Goal: Information Seeking & Learning: Learn about a topic

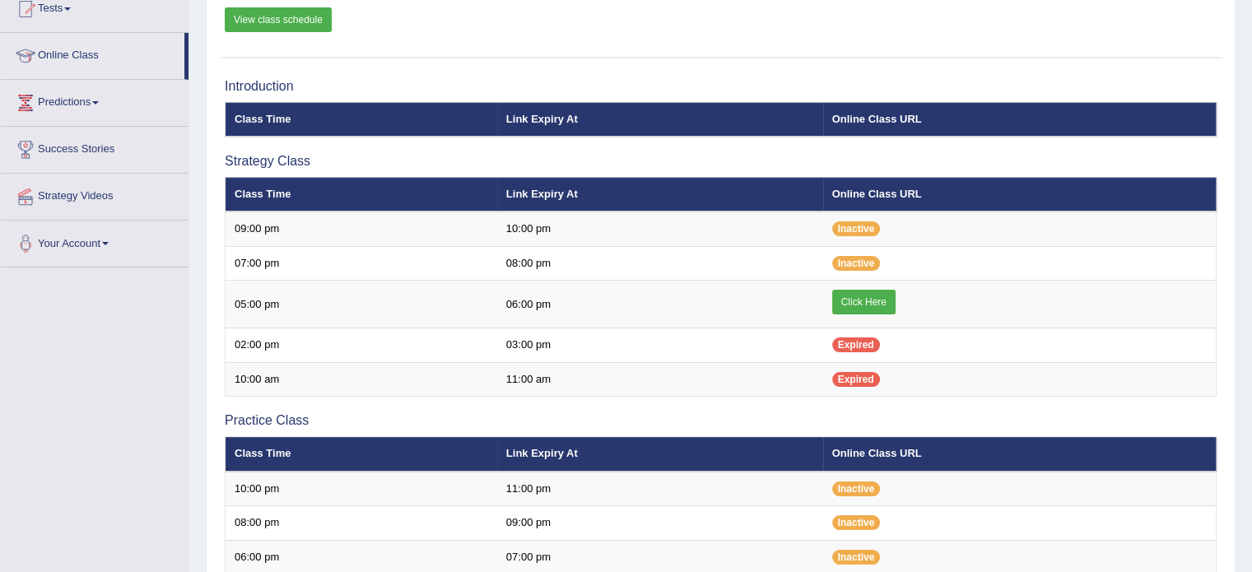
scroll to position [194, 0]
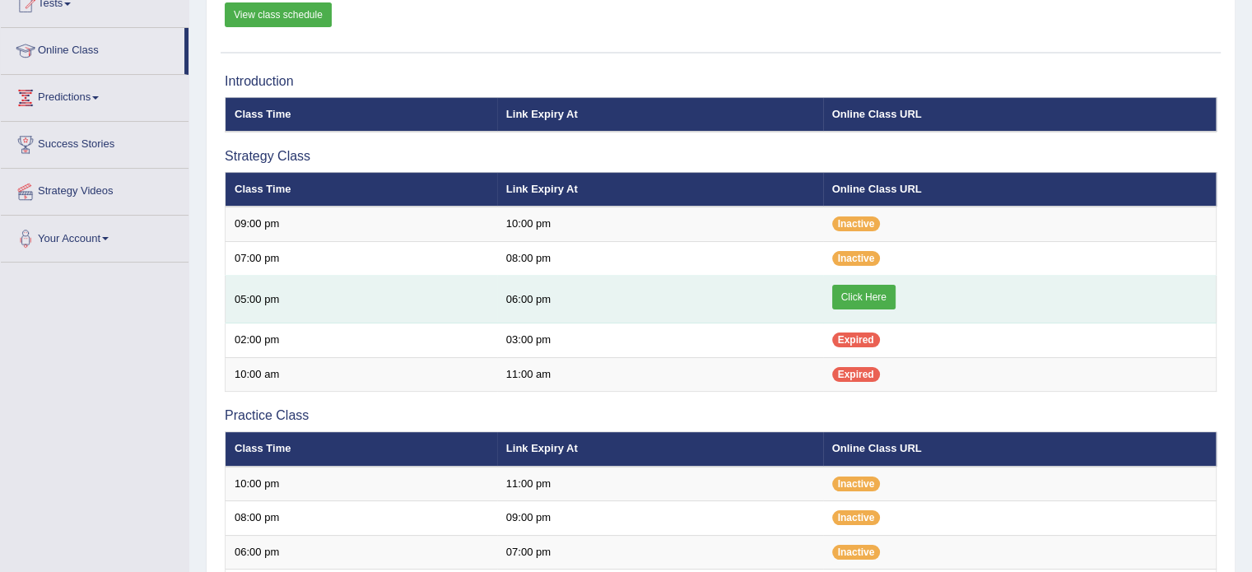
click at [891, 302] on link "Click Here" at bounding box center [863, 297] width 63 height 25
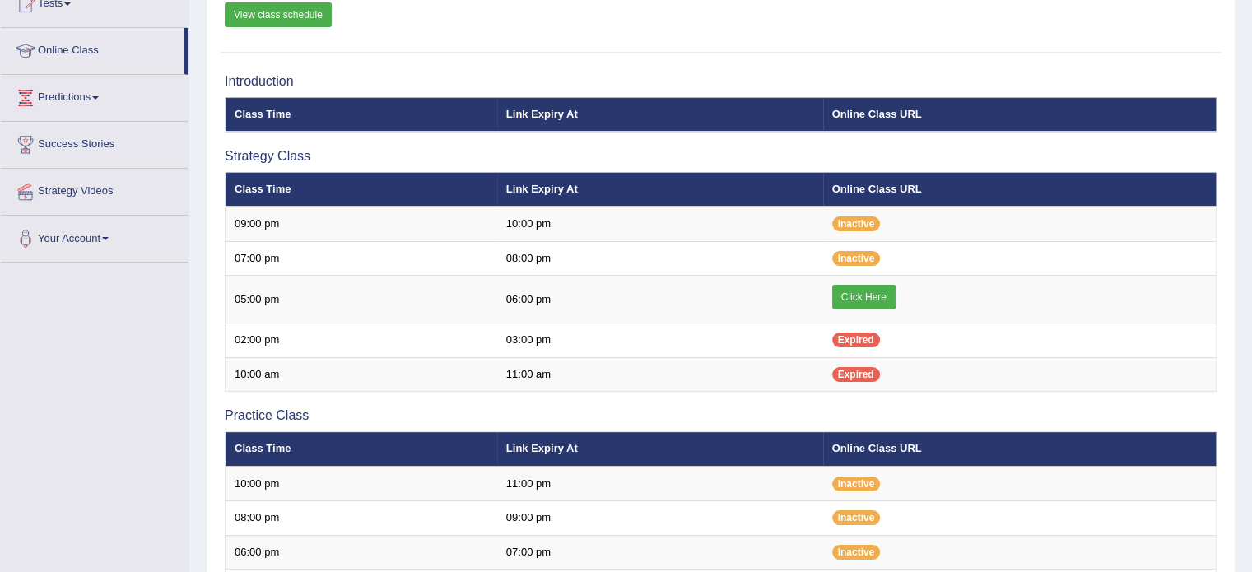
click at [312, 12] on link "View class schedule" at bounding box center [278, 14] width 107 height 25
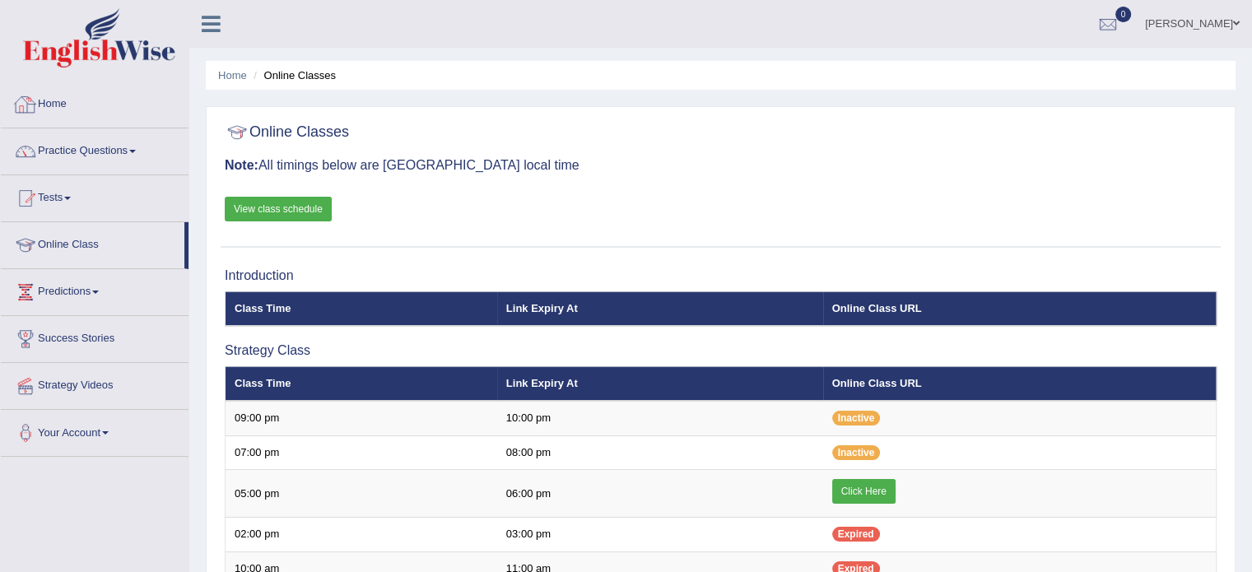
click at [49, 105] on link "Home" at bounding box center [95, 101] width 188 height 41
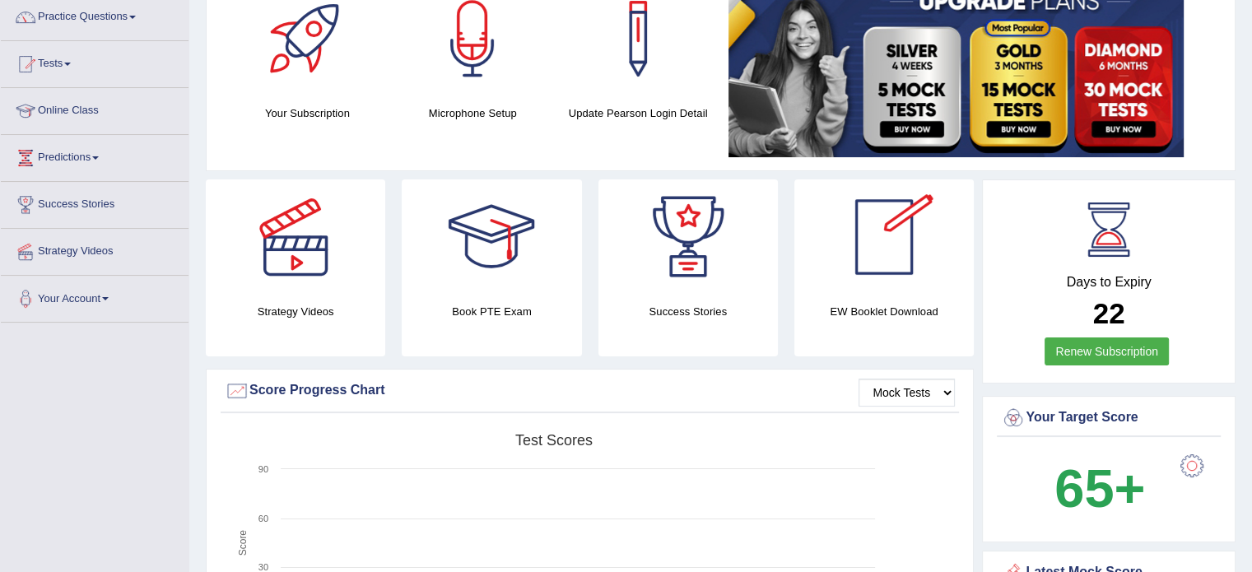
scroll to position [140, 0]
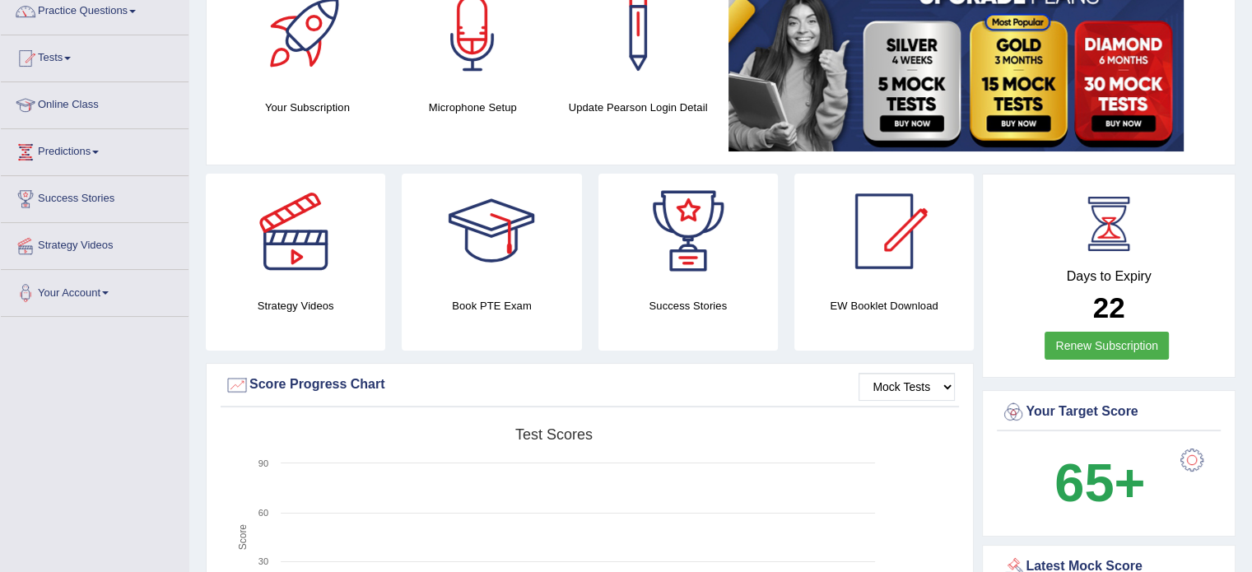
click at [888, 301] on h4 "EW Booklet Download" at bounding box center [883, 305] width 179 height 17
click at [885, 245] on div at bounding box center [883, 231] width 115 height 115
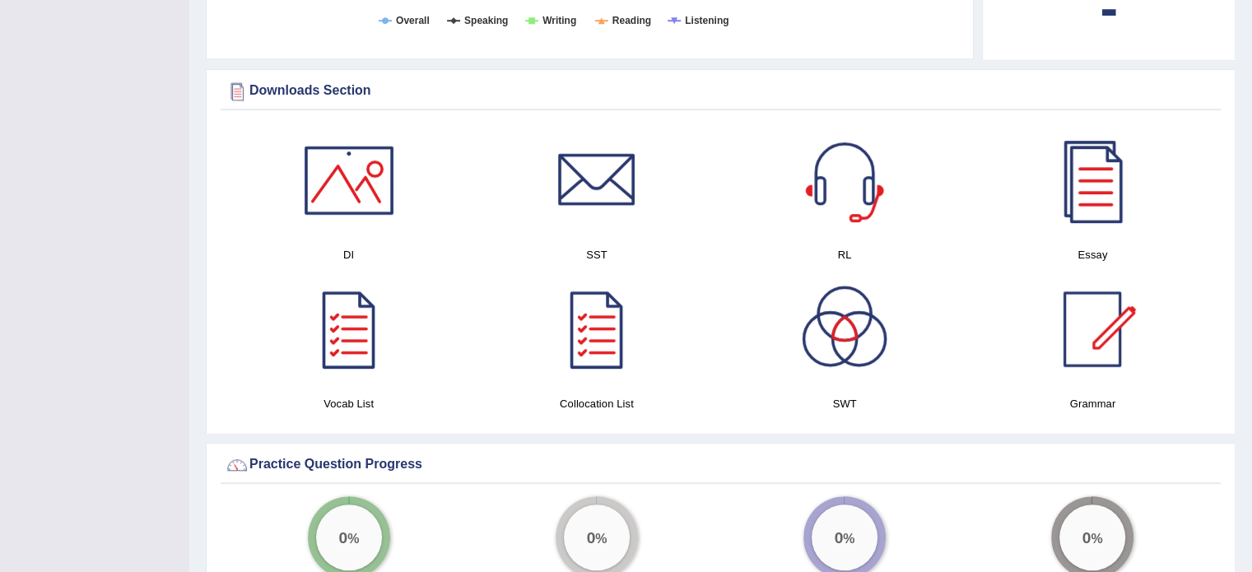
scroll to position [744, 0]
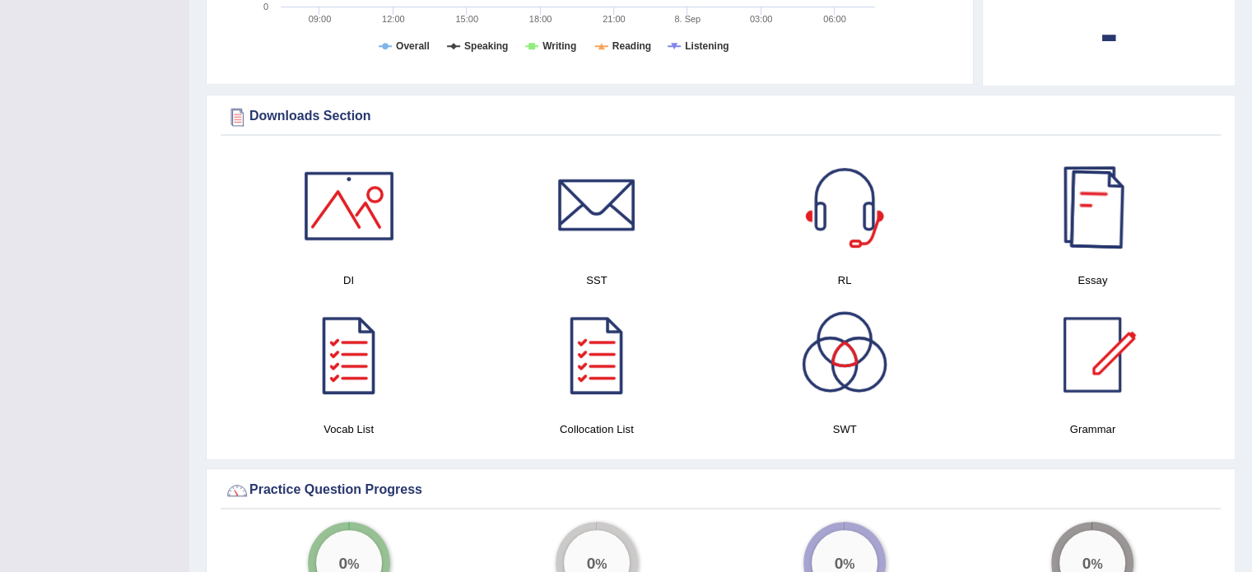
click at [1099, 202] on div at bounding box center [1091, 205] width 115 height 115
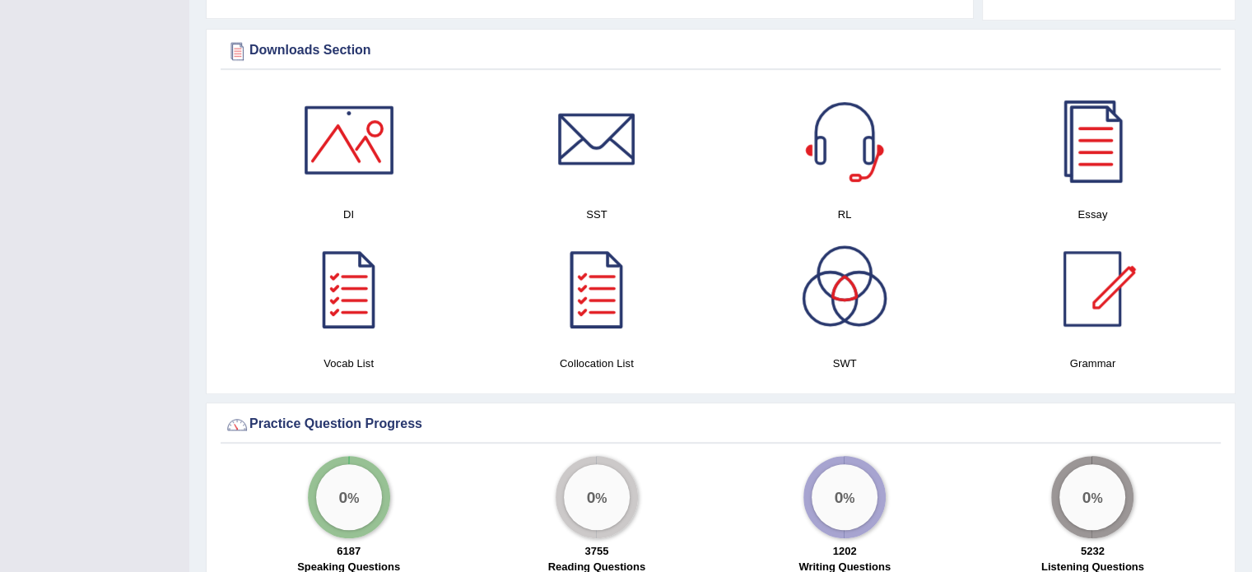
scroll to position [790, 0]
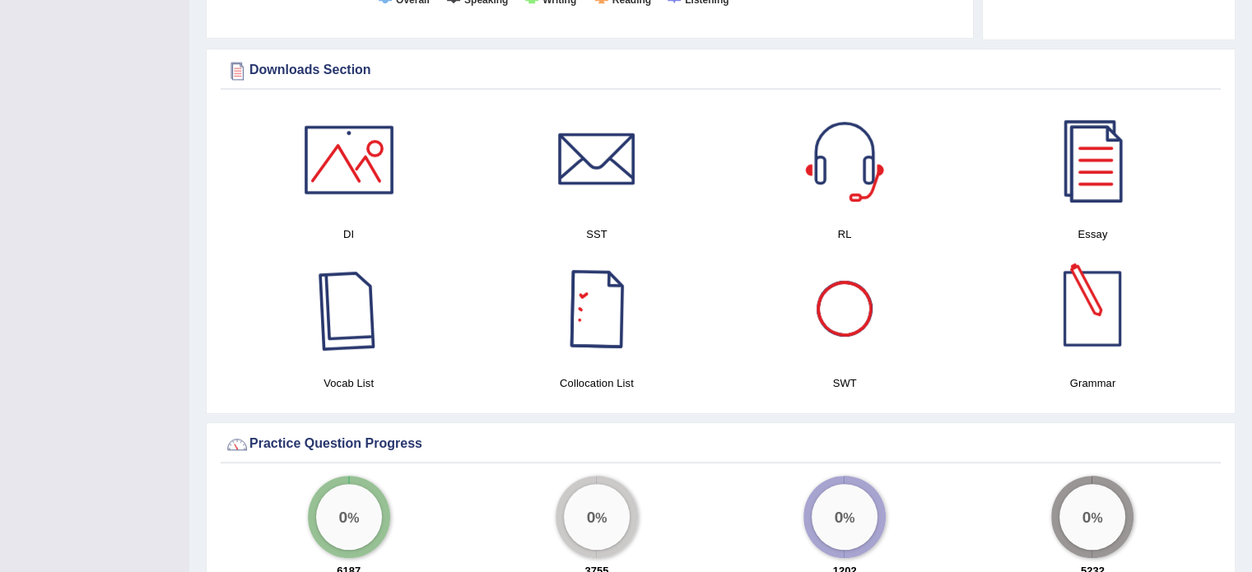
click at [348, 318] on div at bounding box center [348, 308] width 115 height 115
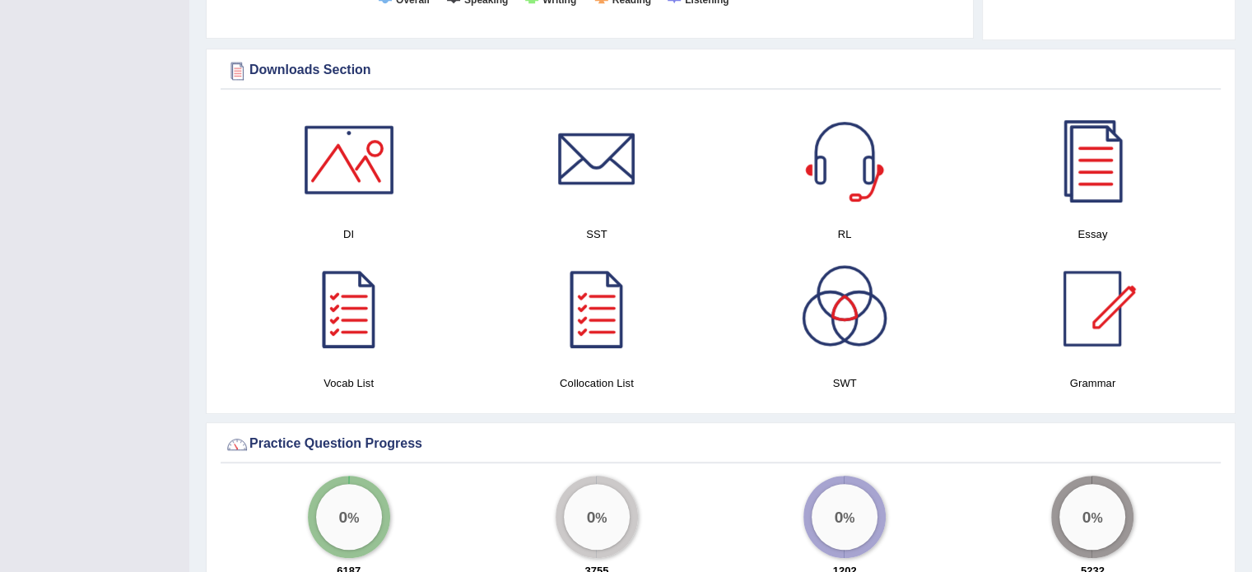
click at [359, 184] on div at bounding box center [348, 159] width 115 height 115
click at [620, 170] on div at bounding box center [596, 159] width 115 height 115
click at [874, 183] on div at bounding box center [844, 159] width 115 height 115
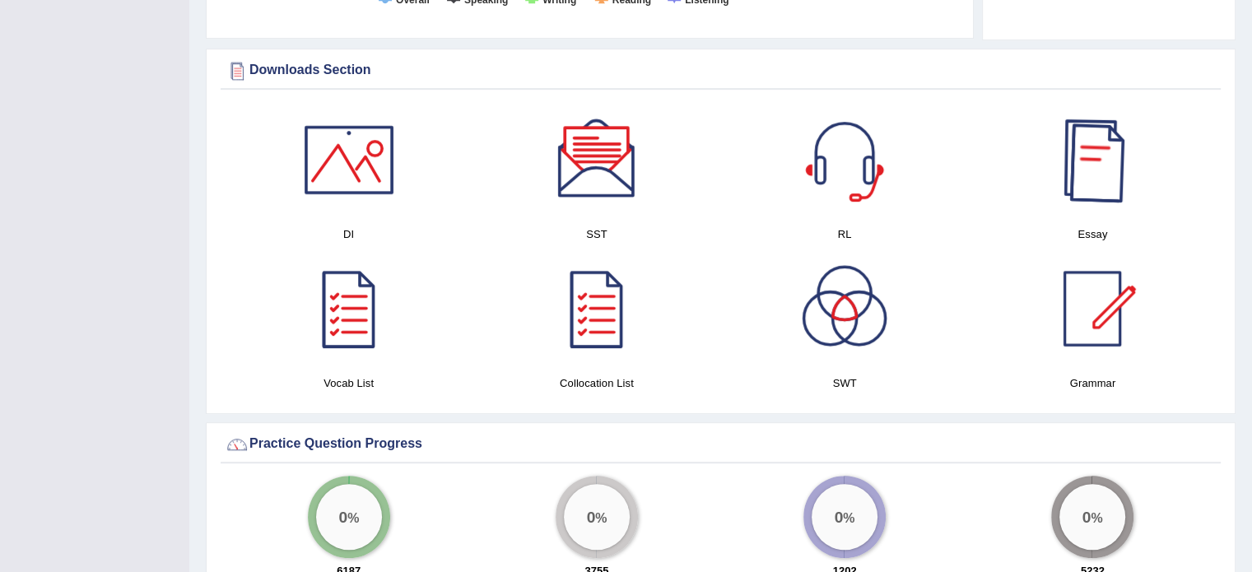
click at [1104, 311] on div at bounding box center [1091, 308] width 115 height 115
click at [843, 318] on div at bounding box center [844, 308] width 115 height 115
click at [602, 306] on div at bounding box center [596, 308] width 115 height 115
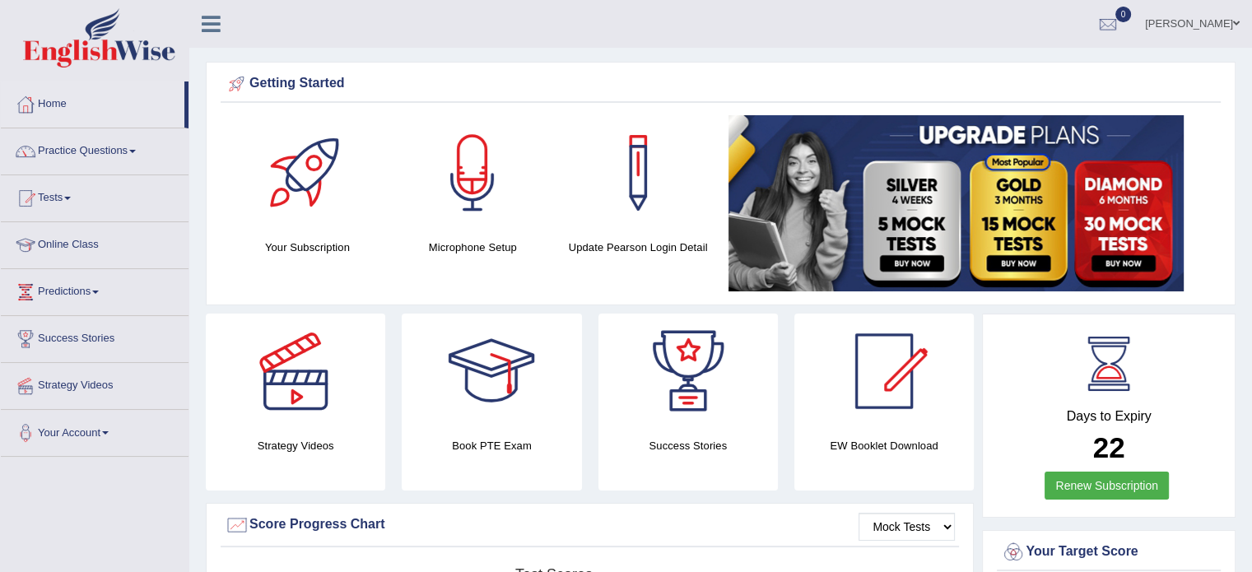
scroll to position [35, 0]
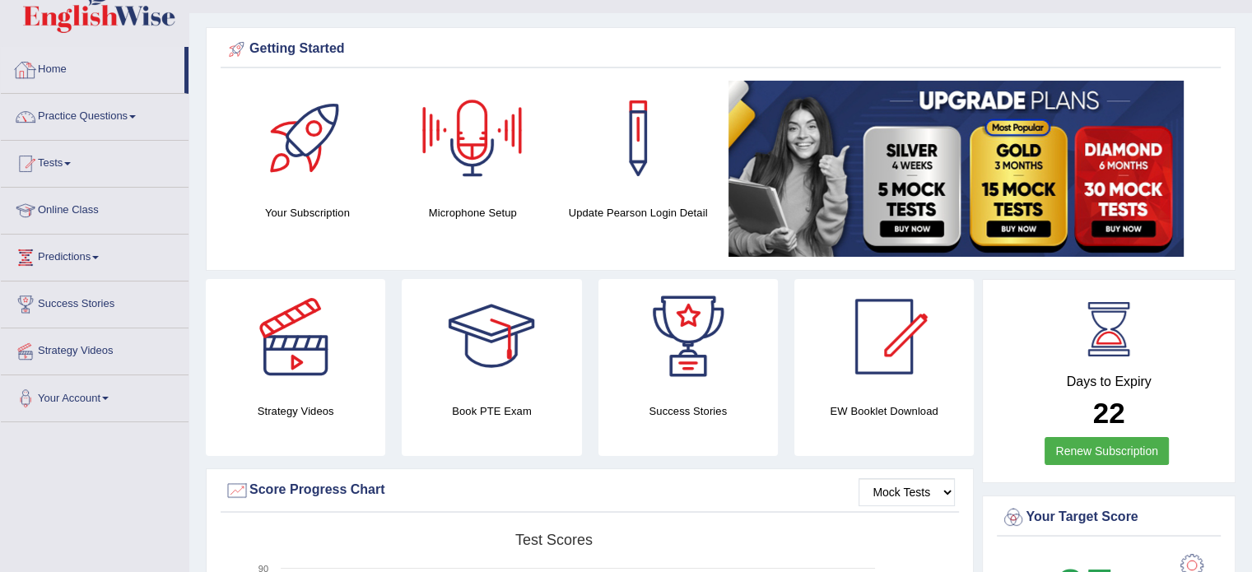
drag, startPoint x: 187, startPoint y: 65, endPoint x: 187, endPoint y: 77, distance: 11.5
click at [187, 77] on li "Home" at bounding box center [95, 70] width 188 height 47
click at [86, 105] on link "Practice Questions" at bounding box center [95, 114] width 188 height 41
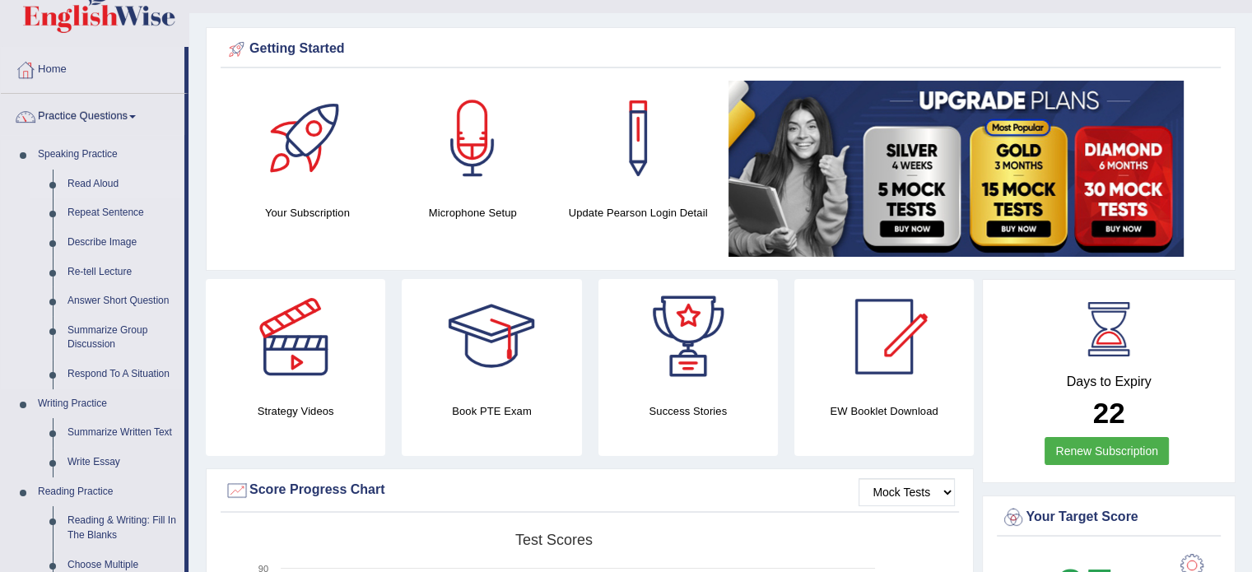
drag, startPoint x: 189, startPoint y: 88, endPoint x: 181, endPoint y: 190, distance: 102.4
drag, startPoint x: 187, startPoint y: 182, endPoint x: 188, endPoint y: 203, distance: 21.4
click at [188, 203] on li "Practice Questions Speaking Practice Read Aloud Repeat Sentence Describe Image …" at bounding box center [95, 557] width 188 height 926
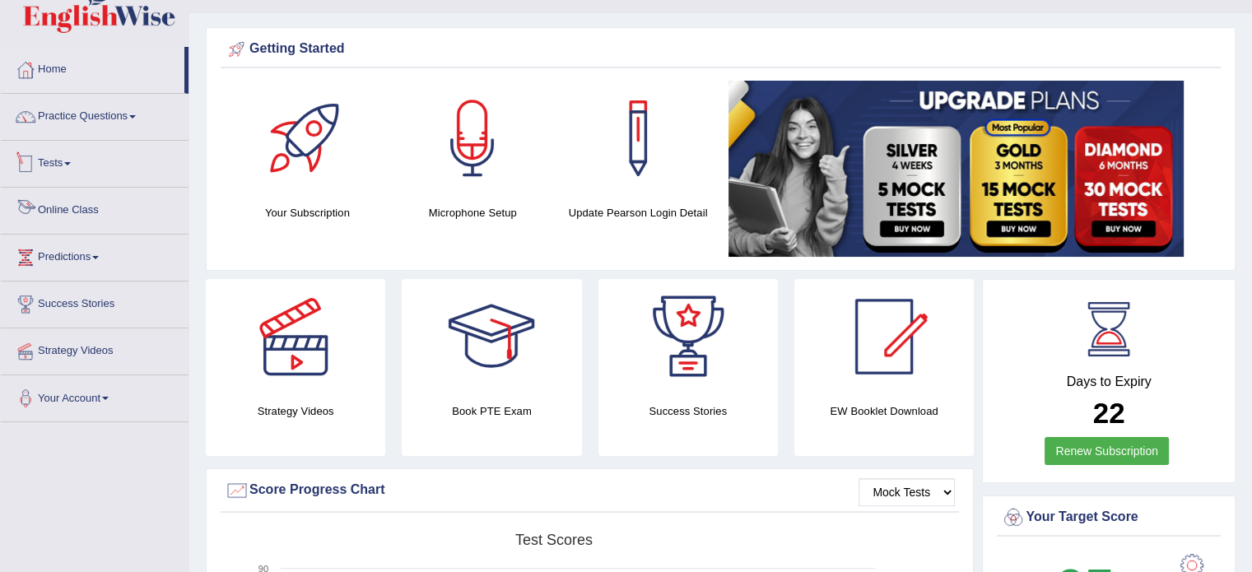
click at [186, 75] on li "Home" at bounding box center [95, 70] width 188 height 47
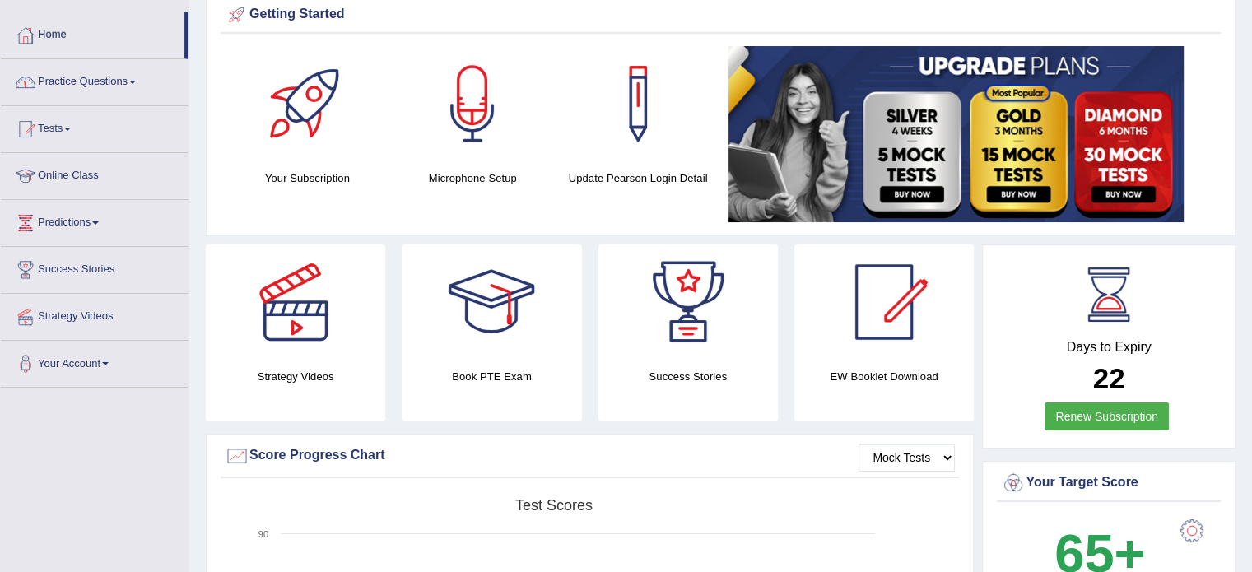
click at [142, 75] on link "Practice Questions" at bounding box center [95, 79] width 188 height 41
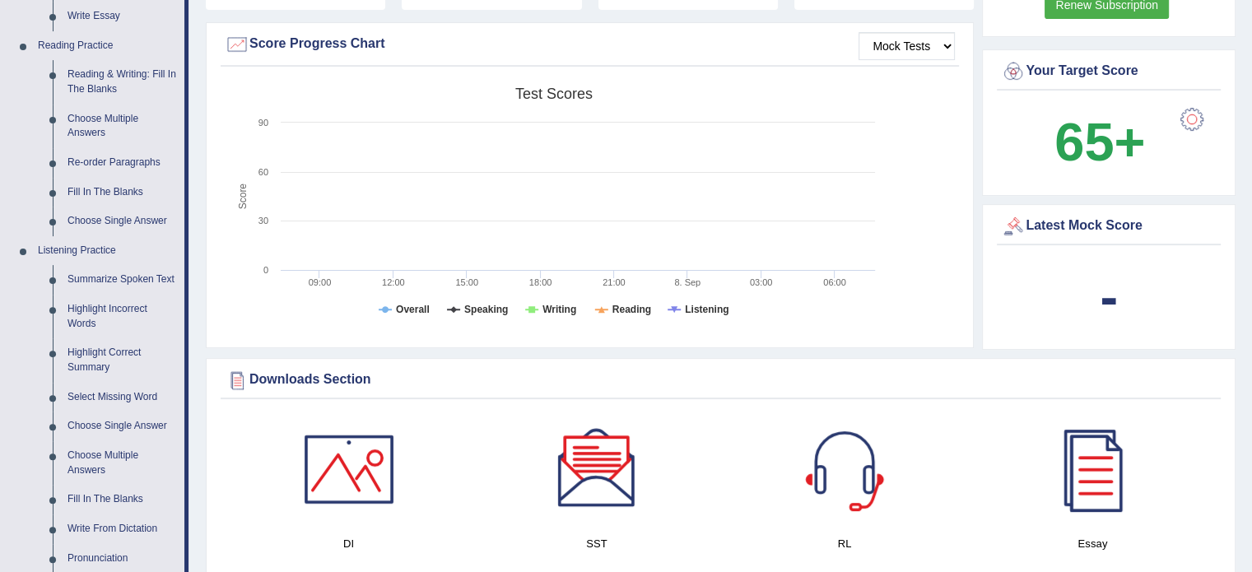
scroll to position [495, 0]
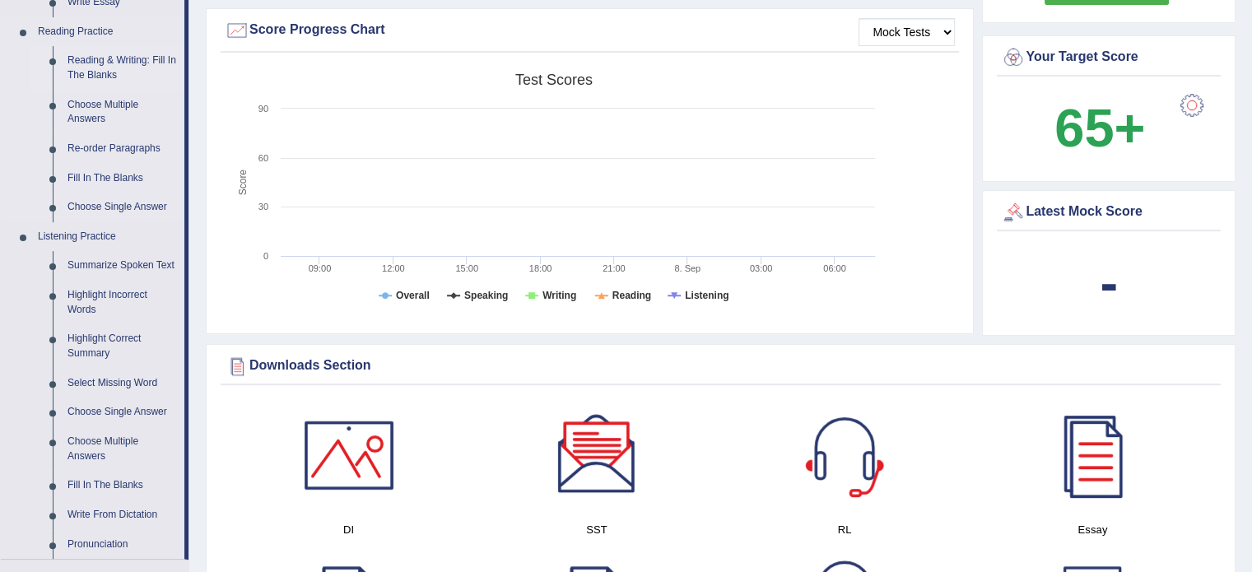
click at [81, 64] on link "Reading & Writing: Fill In The Blanks" at bounding box center [122, 68] width 124 height 44
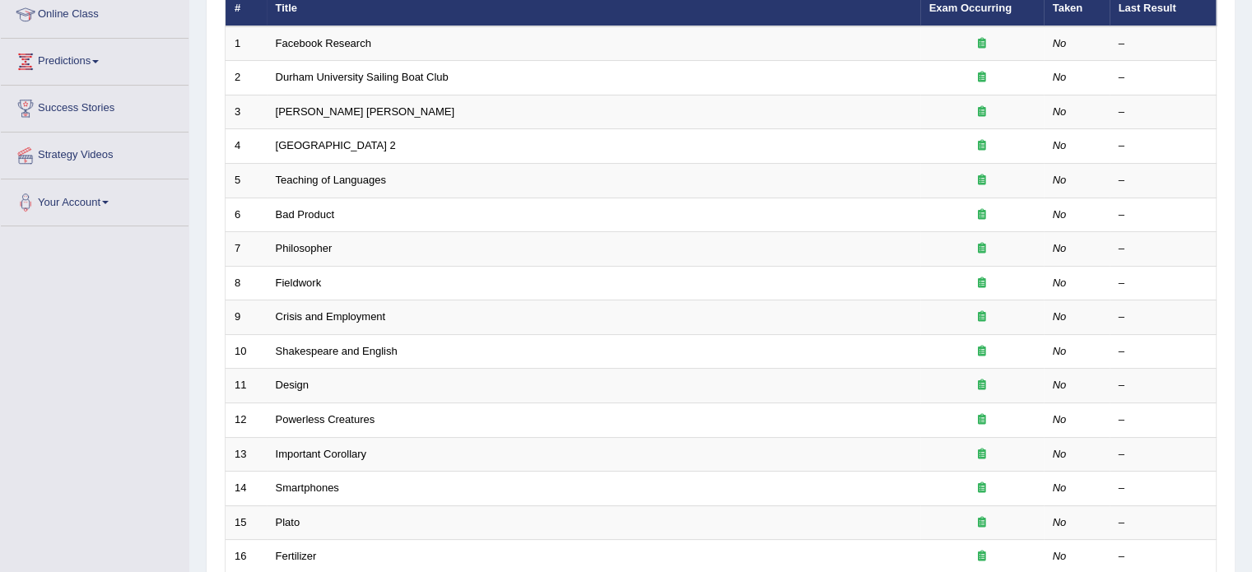
scroll to position [230, 0]
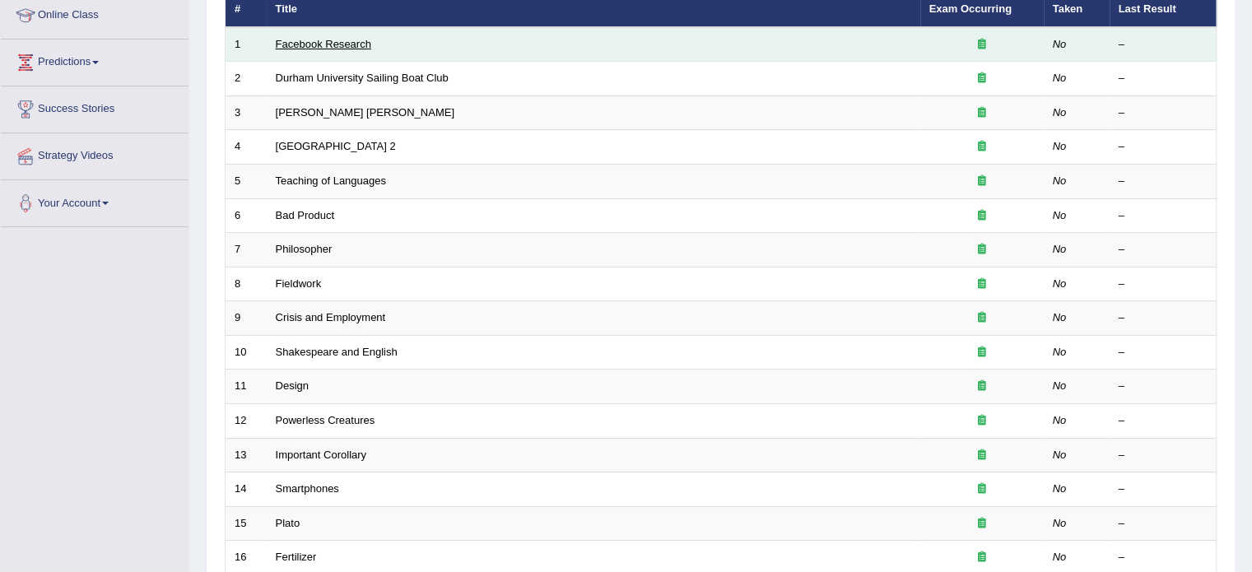
click at [324, 40] on link "Facebook Research" at bounding box center [323, 44] width 95 height 12
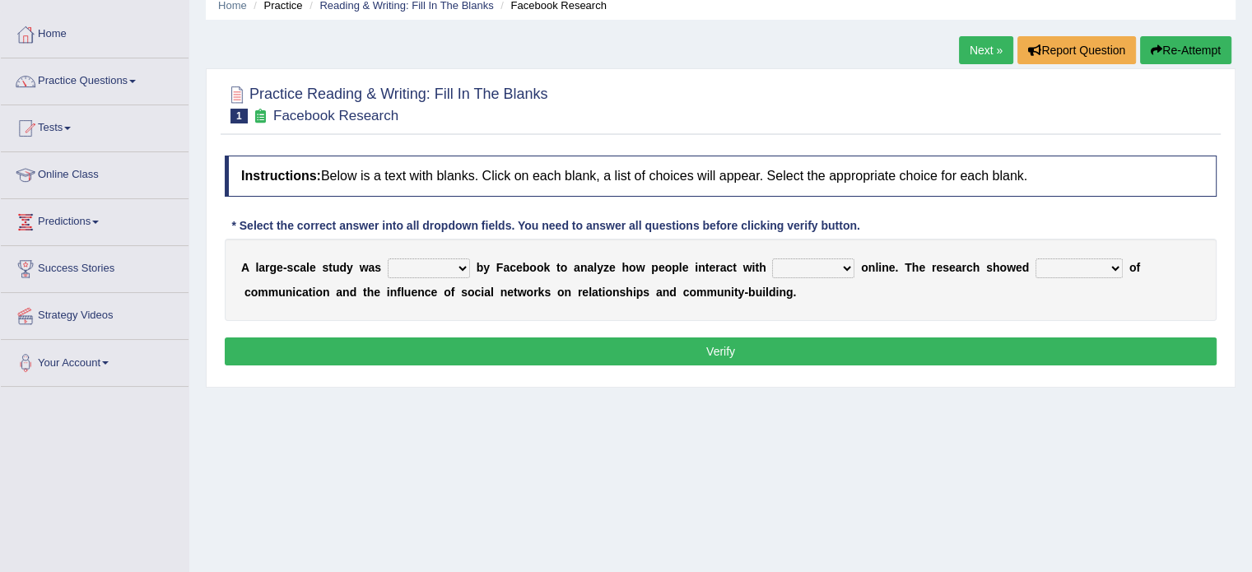
scroll to position [76, 0]
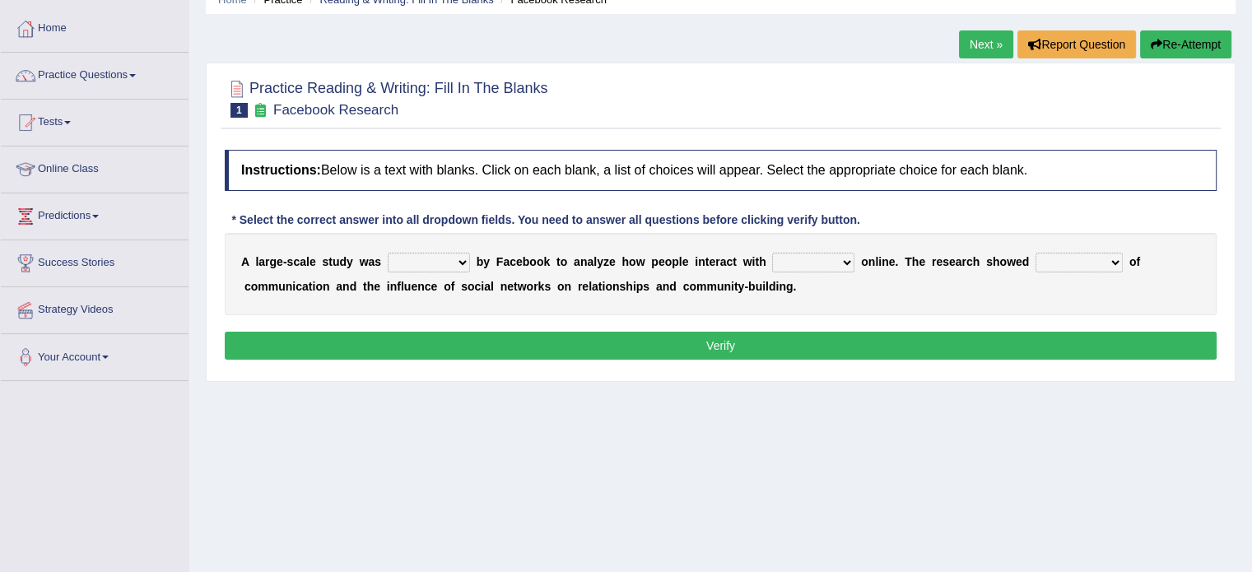
click at [457, 258] on select "surveyed had asked made" at bounding box center [429, 263] width 82 height 20
select select "made"
click at [388, 253] on select "surveyed had asked made" at bounding box center [429, 263] width 82 height 20
click at [854, 258] on b at bounding box center [857, 261] width 7 height 13
click at [838, 258] on select "together all each other another" at bounding box center [813, 263] width 82 height 20
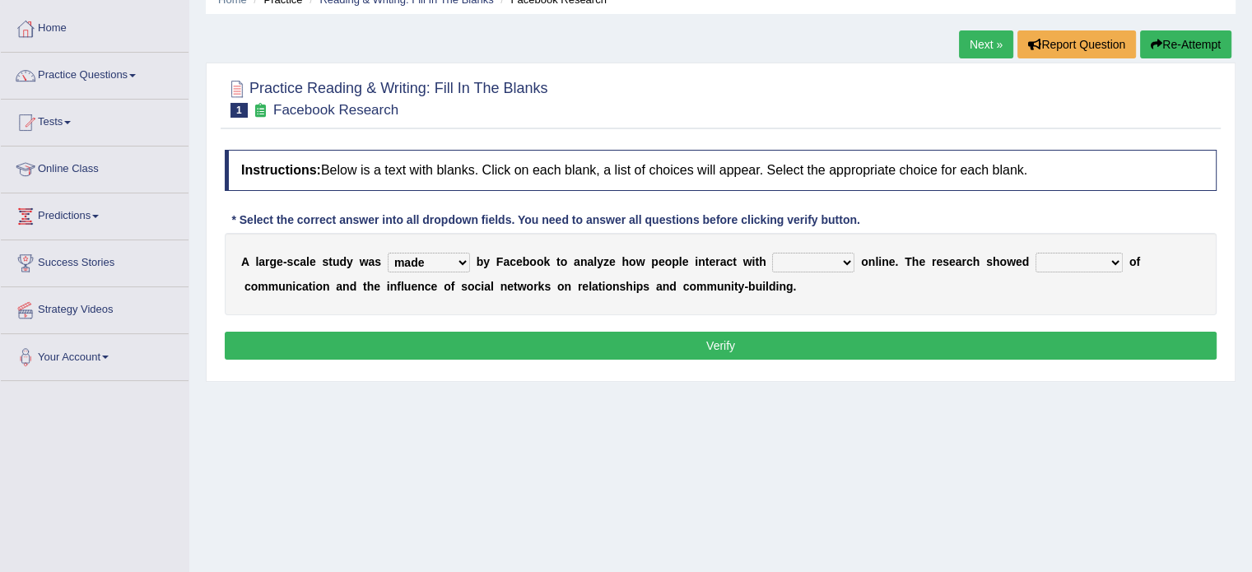
select select "each other"
click at [772, 253] on select "together all each other another" at bounding box center [813, 263] width 82 height 20
click at [1096, 263] on select "advantages standards fellowships patterns" at bounding box center [1078, 263] width 87 height 20
click at [1117, 260] on select "advantages standards fellowships patterns" at bounding box center [1078, 263] width 87 height 20
select select "advantages"
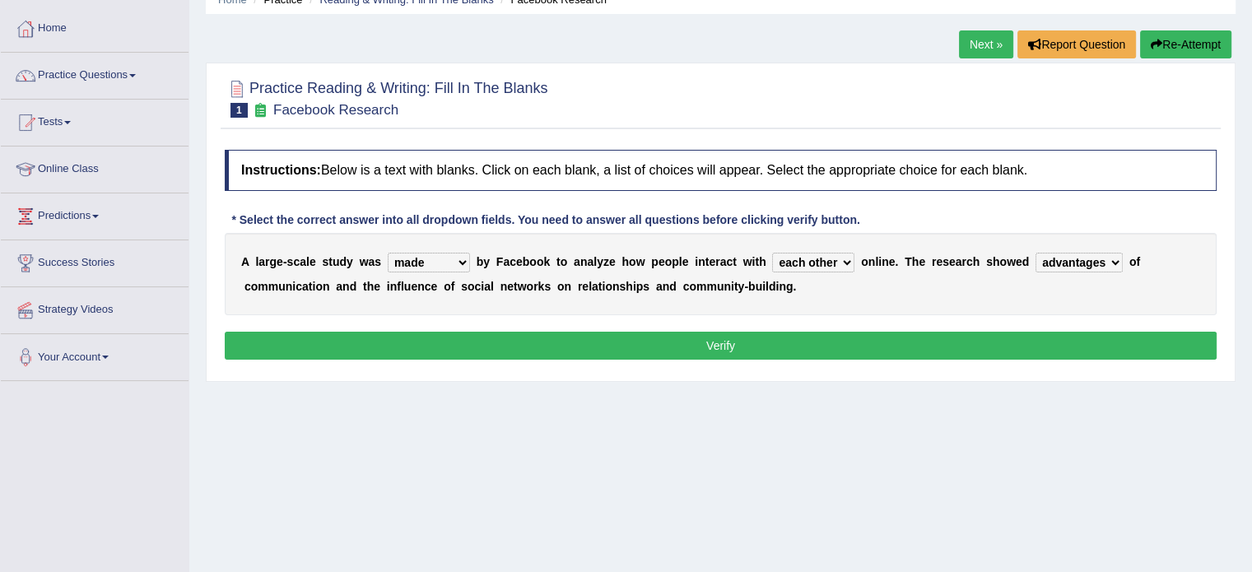
click at [1035, 253] on select "advantages standards fellowships patterns" at bounding box center [1078, 263] width 87 height 20
click at [719, 342] on button "Verify" at bounding box center [721, 346] width 992 height 28
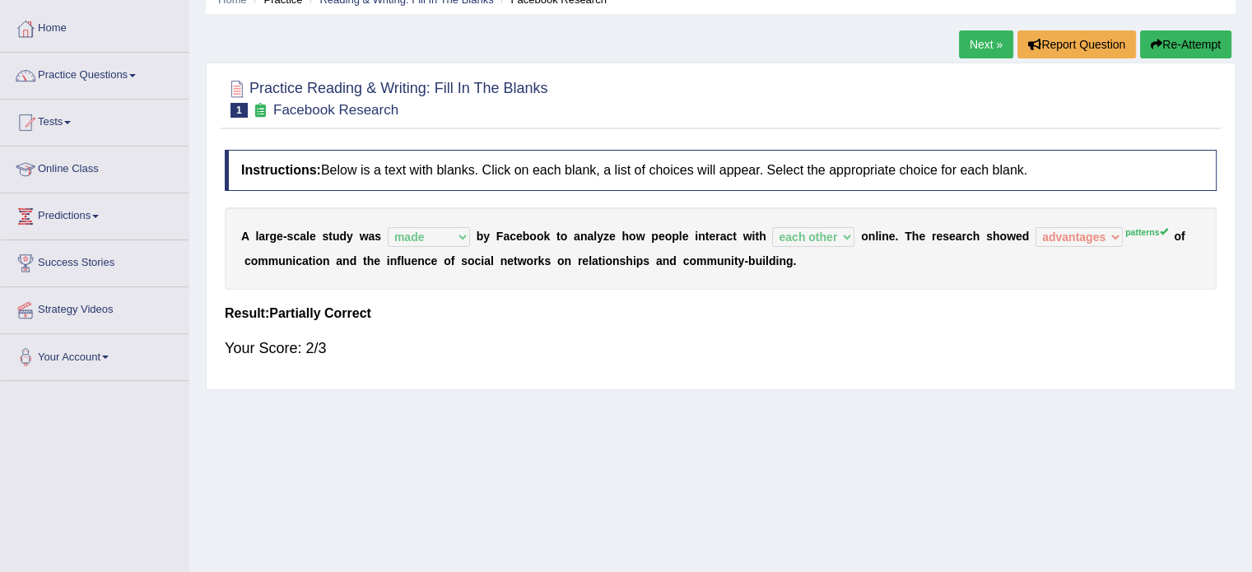
click at [1186, 46] on button "Re-Attempt" at bounding box center [1185, 44] width 91 height 28
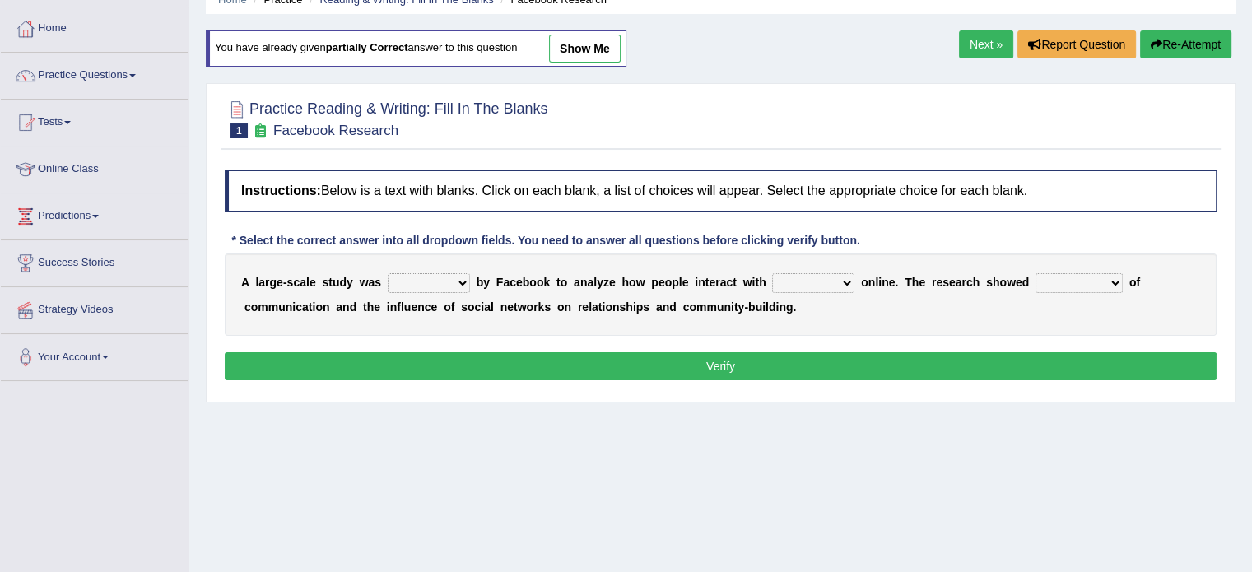
click at [444, 283] on select "surveyed had asked made" at bounding box center [429, 283] width 82 height 20
select select "made"
click at [388, 273] on select "surveyed had asked made" at bounding box center [429, 283] width 82 height 20
click at [843, 281] on select "together all each other another" at bounding box center [813, 283] width 82 height 20
click at [839, 279] on select "together all each other another" at bounding box center [813, 283] width 82 height 20
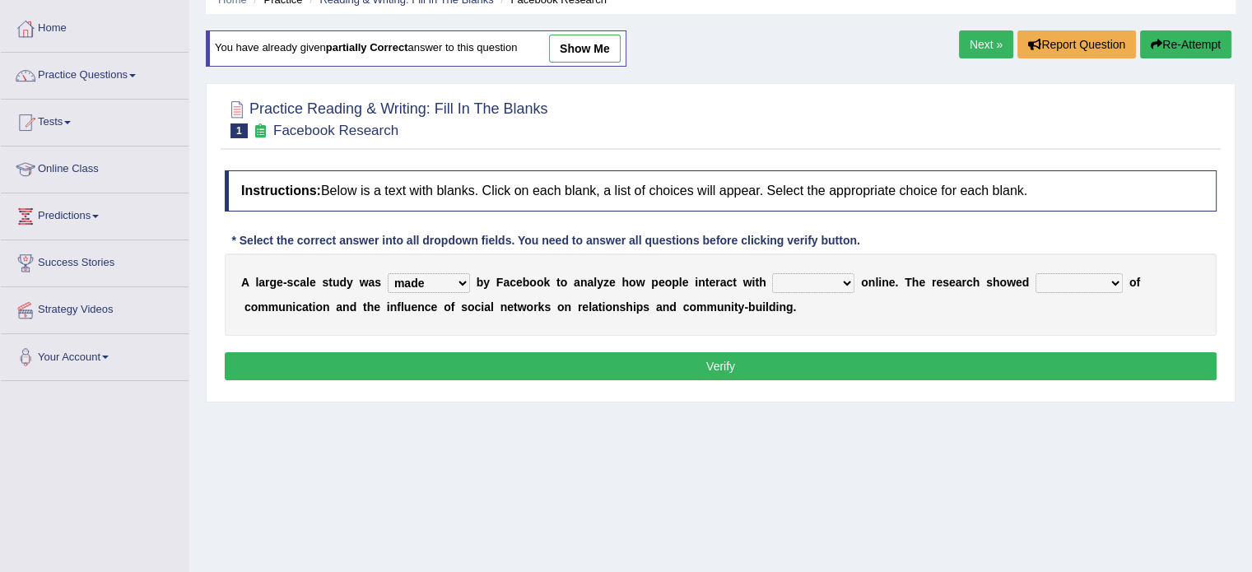
select select "each other"
click at [772, 273] on select "together all each other another" at bounding box center [813, 283] width 82 height 20
click at [1094, 276] on select "advantages standards fellowships patterns" at bounding box center [1078, 283] width 87 height 20
click at [1057, 267] on div "A l a r g e - s c a l e s t u d y w a s surveyed had asked made b y F a c e b o…" at bounding box center [721, 294] width 992 height 82
click at [1045, 281] on select "advantages standards fellowships patterns" at bounding box center [1078, 283] width 87 height 20
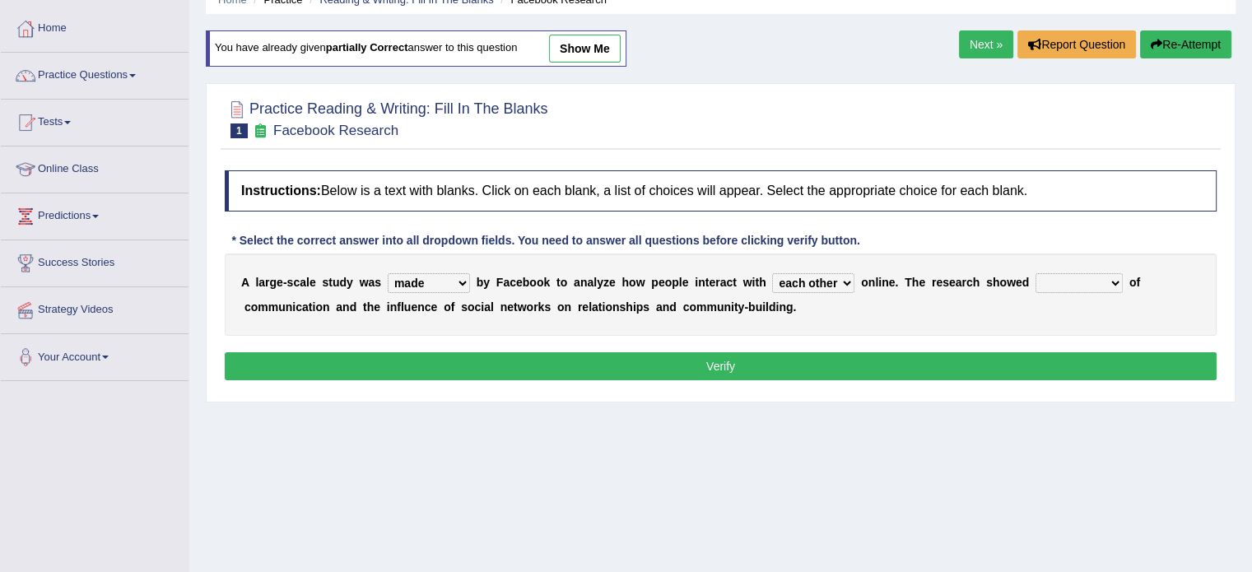
select select "patterns"
click at [1035, 273] on select "advantages standards fellowships patterns" at bounding box center [1078, 283] width 87 height 20
click at [985, 362] on button "Verify" at bounding box center [721, 366] width 992 height 28
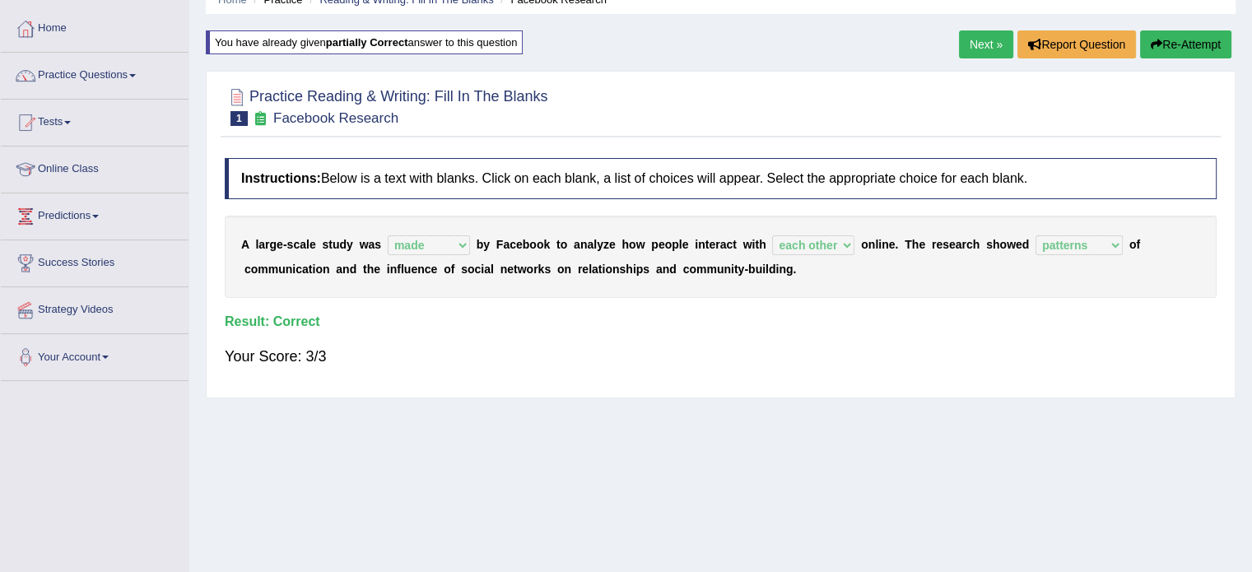
click at [971, 40] on link "Next »" at bounding box center [986, 44] width 54 height 28
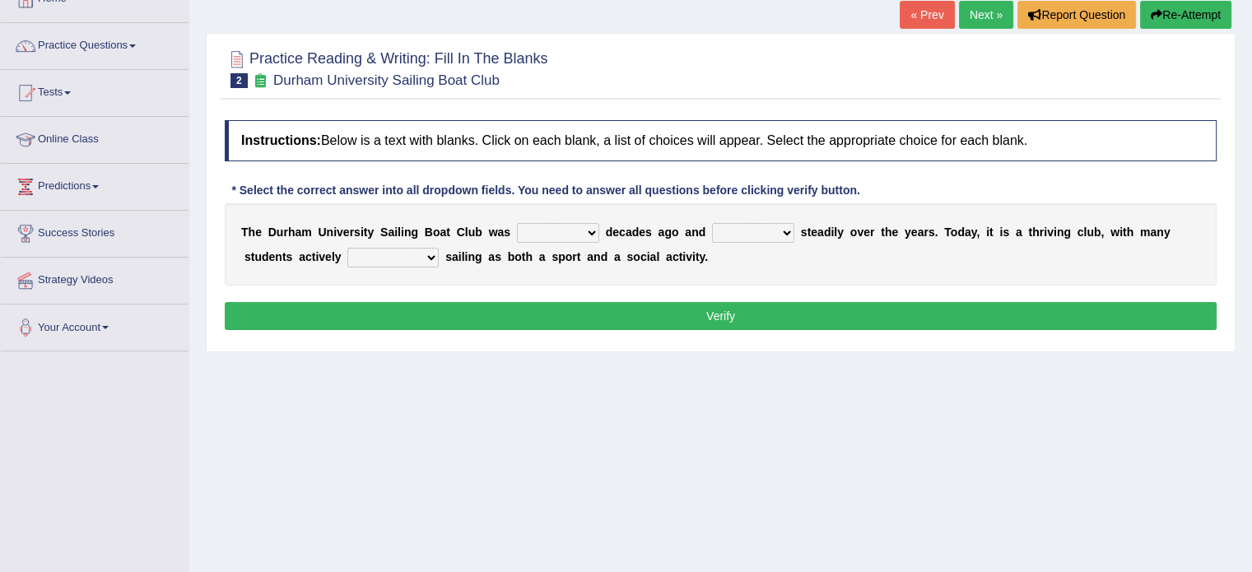
scroll to position [118, 0]
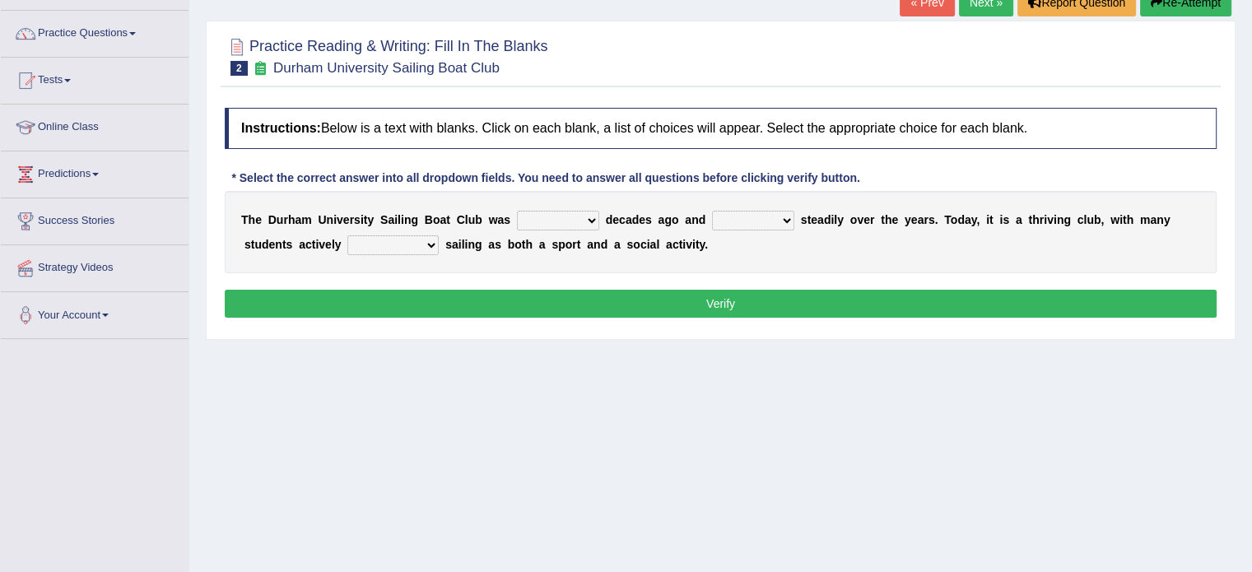
click at [592, 221] on select "found fund founded find" at bounding box center [558, 221] width 82 height 20
select select "fund"
click at [517, 211] on select "found fund founded find" at bounding box center [558, 221] width 82 height 20
click at [788, 223] on select "grow growing has grown grown" at bounding box center [753, 221] width 82 height 20
select select "has grown"
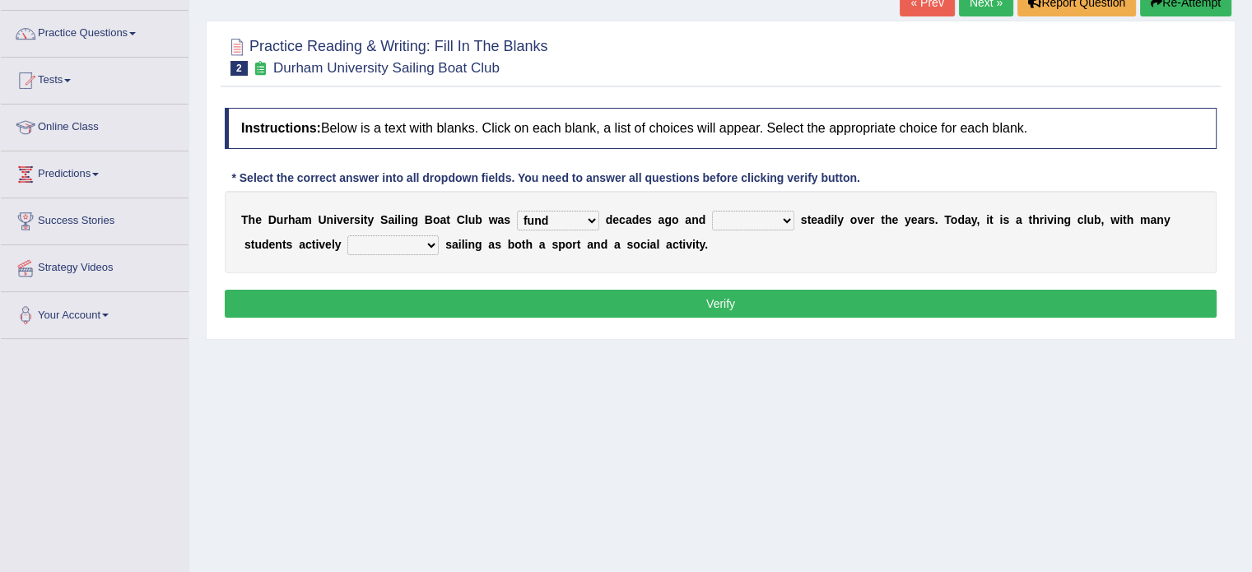
click at [712, 211] on select "grow growing has grown grown" at bounding box center [753, 221] width 82 height 20
click at [424, 244] on select "enjoy enjoyed are enjoying enjoying" at bounding box center [392, 245] width 91 height 20
click at [416, 237] on select "enjoy enjoyed are enjoying enjoying" at bounding box center [392, 245] width 91 height 20
select select "are enjoying"
click at [347, 235] on select "enjoy enjoyed are enjoying enjoying" at bounding box center [392, 245] width 91 height 20
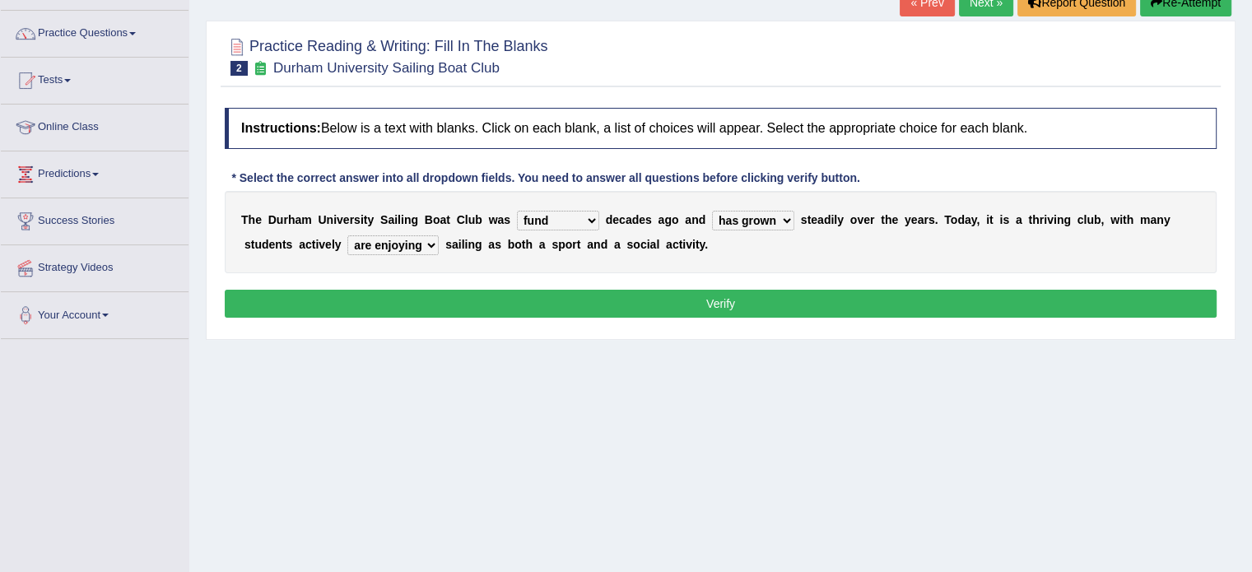
click at [477, 304] on button "Verify" at bounding box center [721, 304] width 992 height 28
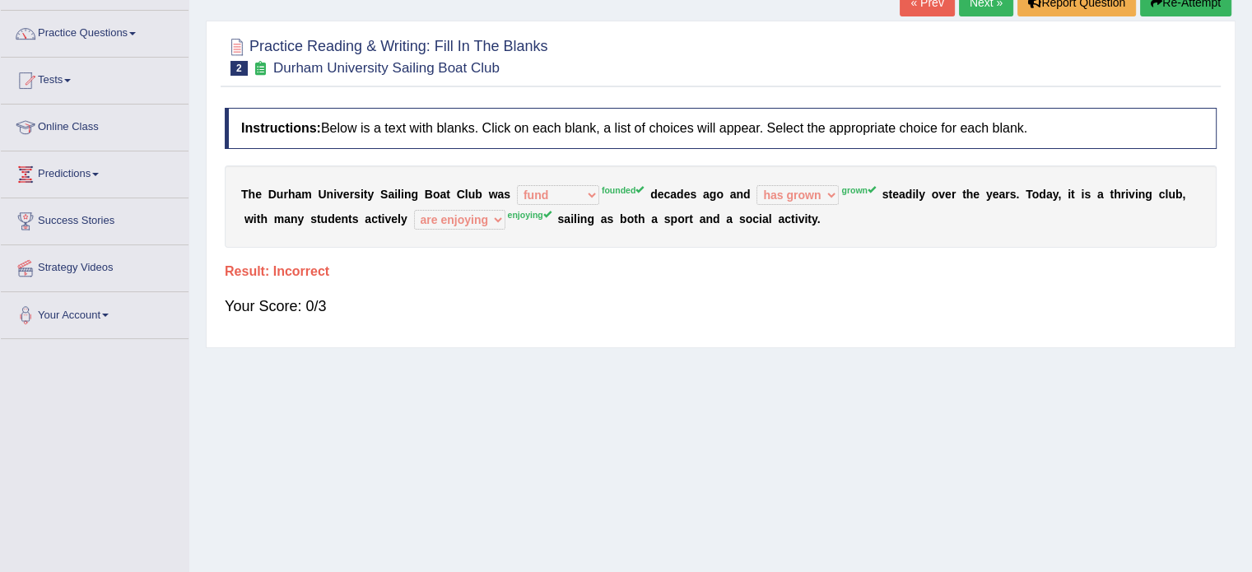
click at [1197, 6] on button "Re-Attempt" at bounding box center [1185, 2] width 91 height 28
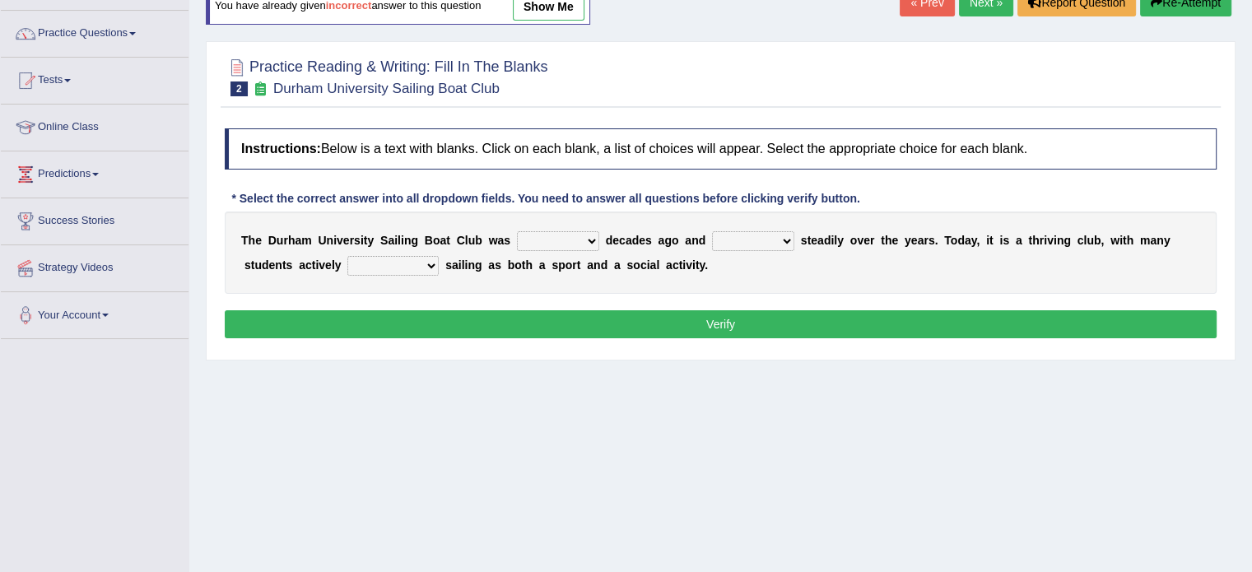
click at [574, 246] on select "found fund founded find" at bounding box center [558, 241] width 82 height 20
select select "founded"
click at [517, 231] on select "found fund founded find" at bounding box center [558, 241] width 82 height 20
click at [776, 243] on select "grow growing has grown grown" at bounding box center [753, 241] width 82 height 20
select select "grow"
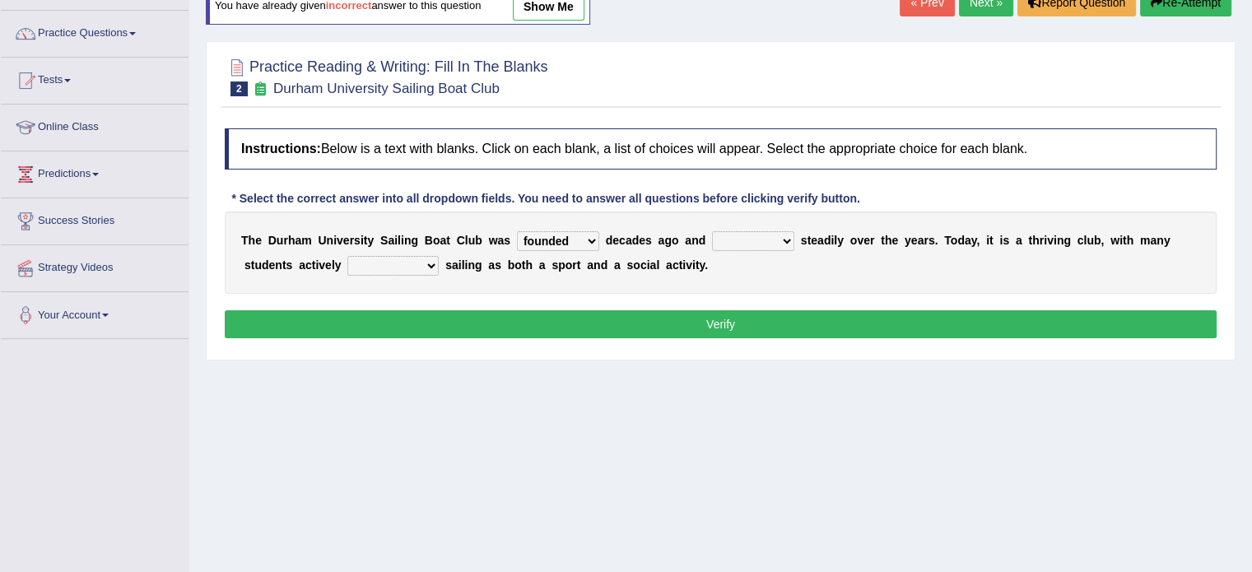
click at [712, 231] on select "grow growing has grown grown" at bounding box center [753, 241] width 82 height 20
drag, startPoint x: 764, startPoint y: 263, endPoint x: 585, endPoint y: 227, distance: 182.2
click at [585, 227] on div "T h e D u r h a m U n i v e r s i t y S a i l i n g B o a t C l u b w a s found…" at bounding box center [721, 252] width 992 height 82
click at [425, 262] on select "enjoy enjoyed are enjoying enjoying" at bounding box center [392, 266] width 91 height 20
select select "enjoy"
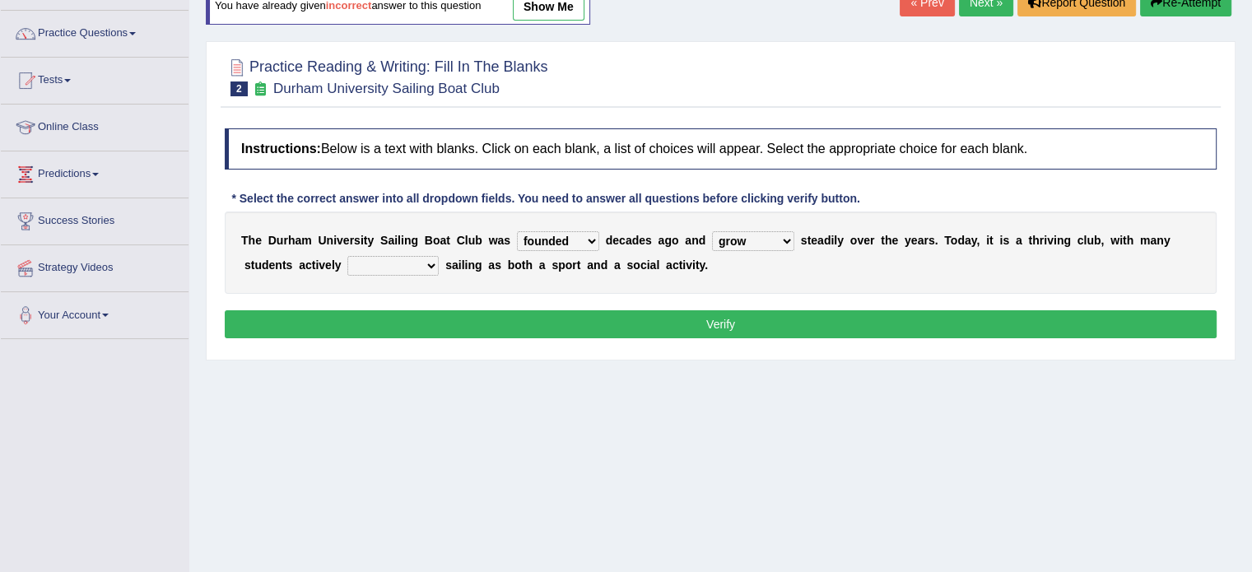
click at [347, 256] on select "enjoy enjoyed are enjoying enjoying" at bounding box center [392, 266] width 91 height 20
click at [768, 323] on button "Verify" at bounding box center [721, 324] width 992 height 28
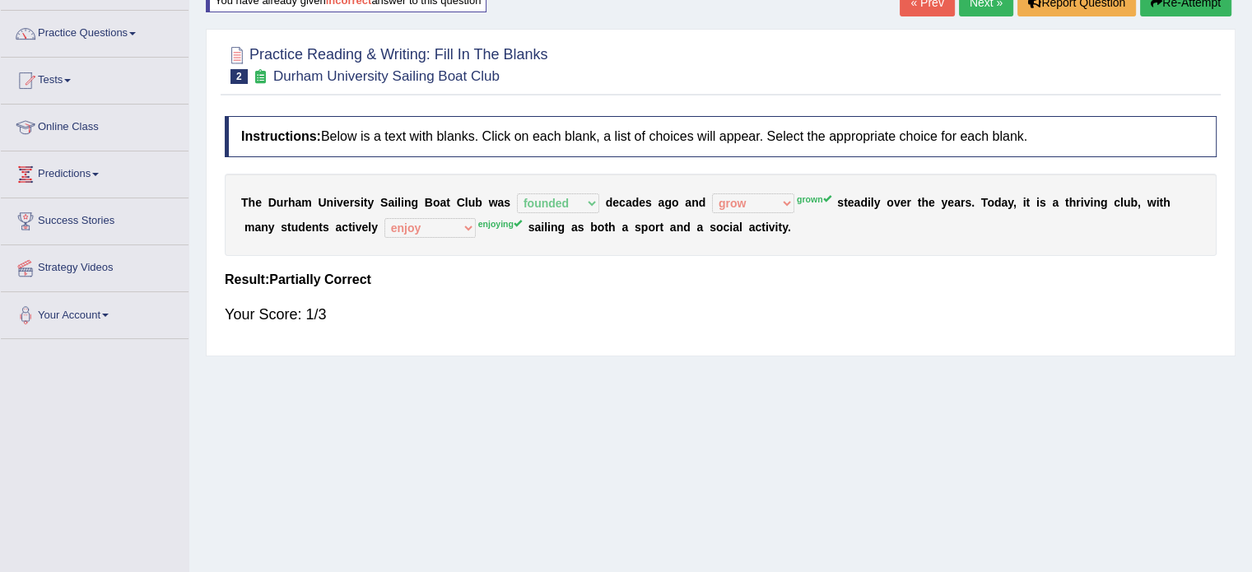
click at [747, 190] on div "T h e D u r h a m U n i v e r s i t y S a i l i n g B o a t C l u b w a s found…" at bounding box center [721, 215] width 992 height 82
click at [1169, 3] on button "Re-Attempt" at bounding box center [1185, 2] width 91 height 28
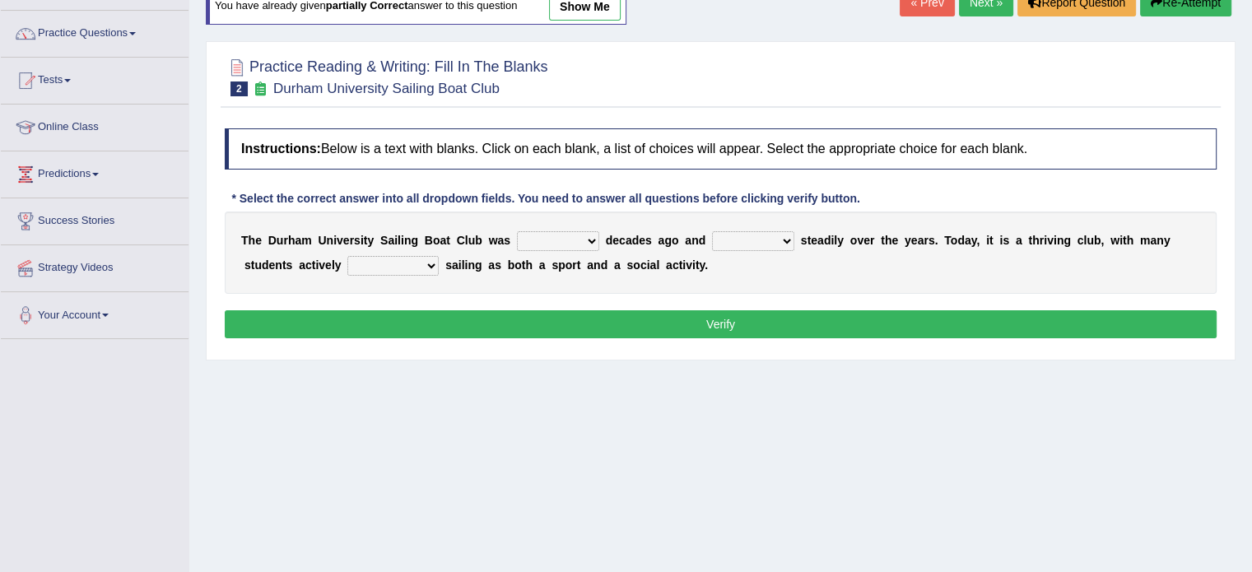
click at [566, 238] on select "found fund founded find" at bounding box center [558, 241] width 82 height 20
select select "founded"
click at [517, 231] on select "found fund founded find" at bounding box center [558, 241] width 82 height 20
click at [772, 240] on select "grow growing has grown grown" at bounding box center [753, 241] width 82 height 20
select select "grown"
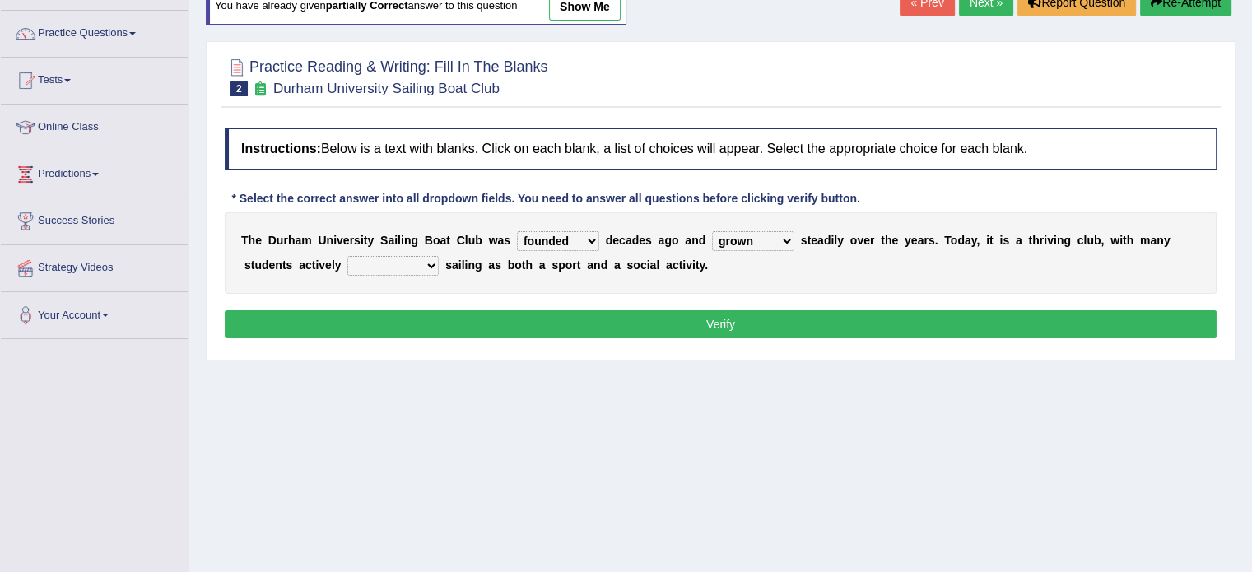
click at [712, 231] on select "grow growing has grown grown" at bounding box center [753, 241] width 82 height 20
click at [398, 258] on select "enjoy enjoyed are enjoying enjoying" at bounding box center [392, 266] width 91 height 20
select select "enjoying"
click at [347, 256] on select "enjoy enjoyed are enjoying enjoying" at bounding box center [392, 266] width 91 height 20
click at [449, 323] on button "Verify" at bounding box center [721, 324] width 992 height 28
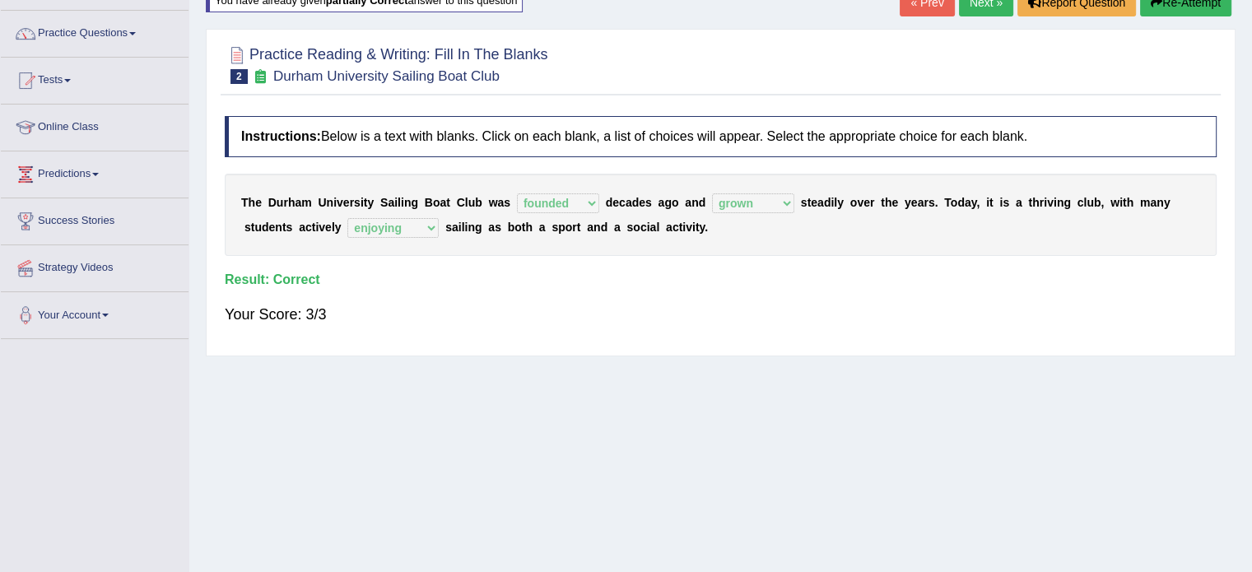
click at [968, 2] on link "Next »" at bounding box center [986, 2] width 54 height 28
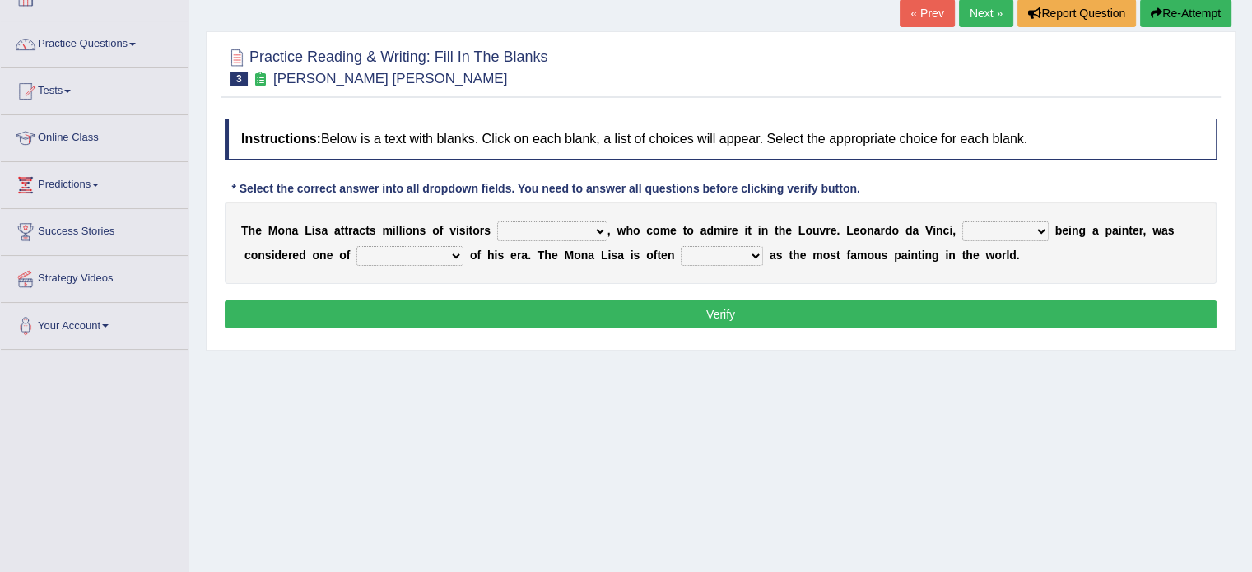
scroll to position [56, 0]
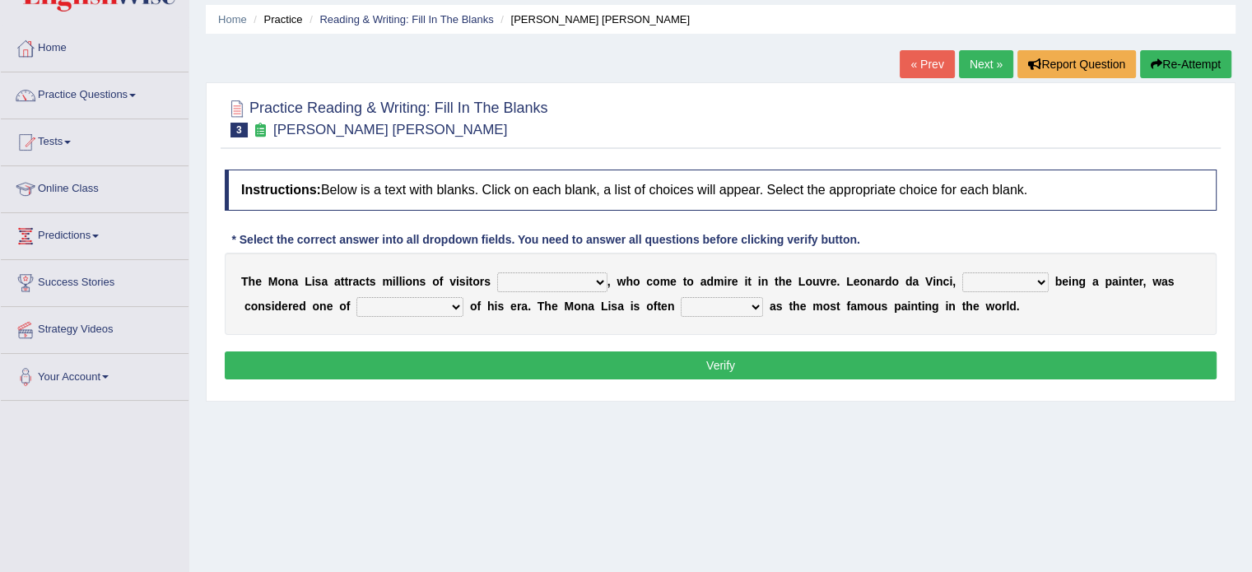
click at [579, 282] on select "around the year the all year all year round per year" at bounding box center [552, 282] width 110 height 20
select select "per year"
click at [497, 272] on select "around the year the all year all year round per year" at bounding box center [552, 282] width 110 height 20
click at [599, 286] on select "around the year the all year all year round per year" at bounding box center [552, 282] width 110 height 20
click at [599, 287] on select "around the year the all year all year round per year" at bounding box center [552, 282] width 110 height 20
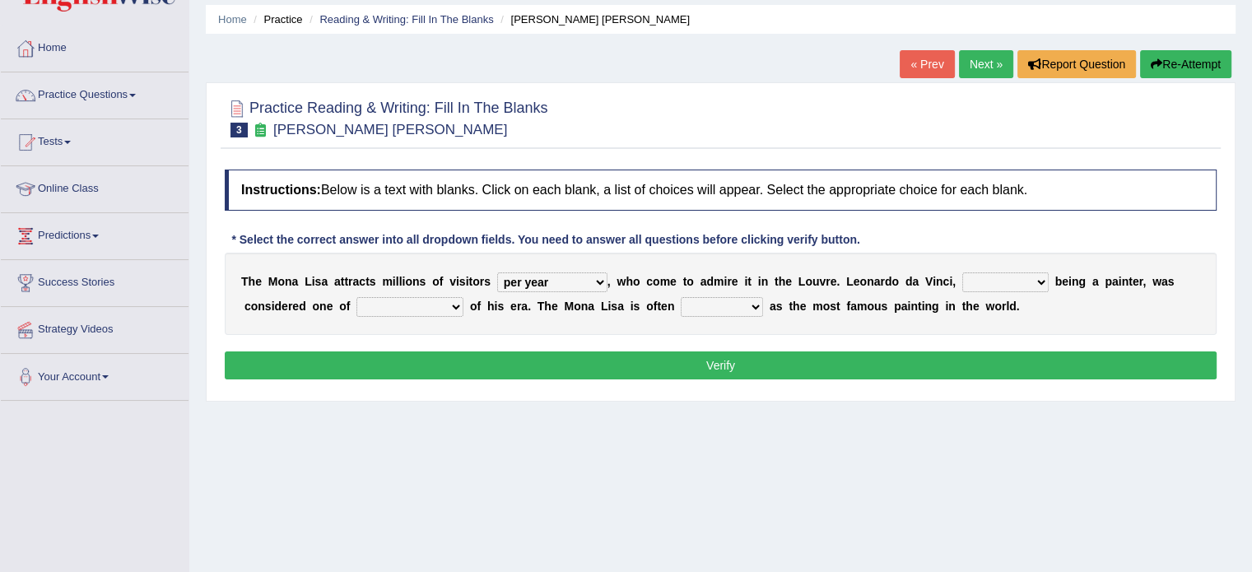
click at [1037, 279] on select "rather than as much as as well as as long as" at bounding box center [1005, 282] width 86 height 20
click at [980, 283] on select "rather than as much as as well as as long as" at bounding box center [1005, 282] width 86 height 20
select select "as well as"
click at [962, 272] on select "rather than as much as as well as as long as" at bounding box center [1005, 282] width 86 height 20
click at [389, 303] on select "better artists artist the better artist the best artists" at bounding box center [409, 307] width 107 height 20
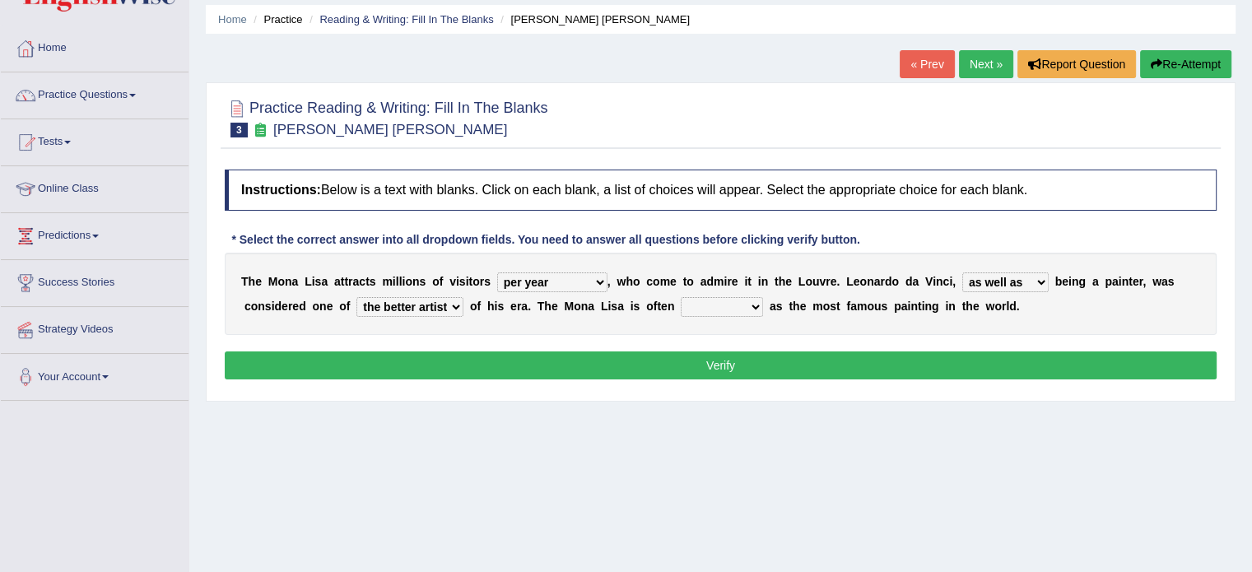
click at [356, 297] on select "better artists artist the better artist the best artists" at bounding box center [409, 307] width 107 height 20
click at [405, 309] on select "better artists artist the better artist the best artists" at bounding box center [409, 307] width 107 height 20
select select "the best artists"
click at [356, 297] on select "better artists artist the better artist the best artists" at bounding box center [409, 307] width 107 height 20
click at [707, 305] on select "classified suggested predicted described" at bounding box center [722, 307] width 82 height 20
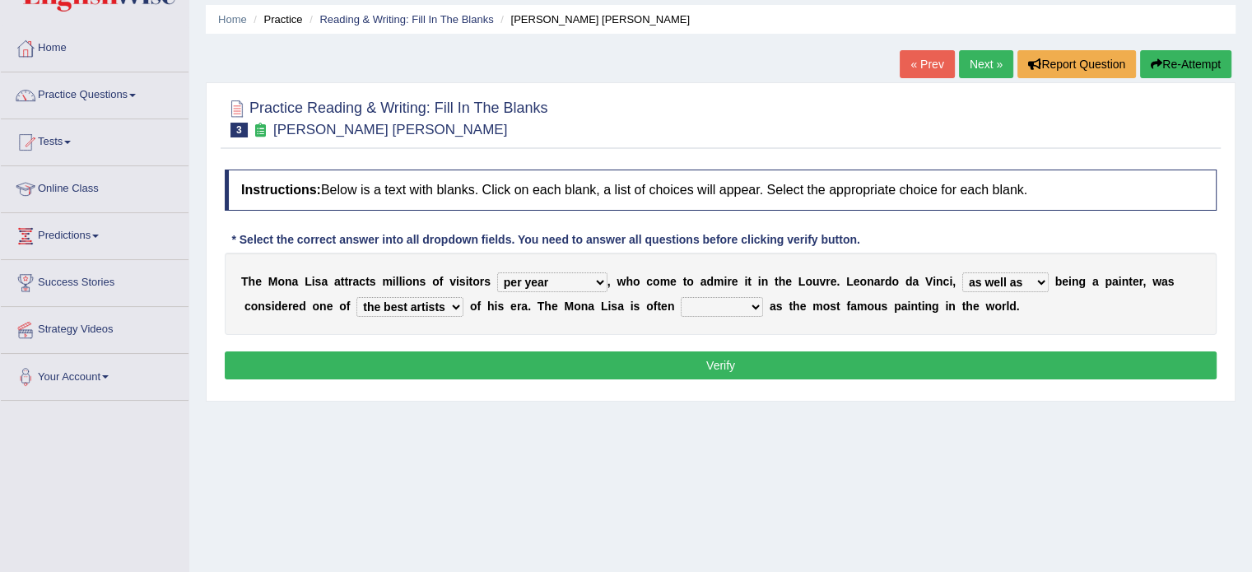
select select "described"
click at [681, 297] on select "classified suggested predicted described" at bounding box center [722, 307] width 82 height 20
click at [732, 360] on button "Verify" at bounding box center [721, 365] width 992 height 28
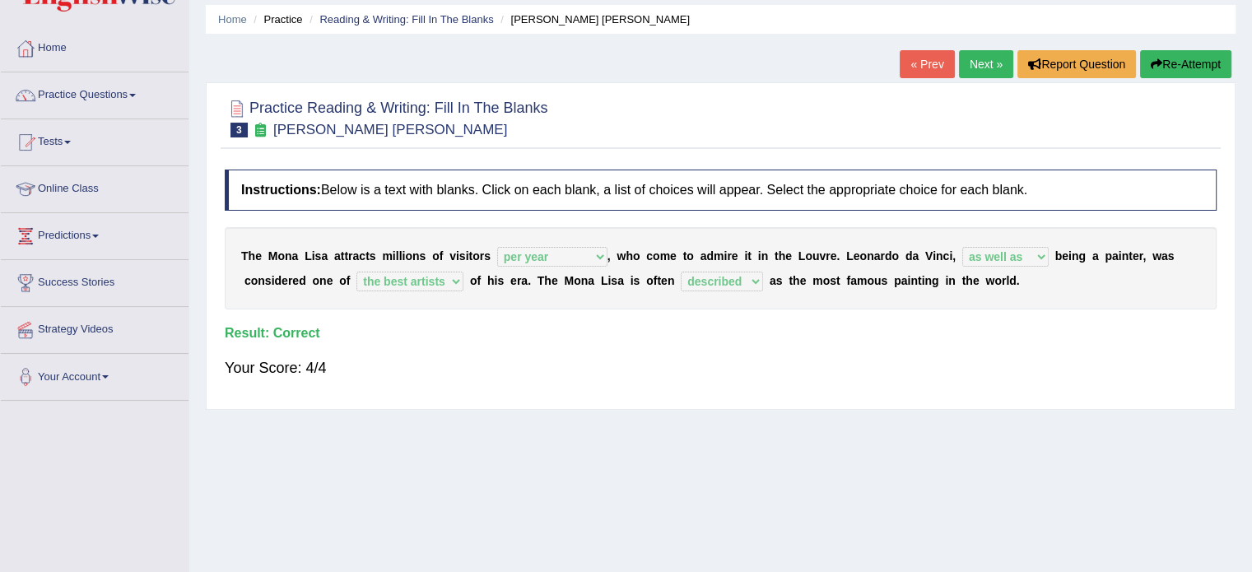
click at [974, 68] on link "Next »" at bounding box center [986, 64] width 54 height 28
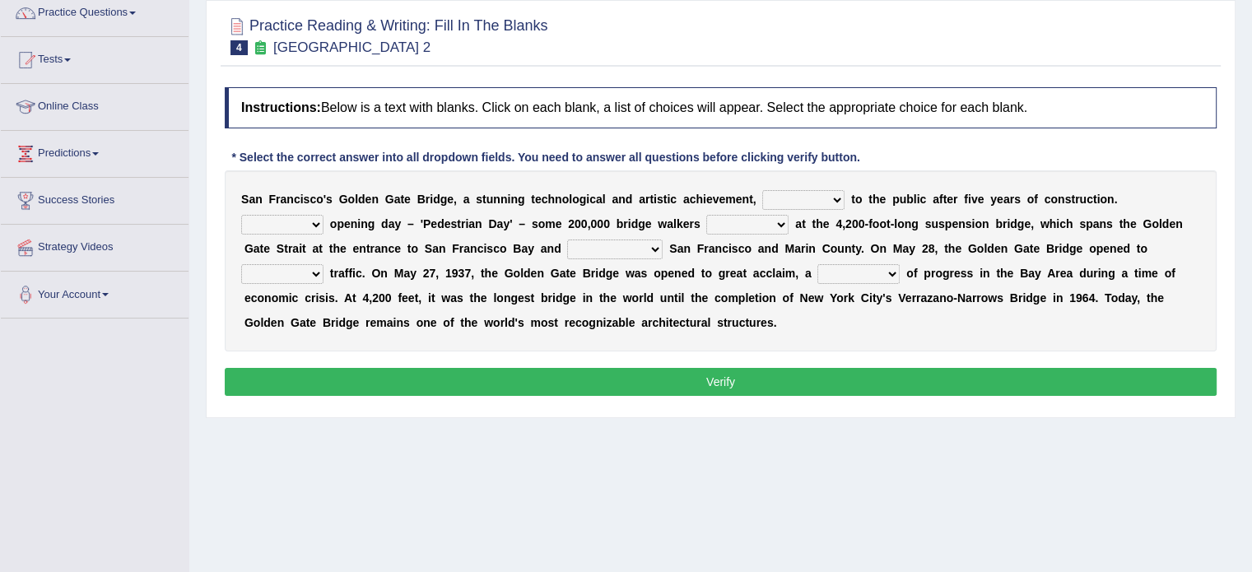
scroll to position [156, 0]
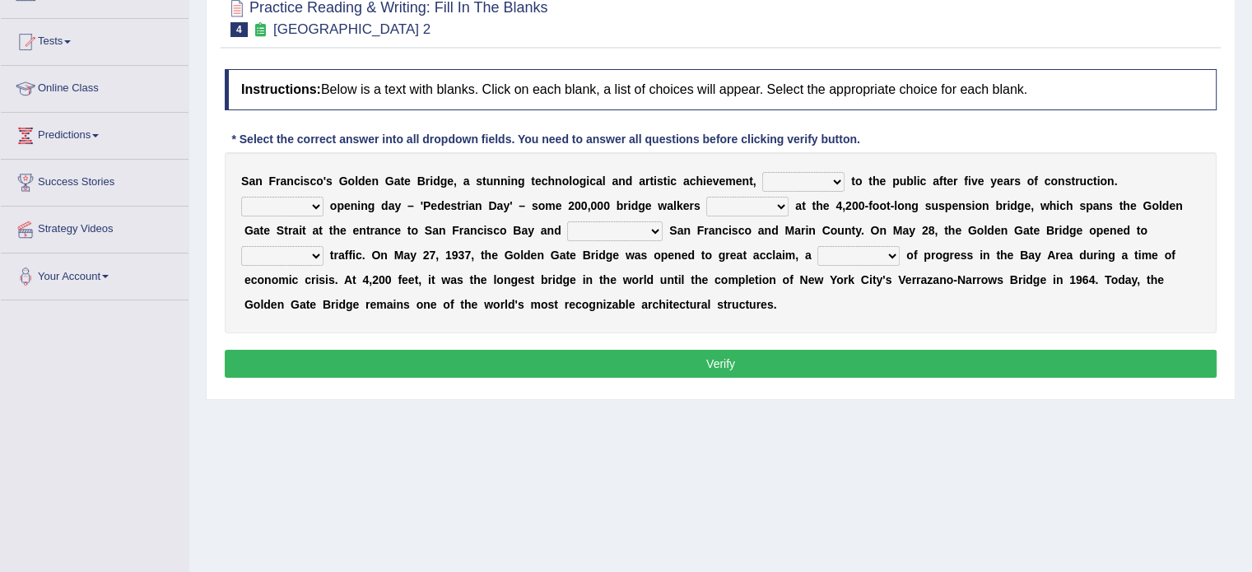
drag, startPoint x: 0, startPoint y: 0, endPoint x: 1263, endPoint y: 197, distance: 1278.4
click at [1251, 197] on html "Toggle navigation Home Practice Questions Speaking Practice Read Aloud Repeat S…" at bounding box center [626, 130] width 1252 height 572
click at [792, 194] on div "S a n F r a n c i s c o ' [PERSON_NAME] G a t e B r i d g e , a s t u n n i n g…" at bounding box center [721, 242] width 992 height 181
click at [792, 186] on select "opens closes appears equals" at bounding box center [803, 182] width 82 height 20
select select "opens"
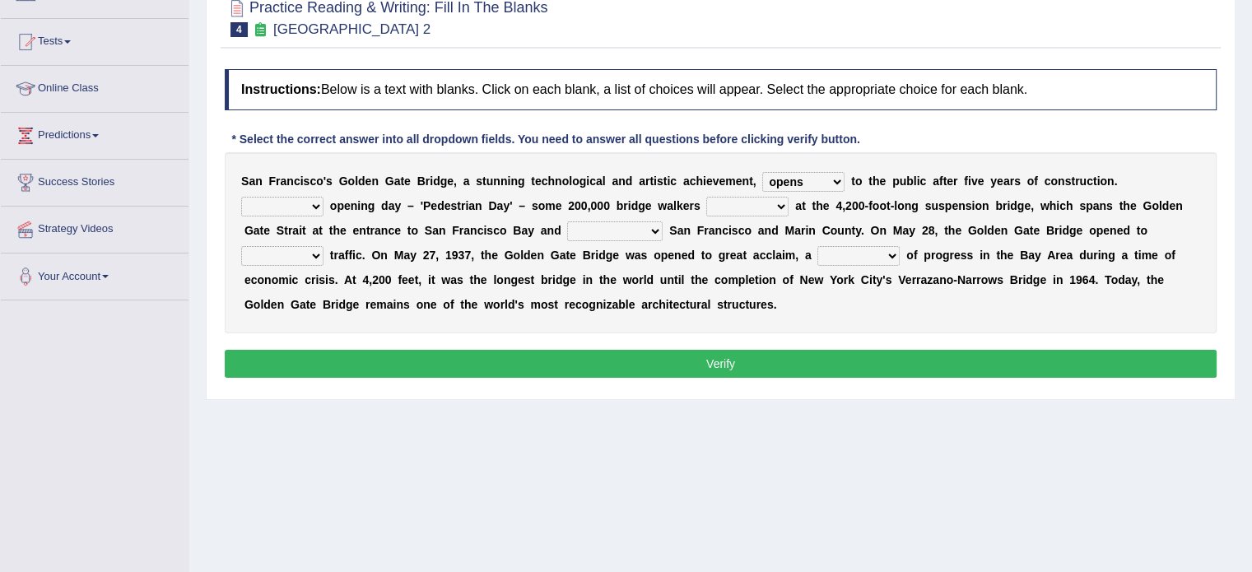
click at [762, 172] on select "opens closes appears equals" at bounding box center [803, 182] width 82 height 20
click at [286, 207] on select "On During Since When" at bounding box center [282, 207] width 82 height 20
click at [290, 198] on select "On During Since When" at bounding box center [282, 207] width 82 height 20
click at [286, 203] on select "On During Since When" at bounding box center [282, 207] width 82 height 20
select select "During"
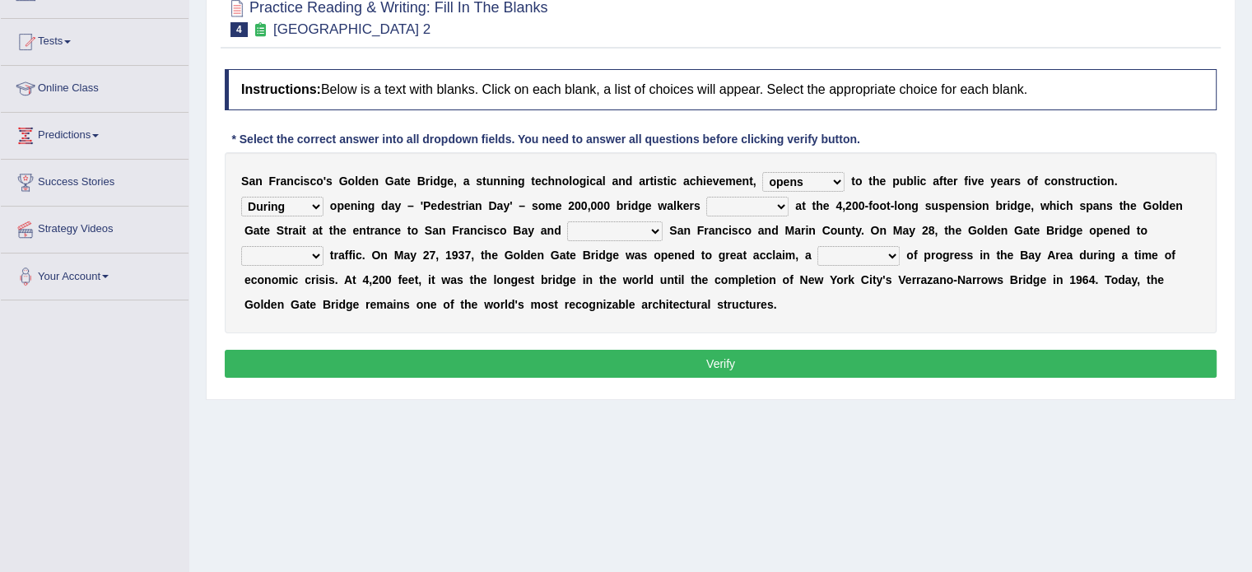
click at [241, 197] on select "On During Since When" at bounding box center [282, 207] width 82 height 20
click at [844, 180] on b at bounding box center [847, 180] width 7 height 13
click at [836, 180] on select "opens closes appears equals" at bounding box center [803, 182] width 82 height 20
click at [830, 182] on select "opens closes appears equals" at bounding box center [803, 182] width 82 height 20
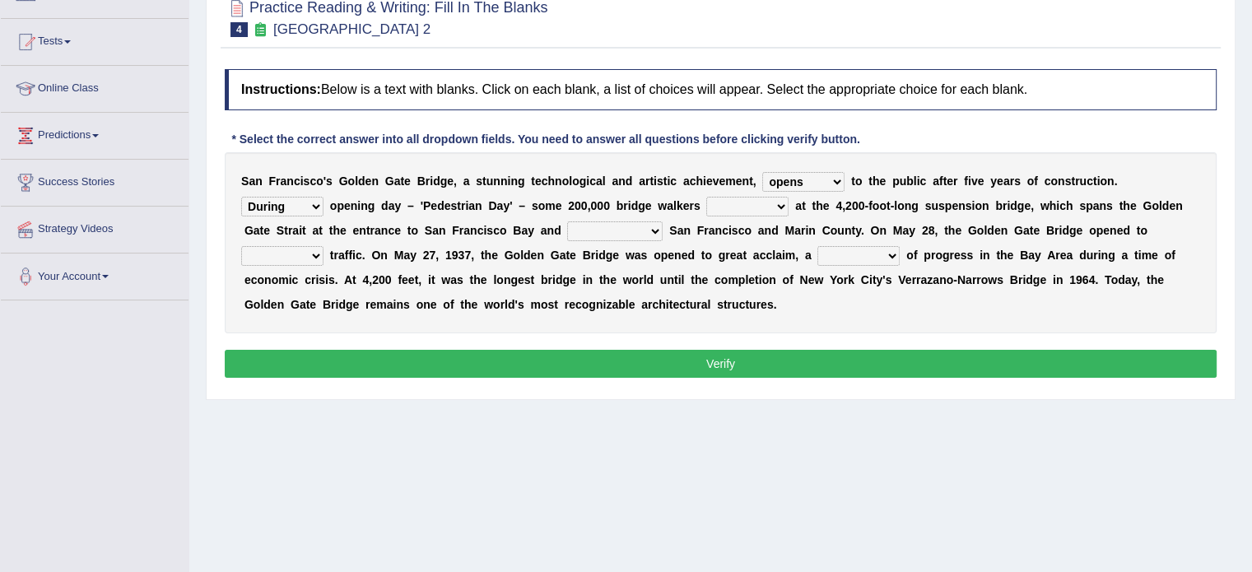
click at [830, 182] on select "opens closes appears equals" at bounding box center [803, 182] width 82 height 20
click at [784, 203] on select "stationed looked marveled laughed" at bounding box center [747, 207] width 82 height 20
select select "marveled"
click at [706, 197] on select "stationed looked marveled laughed" at bounding box center [747, 207] width 82 height 20
click at [629, 223] on select "separates connects channels differentiates" at bounding box center [614, 231] width 95 height 20
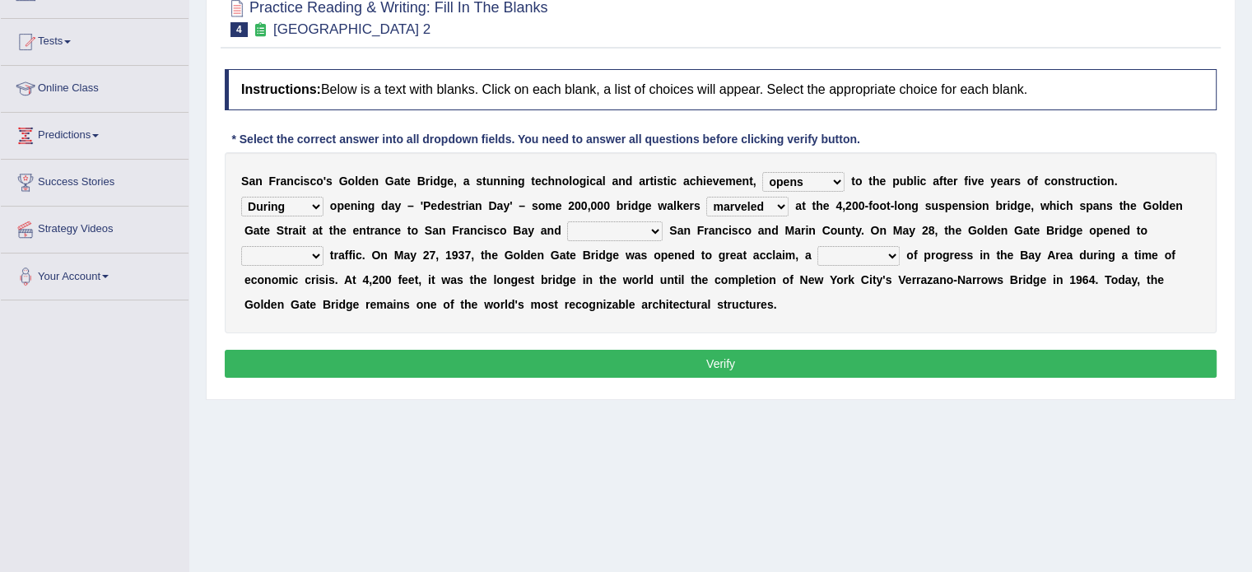
select select "connects"
click at [567, 221] on select "separates connects channels differentiates" at bounding box center [614, 231] width 95 height 20
click at [741, 205] on select "stationed looked marveled laughed" at bounding box center [747, 207] width 82 height 20
click at [706, 197] on select "stationed looked marveled laughed" at bounding box center [747, 207] width 82 height 20
click at [326, 249] on b at bounding box center [326, 255] width 7 height 13
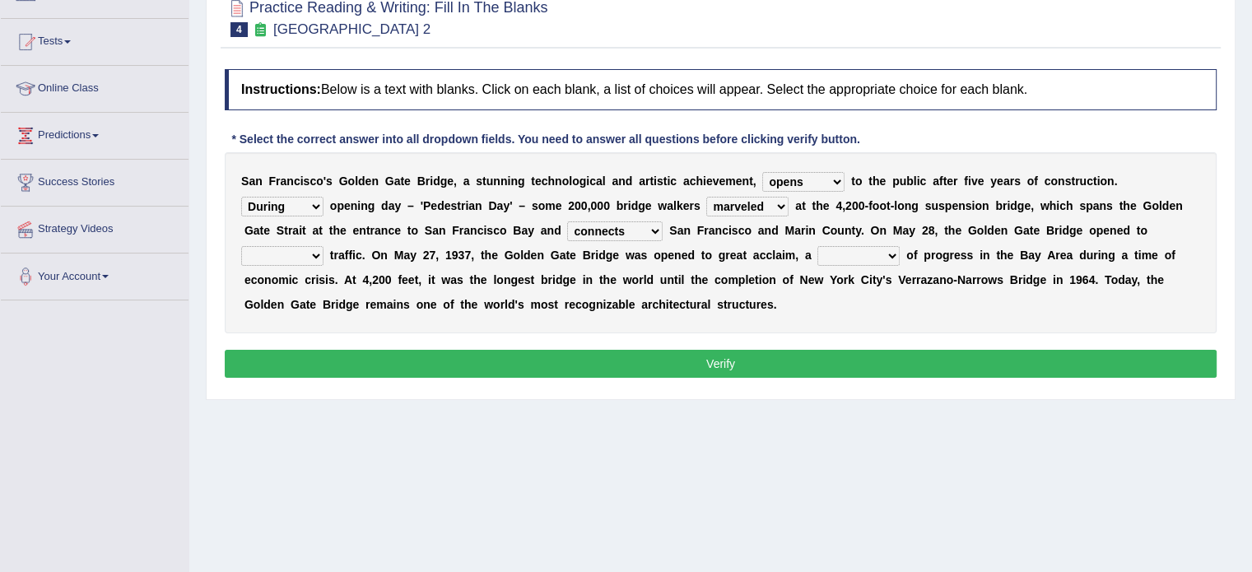
click at [316, 249] on select "aquatic vehicular airborne watertight" at bounding box center [282, 256] width 82 height 20
select select "vehicular"
click at [241, 246] on select "aquatic vehicular airborne watertight" at bounding box center [282, 256] width 82 height 20
click at [856, 249] on select "denial symbol technique yield" at bounding box center [858, 256] width 82 height 20
select select "symbol"
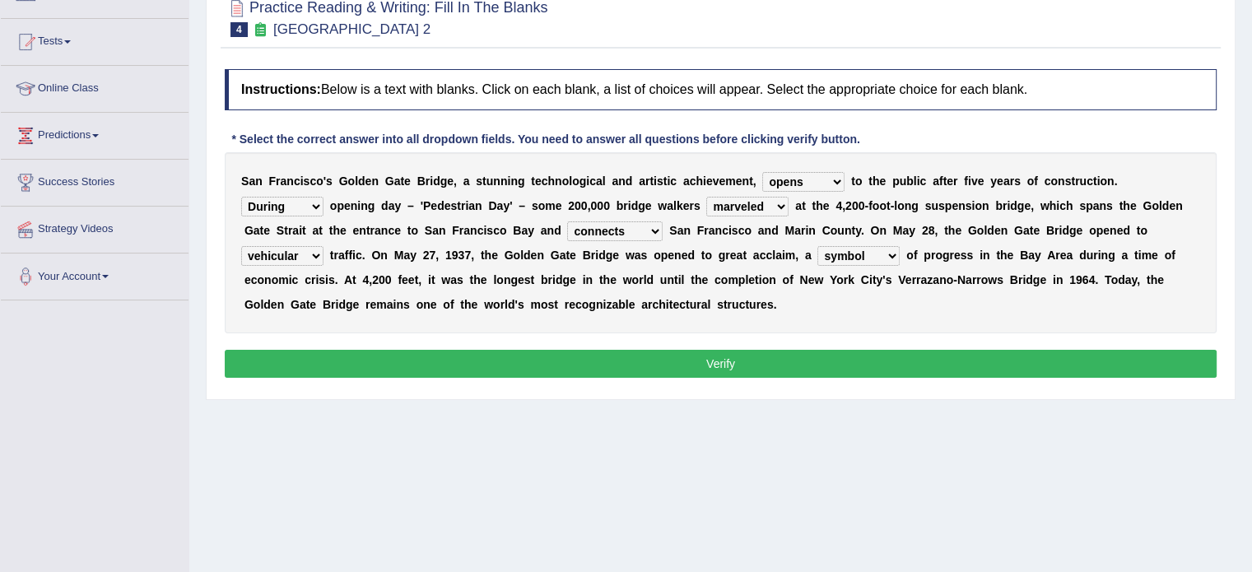
click at [817, 246] on select "denial symbol technique yield" at bounding box center [858, 256] width 82 height 20
click at [550, 360] on button "Verify" at bounding box center [721, 364] width 992 height 28
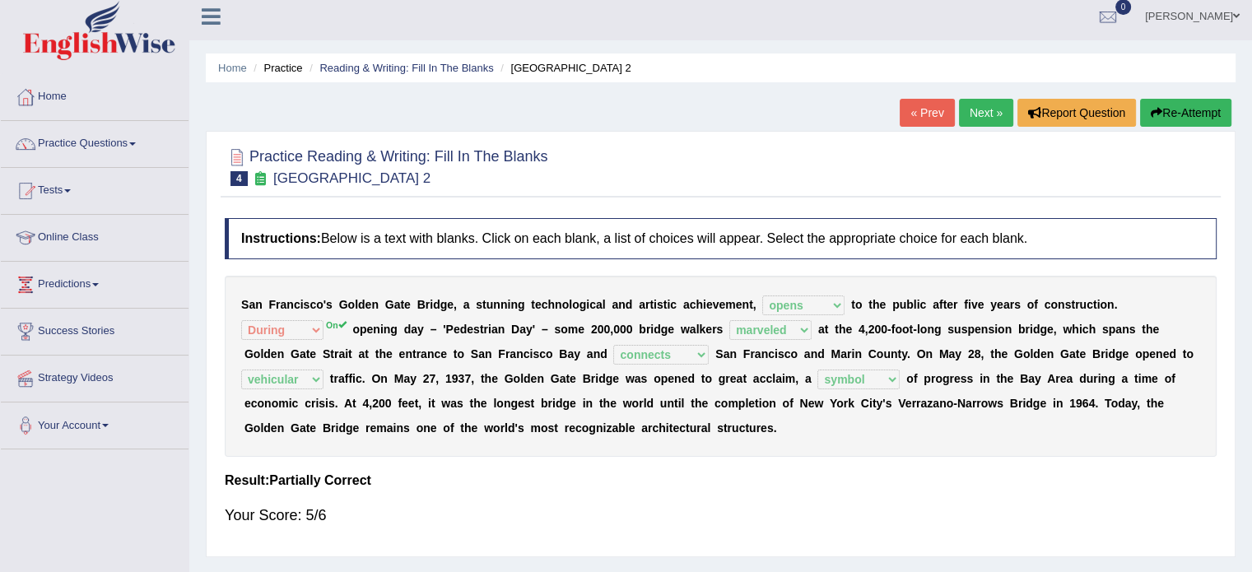
scroll to position [11, 0]
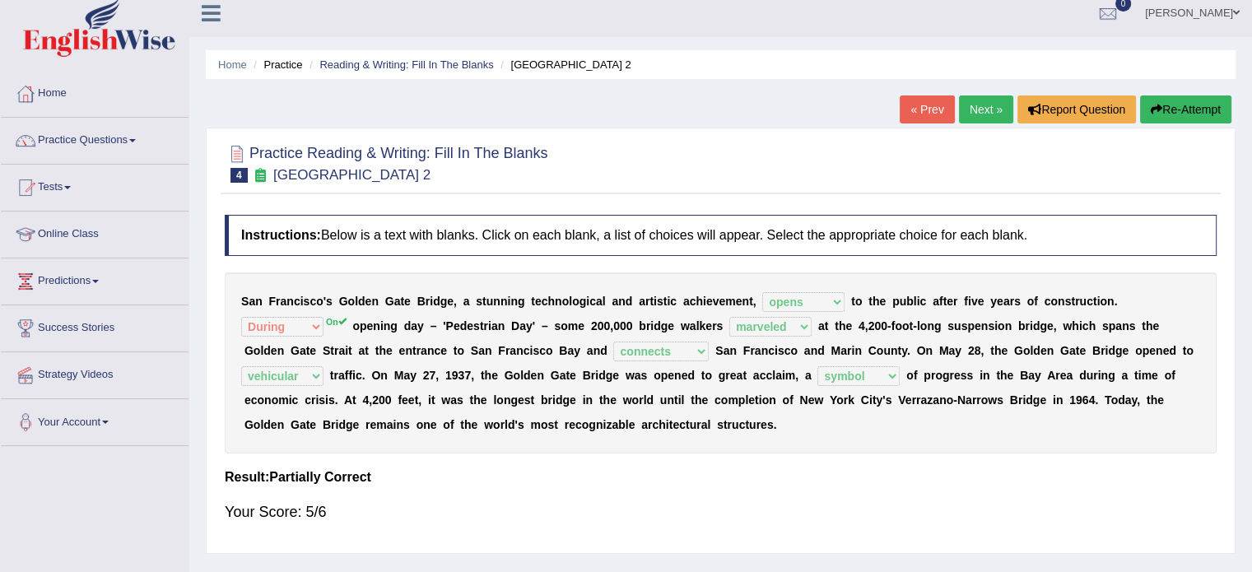
click at [1197, 111] on button "Re-Attempt" at bounding box center [1185, 109] width 91 height 28
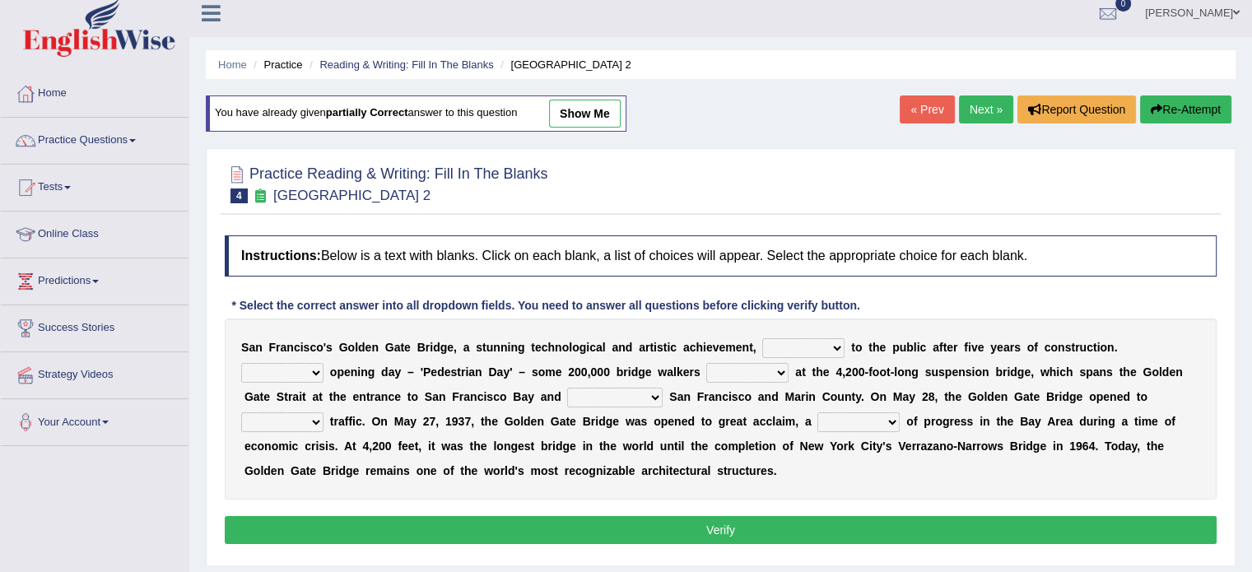
click at [306, 369] on select "On During Since When" at bounding box center [282, 373] width 82 height 20
select select "On"
click at [241, 363] on select "On During Since When" at bounding box center [282, 373] width 82 height 20
click at [774, 365] on select "stationed looked marveled laughed" at bounding box center [747, 373] width 82 height 20
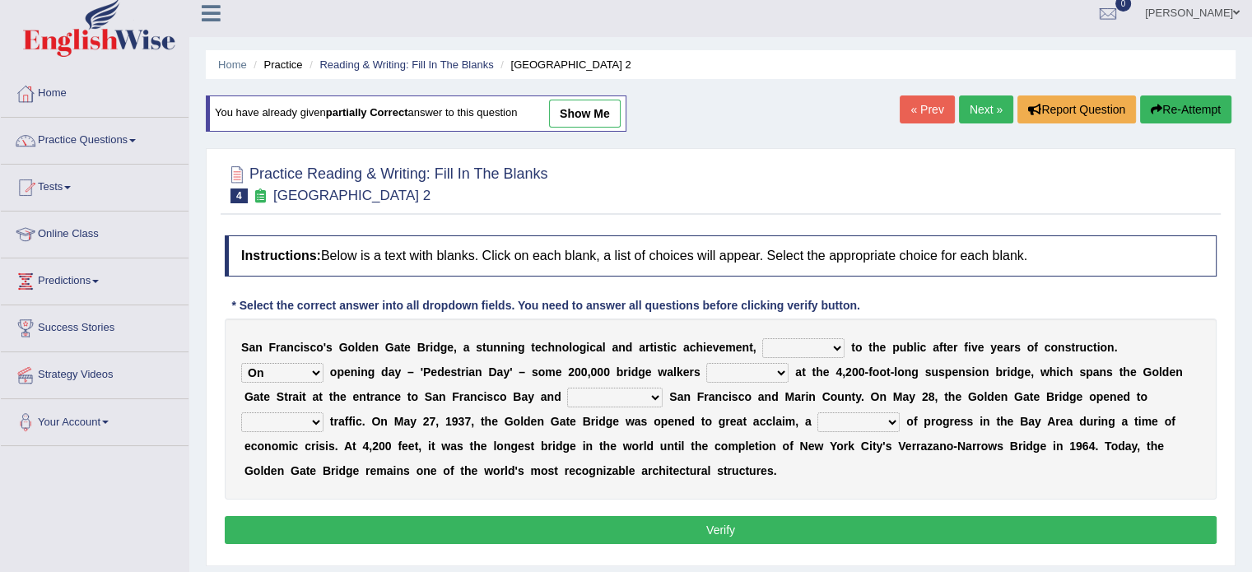
select select "marveled"
click at [706, 363] on select "stationed looked marveled laughed" at bounding box center [747, 373] width 82 height 20
click at [601, 388] on select "separates connects channels differentiates" at bounding box center [614, 398] width 95 height 20
select select "connects"
click at [567, 388] on select "separates connects channels differentiates" at bounding box center [614, 398] width 95 height 20
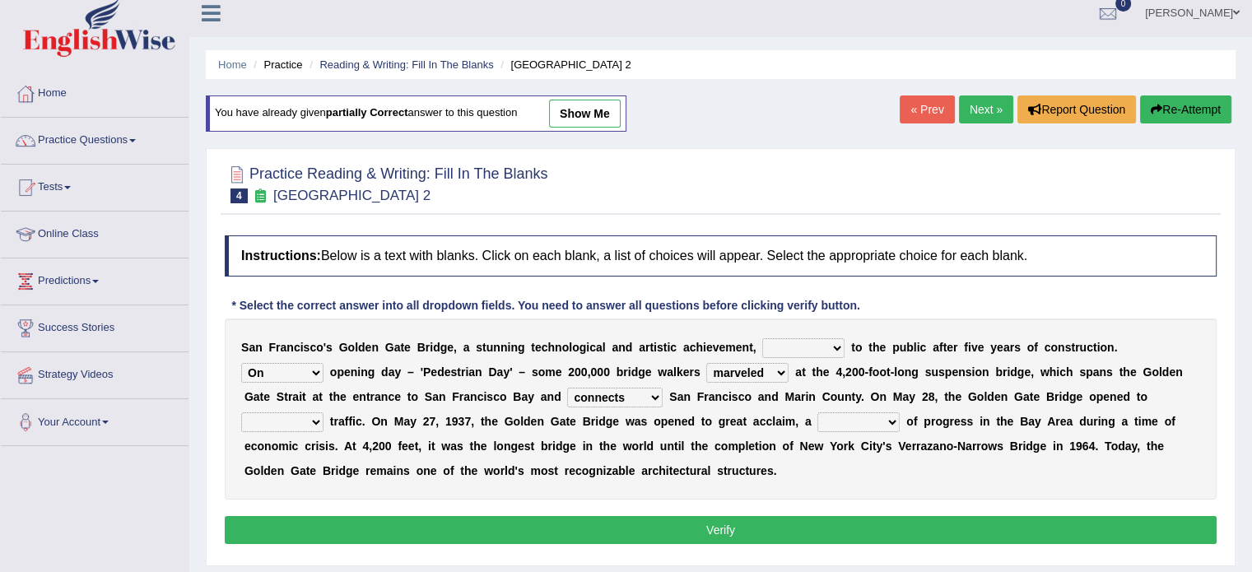
click at [280, 421] on select "aquatic vehicular airborne watertight" at bounding box center [282, 422] width 82 height 20
select select "vehicular"
click at [241, 412] on select "aquatic vehicular airborne watertight" at bounding box center [282, 422] width 82 height 20
click at [849, 425] on select "denial symbol technique yield" at bounding box center [858, 422] width 82 height 20
select select "symbol"
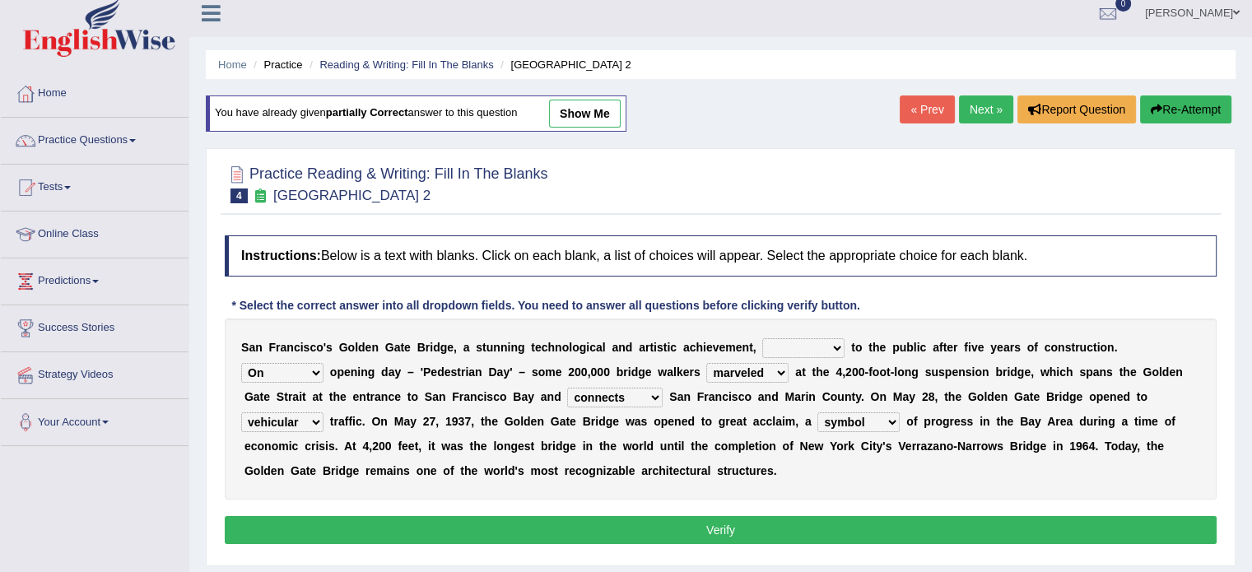
click at [817, 412] on select "denial symbol technique yield" at bounding box center [858, 422] width 82 height 20
click at [762, 524] on button "Verify" at bounding box center [721, 530] width 992 height 28
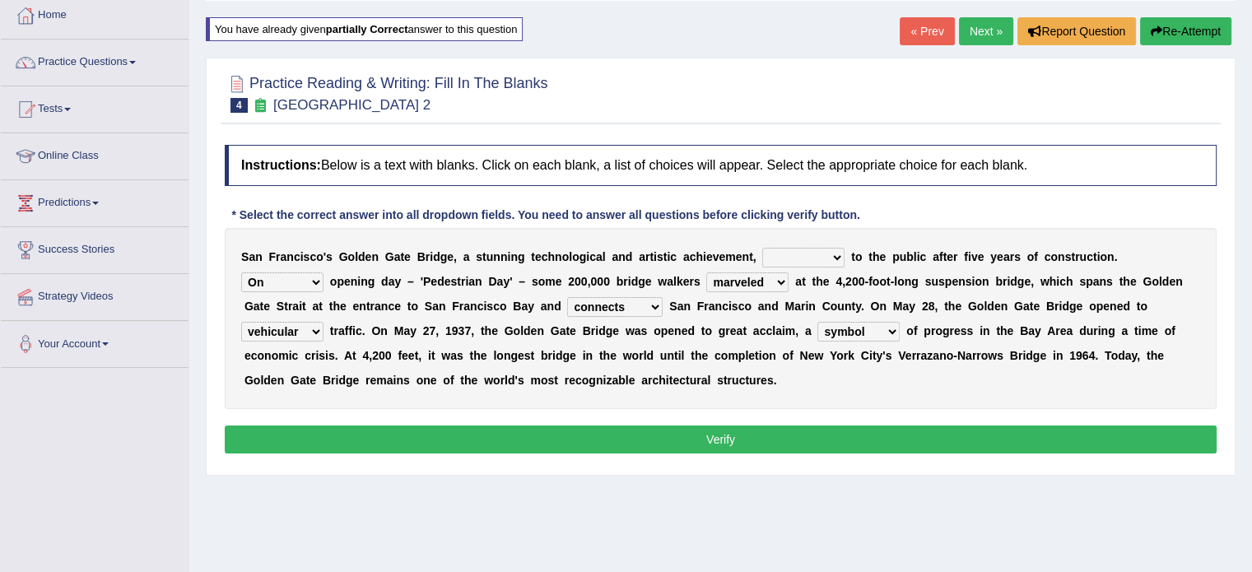
scroll to position [100, 0]
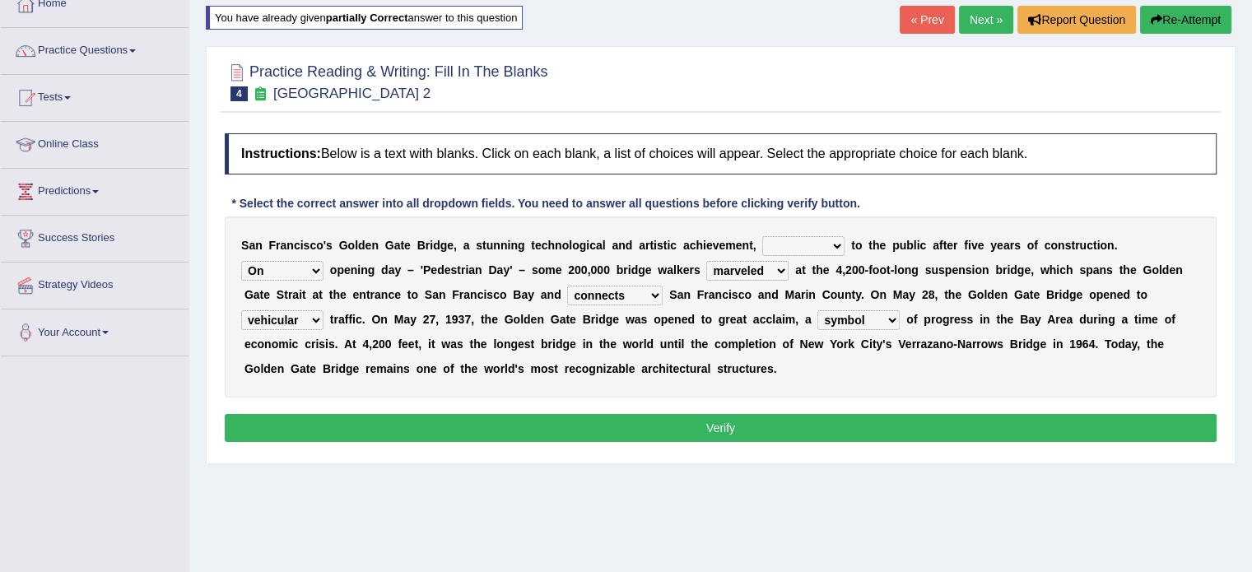
click at [783, 242] on select "opens closes appears equals" at bounding box center [803, 246] width 82 height 20
select select "opens"
click at [762, 236] on select "opens closes appears equals" at bounding box center [803, 246] width 82 height 20
click at [762, 428] on button "Verify" at bounding box center [721, 428] width 992 height 28
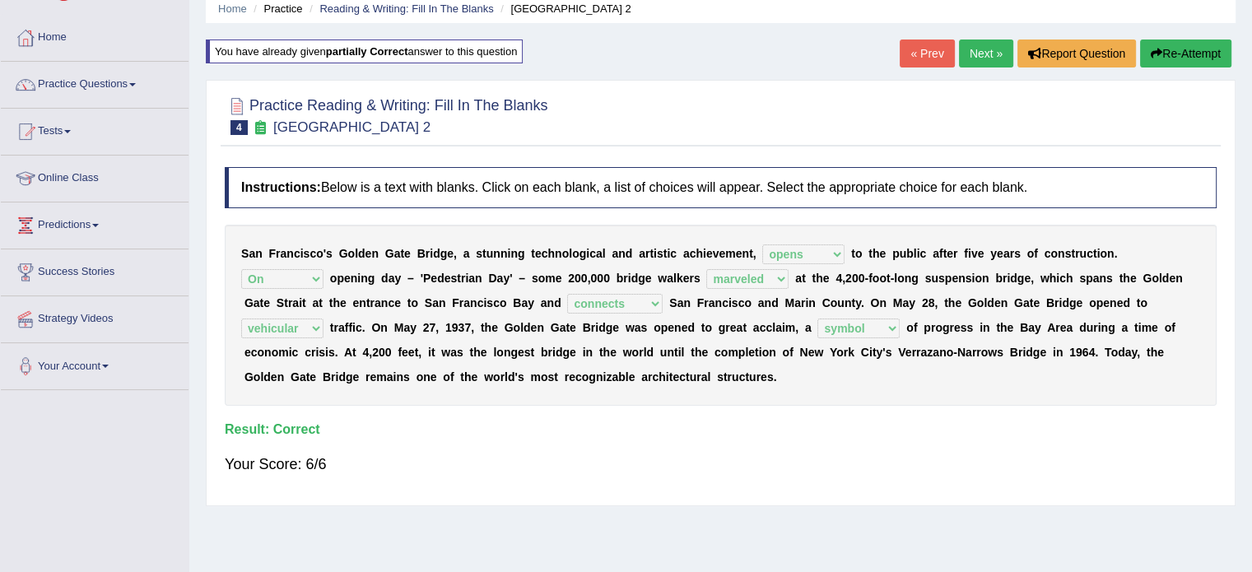
scroll to position [54, 0]
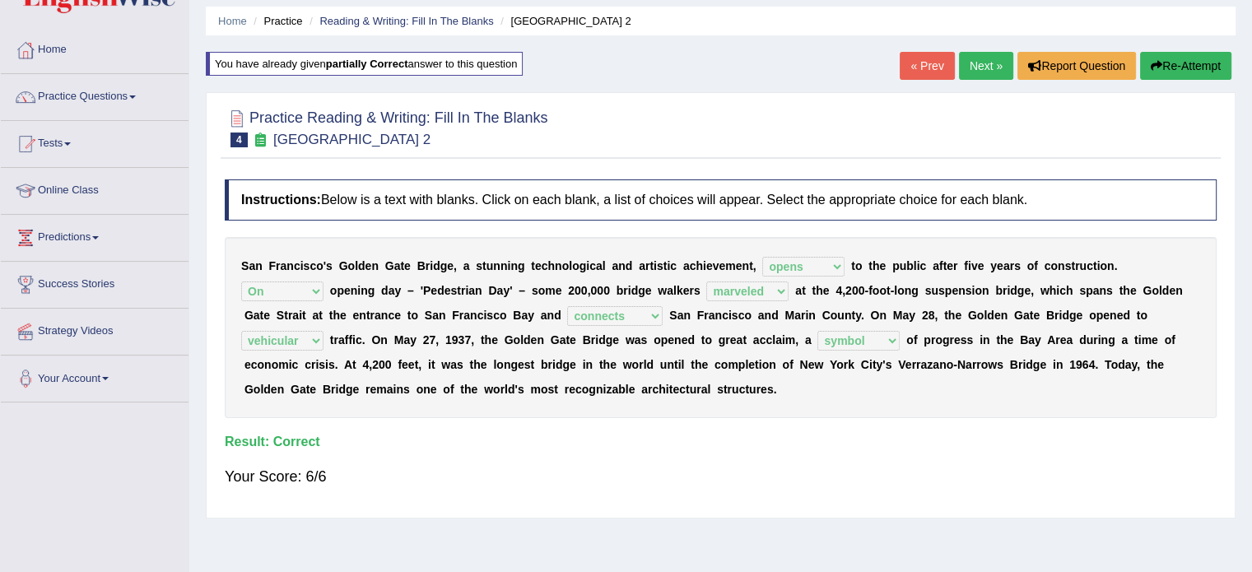
click at [991, 74] on link "Next »" at bounding box center [986, 66] width 54 height 28
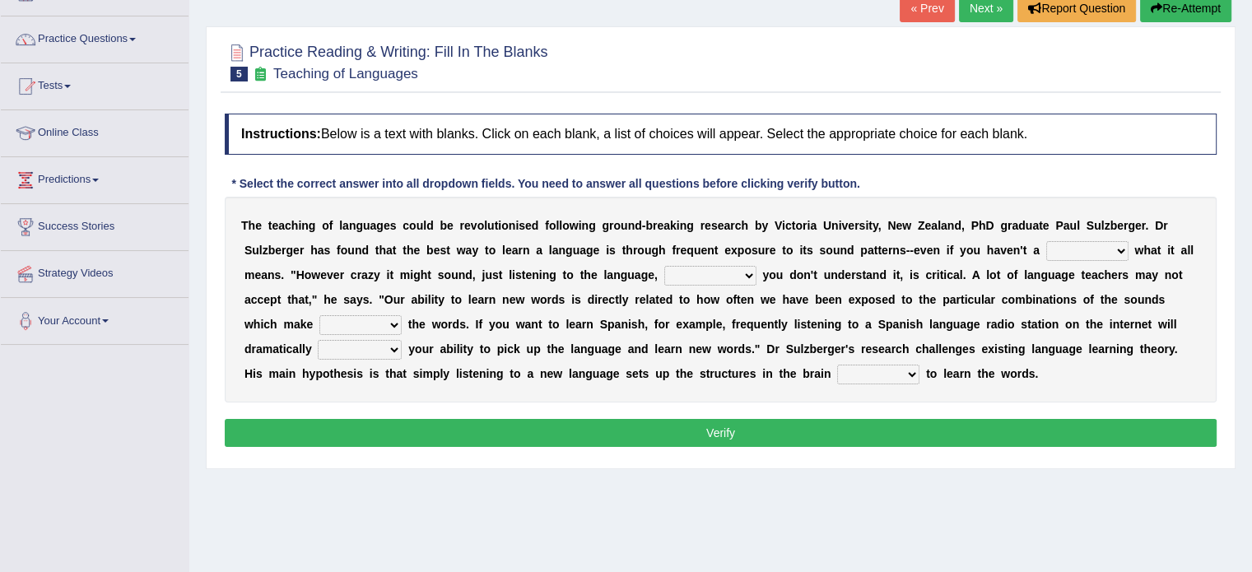
scroll to position [114, 0]
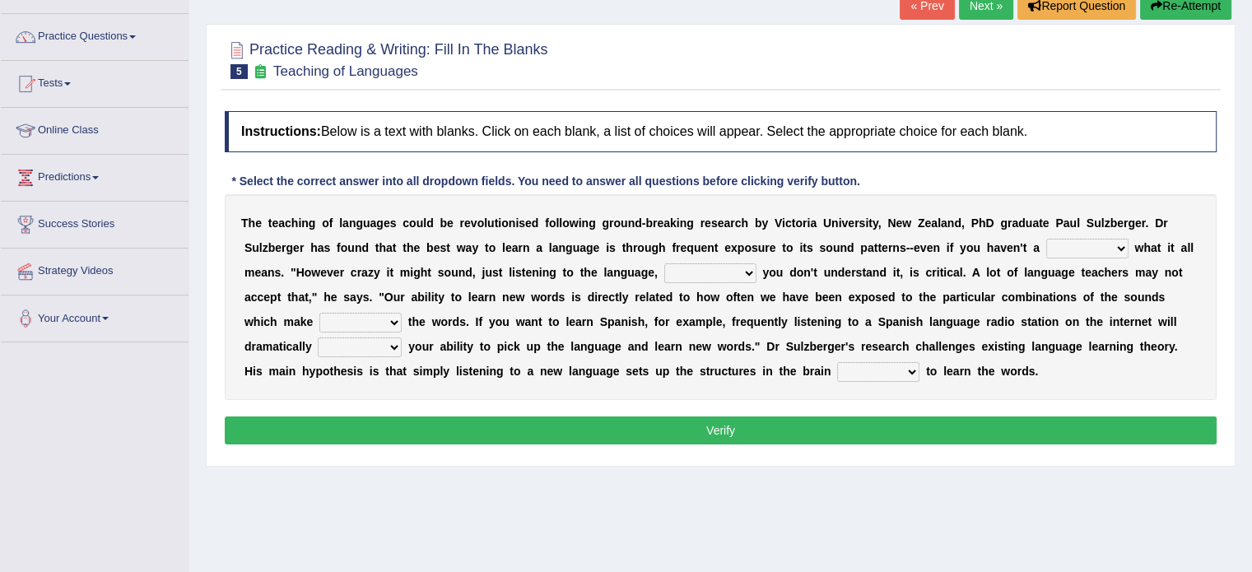
click at [1251, 233] on html "Toggle navigation Home Practice Questions Speaking Practice Read Aloud Repeat S…" at bounding box center [626, 172] width 1252 height 572
click at [1065, 243] on select "dew claw clue due" at bounding box center [1087, 249] width 82 height 20
select select "clue"
click at [1046, 239] on select "dew claw clue due" at bounding box center [1087, 249] width 82 height 20
click at [687, 266] on select "but also all together even though if so" at bounding box center [710, 273] width 92 height 20
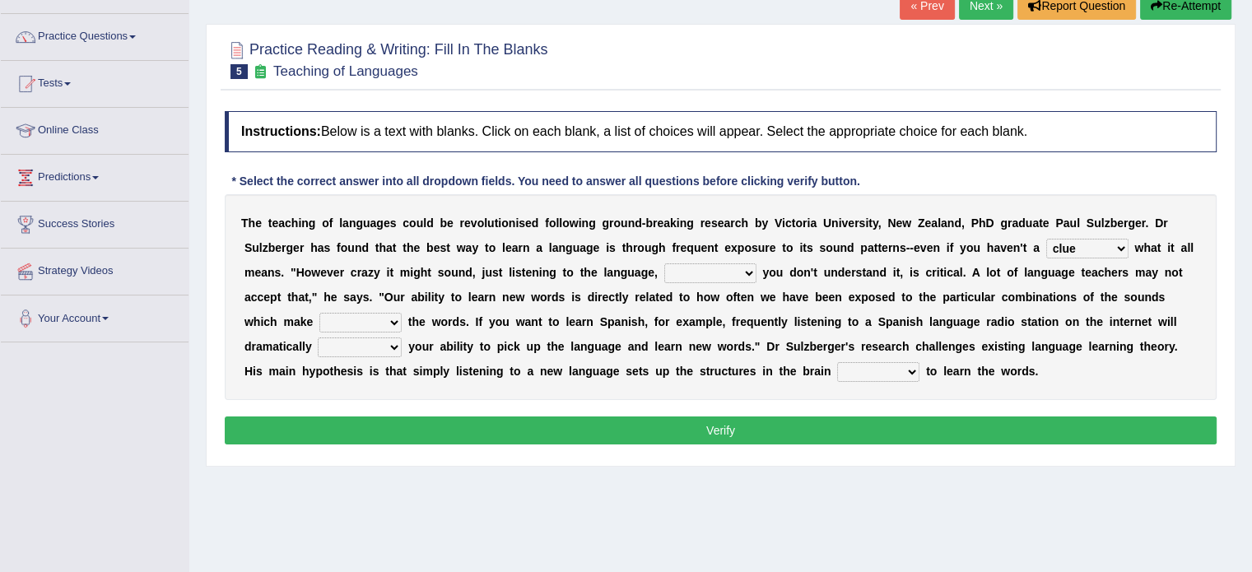
select select "even though"
click at [664, 263] on select "but also all together even though if so" at bounding box center [710, 273] width 92 height 20
click at [379, 321] on select "down up of on" at bounding box center [360, 323] width 82 height 20
select select "up"
click at [319, 313] on select "down up of on" at bounding box center [360, 323] width 82 height 20
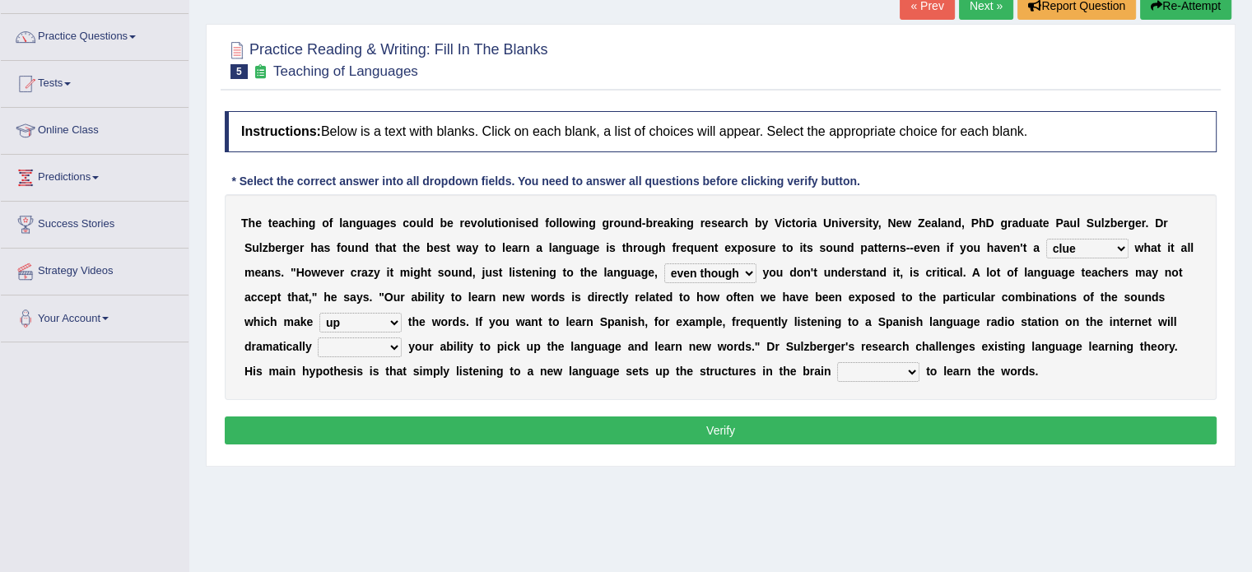
click at [365, 345] on select "evaluate exaggerate describe boost" at bounding box center [360, 347] width 84 height 20
select select "boost"
click at [318, 337] on select "evaluate exaggerate describe boost" at bounding box center [360, 347] width 84 height 20
click at [902, 371] on select "requiring required directed to require" at bounding box center [878, 372] width 82 height 20
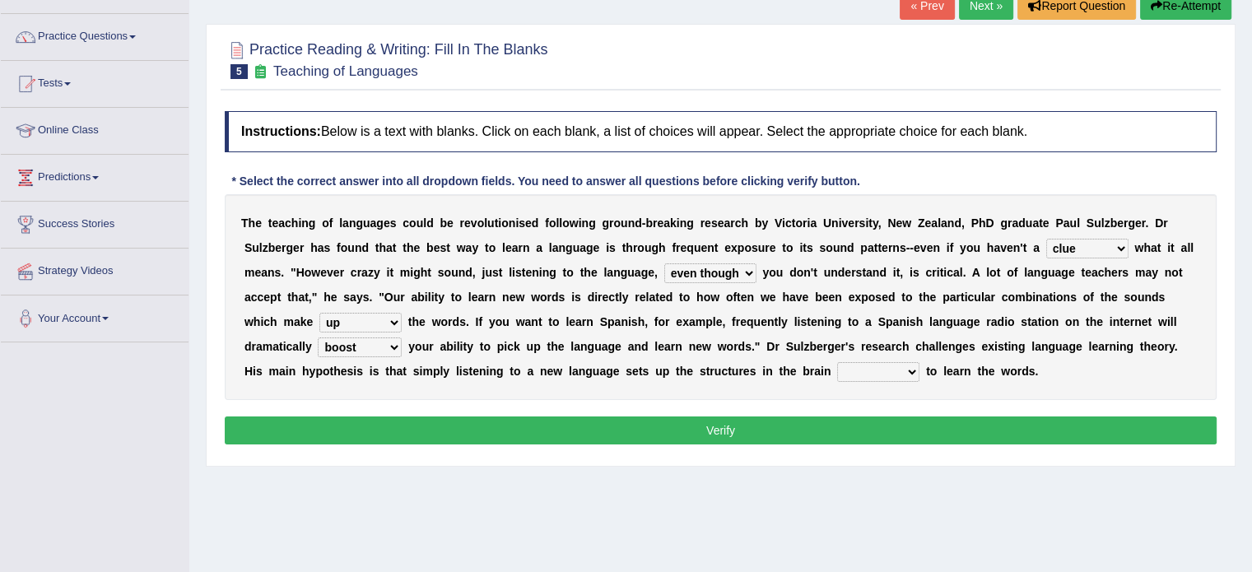
click at [902, 371] on select "requiring required directed to require" at bounding box center [878, 372] width 82 height 20
click at [837, 362] on select "requiring required directed to require" at bounding box center [878, 372] width 82 height 20
click at [844, 363] on select "requiring required directed to require" at bounding box center [878, 372] width 82 height 20
select select "requiring"
click at [837, 362] on select "requiring required directed to require" at bounding box center [878, 372] width 82 height 20
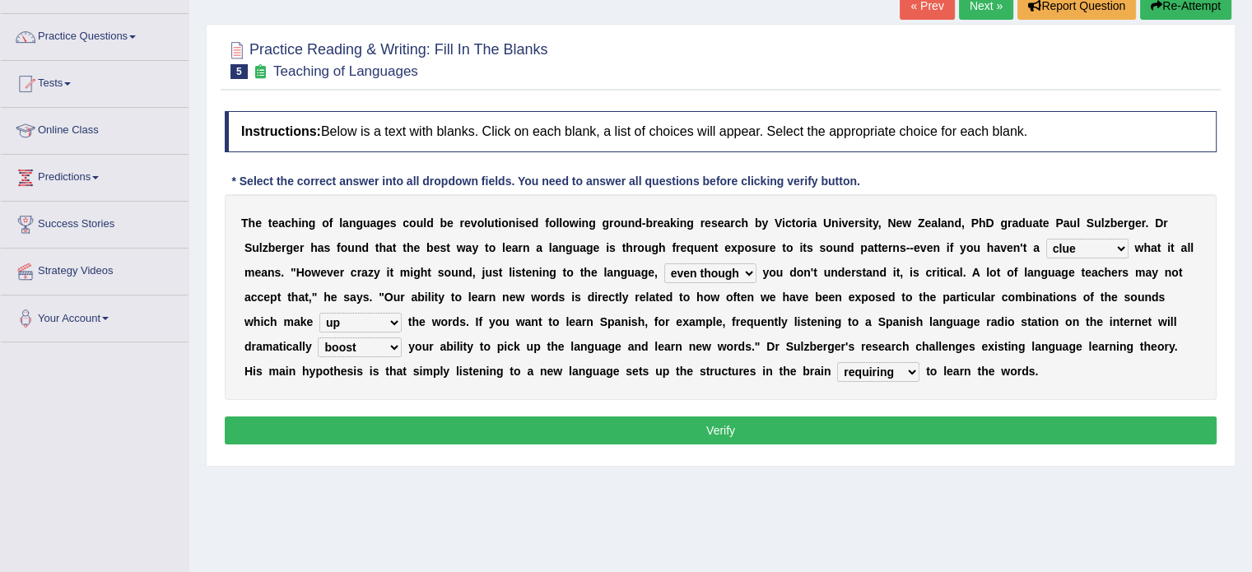
click at [863, 434] on button "Verify" at bounding box center [721, 430] width 992 height 28
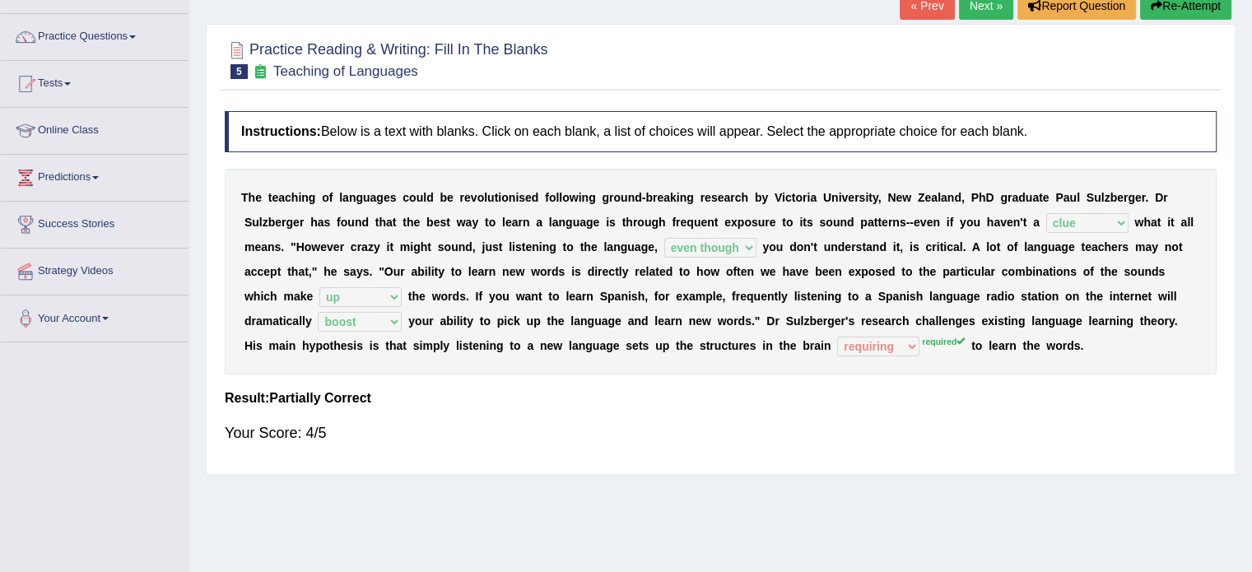
click at [899, 329] on div "T h e t e a c h i n g o f l a n g u a g e s c o u l d b e r e v o l u t i o n i…" at bounding box center [721, 272] width 992 height 206
click at [63, 88] on link "Tests" at bounding box center [95, 81] width 188 height 41
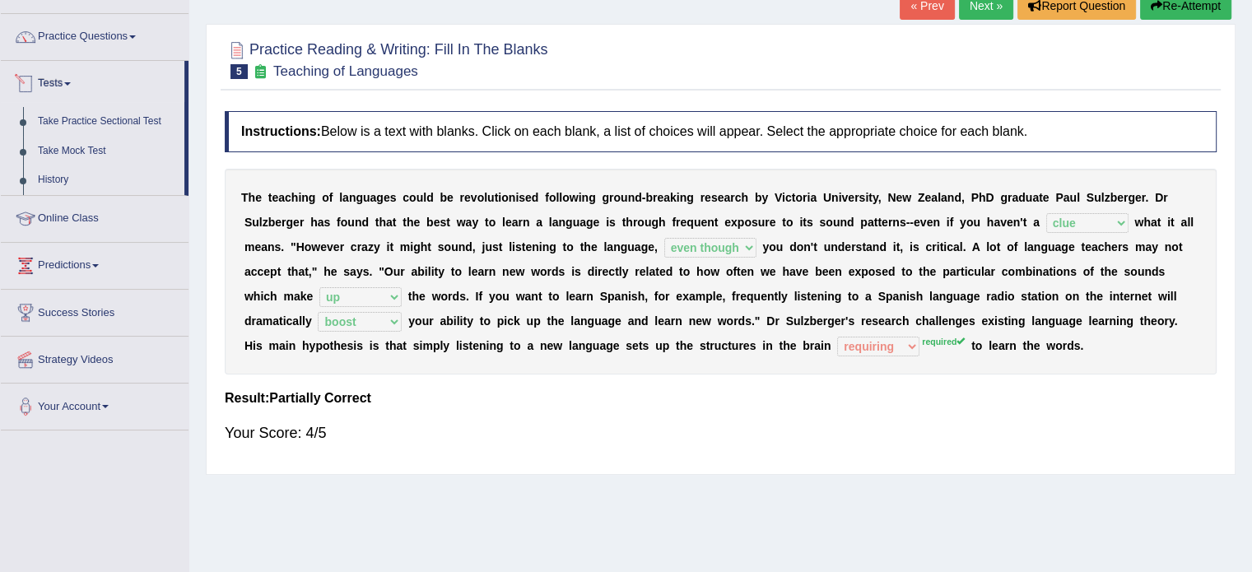
click at [67, 89] on link "Tests" at bounding box center [93, 81] width 184 height 41
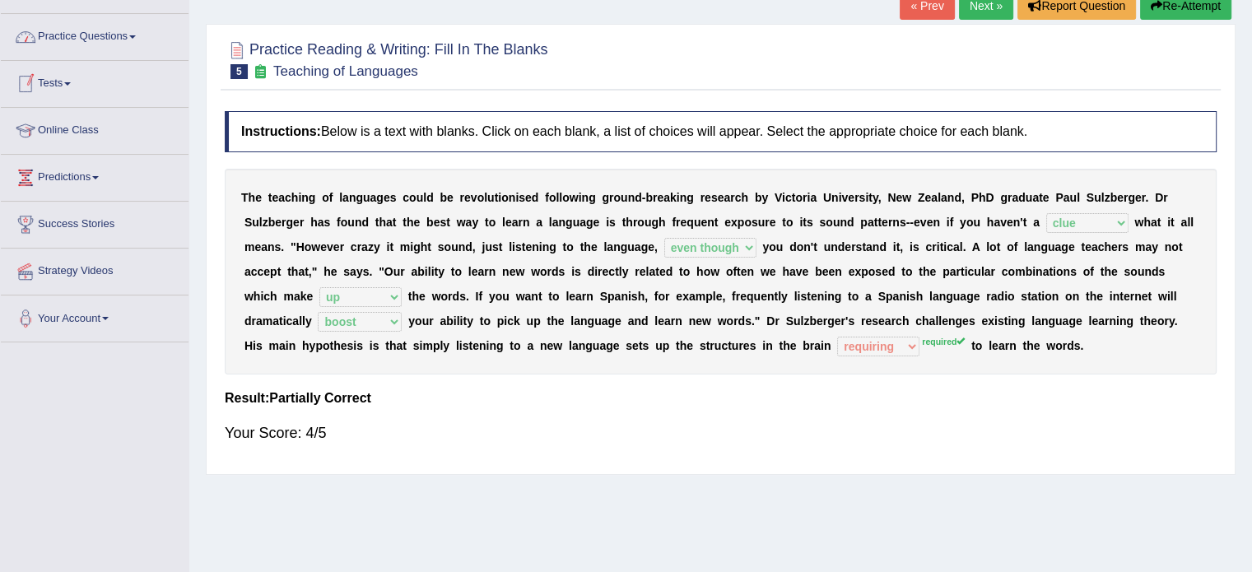
click at [113, 30] on link "Practice Questions" at bounding box center [95, 34] width 188 height 41
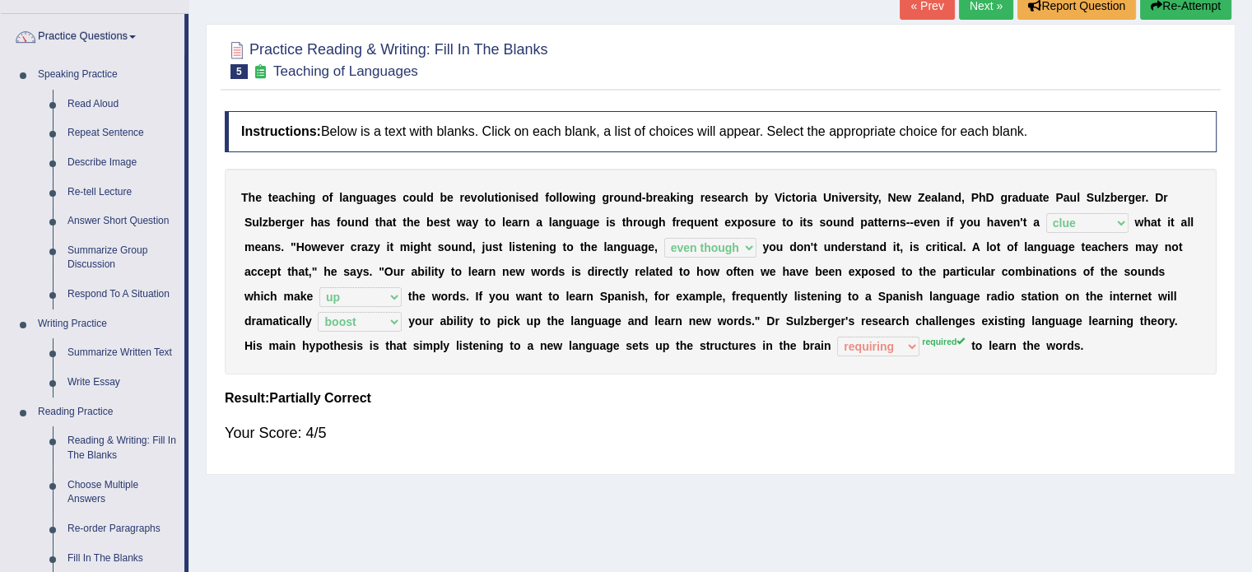
click at [184, 141] on li "Practice Questions Speaking Practice Read Aloud Repeat Sentence Describe Image …" at bounding box center [95, 477] width 188 height 926
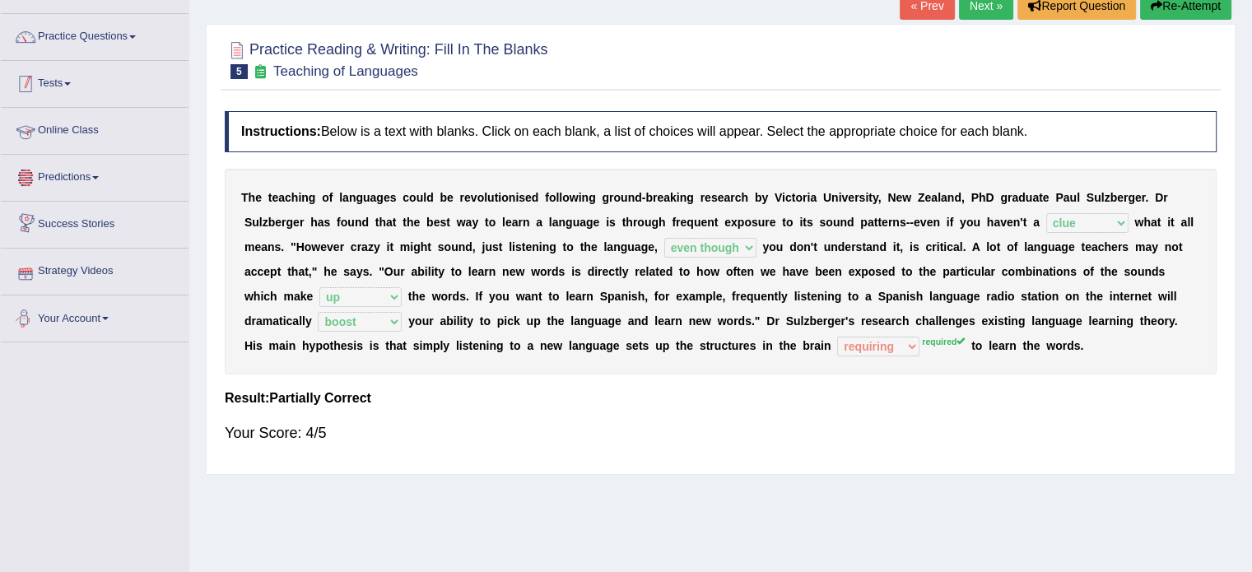
click at [80, 78] on link "Tests" at bounding box center [95, 81] width 188 height 41
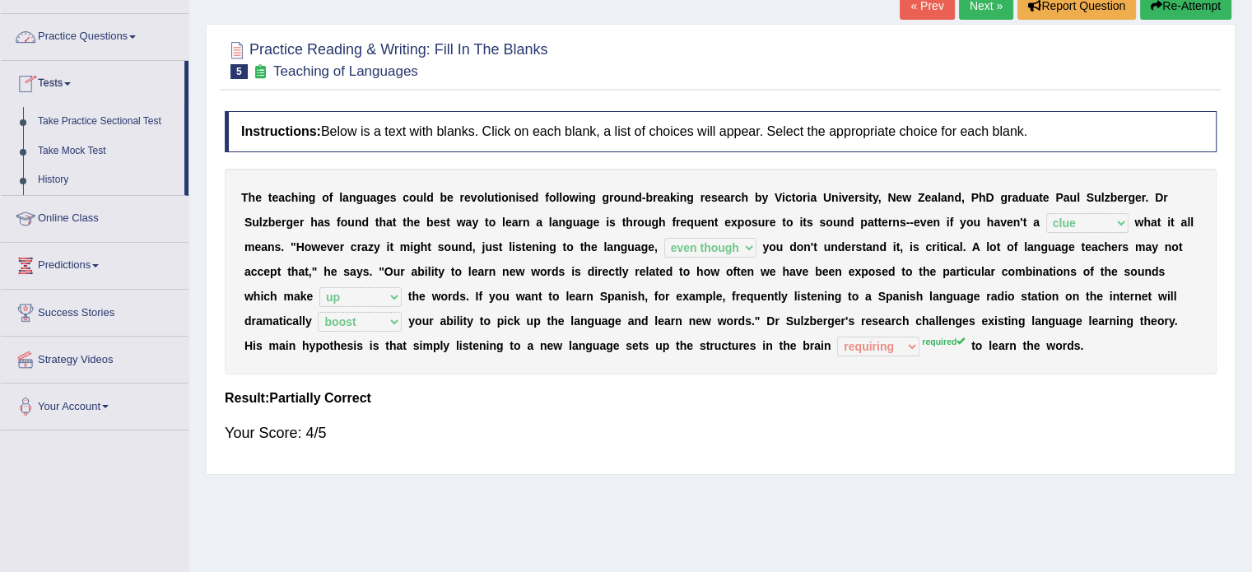
click at [105, 46] on link "Practice Questions" at bounding box center [95, 34] width 188 height 41
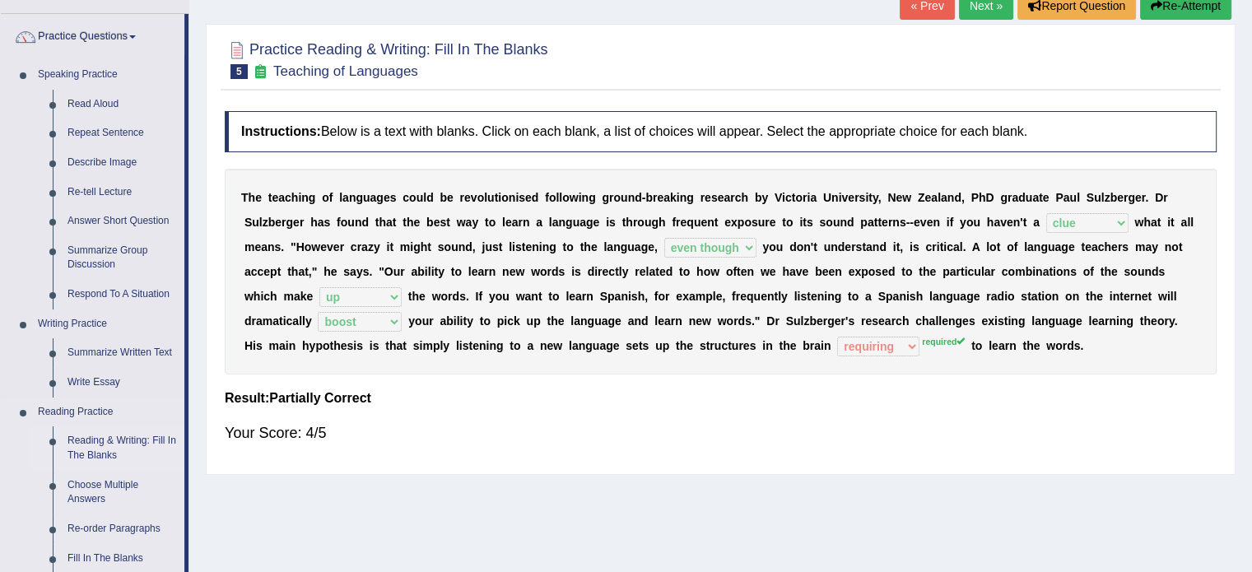
click at [94, 444] on link "Reading & Writing: Fill In The Blanks" at bounding box center [122, 448] width 124 height 44
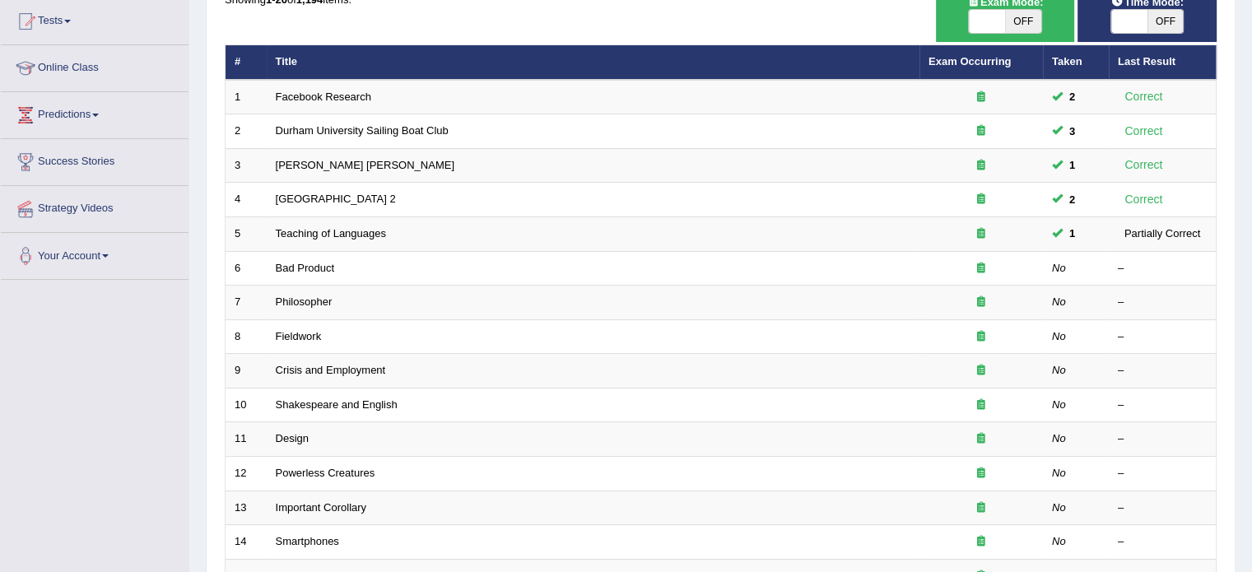
scroll to position [127, 0]
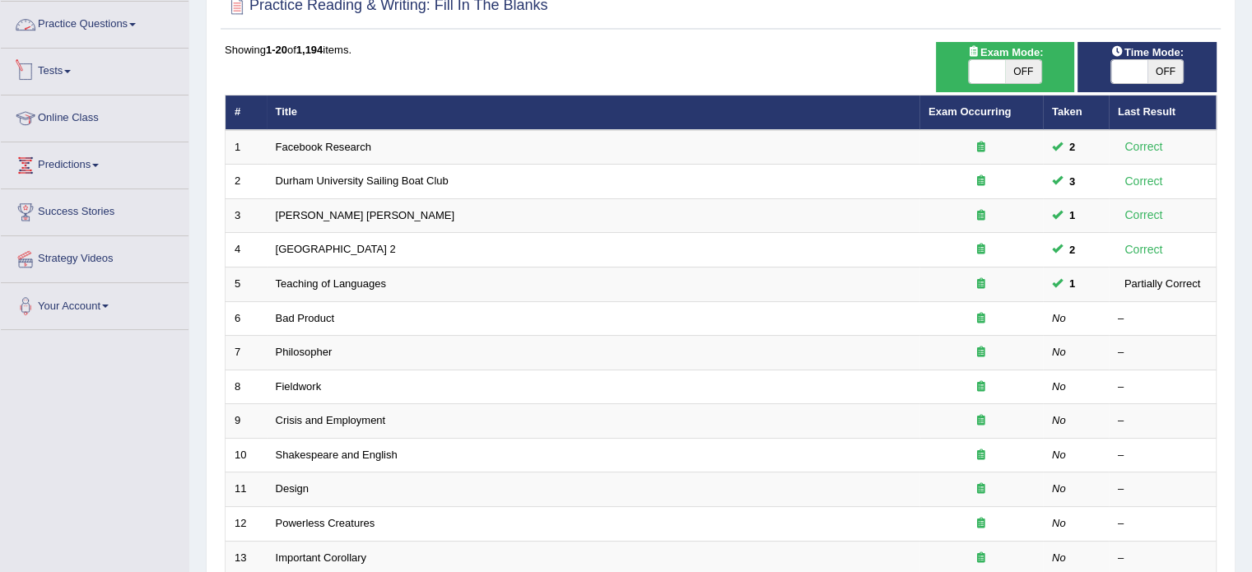
click at [112, 26] on link "Practice Questions" at bounding box center [95, 22] width 188 height 41
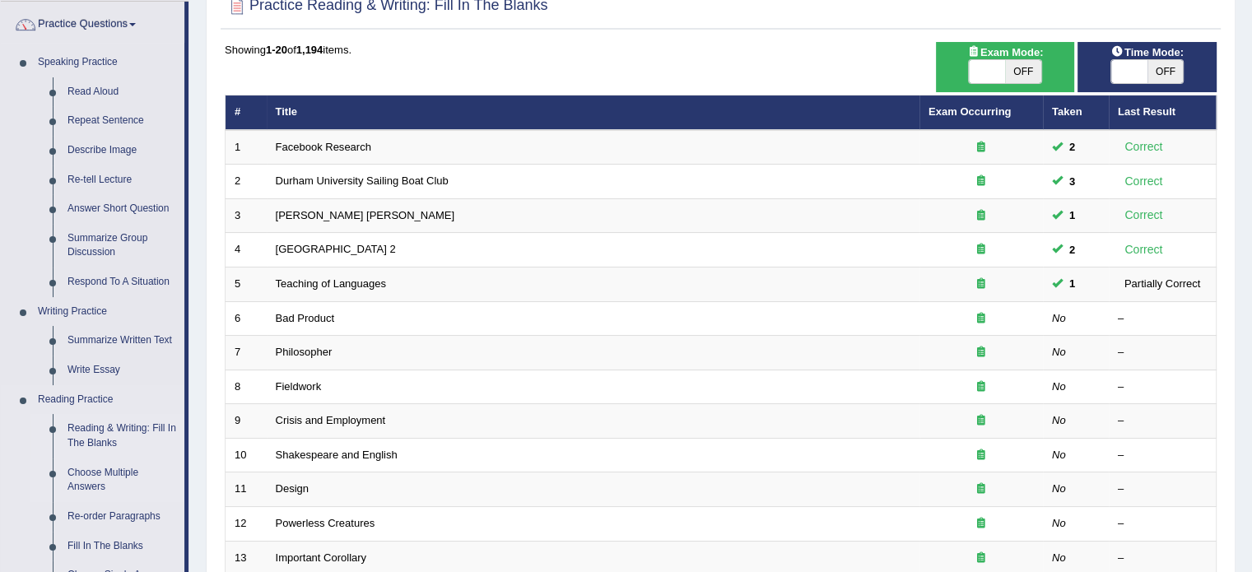
click at [92, 479] on link "Choose Multiple Answers" at bounding box center [122, 480] width 124 height 44
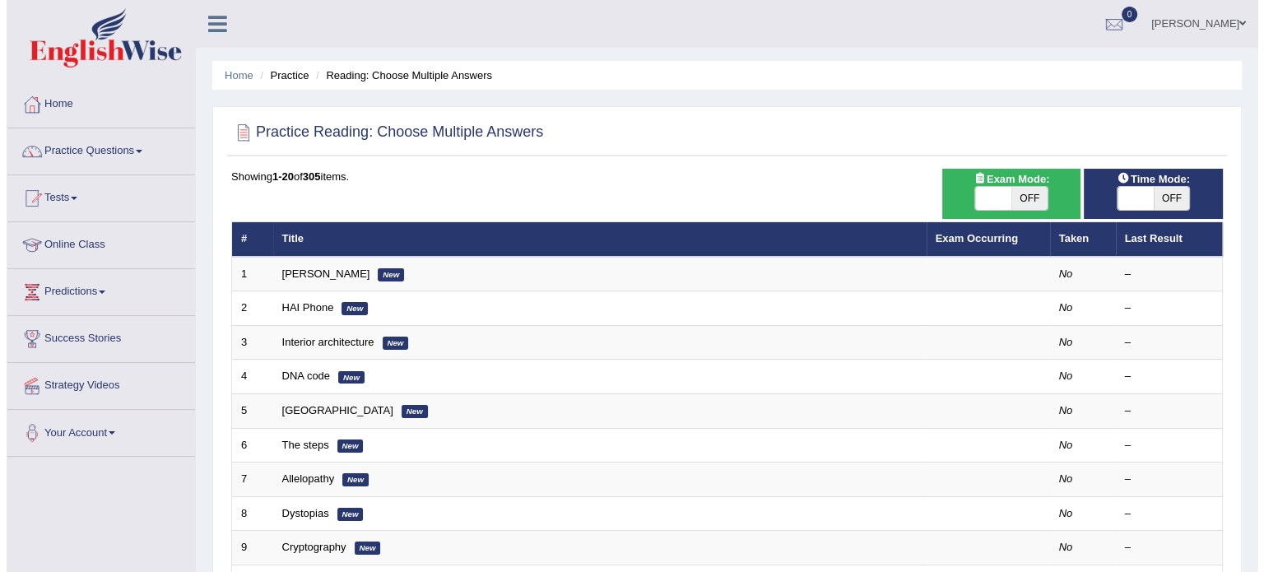
scroll to position [89, 0]
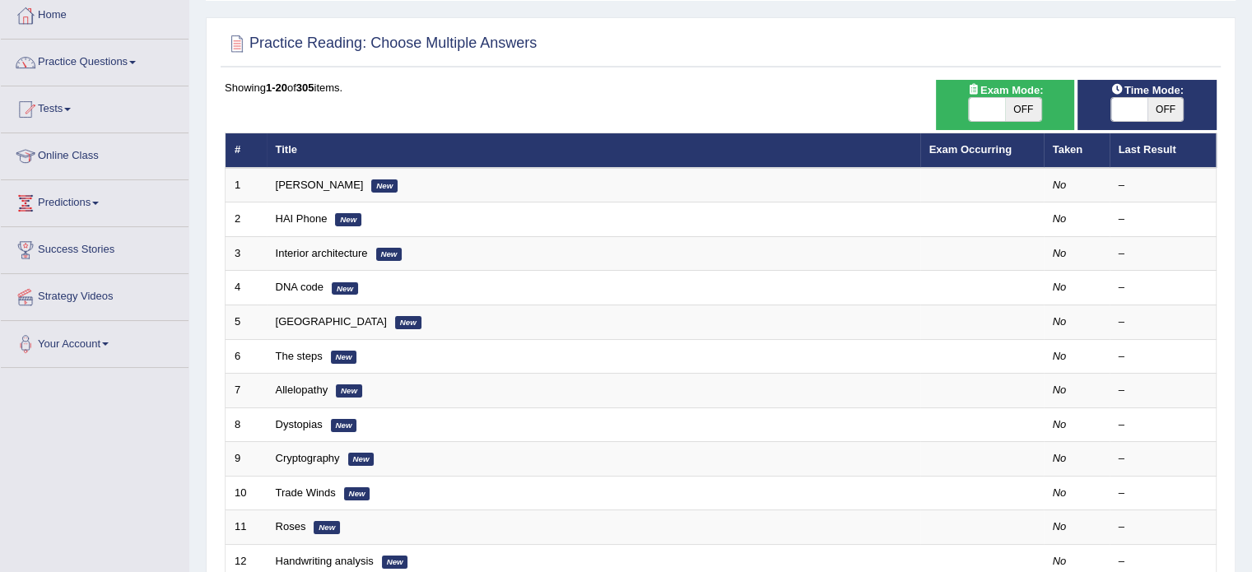
click at [1009, 110] on span "OFF" at bounding box center [1023, 109] width 36 height 23
checkbox input "true"
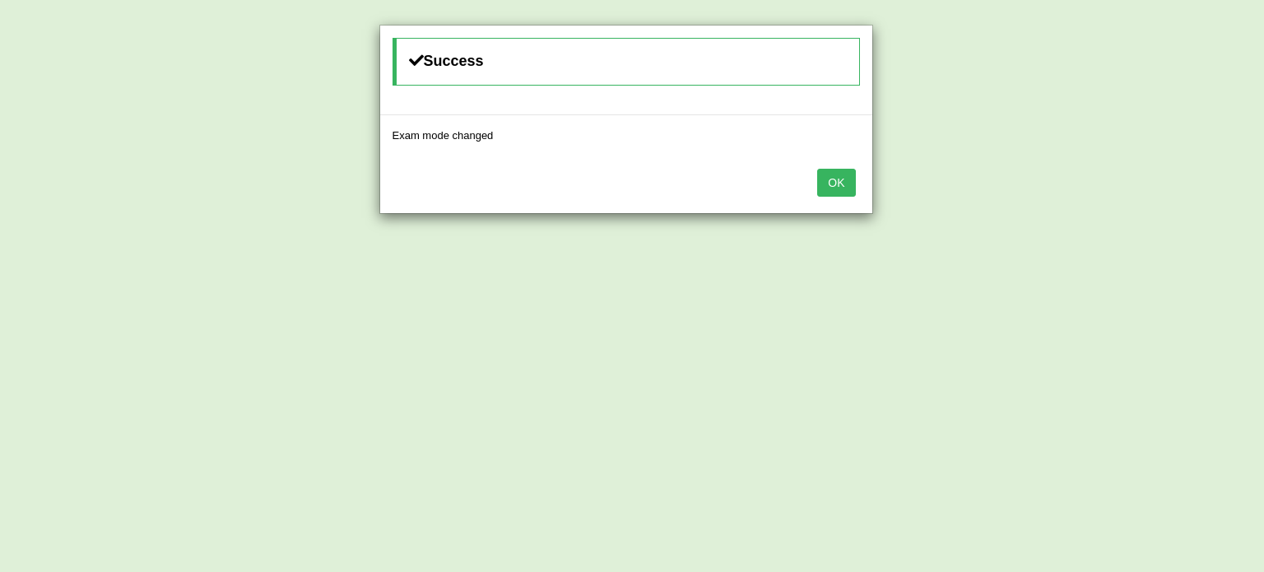
click at [830, 177] on button "OK" at bounding box center [836, 183] width 38 height 28
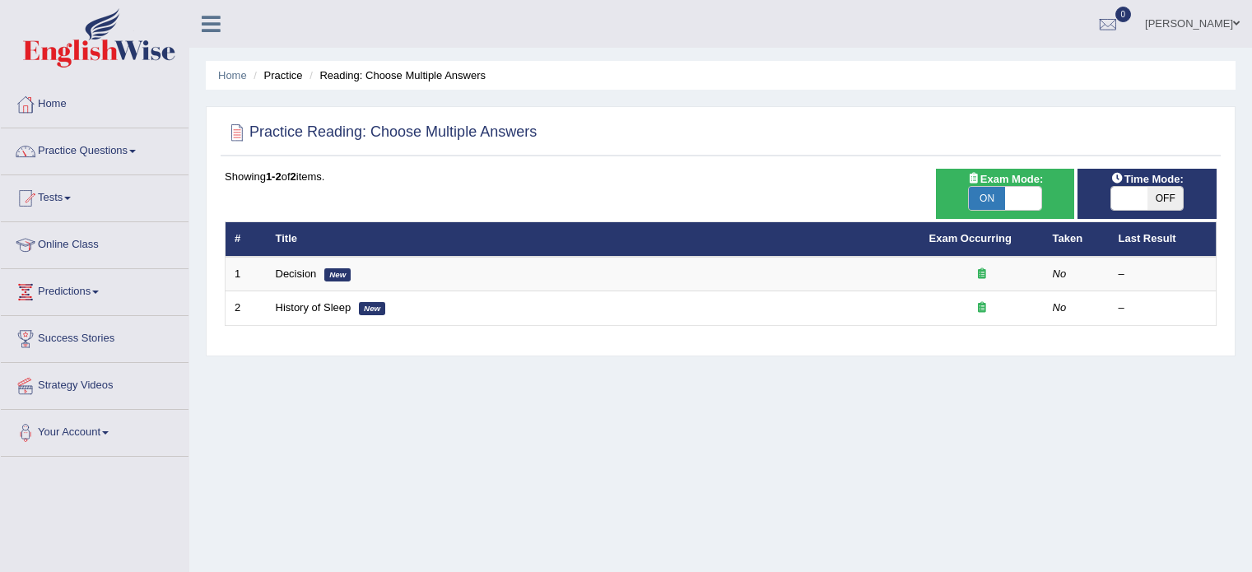
scroll to position [89, 0]
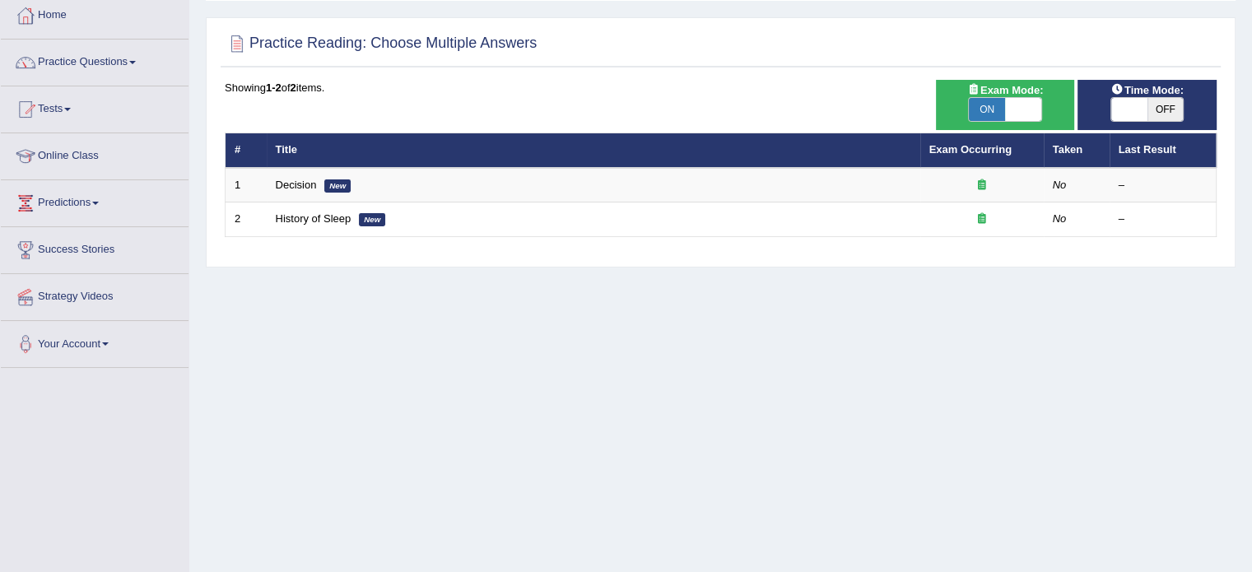
click at [1155, 110] on span "OFF" at bounding box center [1165, 109] width 36 height 23
checkbox input "true"
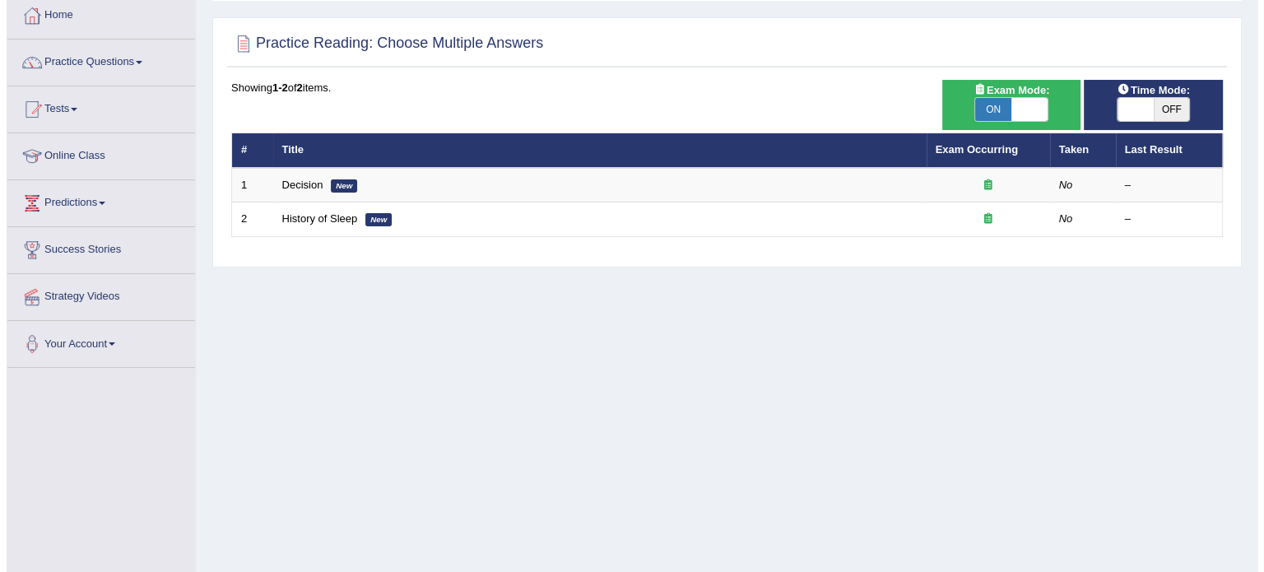
scroll to position [0, 0]
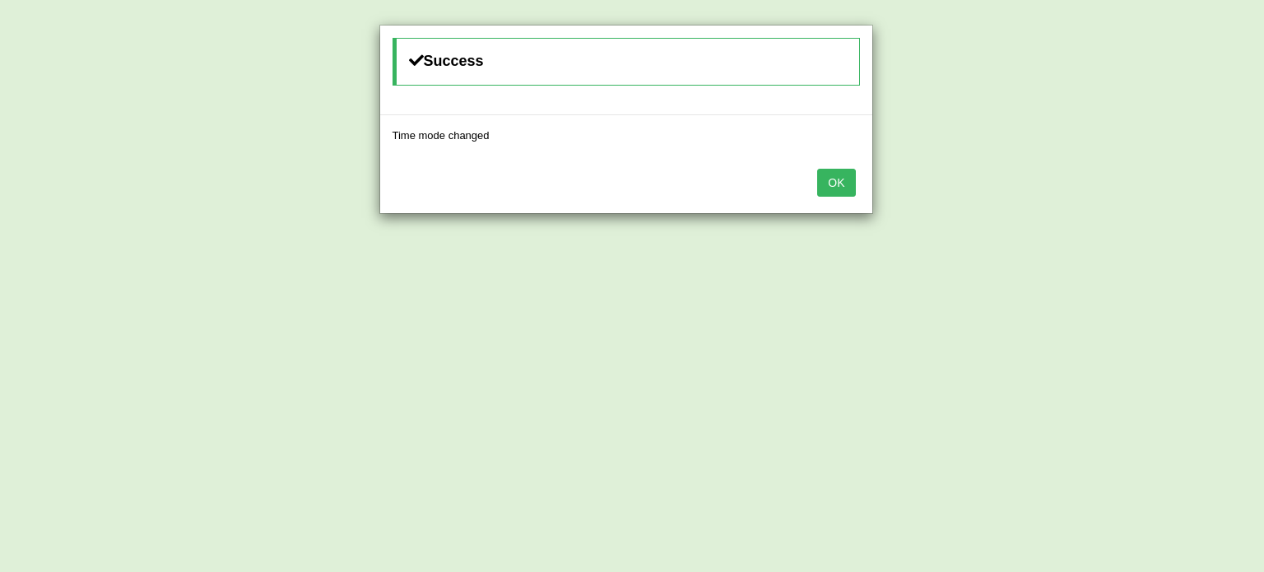
click at [827, 187] on button "OK" at bounding box center [836, 183] width 38 height 28
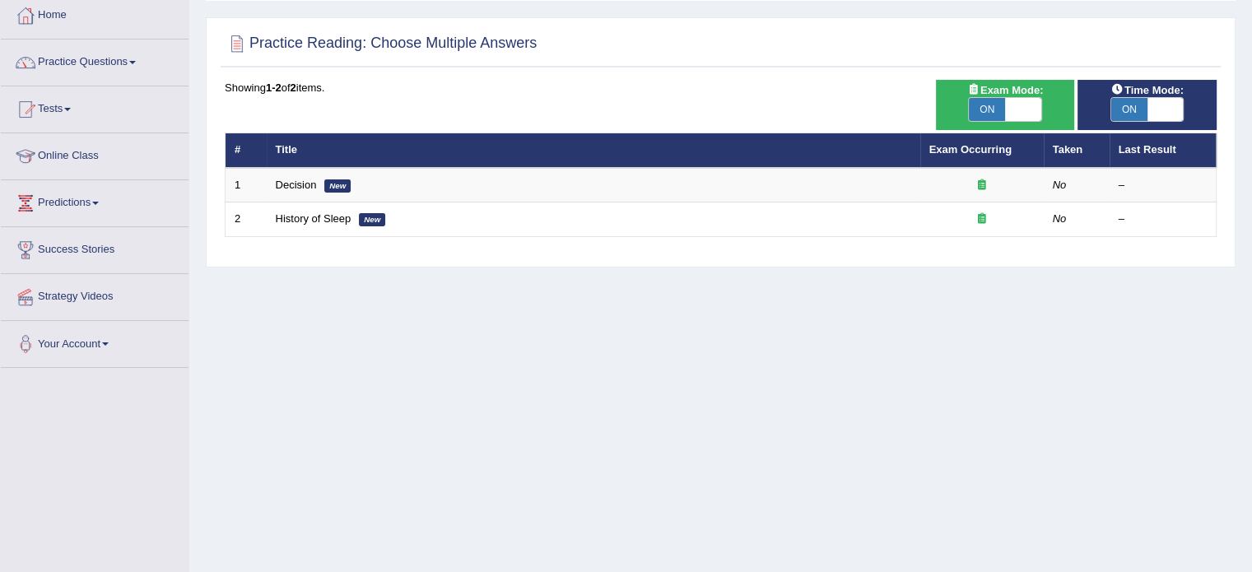
click at [1028, 109] on span at bounding box center [1023, 109] width 36 height 23
checkbox input "false"
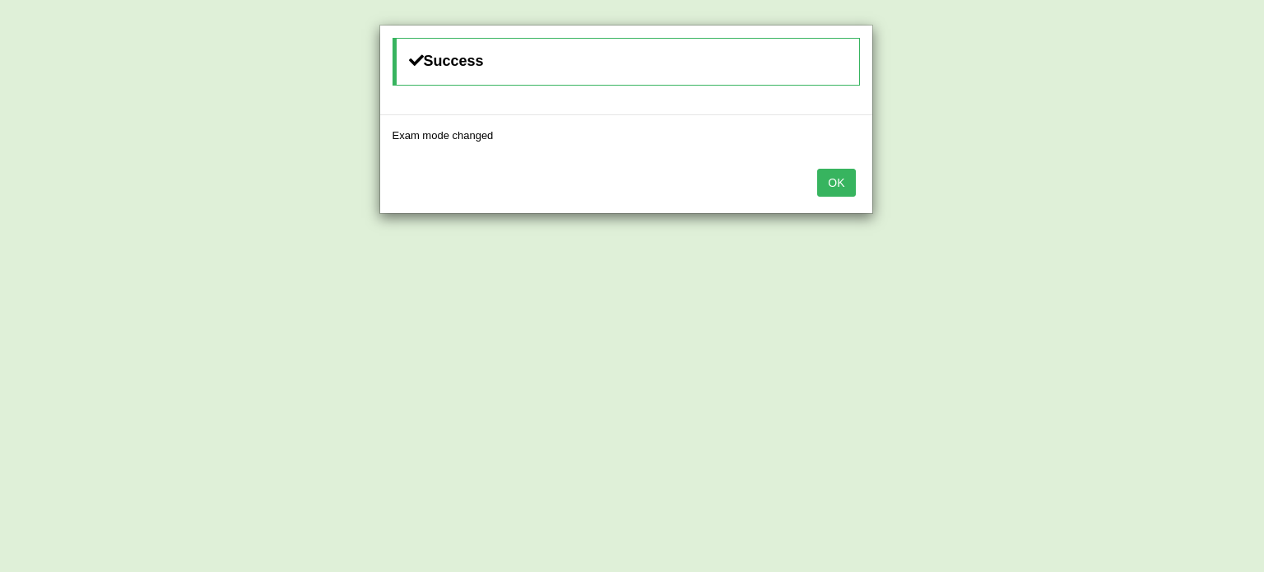
click at [823, 194] on button "OK" at bounding box center [836, 183] width 38 height 28
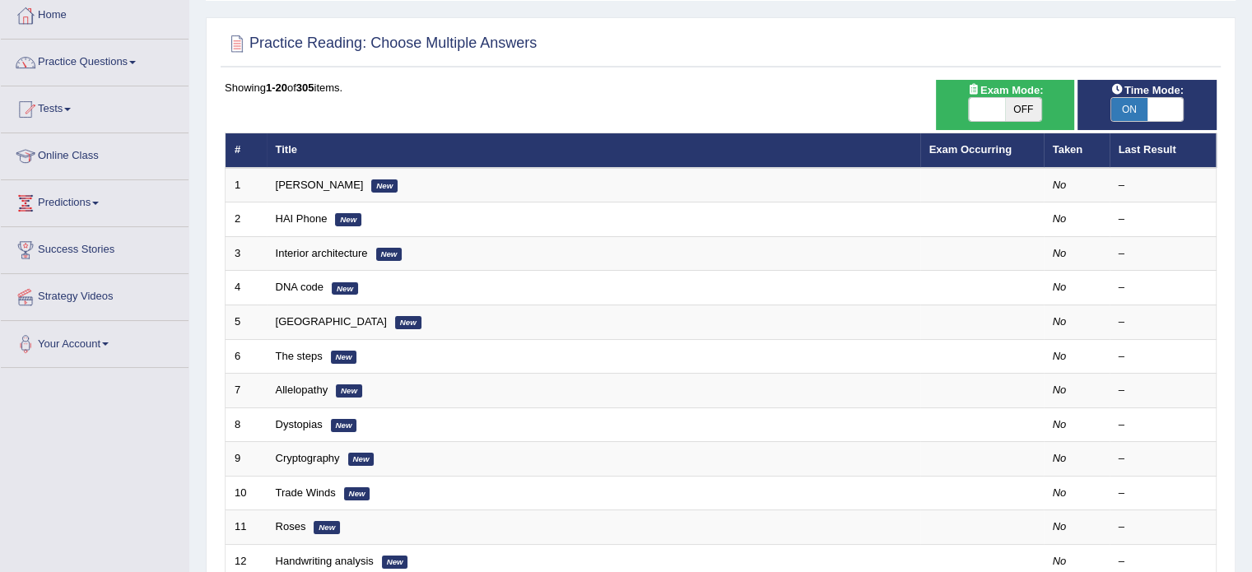
click at [1027, 108] on span "OFF" at bounding box center [1023, 109] width 36 height 23
checkbox input "true"
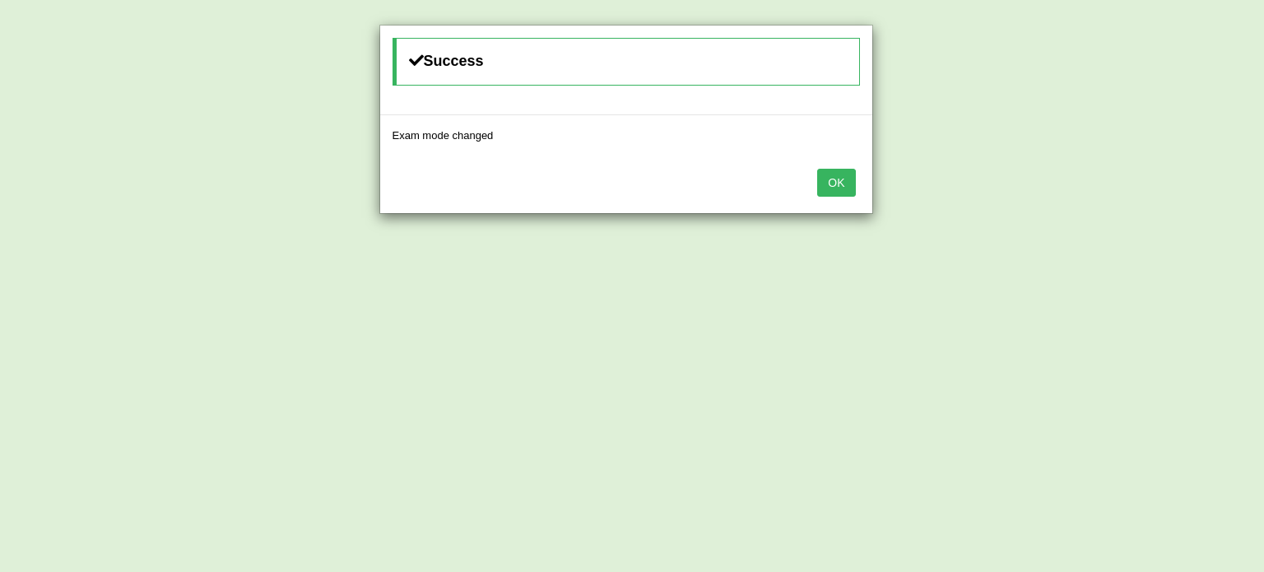
click at [832, 184] on button "OK" at bounding box center [836, 183] width 38 height 28
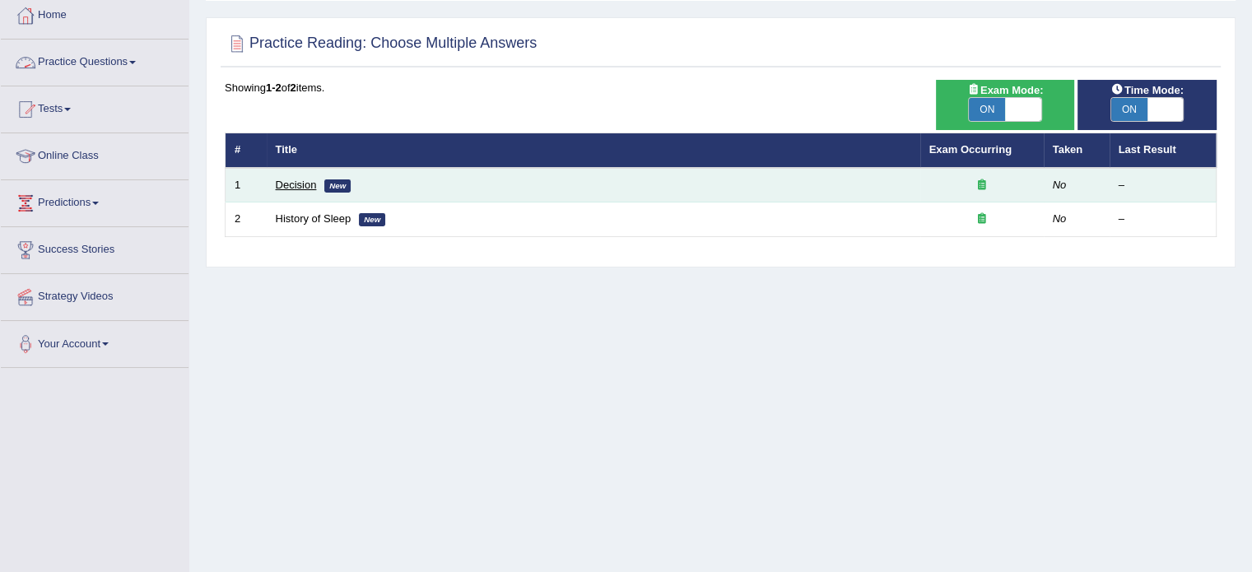
click at [309, 183] on link "Decision" at bounding box center [296, 185] width 41 height 12
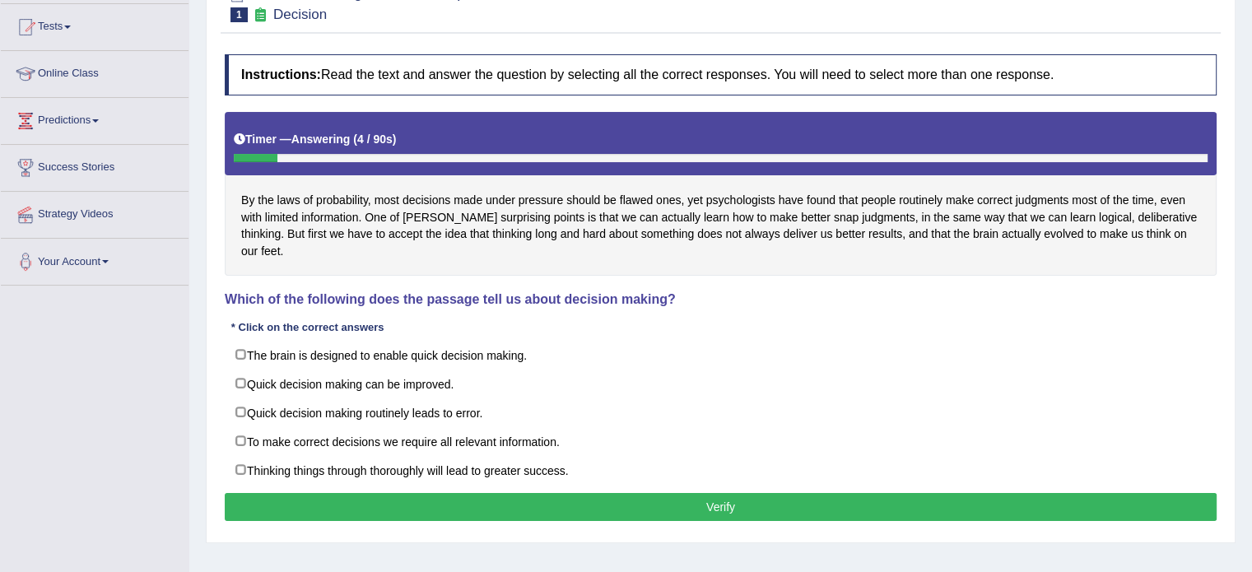
scroll to position [170, 0]
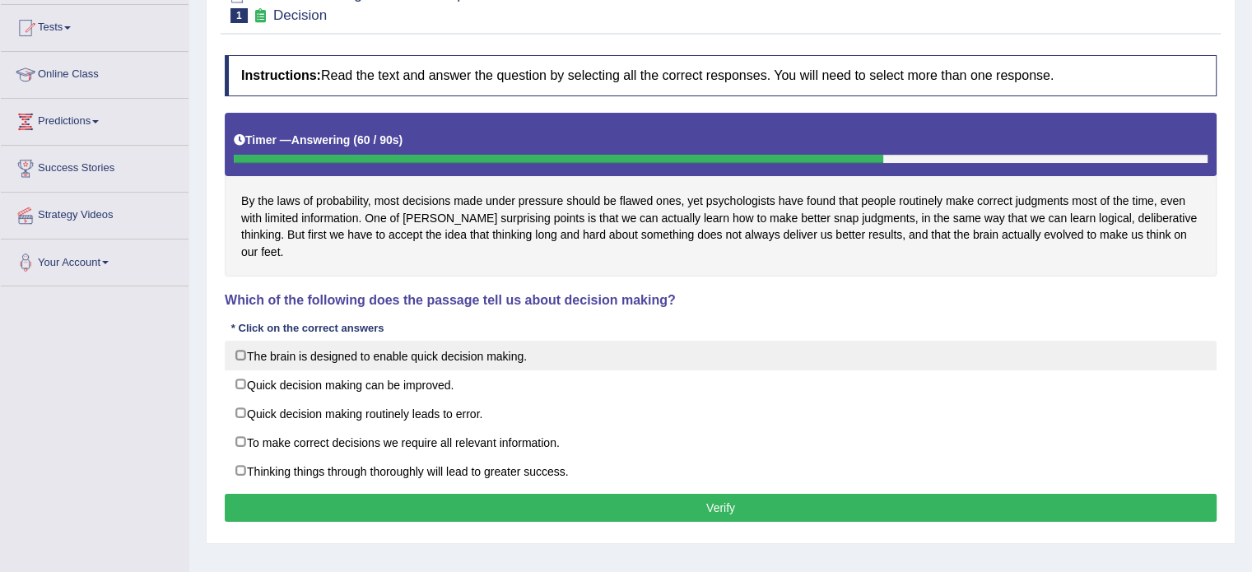
click at [241, 341] on label "The brain is designed to enable quick decision making." at bounding box center [721, 356] width 992 height 30
checkbox input "true"
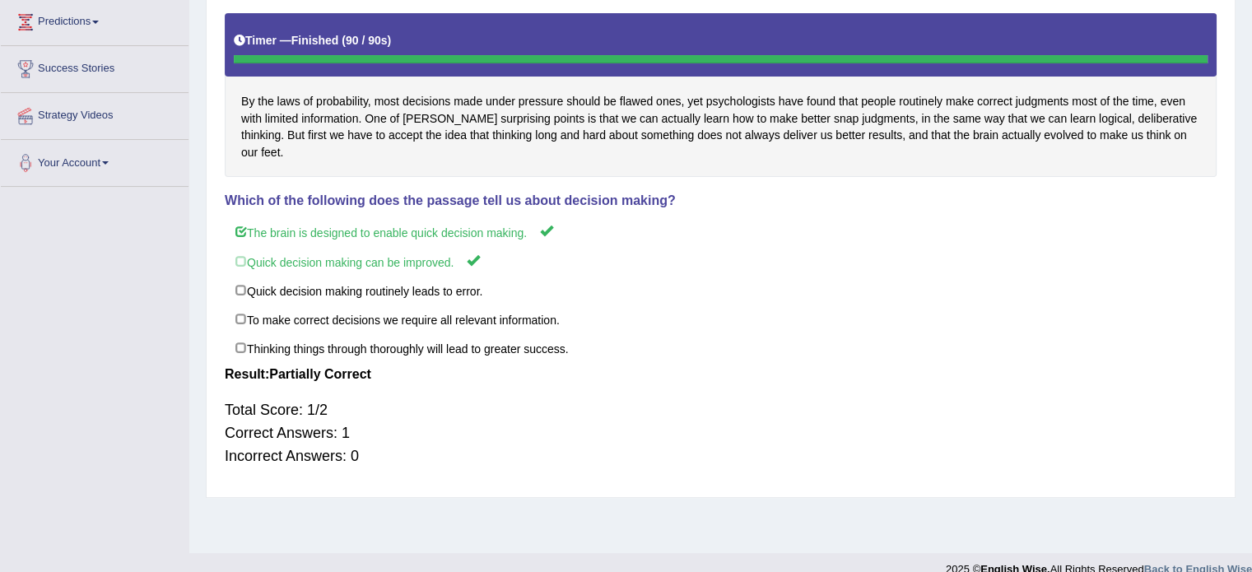
scroll to position [276, 0]
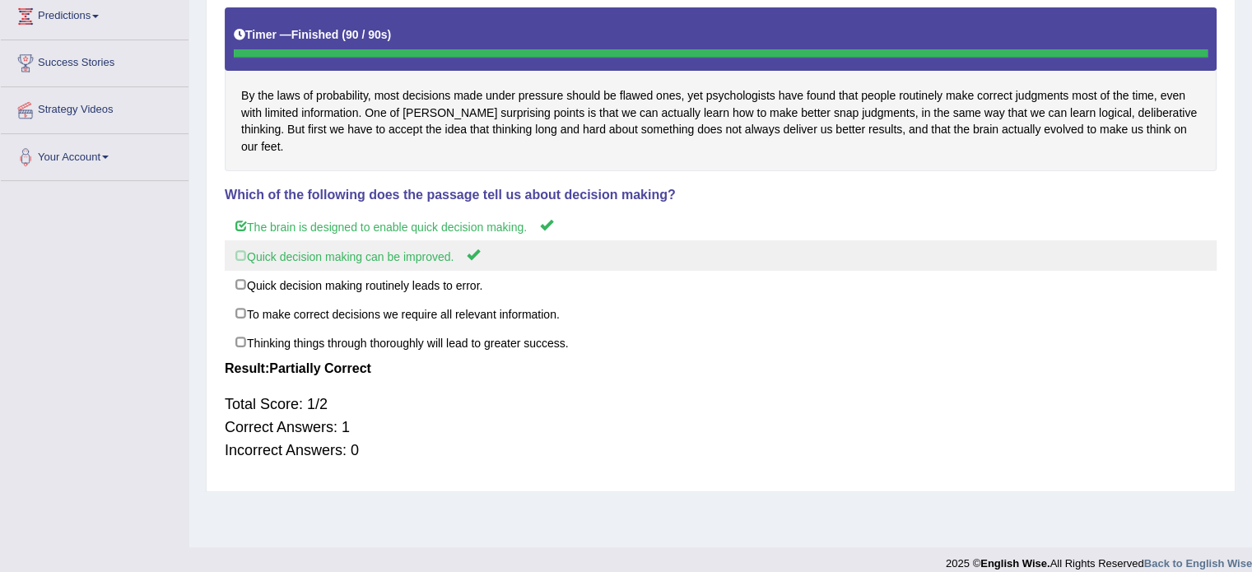
click at [239, 244] on label "Quick decision making can be improved." at bounding box center [721, 255] width 992 height 30
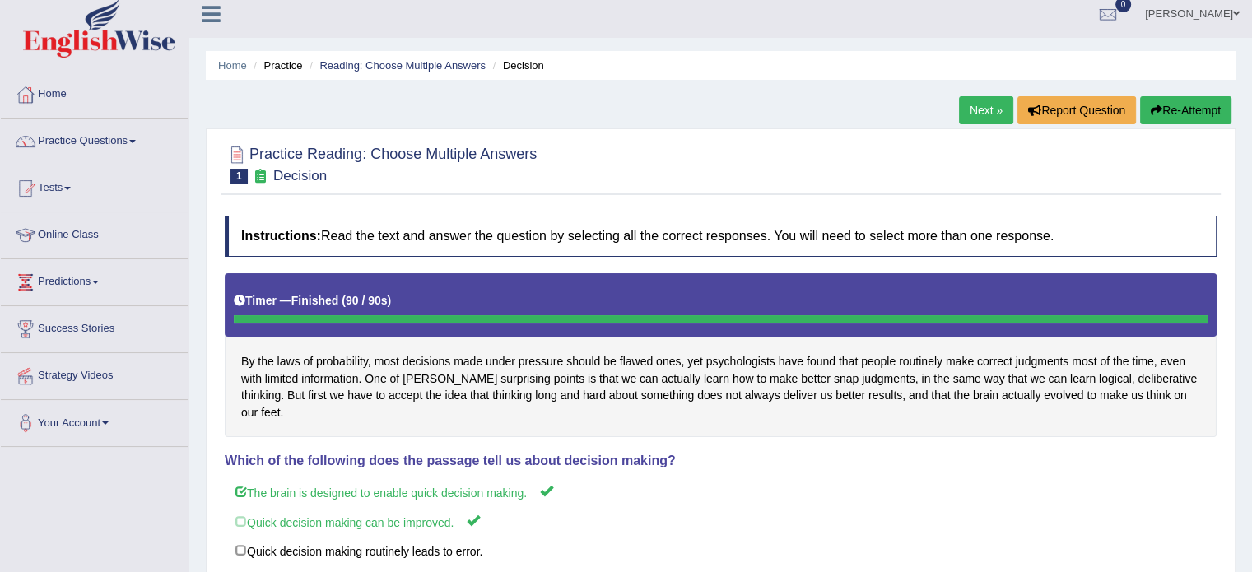
scroll to position [0, 0]
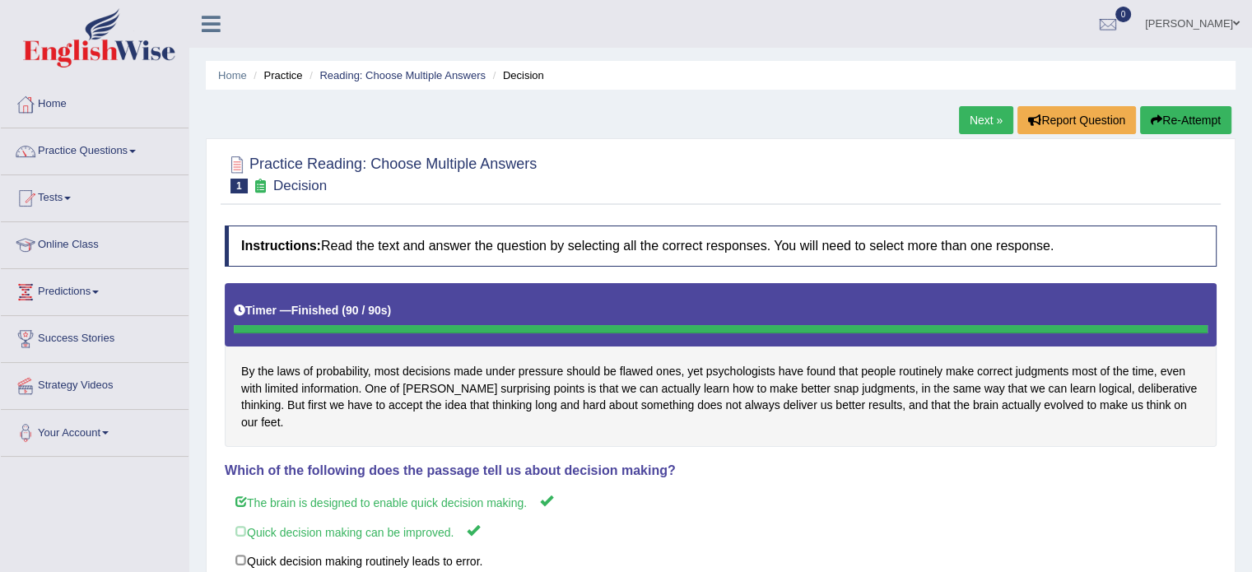
click at [959, 112] on link "Next »" at bounding box center [986, 120] width 54 height 28
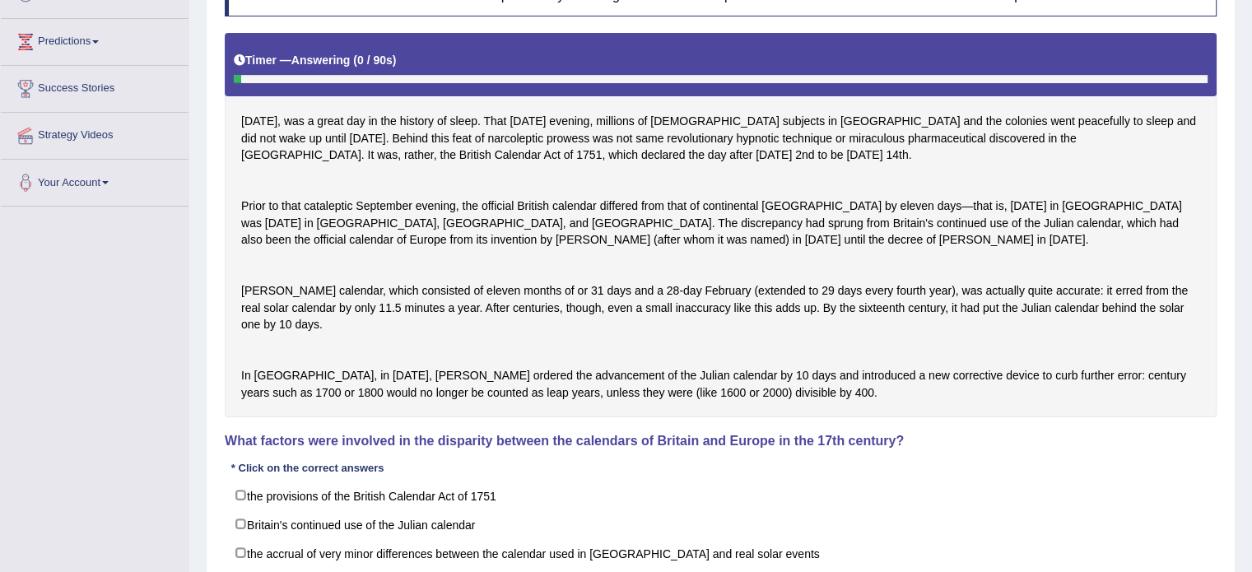
scroll to position [258, 0]
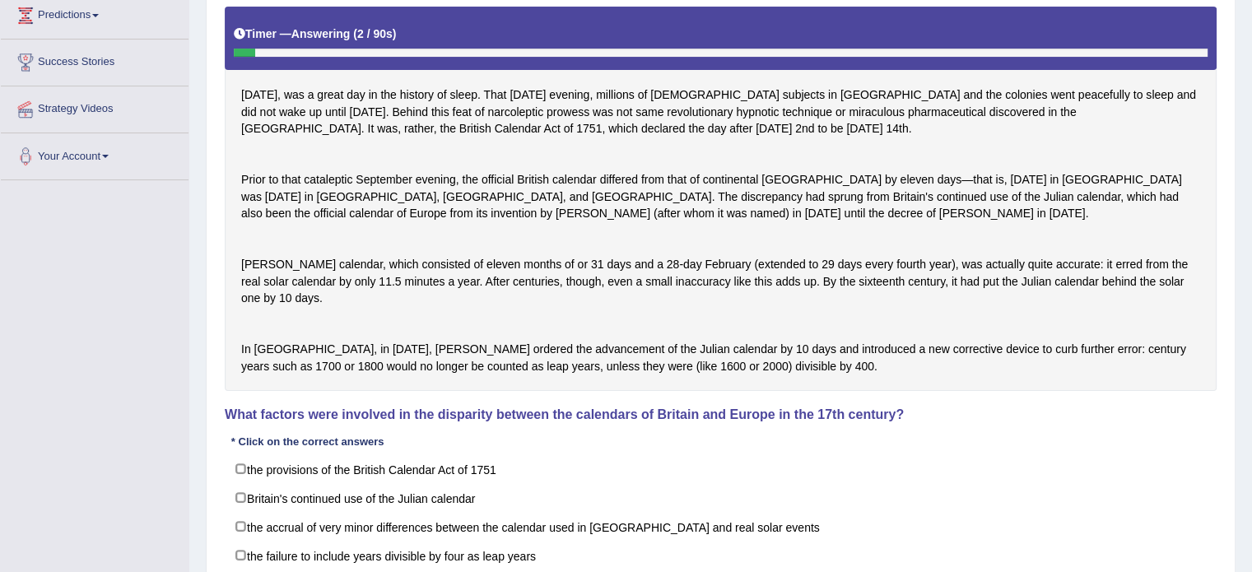
click at [1251, 295] on html "Toggle navigation Home Practice Questions Speaking Practice Read Aloud Repeat S…" at bounding box center [626, 9] width 1252 height 572
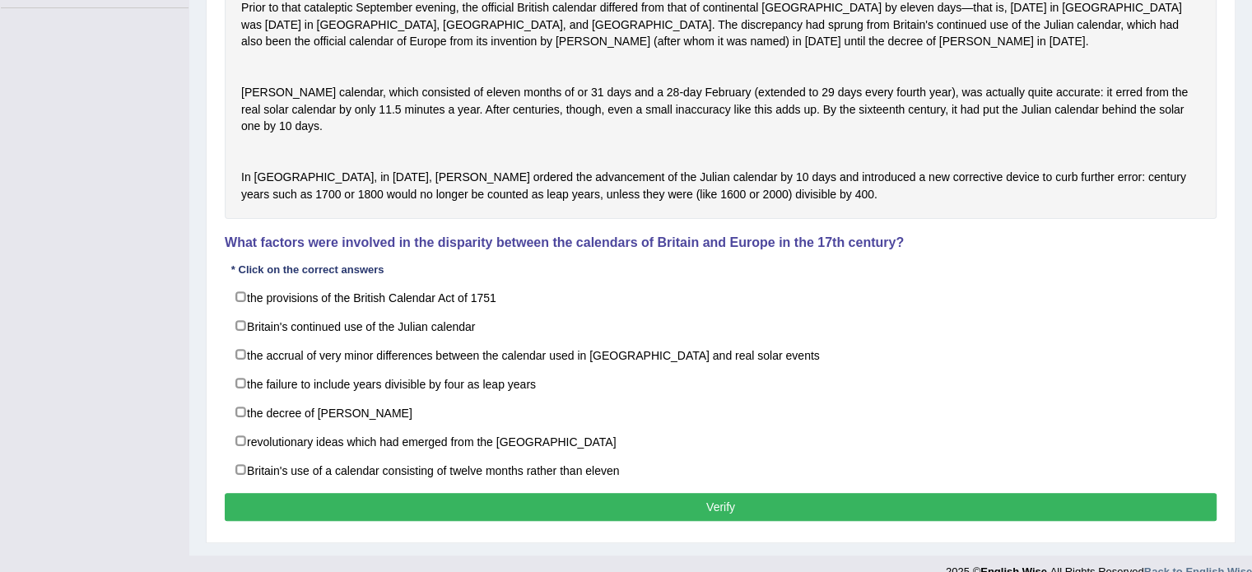
scroll to position [455, 0]
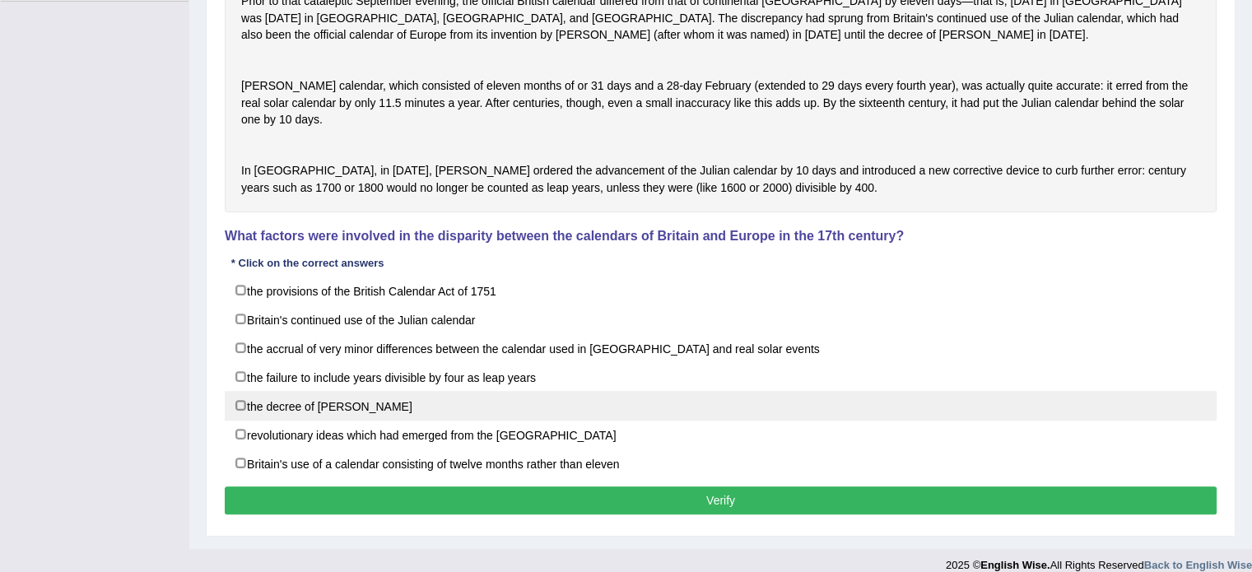
click at [241, 421] on label "the decree of Pope Gregory XIII" at bounding box center [721, 406] width 992 height 30
checkbox input "true"
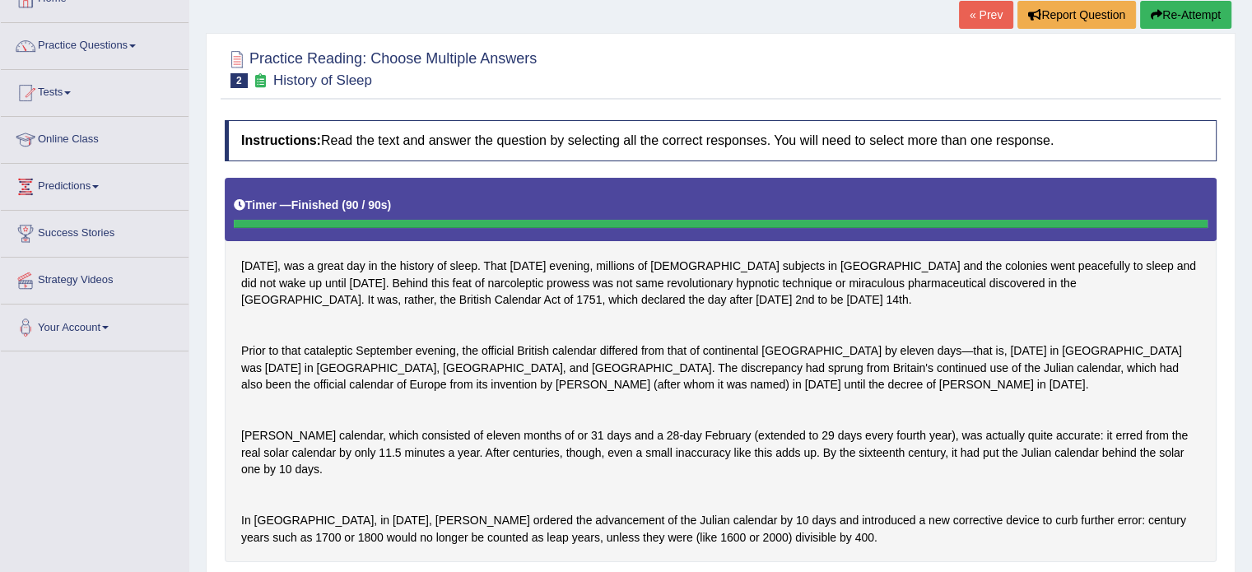
scroll to position [102, 0]
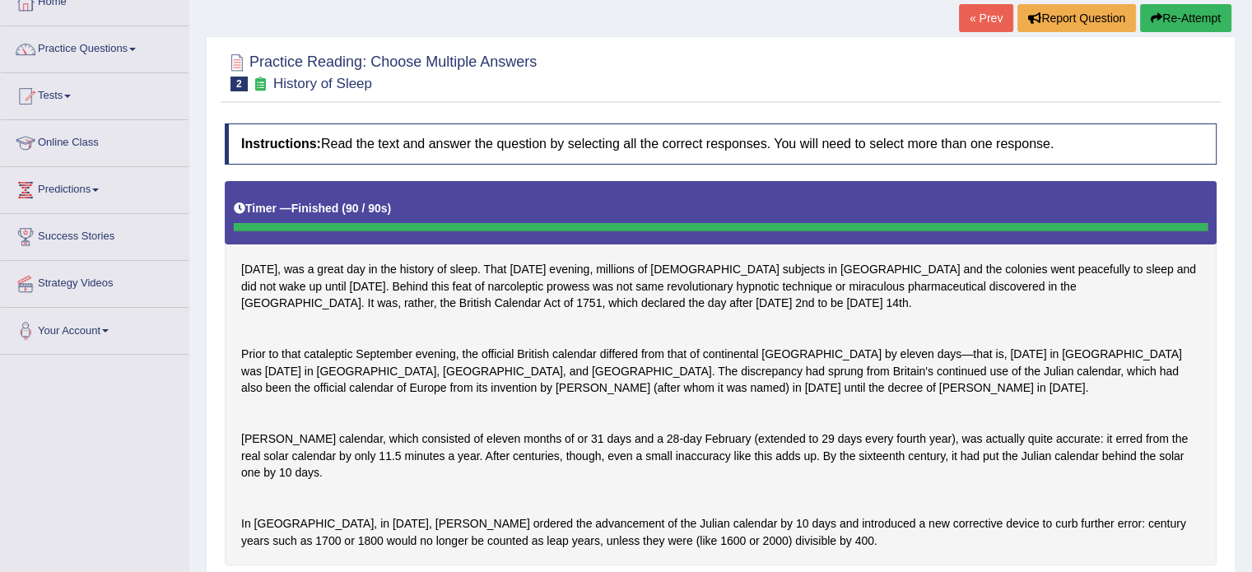
click at [1168, 26] on button "Re-Attempt" at bounding box center [1185, 18] width 91 height 28
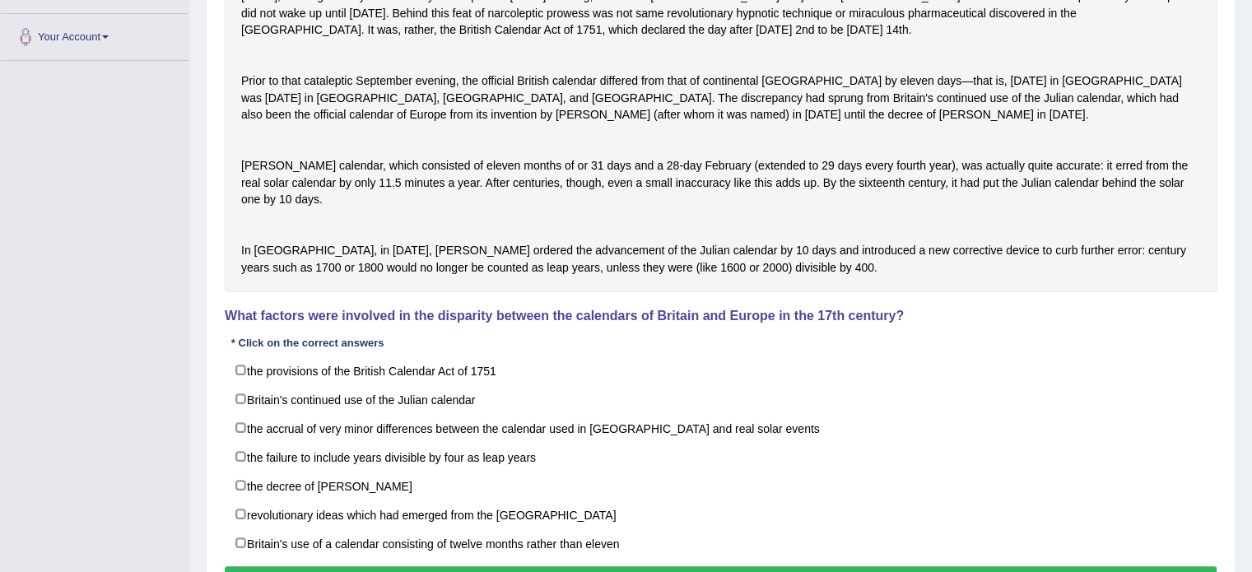
scroll to position [438, 0]
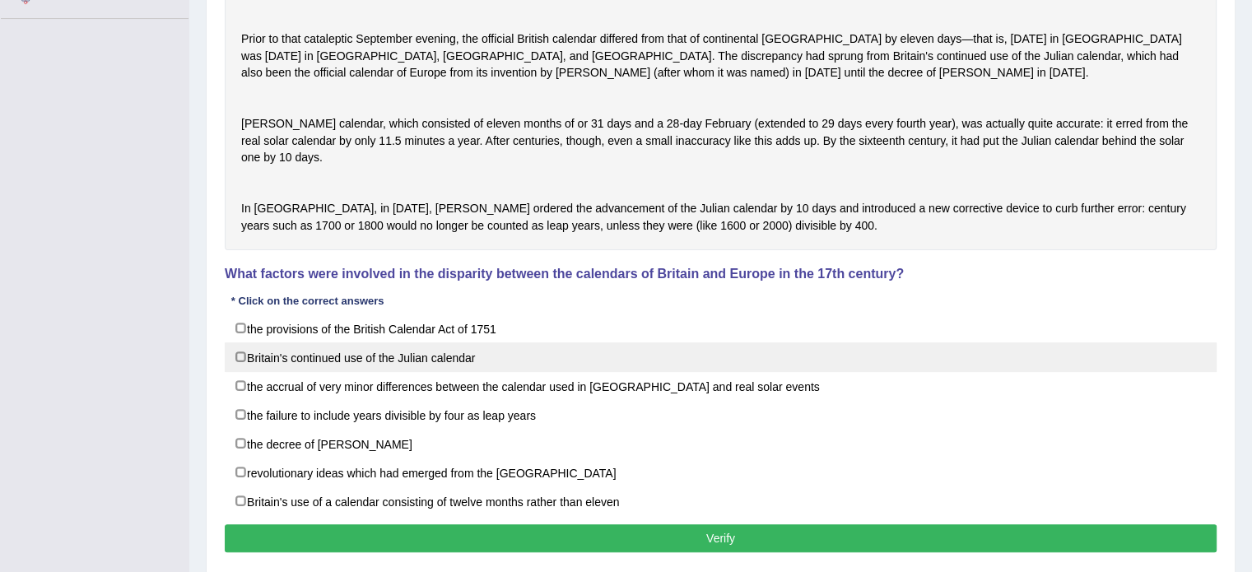
click at [239, 372] on label "Britain's continued use of the Julian calendar" at bounding box center [721, 357] width 992 height 30
checkbox input "true"
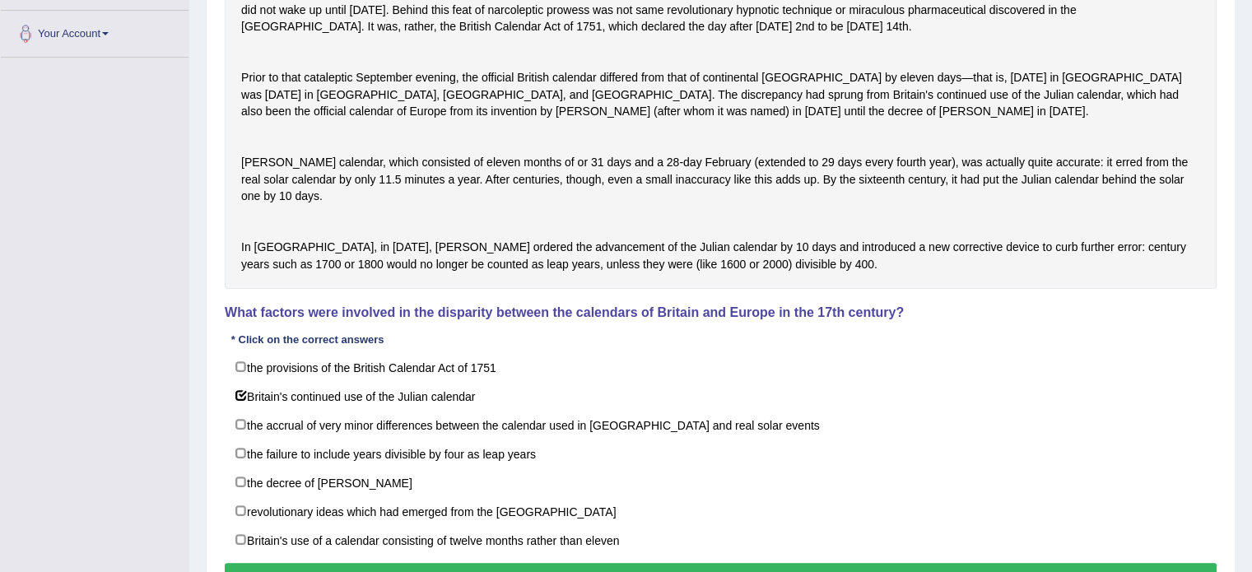
scroll to position [447, 0]
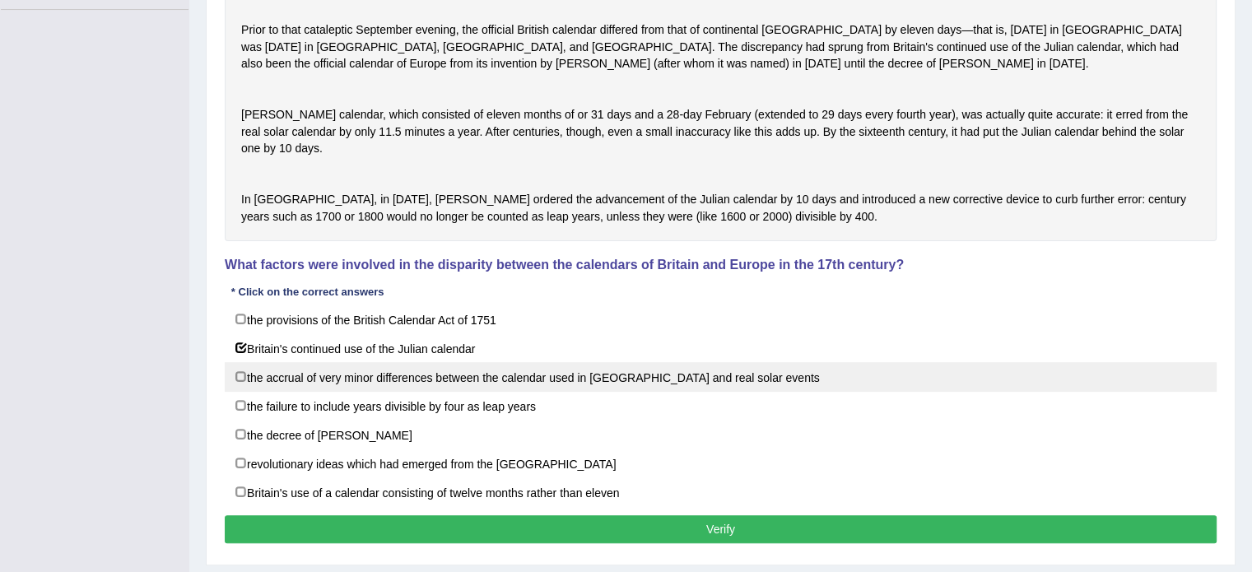
click at [239, 392] on label "the accrual of very minor differences between the calendar used in Britain and …" at bounding box center [721, 377] width 992 height 30
checkbox input "true"
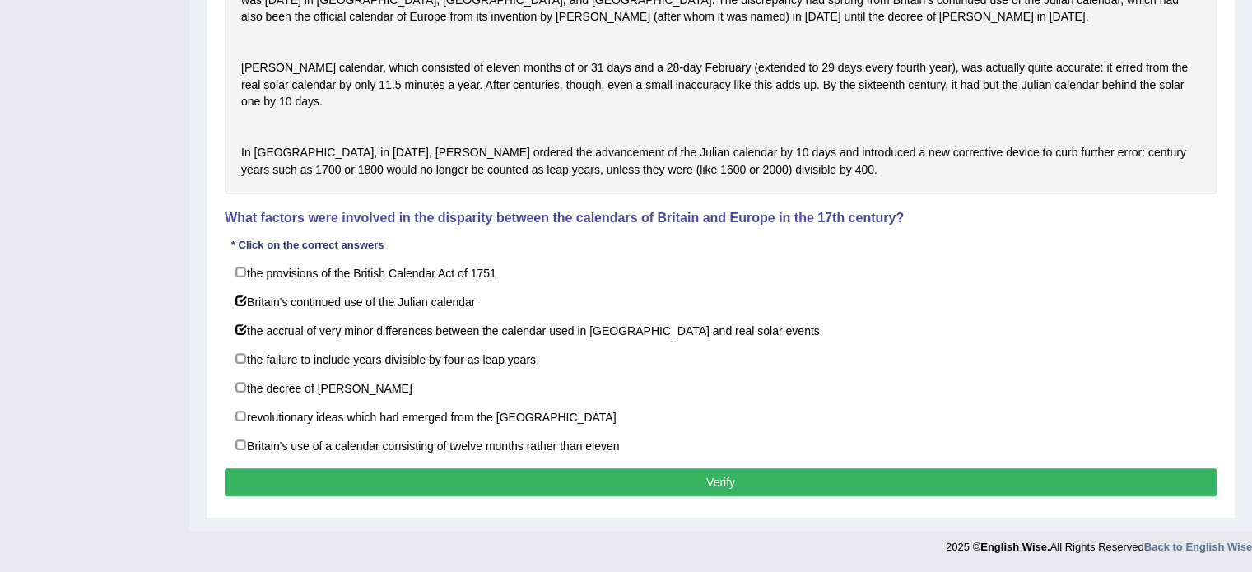
click at [903, 476] on button "Verify" at bounding box center [721, 482] width 992 height 28
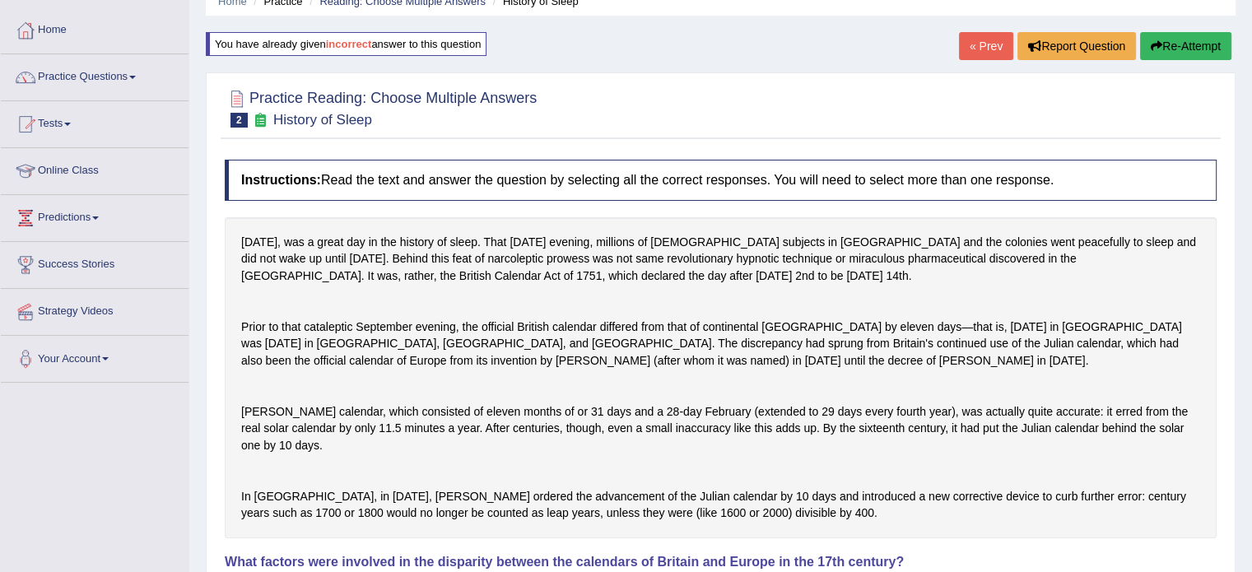
scroll to position [63, 0]
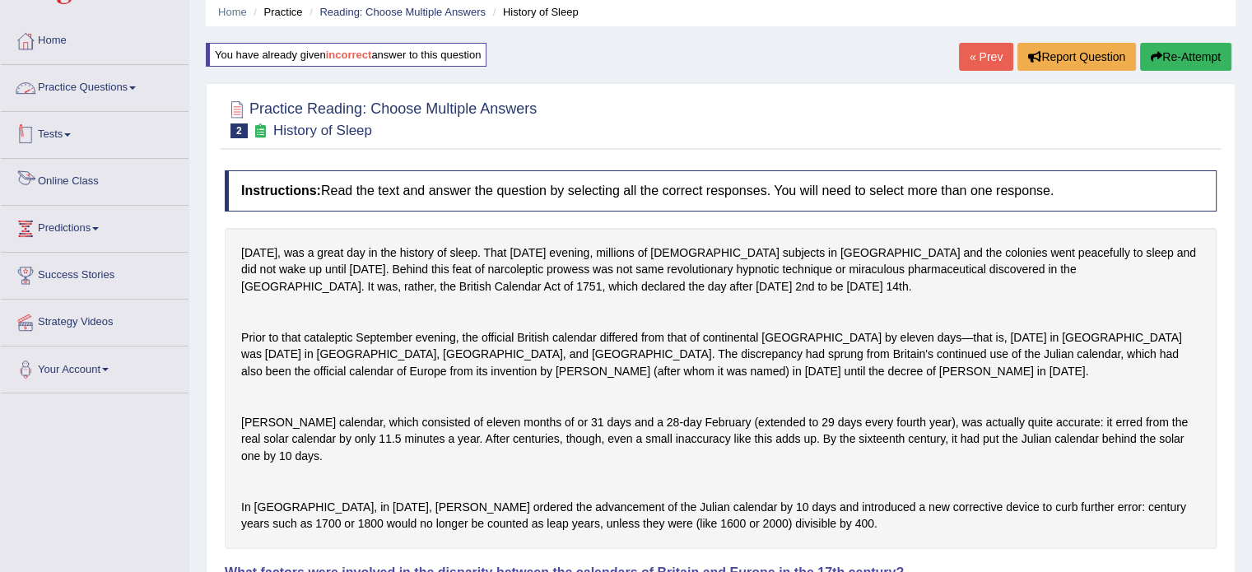
click at [81, 102] on link "Practice Questions" at bounding box center [95, 85] width 188 height 41
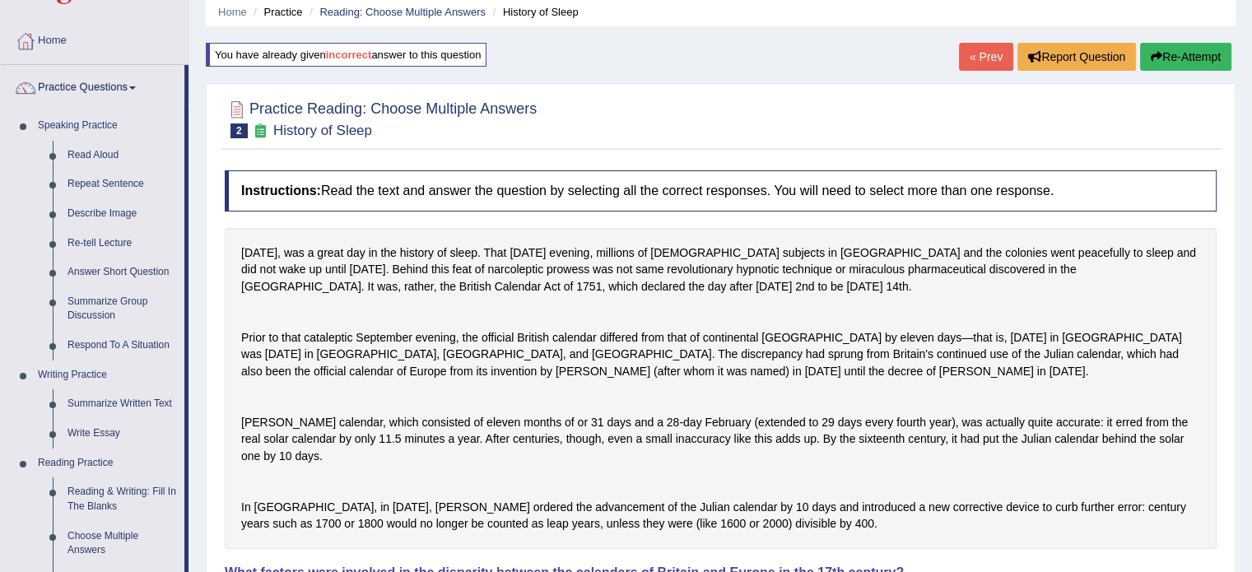
drag, startPoint x: 189, startPoint y: 119, endPoint x: 191, endPoint y: 195, distance: 76.6
click at [191, 195] on div "Home Practice Reading: Choose Multiple Answers History of Sleep You have alread…" at bounding box center [720, 438] width 1062 height 1002
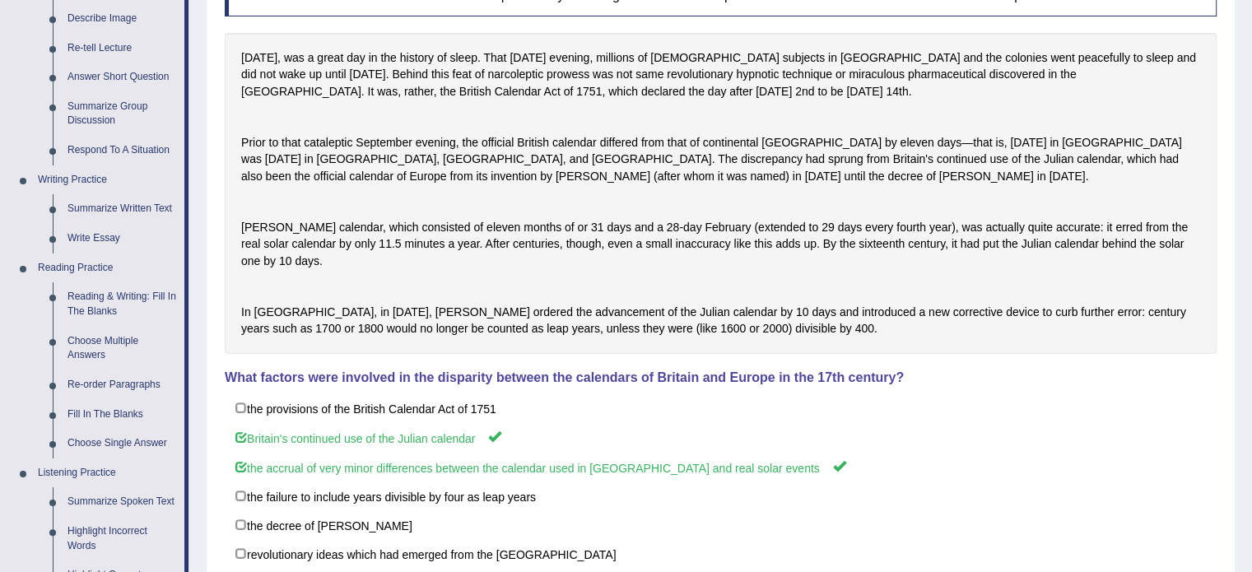
scroll to position [267, 0]
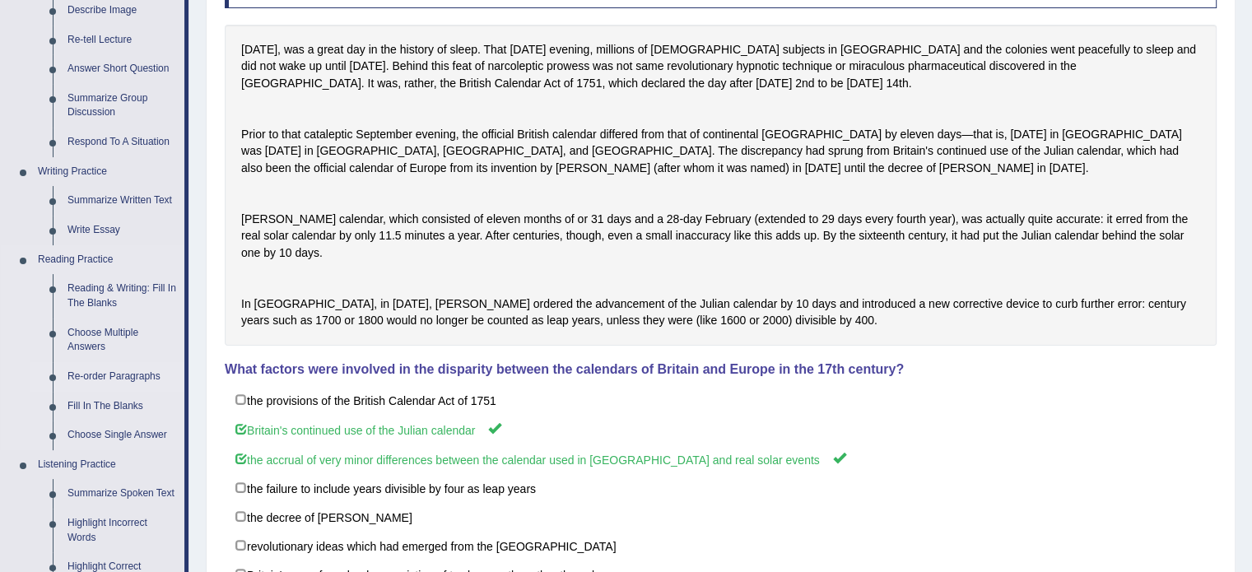
click at [91, 376] on link "Re-order Paragraphs" at bounding box center [122, 377] width 124 height 30
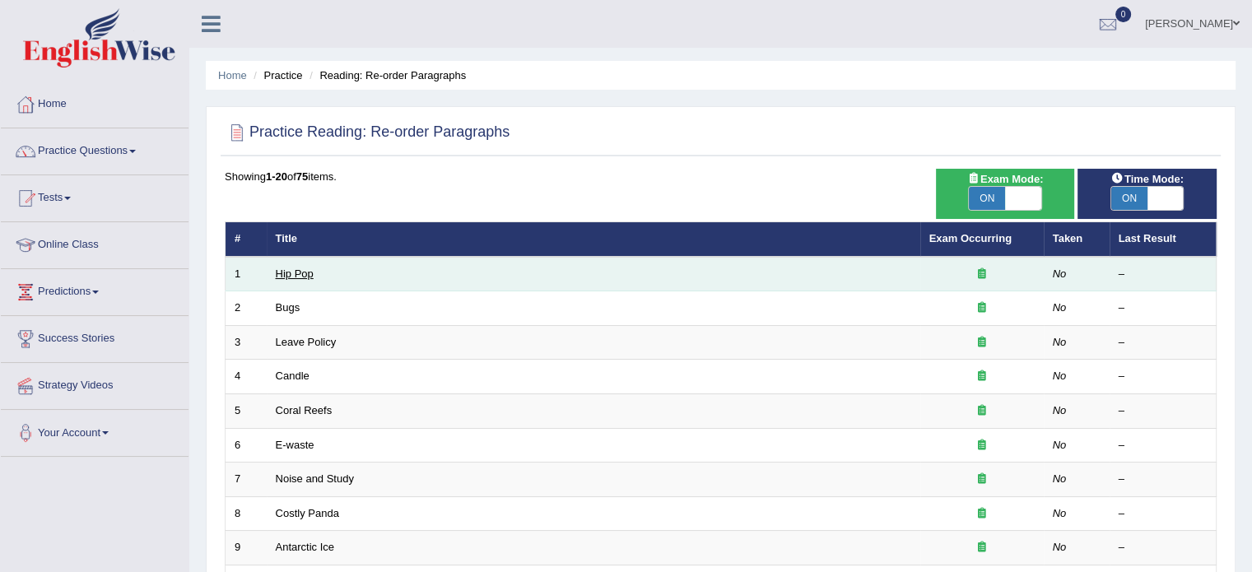
click at [283, 270] on link "Hip Pop" at bounding box center [295, 273] width 38 height 12
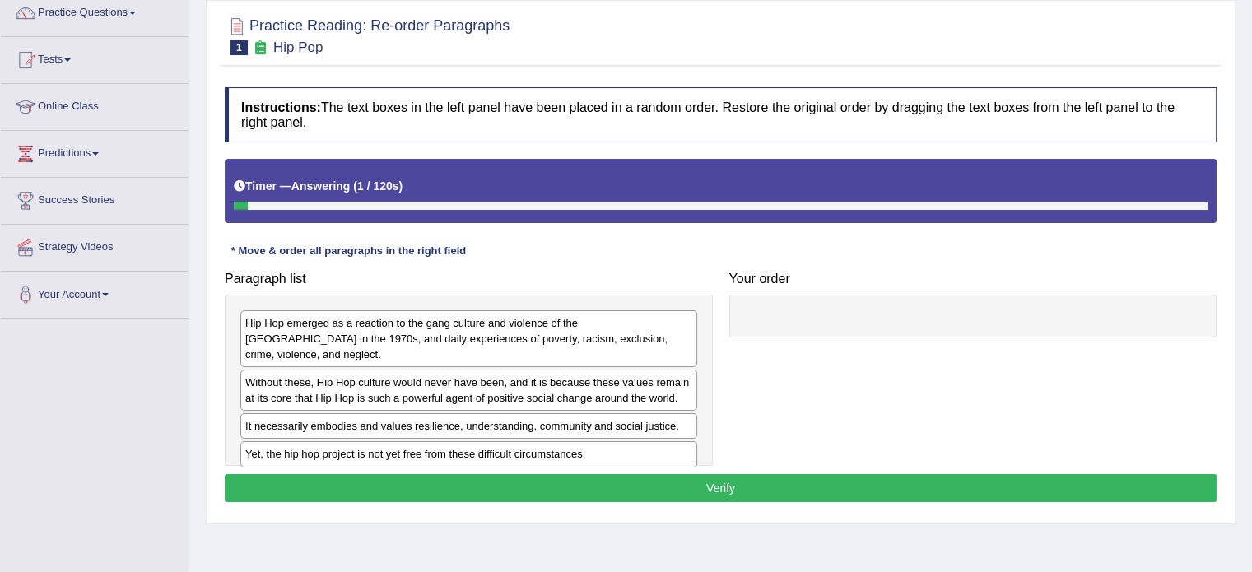
scroll to position [148, 0]
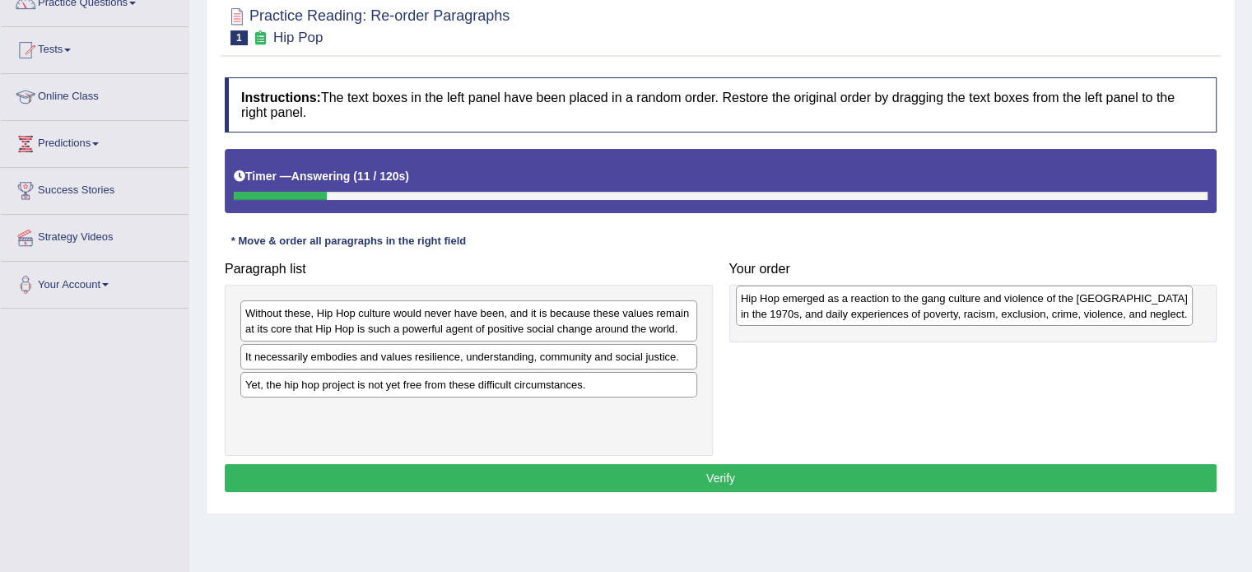
drag, startPoint x: 495, startPoint y: 315, endPoint x: 988, endPoint y: 304, distance: 493.1
click at [988, 304] on div "Hip Hop emerged as a reaction to the gang culture and violence of the [GEOGRAPH…" at bounding box center [964, 306] width 457 height 41
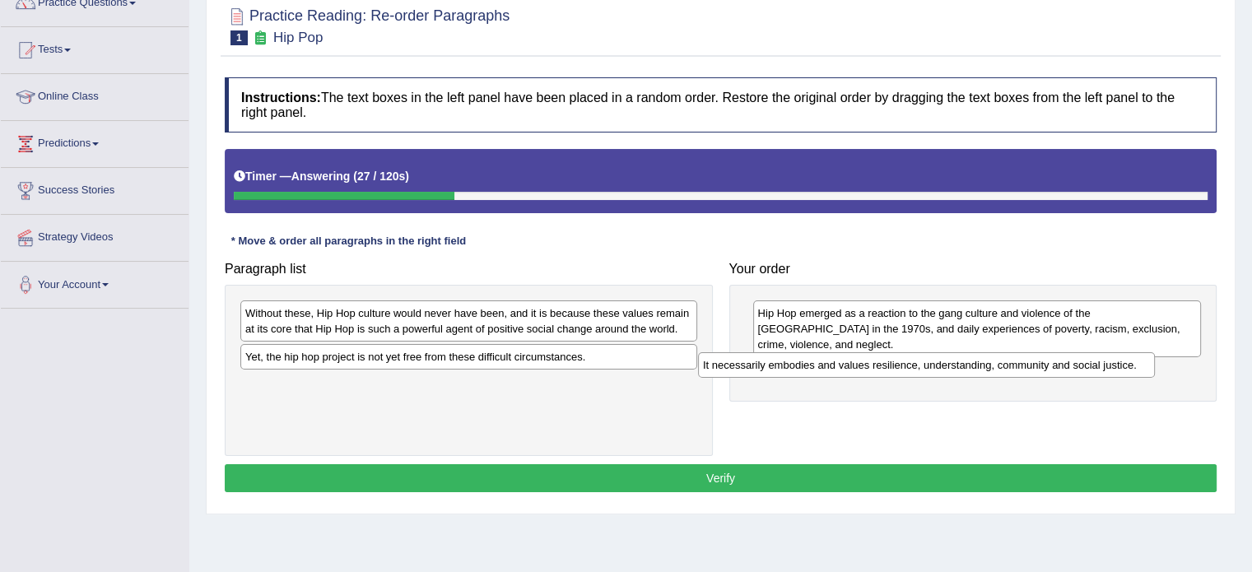
drag, startPoint x: 407, startPoint y: 356, endPoint x: 866, endPoint y: 366, distance: 458.5
click at [866, 366] on div "It necessarily embodies and values resilience, understanding, community and soc…" at bounding box center [926, 365] width 457 height 26
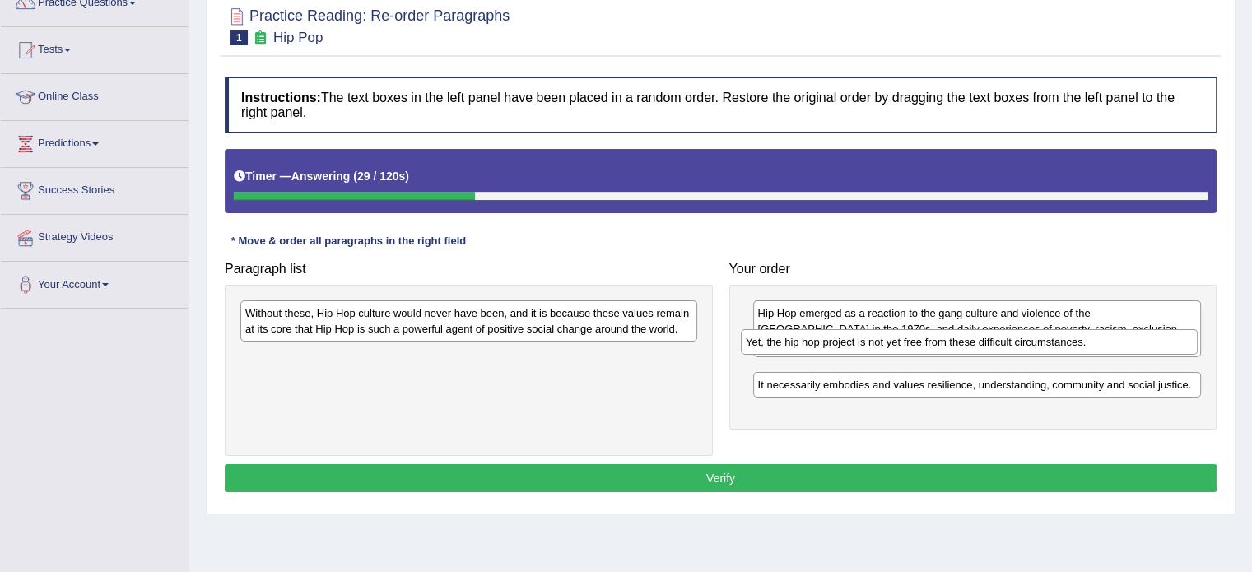
drag, startPoint x: 440, startPoint y: 355, endPoint x: 941, endPoint y: 340, distance: 500.6
click at [941, 340] on div "Yet, the hip hop project is not yet free from these difficult circumstances." at bounding box center [969, 342] width 457 height 26
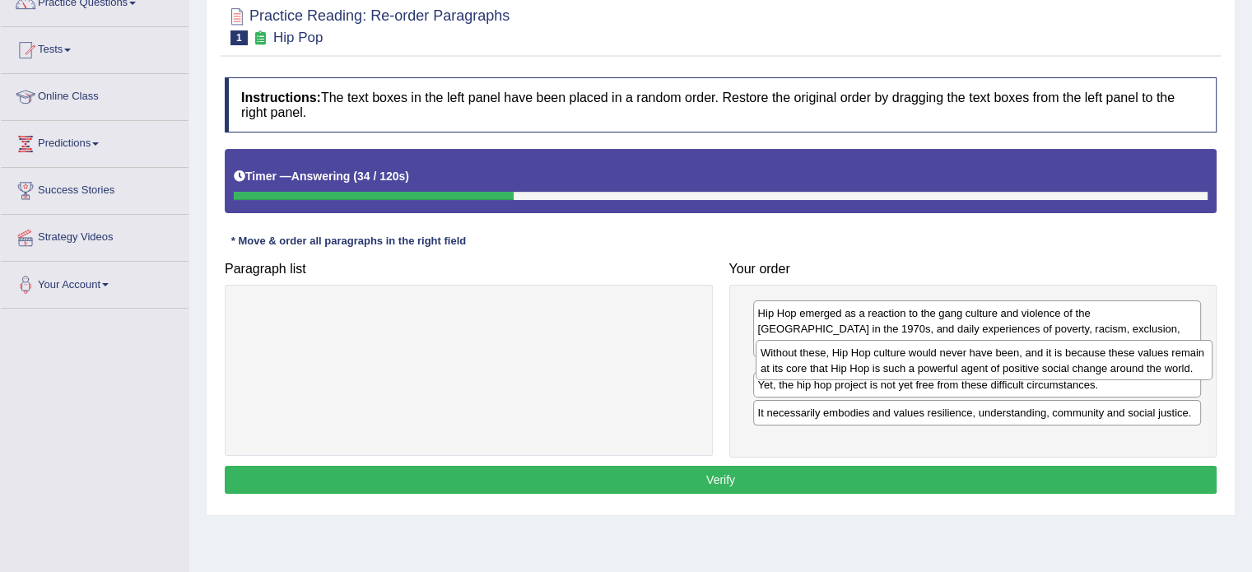
drag, startPoint x: 454, startPoint y: 307, endPoint x: 969, endPoint y: 346, distance: 516.6
click at [969, 346] on div "Without these, Hip Hop culture would never have been, and it is because these v…" at bounding box center [983, 360] width 457 height 41
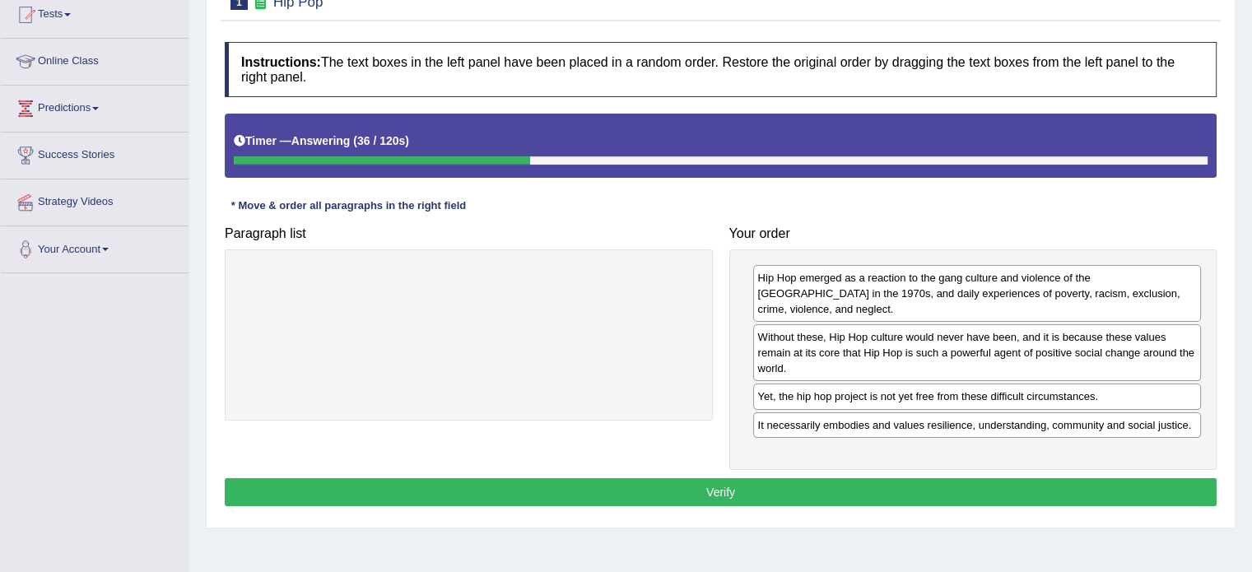
scroll to position [185, 0]
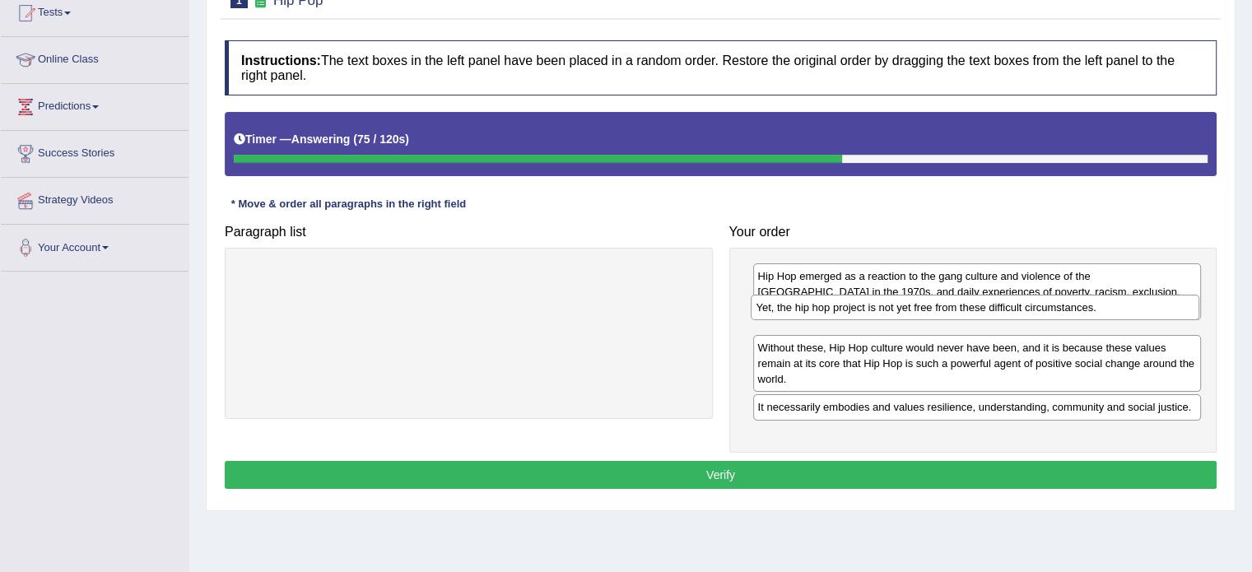
drag, startPoint x: 1039, startPoint y: 374, endPoint x: 1034, endPoint y: 309, distance: 65.1
click at [1034, 309] on div "Yet, the hip hop project is not yet free from these difficult circumstances." at bounding box center [975, 308] width 449 height 26
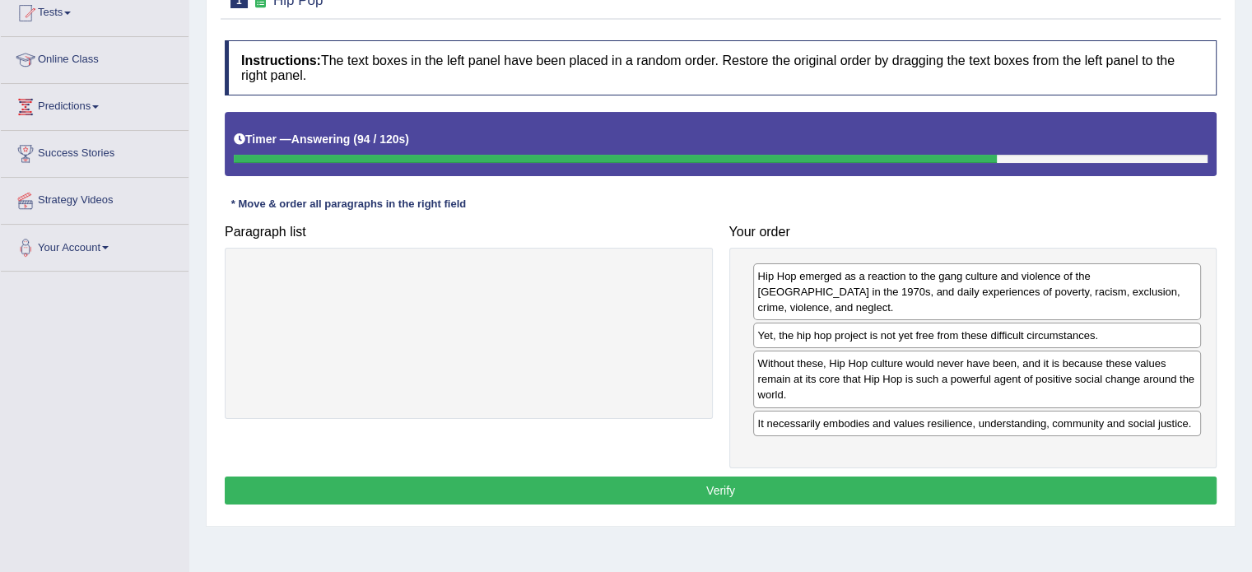
click at [955, 323] on div "Yet, the hip hop project is not yet free from these difficult circumstances." at bounding box center [977, 336] width 449 height 26
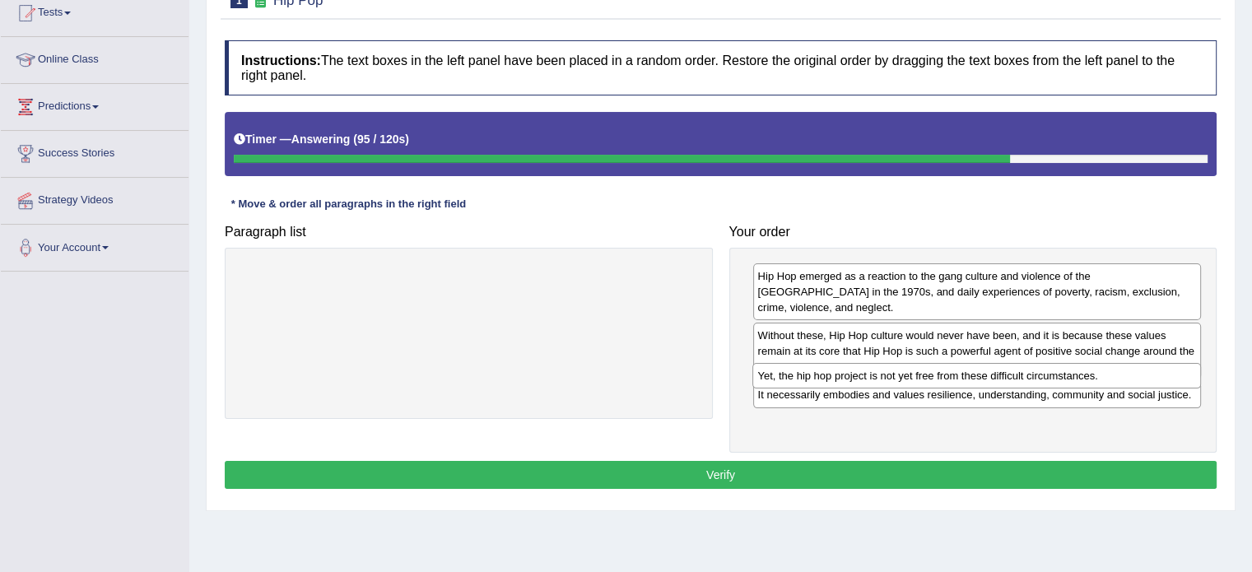
drag, startPoint x: 935, startPoint y: 319, endPoint x: 935, endPoint y: 375, distance: 56.0
click at [935, 375] on div "Yet, the hip hop project is not yet free from these difficult circumstances." at bounding box center [976, 376] width 449 height 26
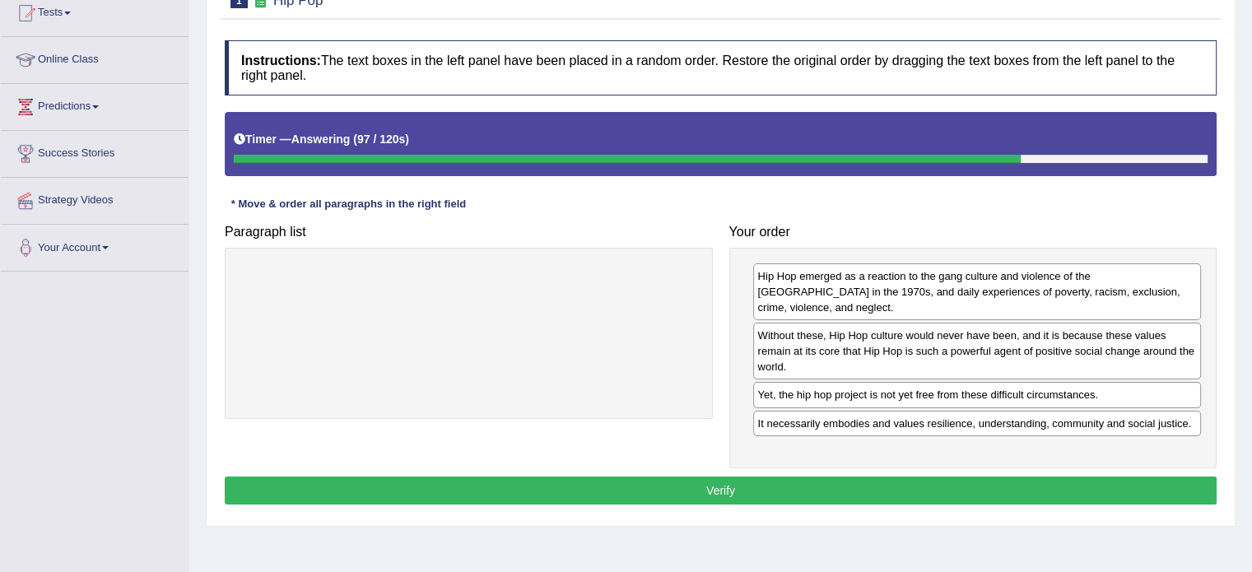
click at [830, 476] on button "Verify" at bounding box center [721, 490] width 992 height 28
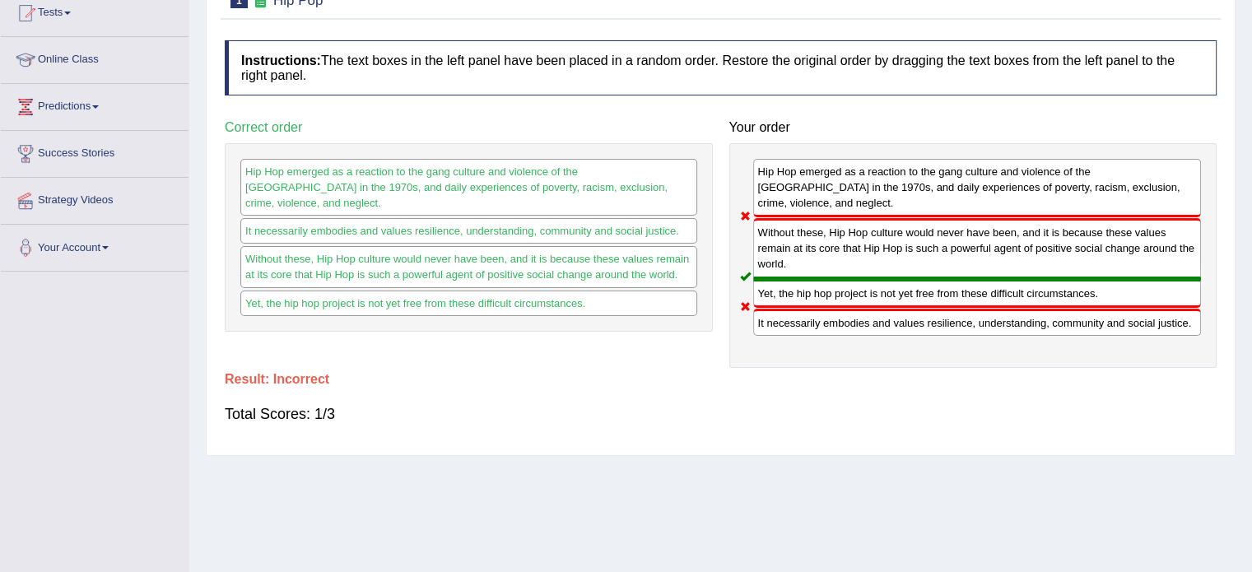
drag, startPoint x: 382, startPoint y: 210, endPoint x: 494, endPoint y: 213, distance: 112.0
click at [494, 218] on div "It necessarily embodies and values resilience, understanding, community and soc…" at bounding box center [468, 231] width 457 height 26
click at [437, 248] on div "Without these, Hip Hop culture would never have been, and it is because these v…" at bounding box center [468, 266] width 457 height 41
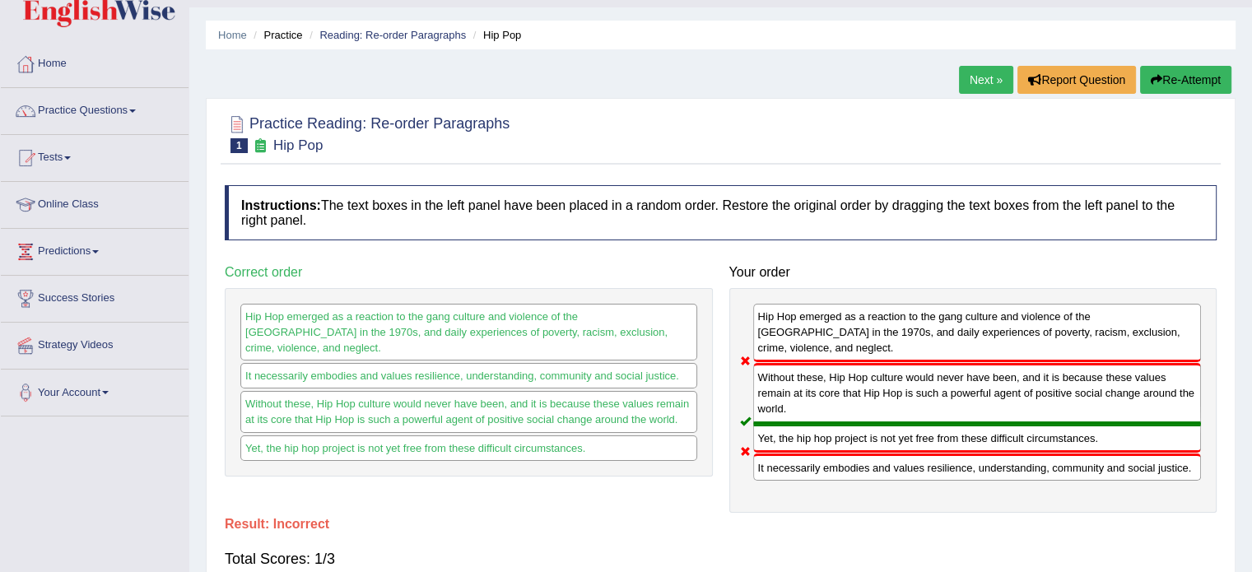
click at [1174, 69] on button "Re-Attempt" at bounding box center [1185, 80] width 91 height 28
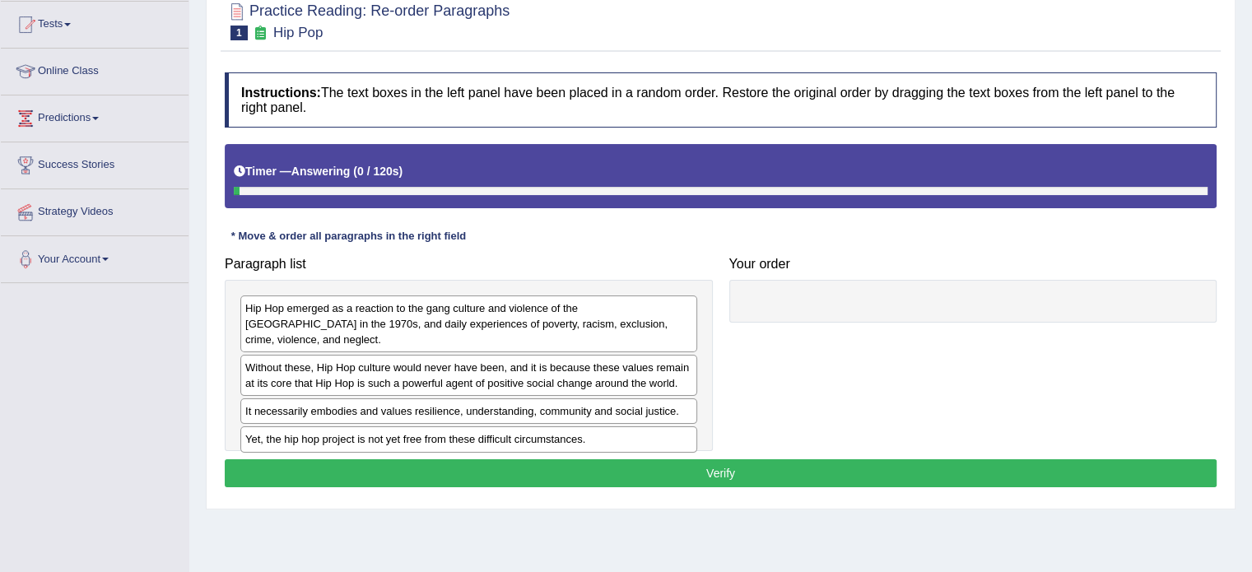
scroll to position [193, 0]
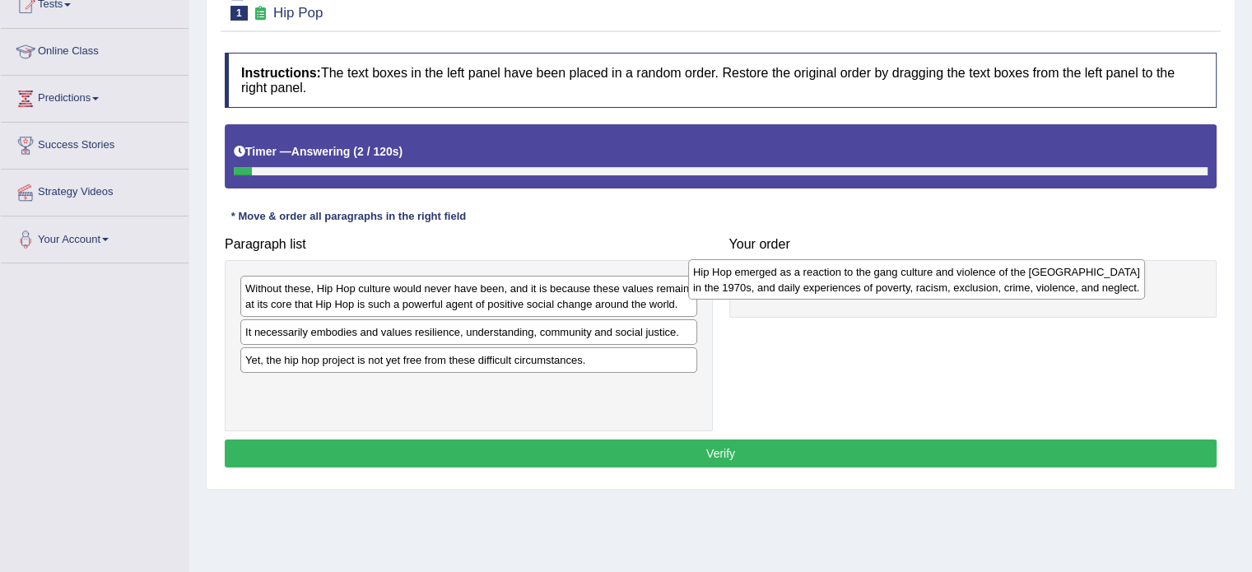
drag, startPoint x: 541, startPoint y: 280, endPoint x: 998, endPoint y: 265, distance: 457.8
click at [998, 265] on div "Hip Hop emerged as a reaction to the gang culture and violence of the South Bro…" at bounding box center [916, 279] width 457 height 41
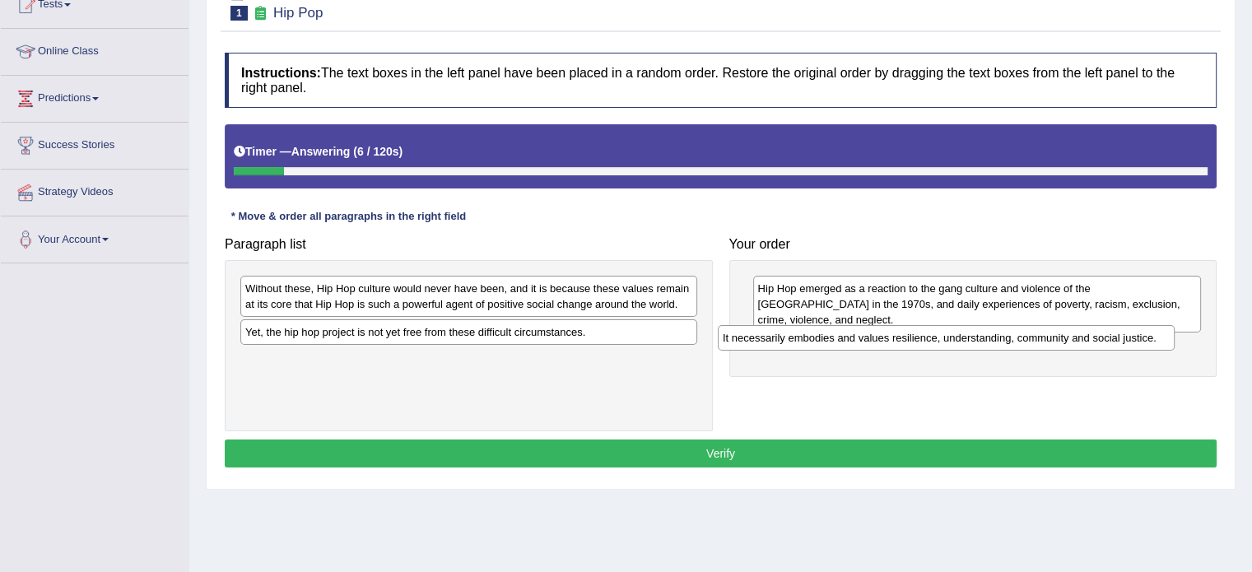
drag, startPoint x: 404, startPoint y: 325, endPoint x: 896, endPoint y: 332, distance: 492.2
click at [896, 332] on div "It necessarily embodies and values resilience, understanding, community and soc…" at bounding box center [946, 338] width 457 height 26
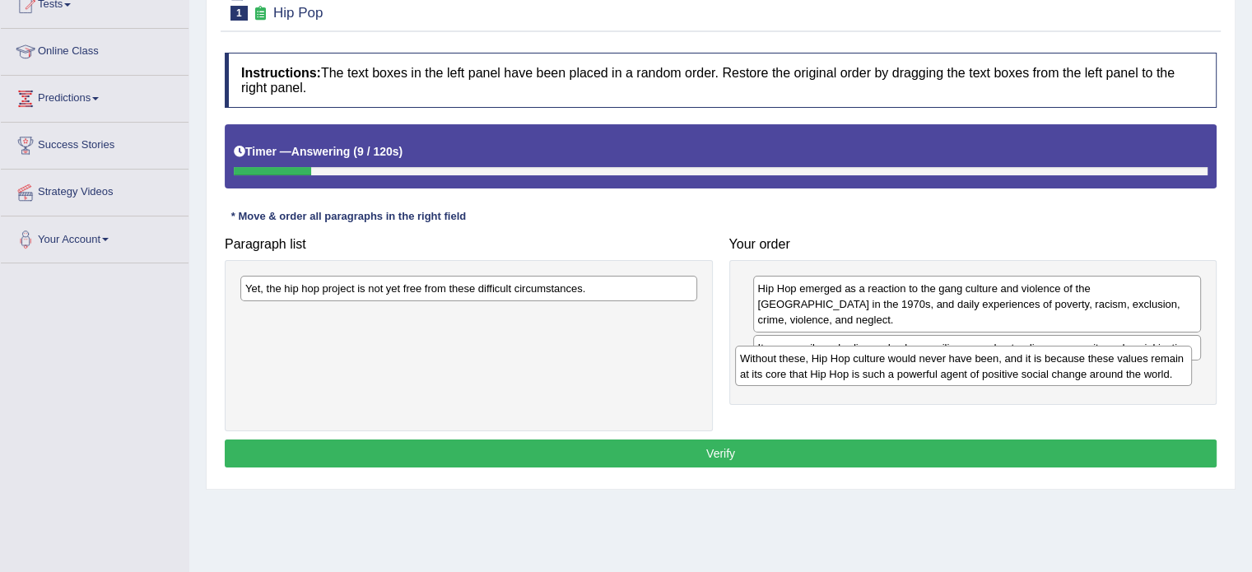
drag, startPoint x: 445, startPoint y: 287, endPoint x: 940, endPoint y: 357, distance: 499.5
click at [940, 357] on div "Without these, Hip Hop culture would never have been, and it is because these v…" at bounding box center [963, 366] width 457 height 41
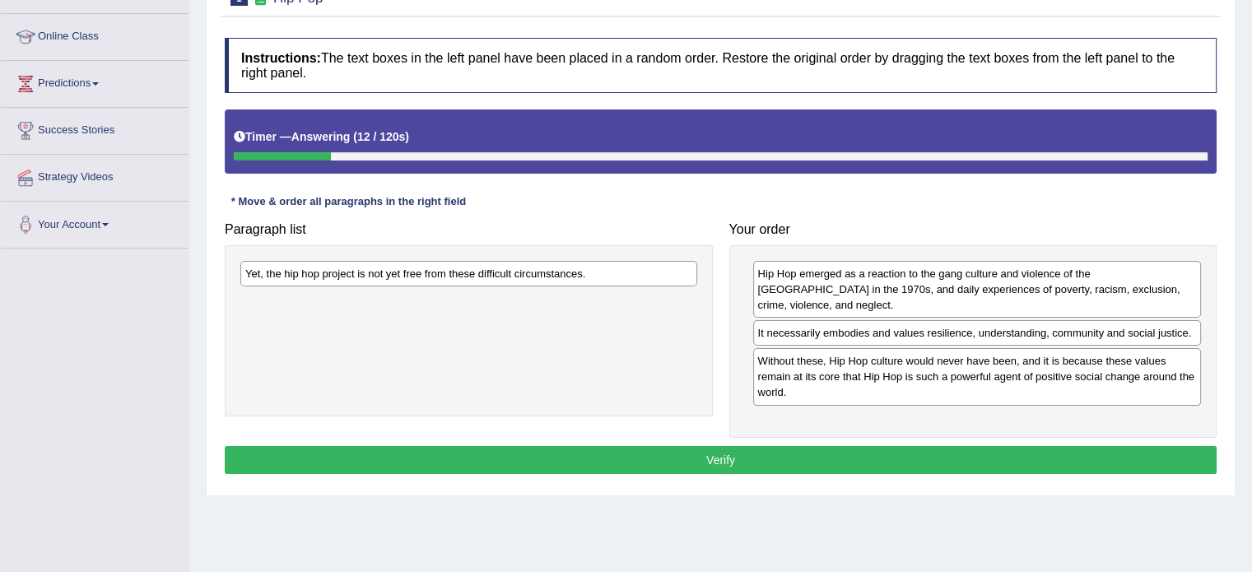
scroll to position [209, 0]
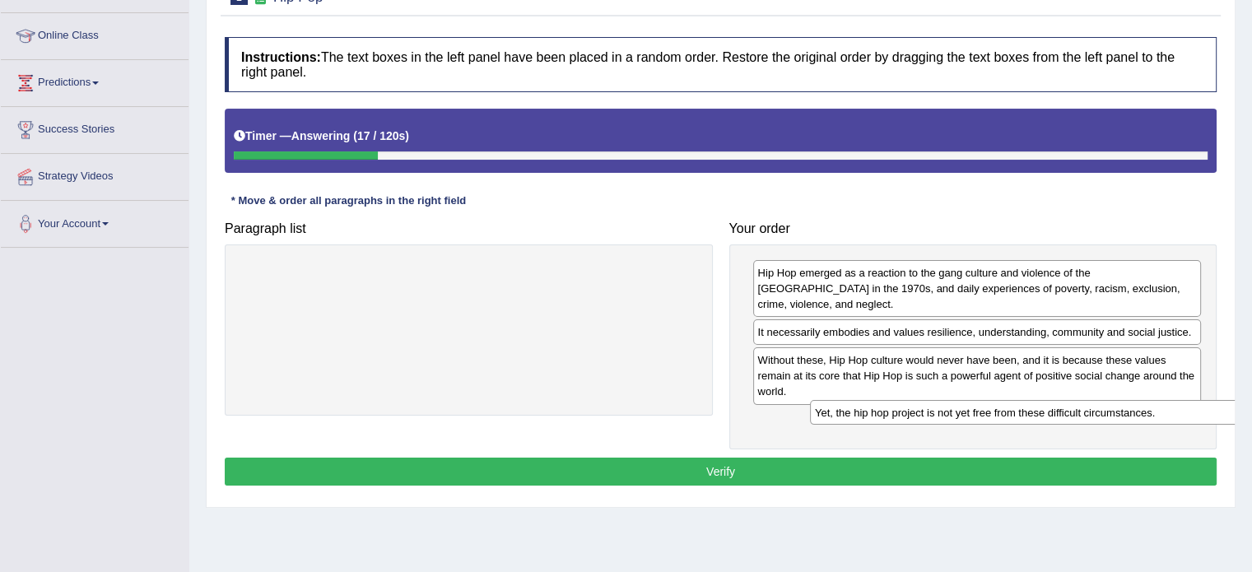
drag, startPoint x: 416, startPoint y: 266, endPoint x: 960, endPoint y: 405, distance: 561.5
click at [960, 405] on div "Yet, the hip hop project is not yet free from these difficult circumstances." at bounding box center [1038, 413] width 457 height 26
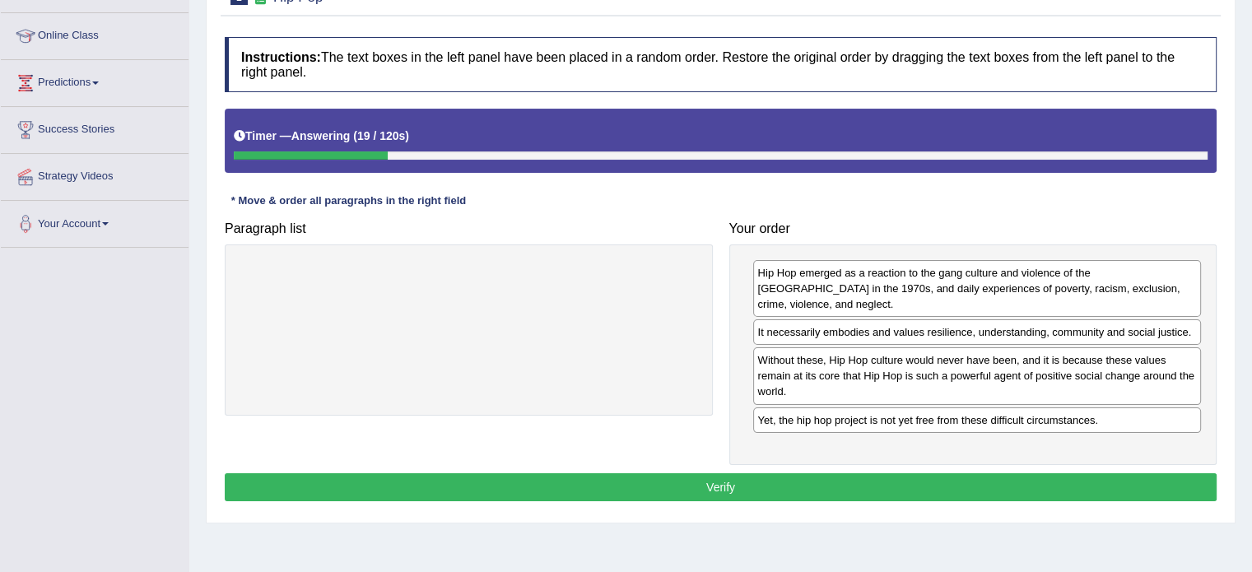
click at [833, 473] on button "Verify" at bounding box center [721, 487] width 992 height 28
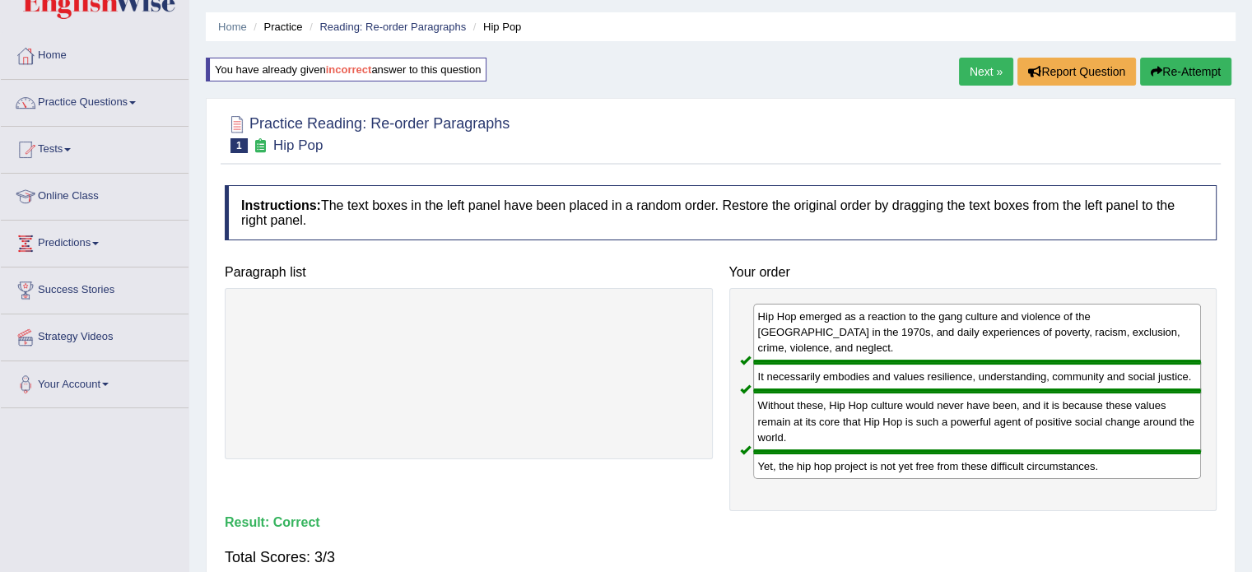
scroll to position [0, 0]
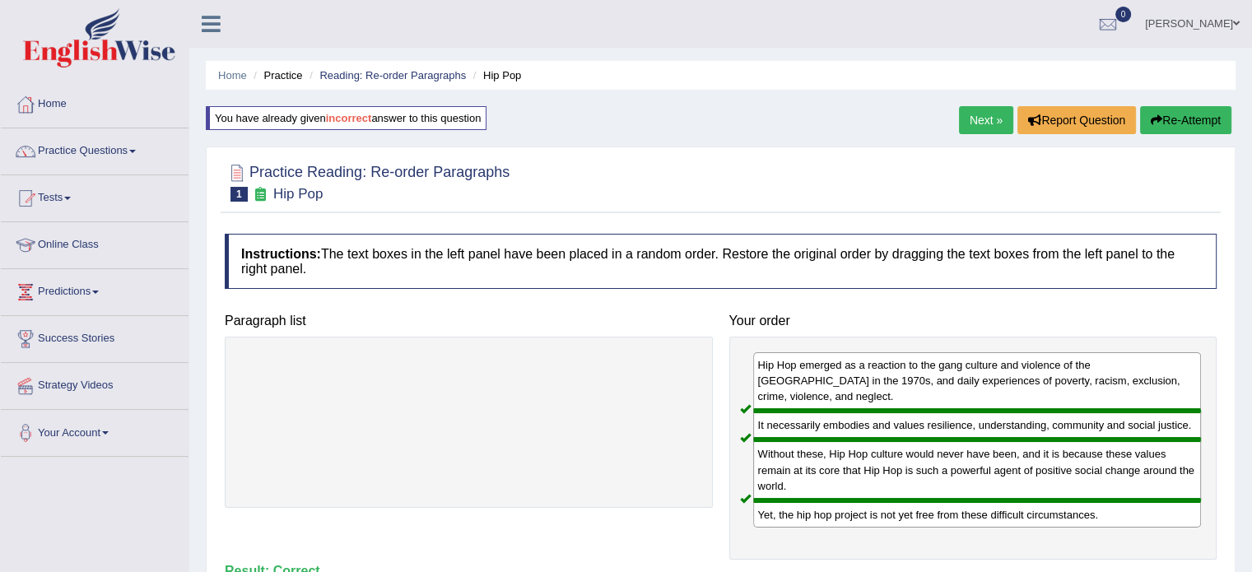
click at [978, 122] on link "Next »" at bounding box center [986, 120] width 54 height 28
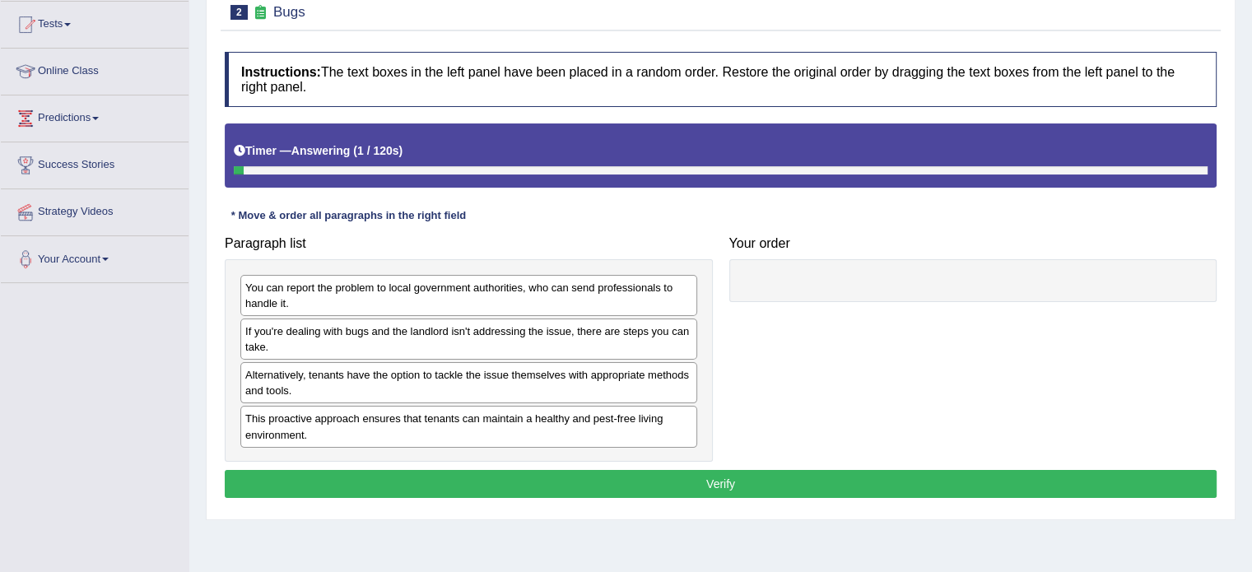
scroll to position [178, 0]
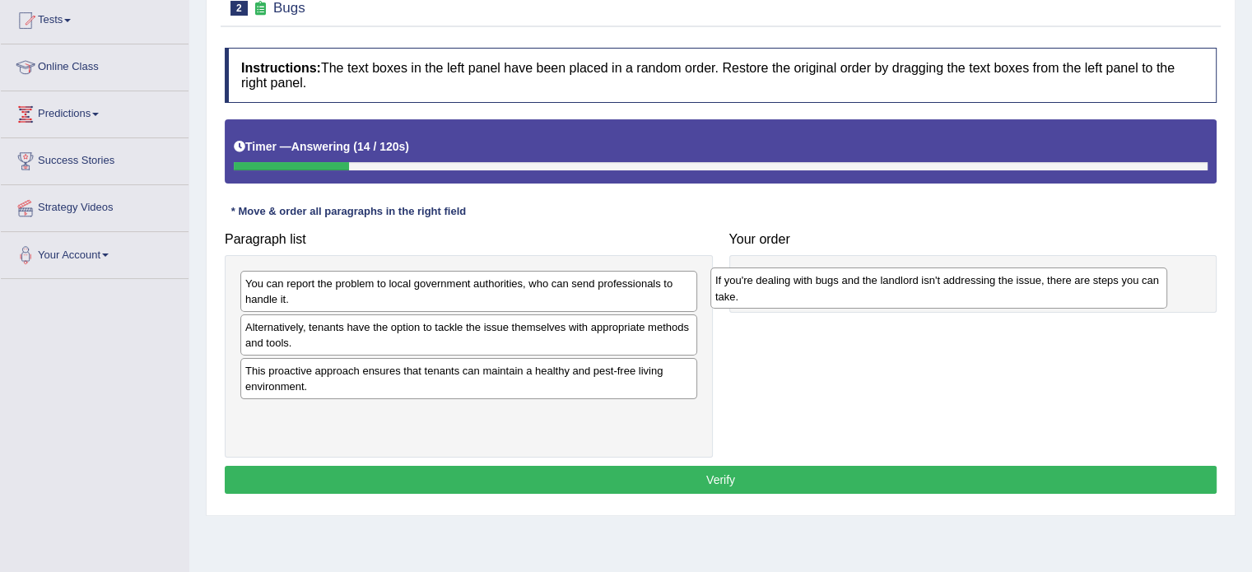
drag, startPoint x: 551, startPoint y: 342, endPoint x: 1040, endPoint y: 299, distance: 490.8
click at [1040, 299] on div "If you're dealing with bugs and the landlord isn't addressing the issue, there …" at bounding box center [938, 287] width 457 height 41
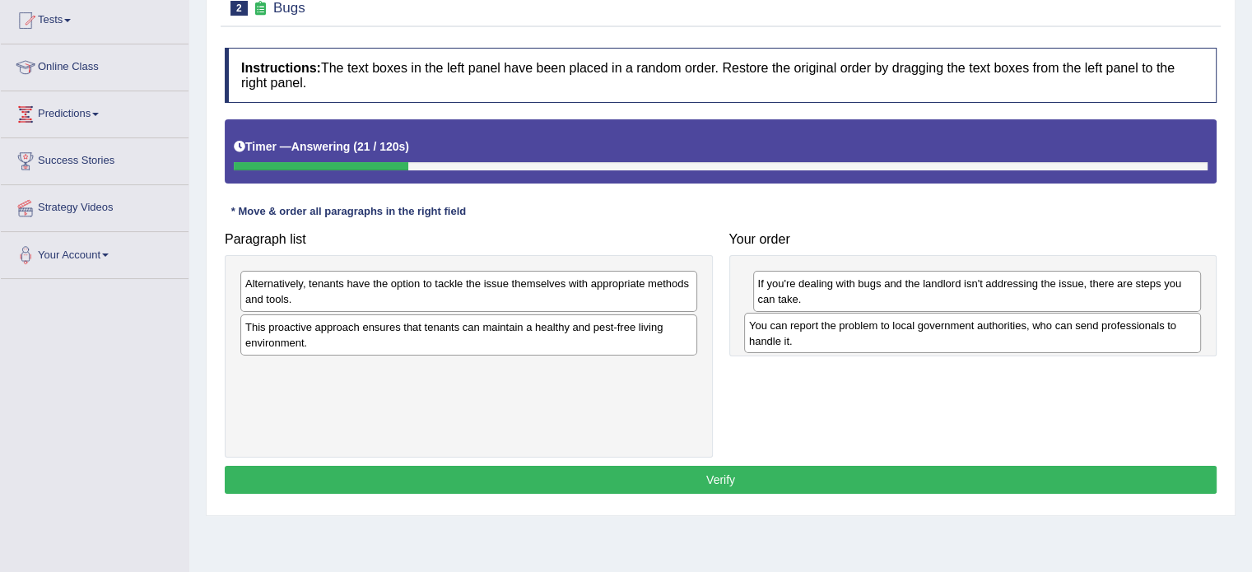
drag, startPoint x: 484, startPoint y: 288, endPoint x: 988, endPoint y: 330, distance: 505.4
click at [988, 330] on div "You can report the problem to local government authorities, who can send profes…" at bounding box center [972, 333] width 457 height 41
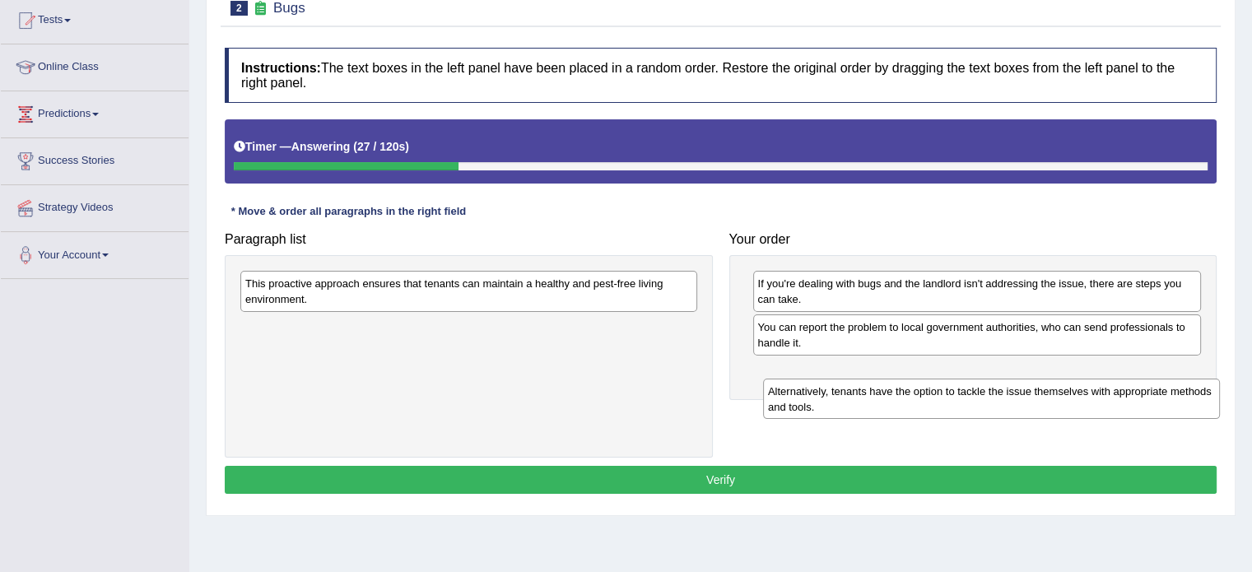
drag, startPoint x: 429, startPoint y: 295, endPoint x: 951, endPoint y: 404, distance: 533.7
click at [951, 404] on div "Alternatively, tenants have the option to tackle the issue themselves with appr…" at bounding box center [991, 399] width 457 height 41
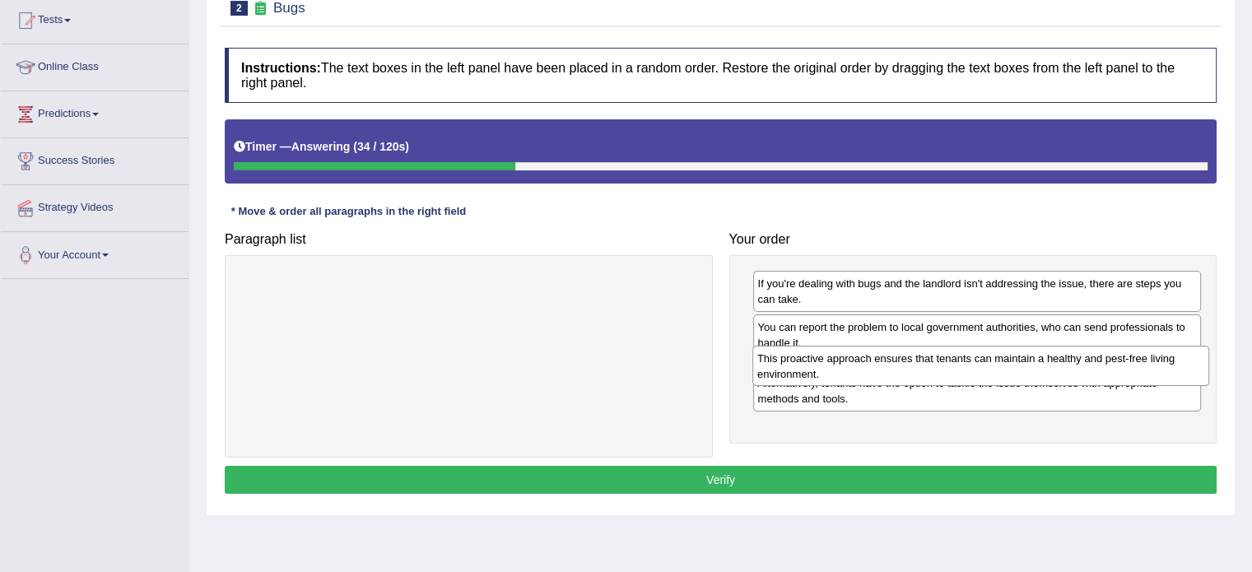
drag, startPoint x: 416, startPoint y: 295, endPoint x: 930, endPoint y: 371, distance: 519.1
click at [930, 371] on div "This proactive approach ensures that tenants can maintain a healthy and pest-fr…" at bounding box center [980, 366] width 457 height 41
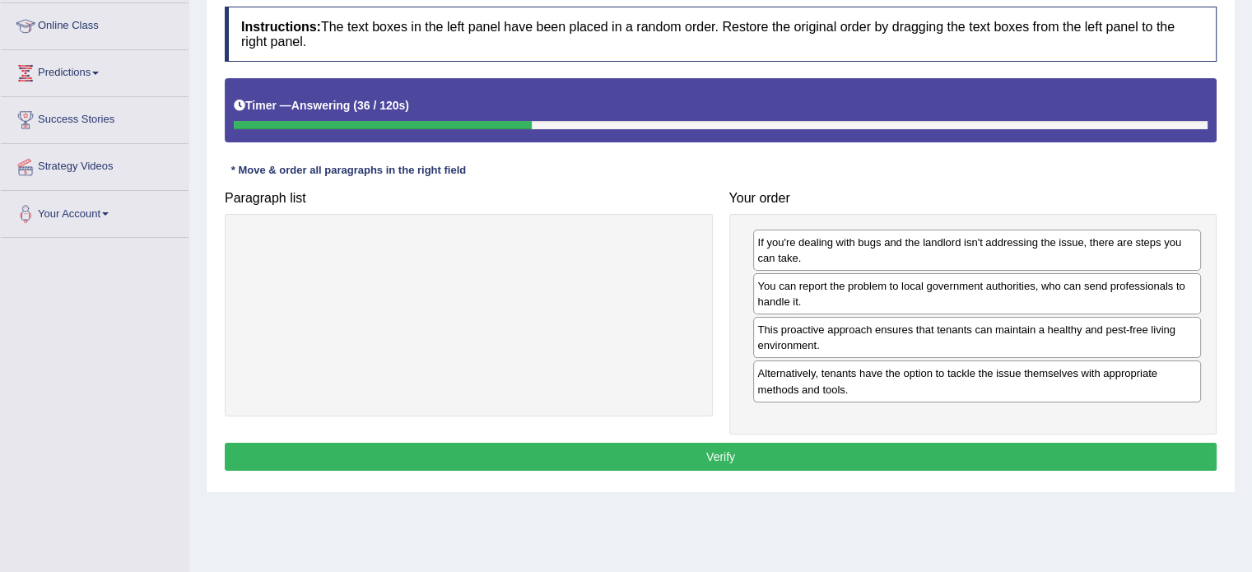
scroll to position [221, 0]
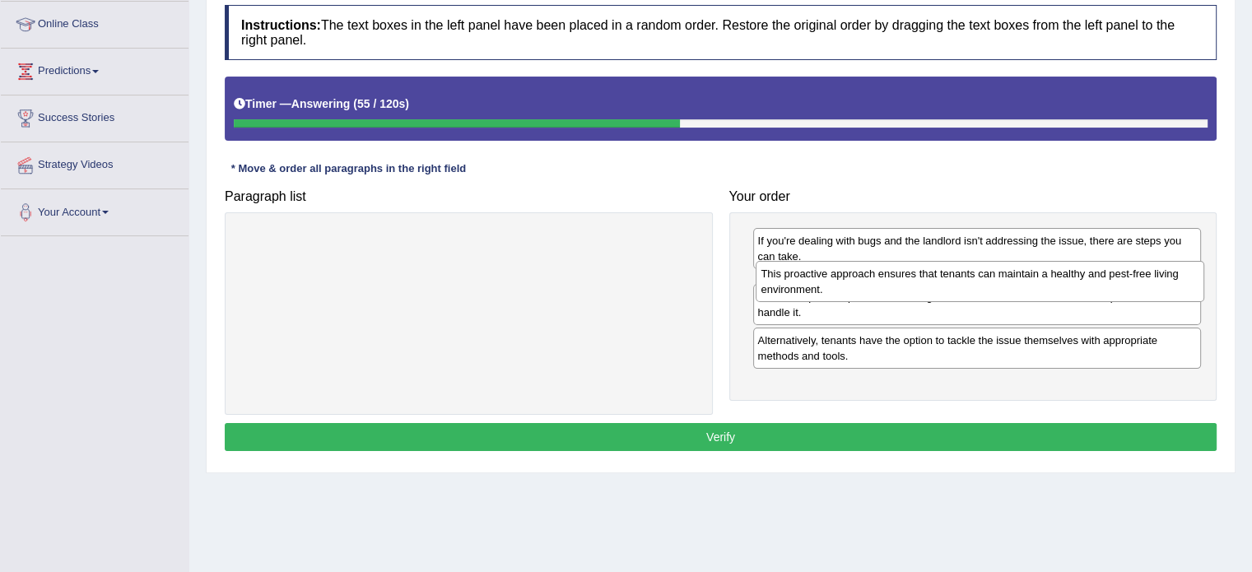
drag, startPoint x: 866, startPoint y: 325, endPoint x: 869, endPoint y: 271, distance: 54.4
click at [869, 271] on div "This proactive approach ensures that tenants can maintain a healthy and pest-fr…" at bounding box center [979, 281] width 449 height 41
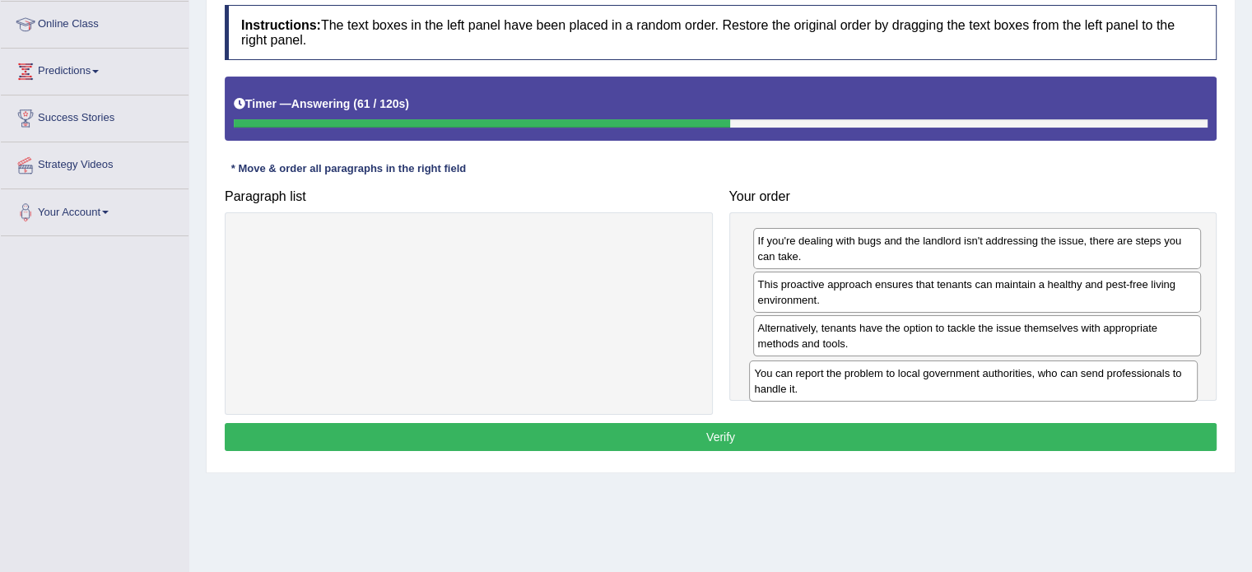
drag, startPoint x: 885, startPoint y: 327, endPoint x: 882, endPoint y: 371, distance: 44.6
click at [882, 371] on div "You can report the problem to local government authorities, who can send profes…" at bounding box center [973, 380] width 449 height 41
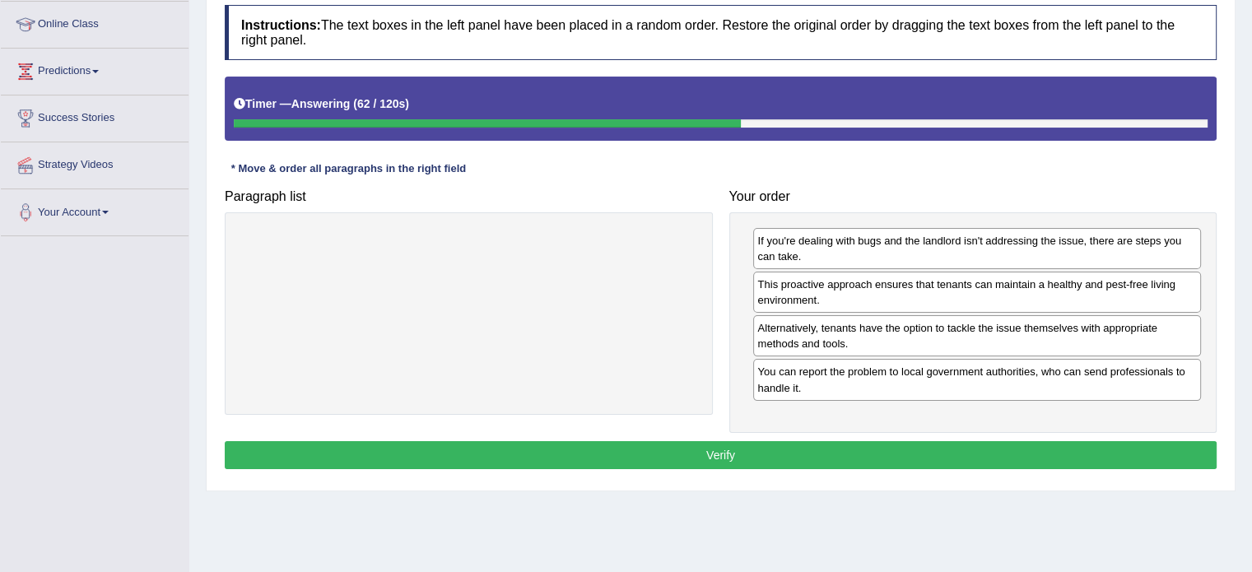
click at [751, 449] on button "Verify" at bounding box center [721, 455] width 992 height 28
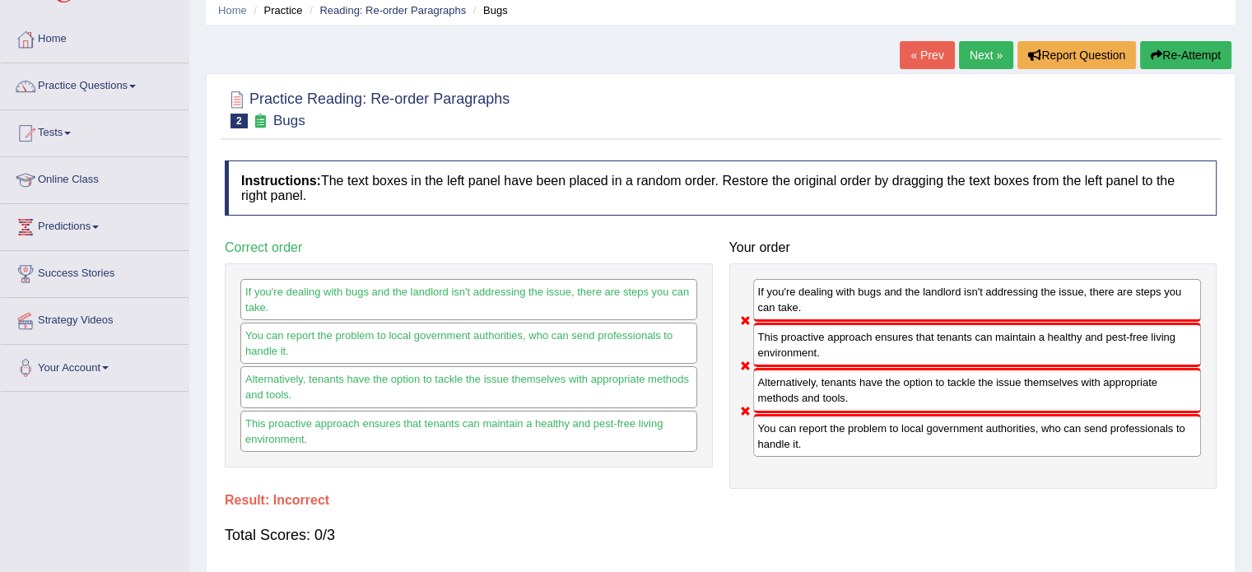
scroll to position [63, 0]
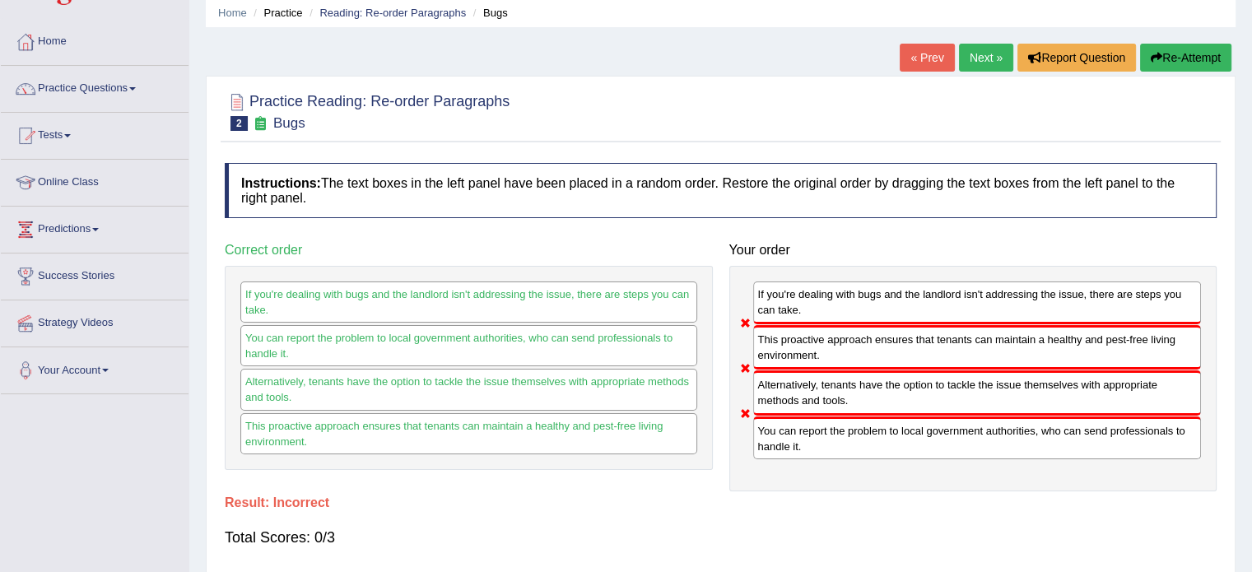
click at [1192, 59] on button "Re-Attempt" at bounding box center [1185, 58] width 91 height 28
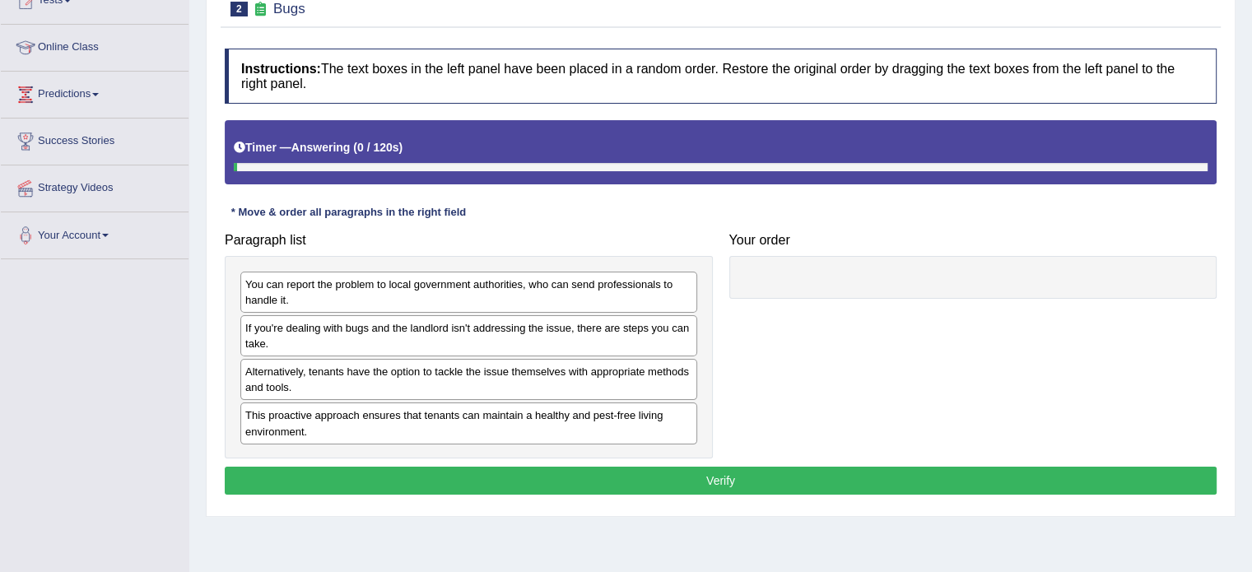
scroll to position [204, 0]
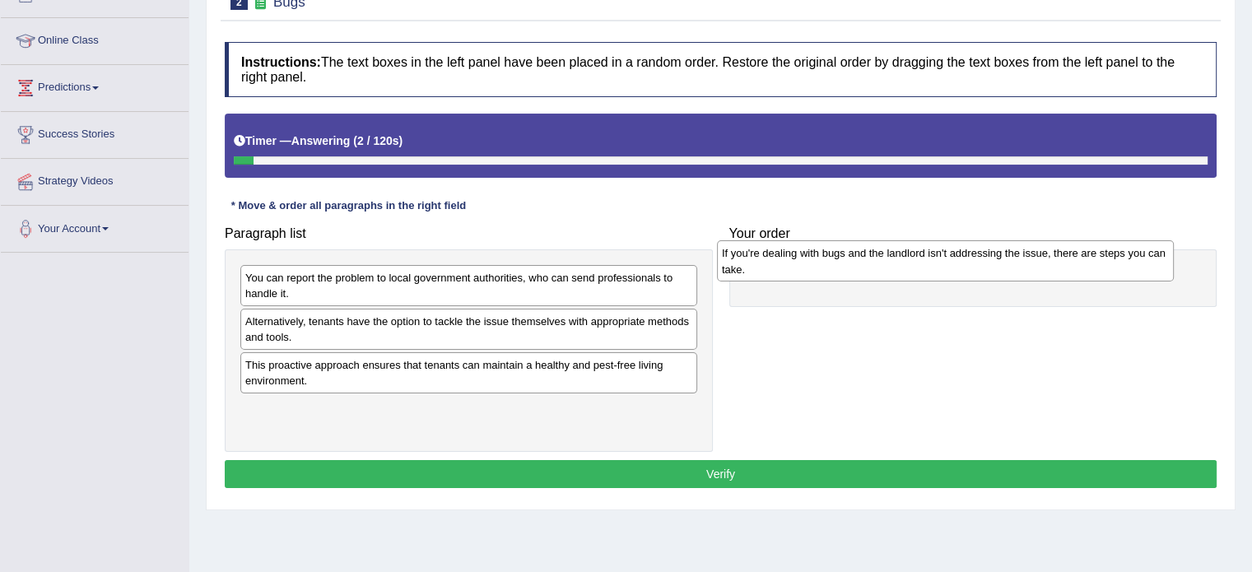
drag, startPoint x: 417, startPoint y: 326, endPoint x: 902, endPoint y: 263, distance: 488.8
click at [902, 263] on div "If you're dealing with bugs and the landlord isn't addressing the issue, there …" at bounding box center [945, 260] width 457 height 41
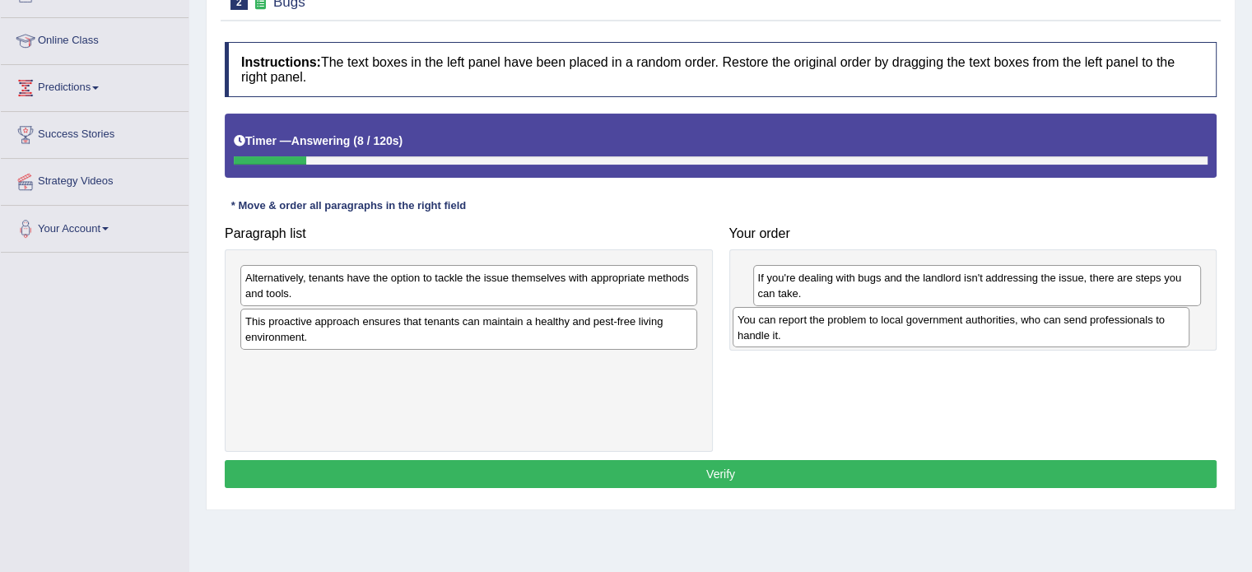
drag, startPoint x: 426, startPoint y: 279, endPoint x: 922, endPoint y: 323, distance: 497.3
click at [922, 323] on div "You can report the problem to local government authorities, who can send profes…" at bounding box center [960, 327] width 457 height 41
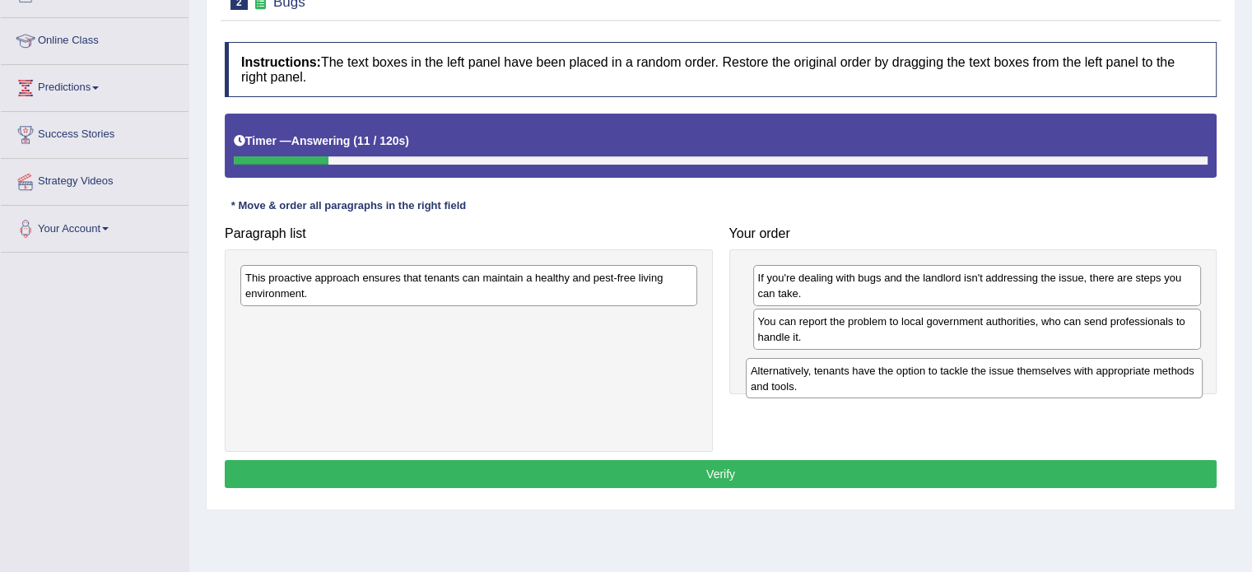
drag, startPoint x: 440, startPoint y: 279, endPoint x: 949, endPoint y: 371, distance: 516.9
click at [949, 371] on div "Alternatively, tenants have the option to tackle the issue themselves with appr…" at bounding box center [974, 378] width 457 height 41
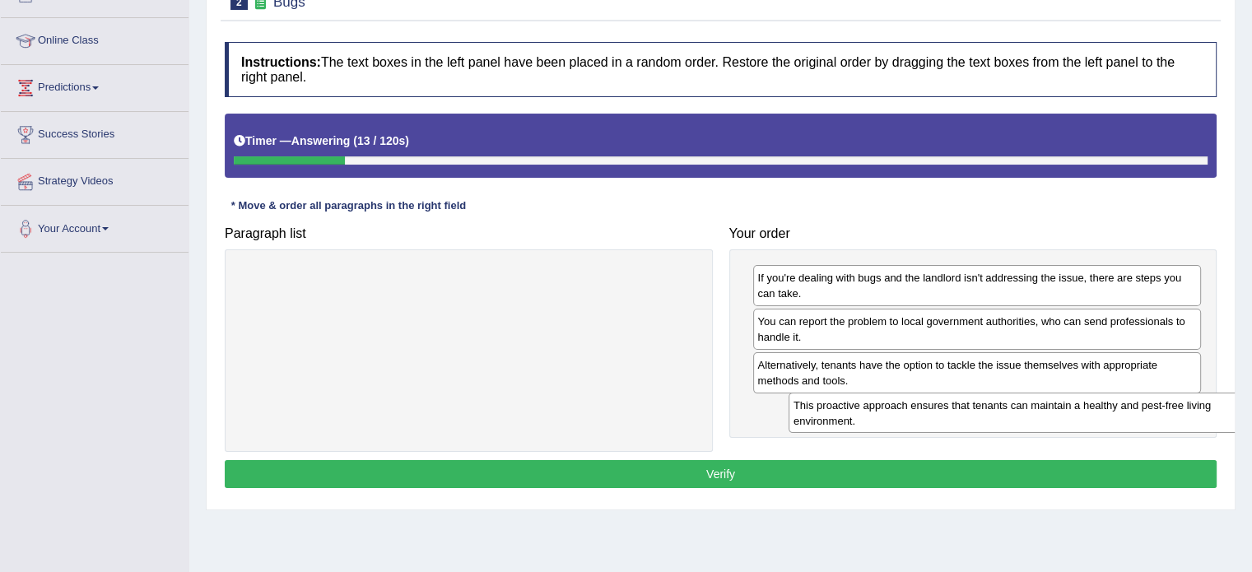
drag, startPoint x: 499, startPoint y: 286, endPoint x: 1047, endPoint y: 414, distance: 562.9
click at [1047, 414] on div "This proactive approach ensures that tenants can maintain a healthy and pest-fr…" at bounding box center [1016, 413] width 457 height 41
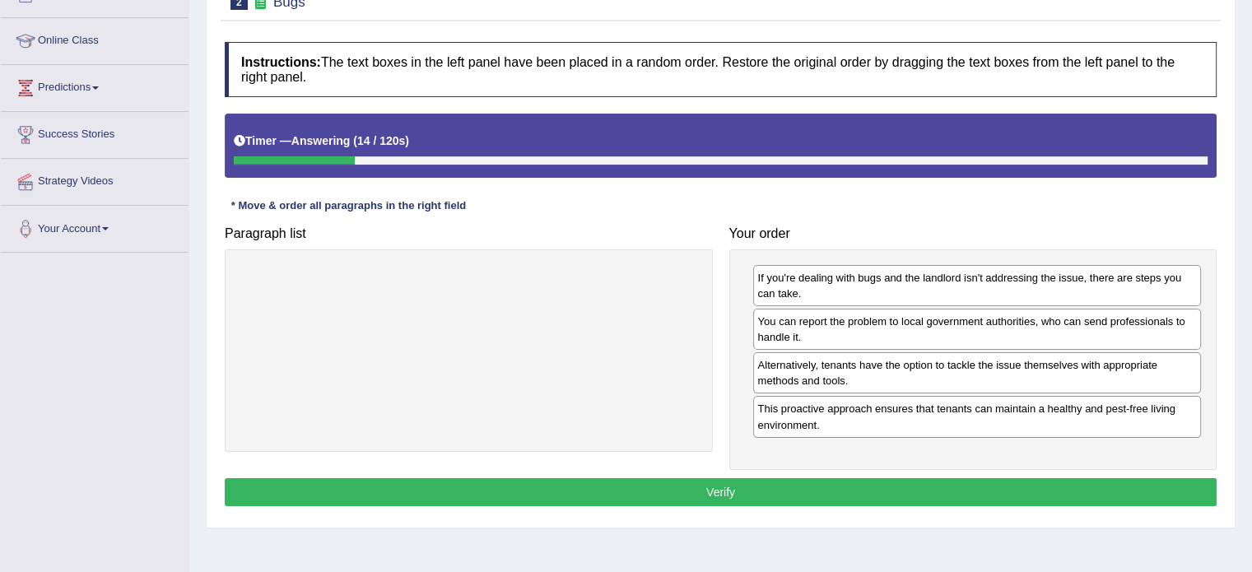
click at [899, 480] on button "Verify" at bounding box center [721, 492] width 992 height 28
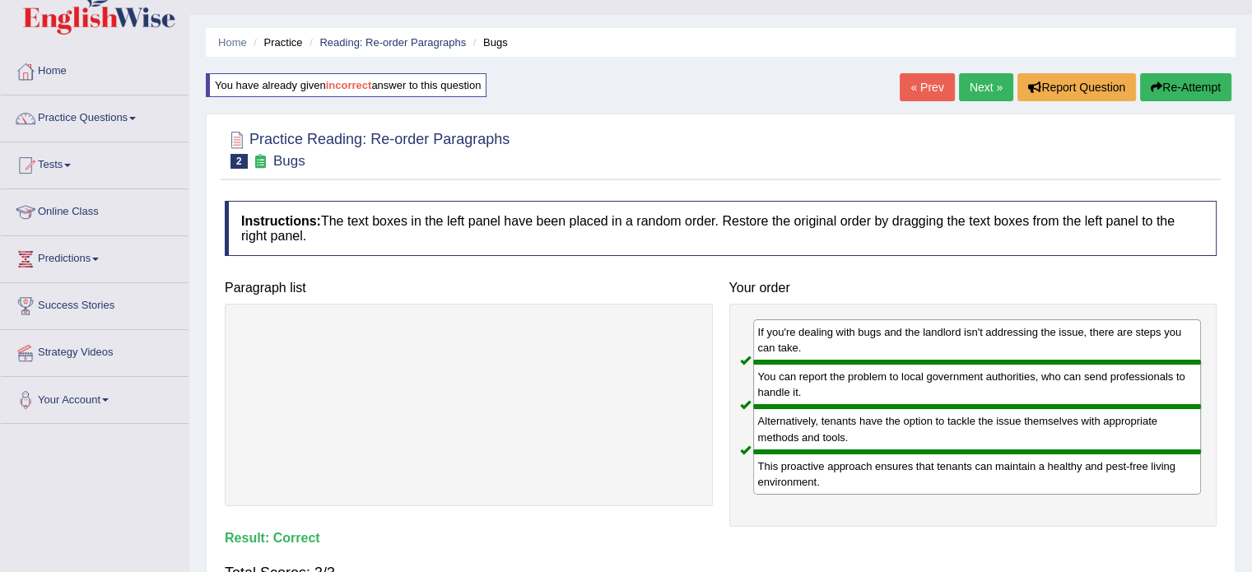
scroll to position [30, 0]
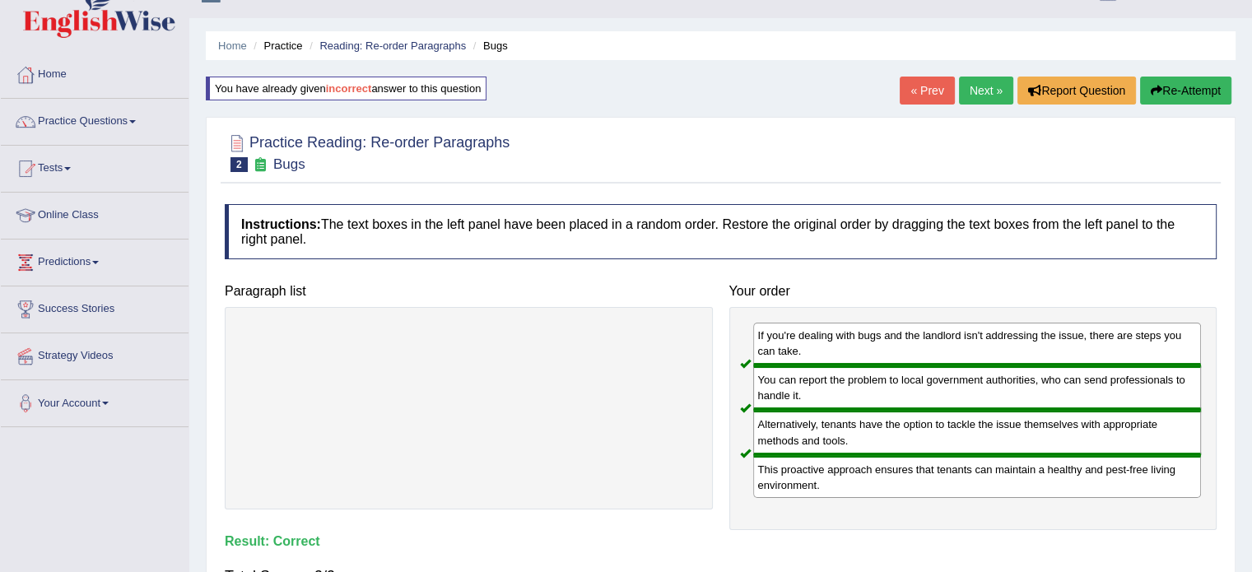
click at [972, 85] on link "Next »" at bounding box center [986, 91] width 54 height 28
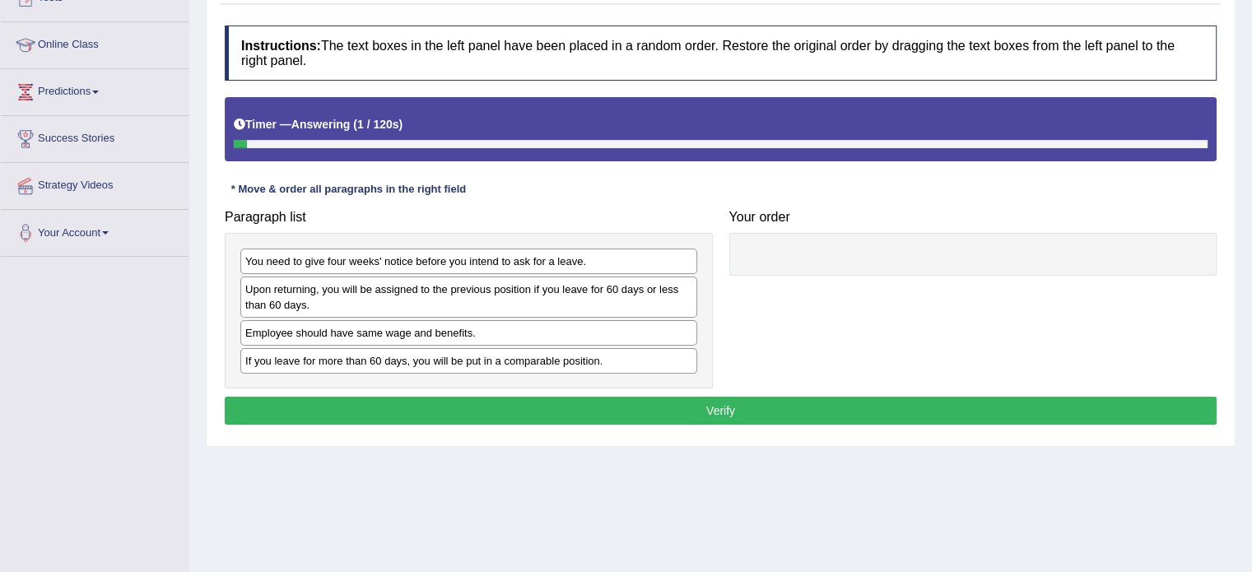
drag, startPoint x: 0, startPoint y: 0, endPoint x: 1263, endPoint y: 292, distance: 1296.5
click at [1251, 292] on html "Toggle navigation Home Practice Questions Speaking Practice Read Aloud Repeat S…" at bounding box center [626, 86] width 1252 height 572
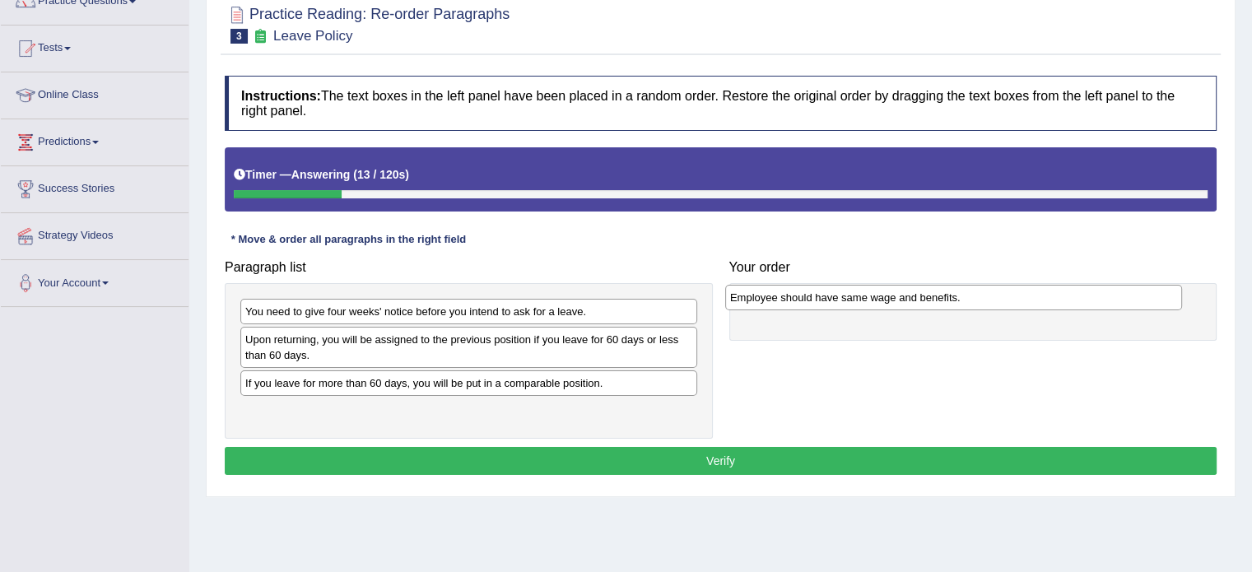
drag, startPoint x: 462, startPoint y: 381, endPoint x: 948, endPoint y: 299, distance: 493.3
click at [948, 299] on div "Employee should have same wage and benefits." at bounding box center [953, 298] width 457 height 26
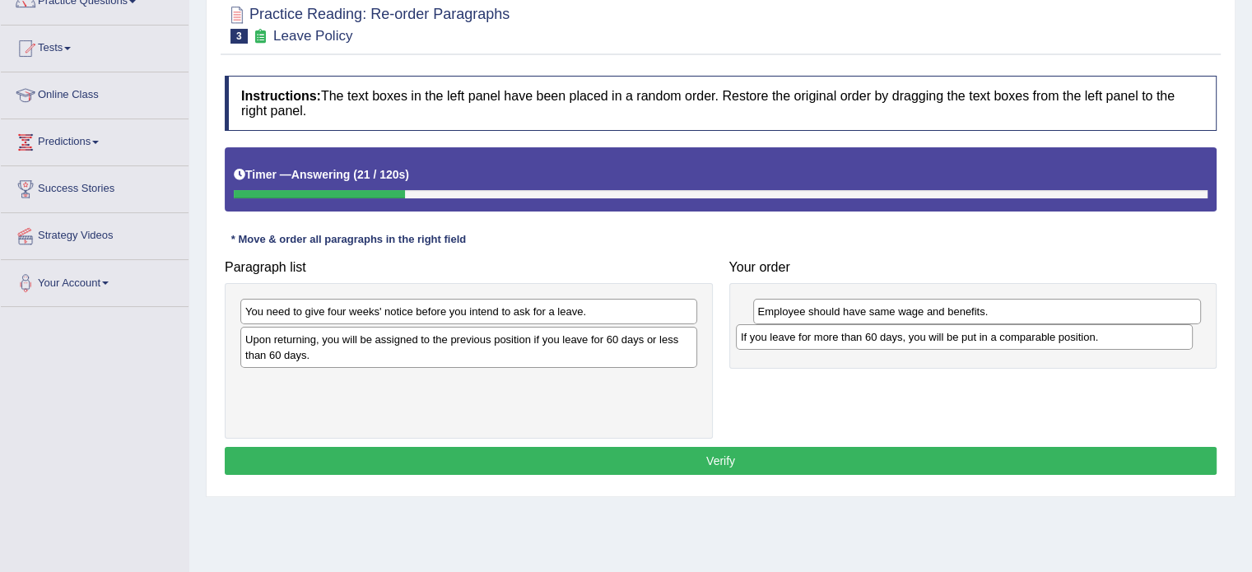
drag, startPoint x: 346, startPoint y: 384, endPoint x: 844, endPoint y: 337, distance: 500.2
click at [844, 337] on div "If you leave for more than 60 days, you will be put in a comparable position." at bounding box center [964, 337] width 457 height 26
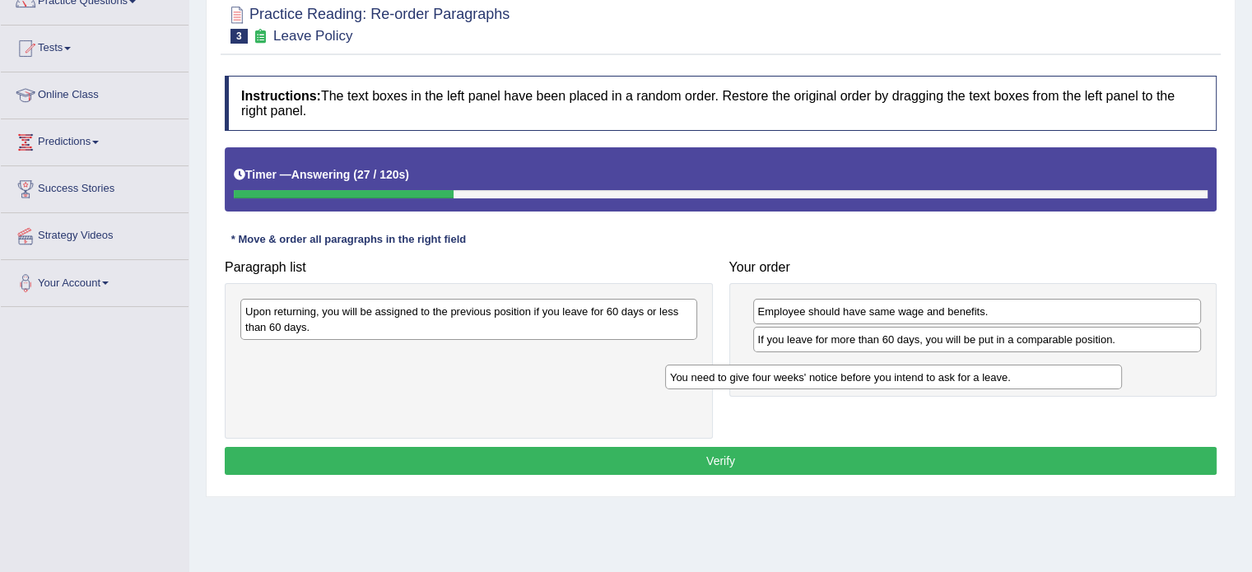
drag, startPoint x: 444, startPoint y: 311, endPoint x: 869, endPoint y: 377, distance: 429.7
click at [869, 377] on div "You need to give four weeks' notice before you intend to ask for a leave." at bounding box center [893, 378] width 457 height 26
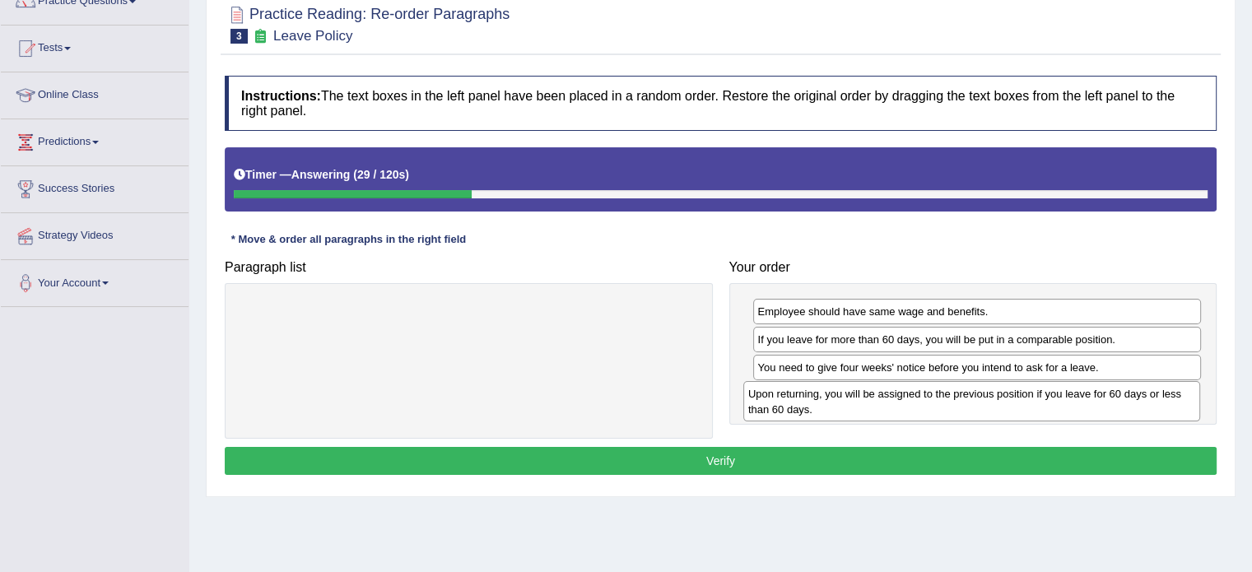
drag, startPoint x: 474, startPoint y: 318, endPoint x: 981, endPoint y: 401, distance: 513.6
click at [981, 401] on div "Upon returning, you will be assigned to the previous position if you leave for …" at bounding box center [971, 401] width 457 height 41
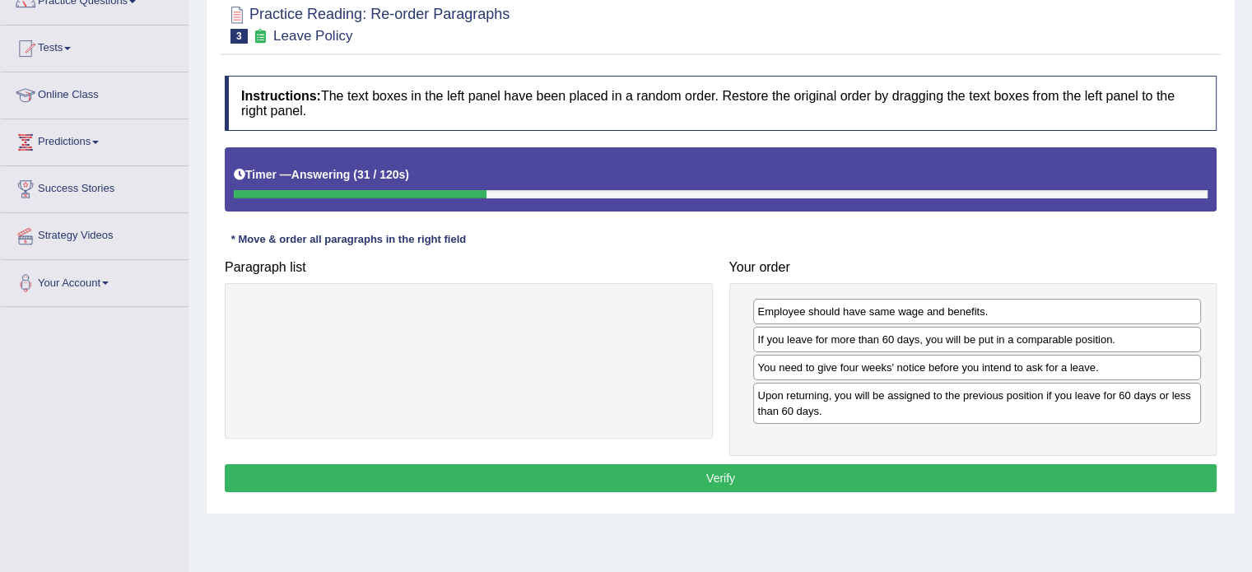
click at [853, 470] on button "Verify" at bounding box center [721, 478] width 992 height 28
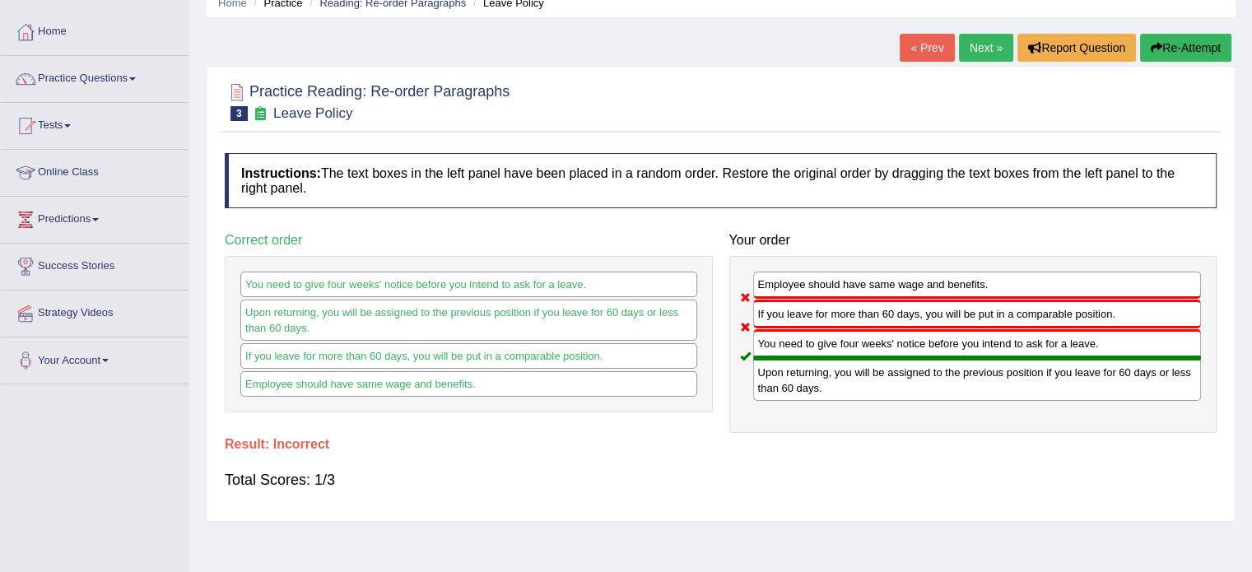
scroll to position [76, 0]
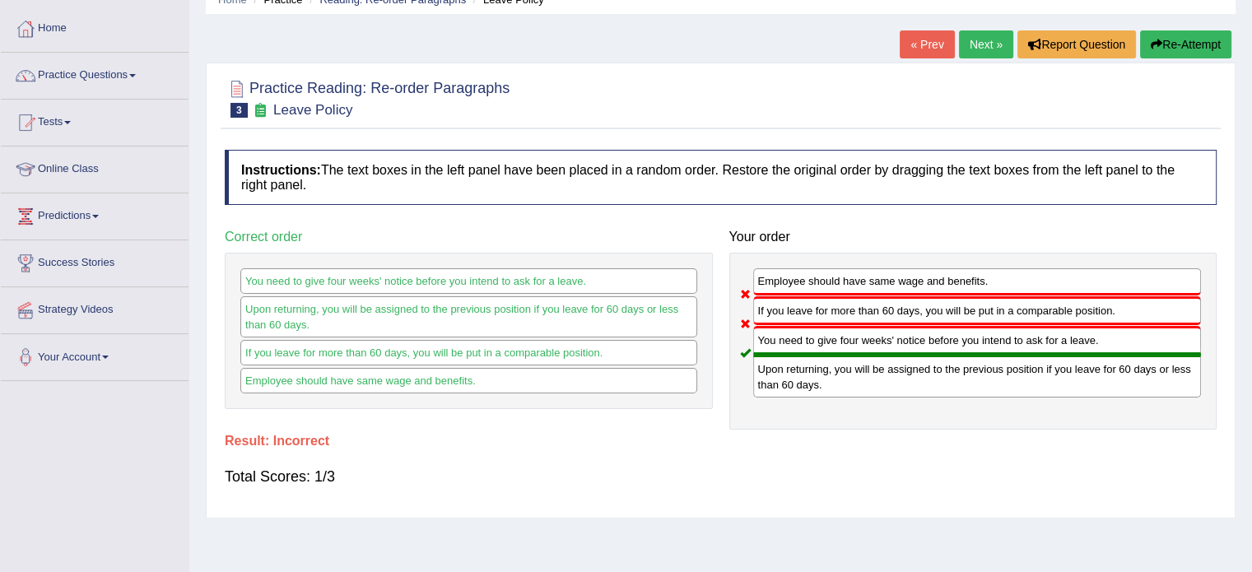
click at [1189, 46] on button "Re-Attempt" at bounding box center [1185, 44] width 91 height 28
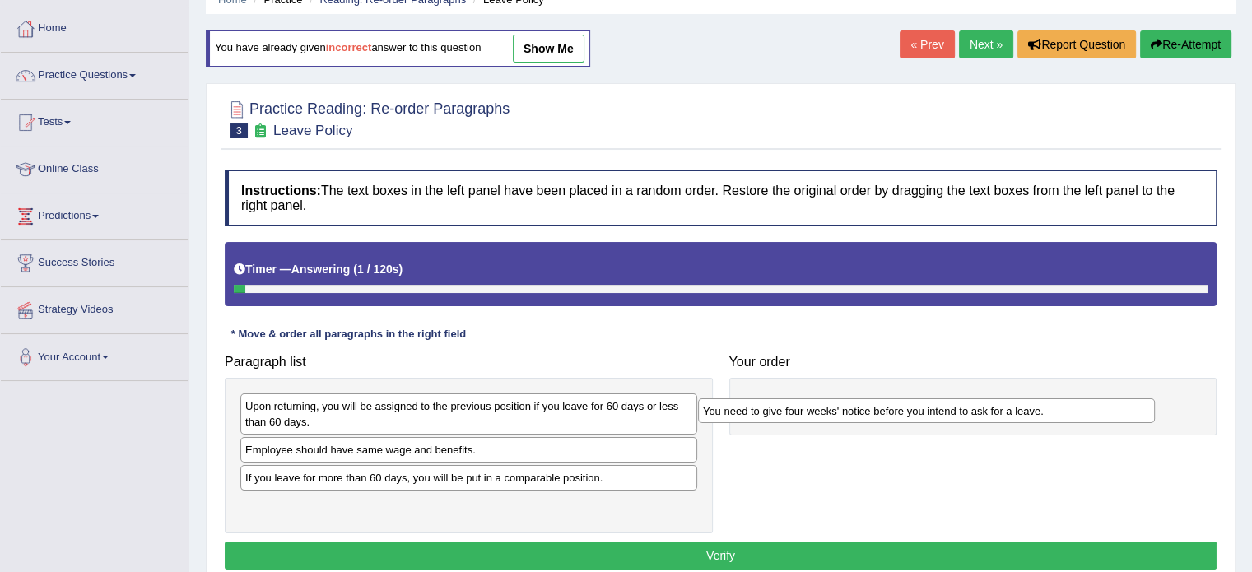
drag, startPoint x: 352, startPoint y: 402, endPoint x: 825, endPoint y: 388, distance: 472.5
click at [825, 398] on div "You need to give four weeks' notice before you intend to ask for a leave." at bounding box center [926, 411] width 457 height 26
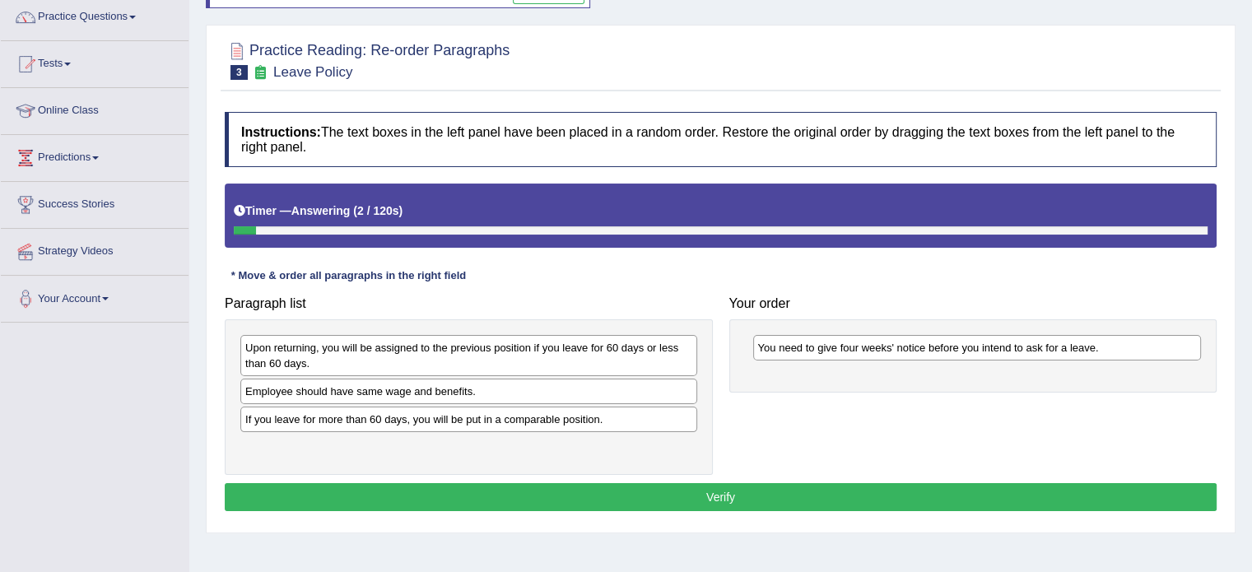
scroll to position [137, 0]
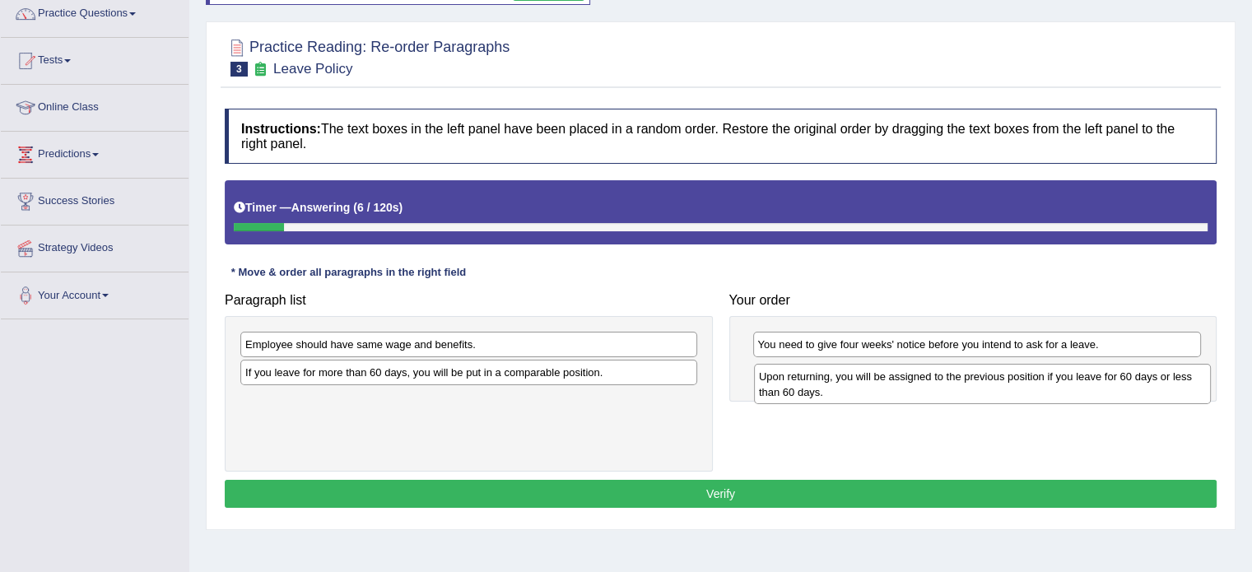
drag, startPoint x: 412, startPoint y: 349, endPoint x: 927, endPoint y: 381, distance: 515.3
click at [927, 381] on div "Upon returning, you will be assigned to the previous position if you leave for …" at bounding box center [982, 384] width 457 height 41
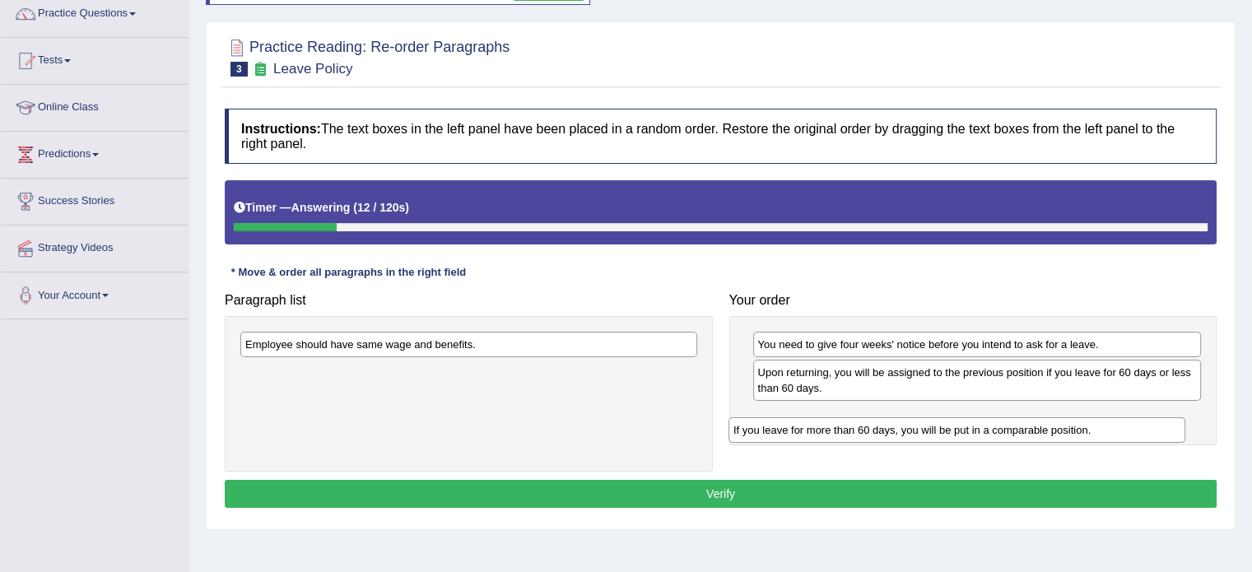
drag, startPoint x: 339, startPoint y: 368, endPoint x: 828, endPoint y: 427, distance: 492.4
click at [828, 427] on div "If you leave for more than 60 days, you will be put in a comparable position." at bounding box center [956, 430] width 457 height 26
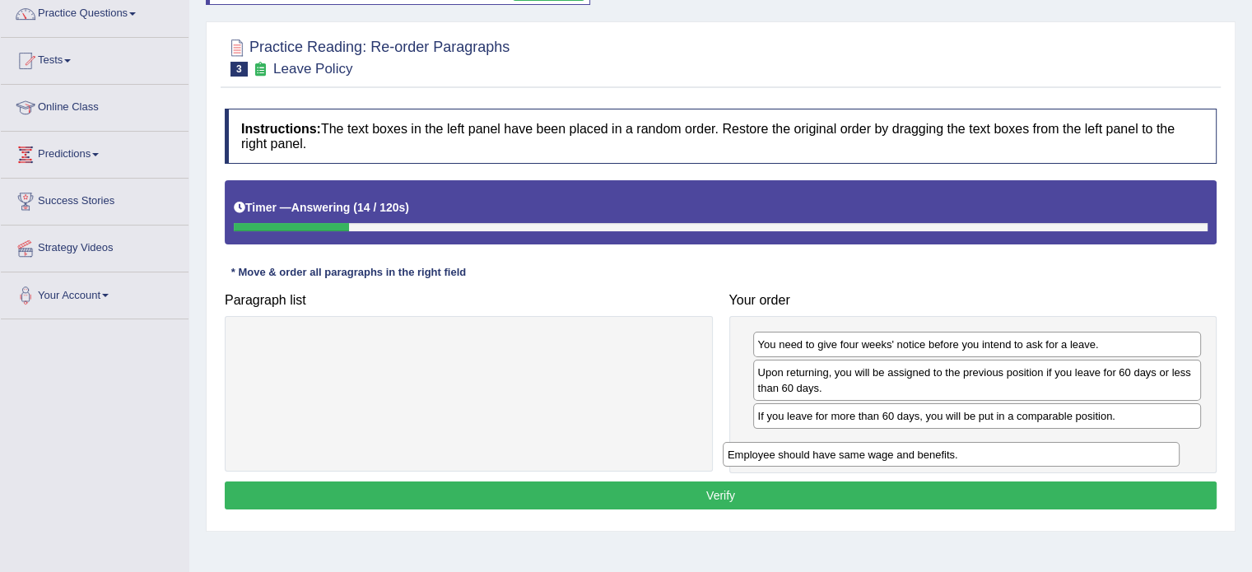
drag, startPoint x: 484, startPoint y: 343, endPoint x: 968, endPoint y: 451, distance: 495.7
click at [968, 451] on div "Employee should have same wage and benefits." at bounding box center [951, 455] width 457 height 26
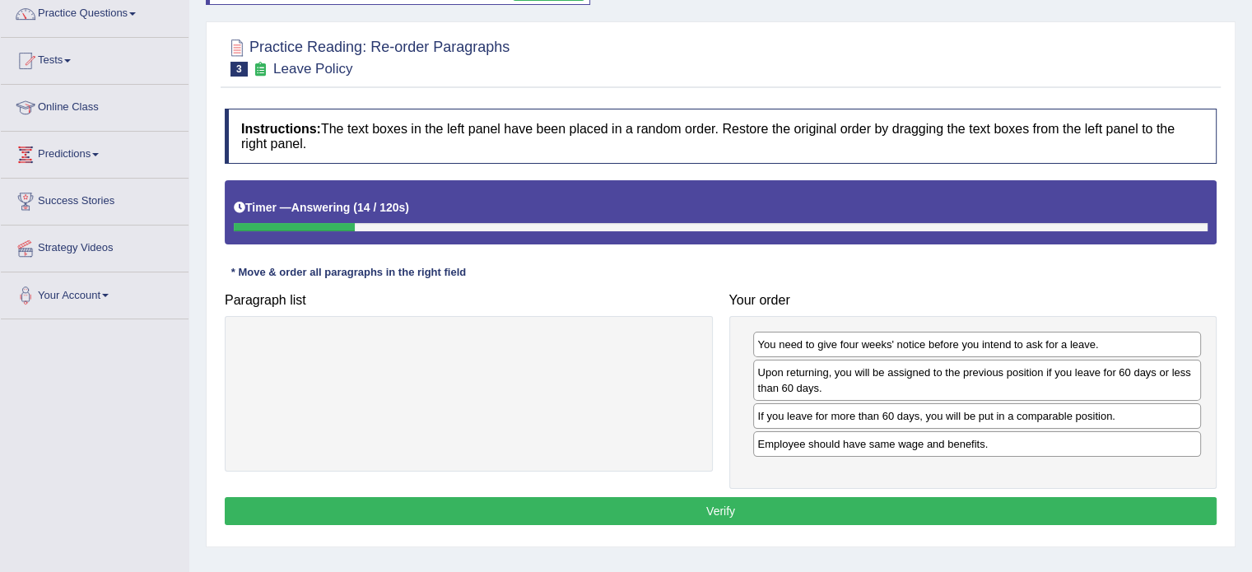
click at [803, 487] on div "Instructions: The text boxes in the left panel have been placed in a random ord…" at bounding box center [721, 319] width 1000 height 438
click at [767, 510] on button "Verify" at bounding box center [721, 511] width 992 height 28
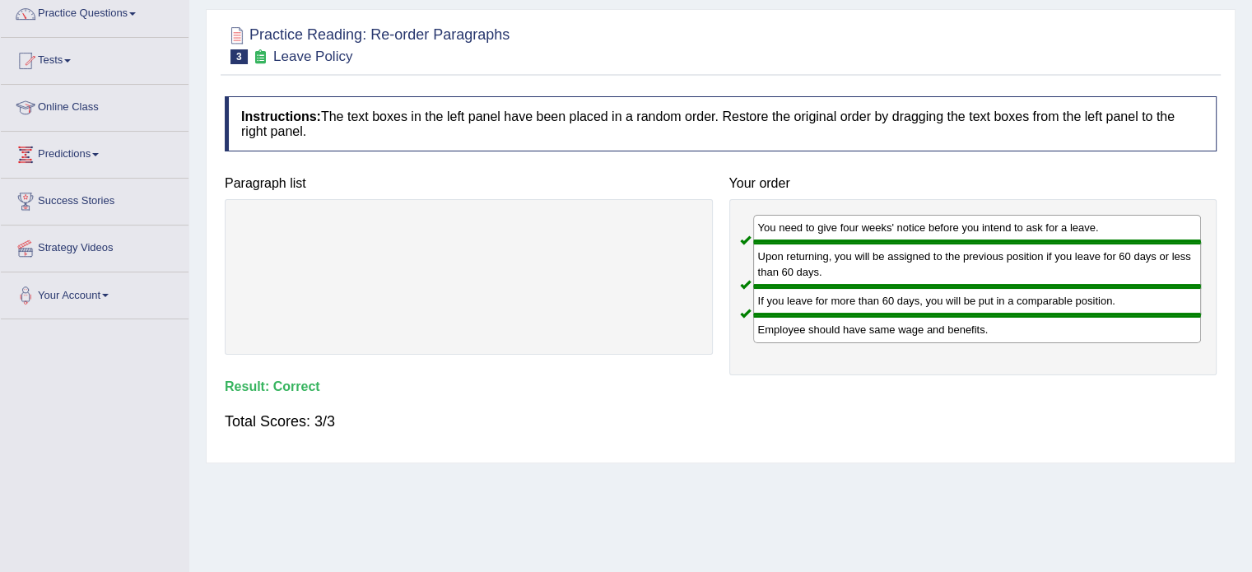
scroll to position [0, 0]
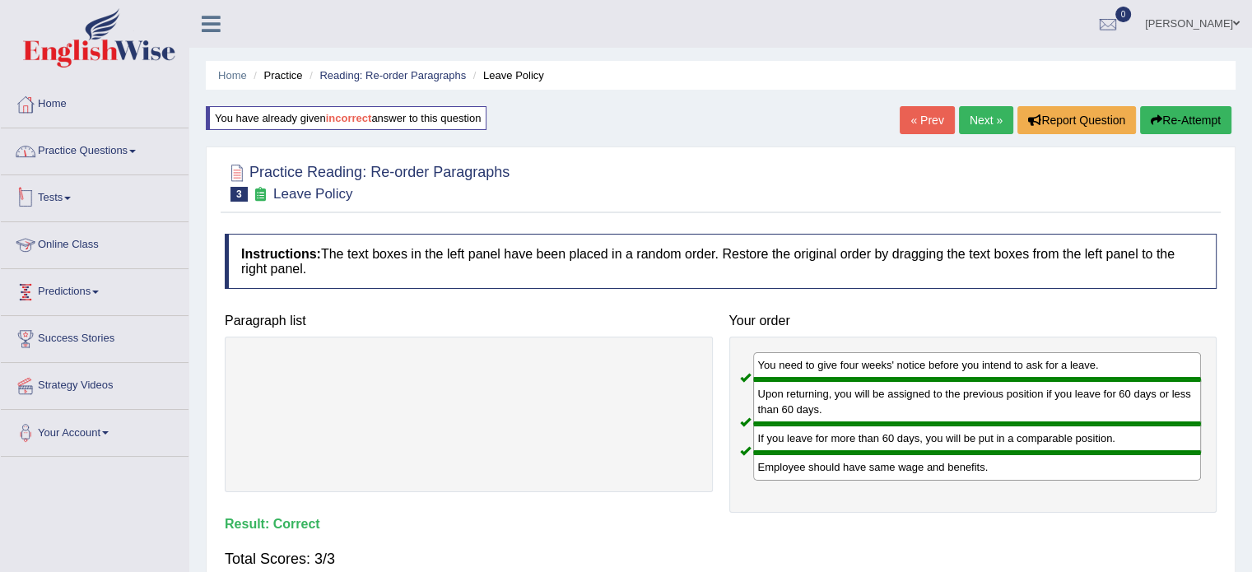
click at [106, 136] on link "Practice Questions" at bounding box center [95, 148] width 188 height 41
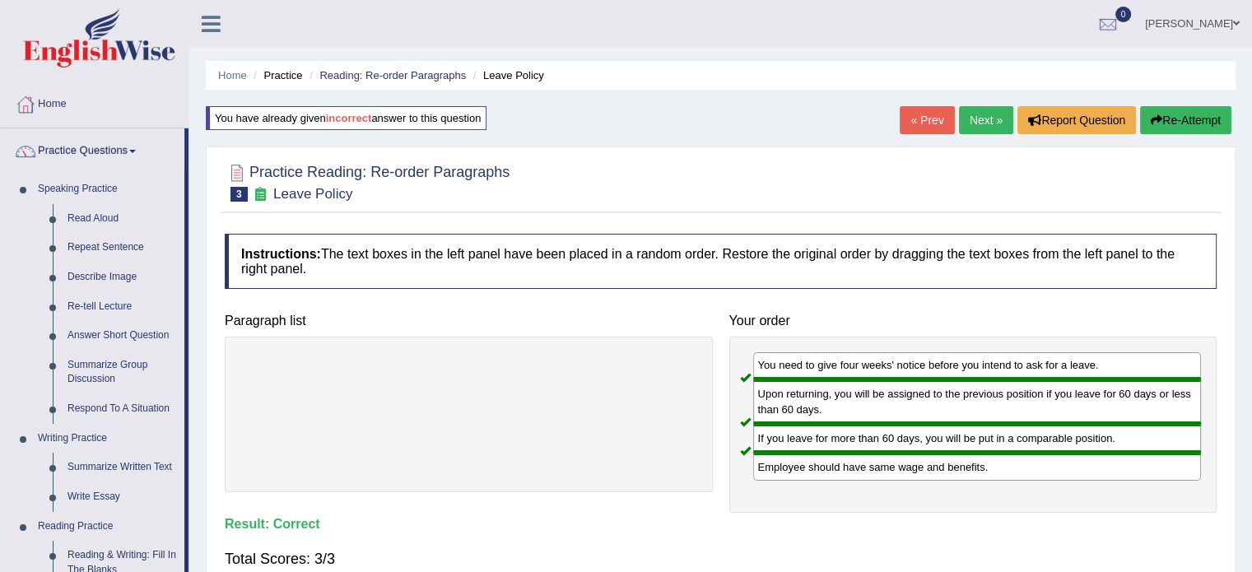
drag, startPoint x: 188, startPoint y: 211, endPoint x: 188, endPoint y: 293, distance: 81.5
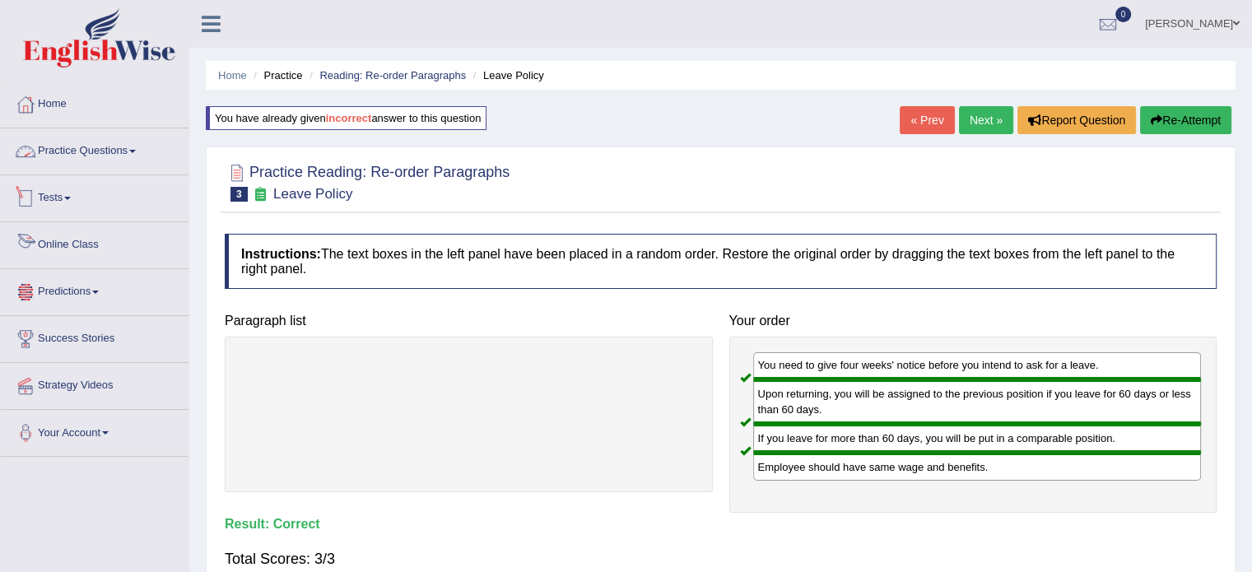
click at [163, 156] on link "Practice Questions" at bounding box center [95, 148] width 188 height 41
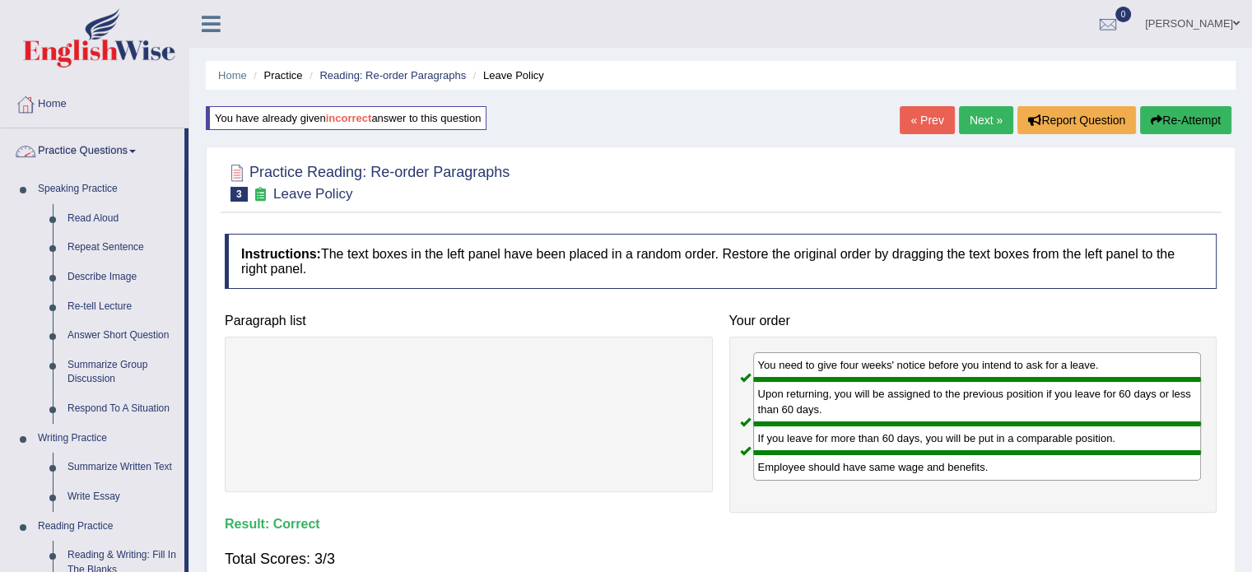
scroll to position [500, 0]
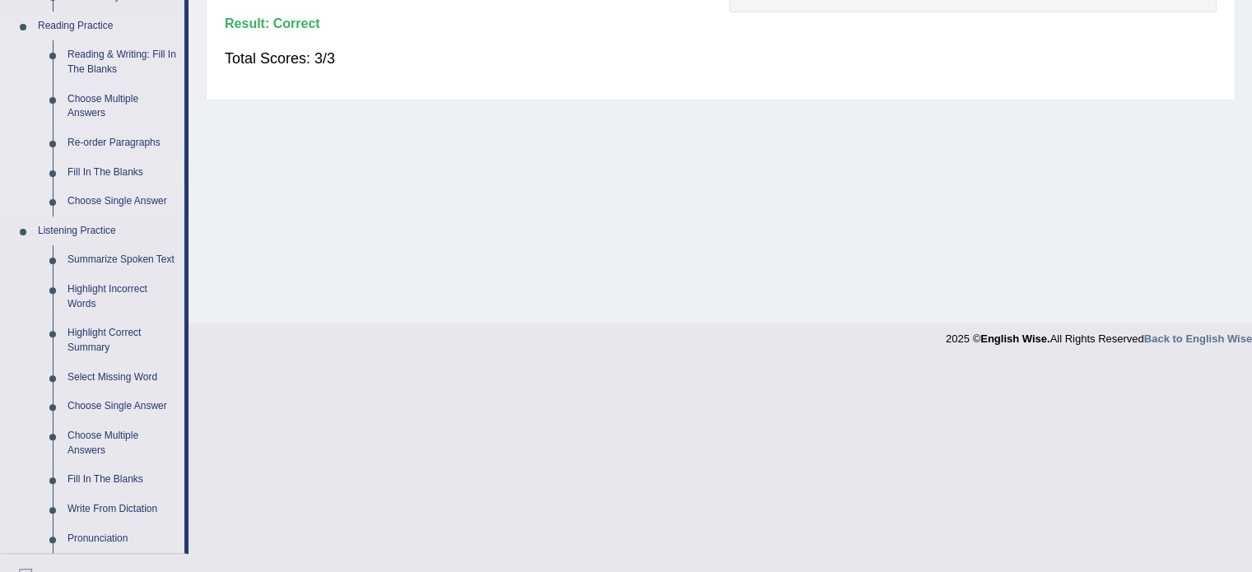
click at [98, 166] on link "Fill In The Blanks" at bounding box center [122, 173] width 124 height 30
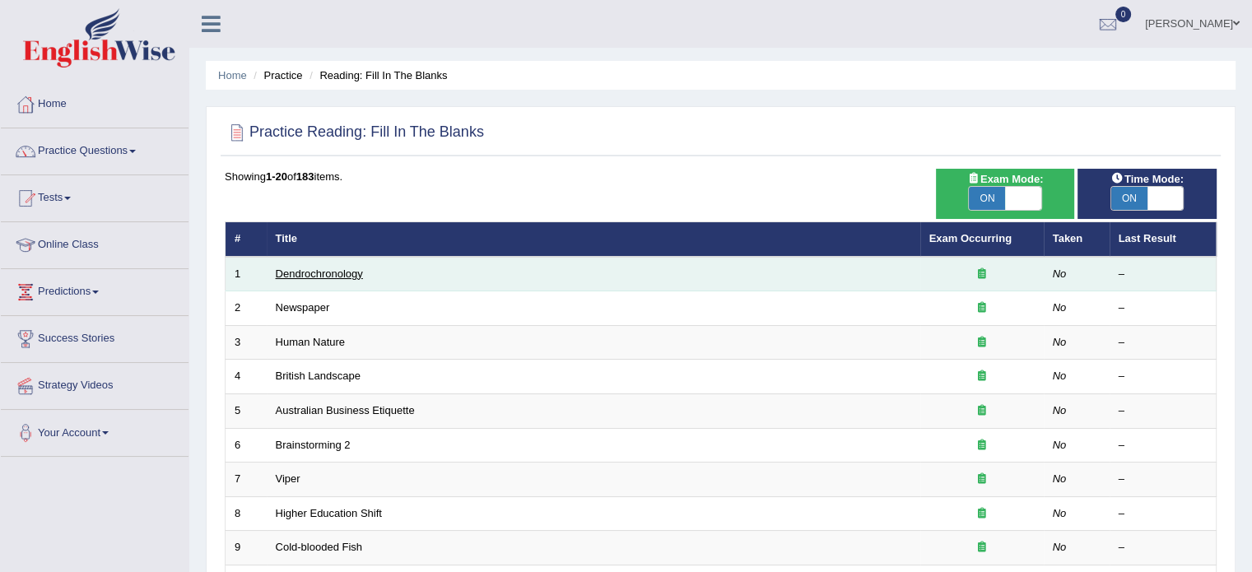
click at [344, 270] on link "Dendrochronology" at bounding box center [319, 273] width 87 height 12
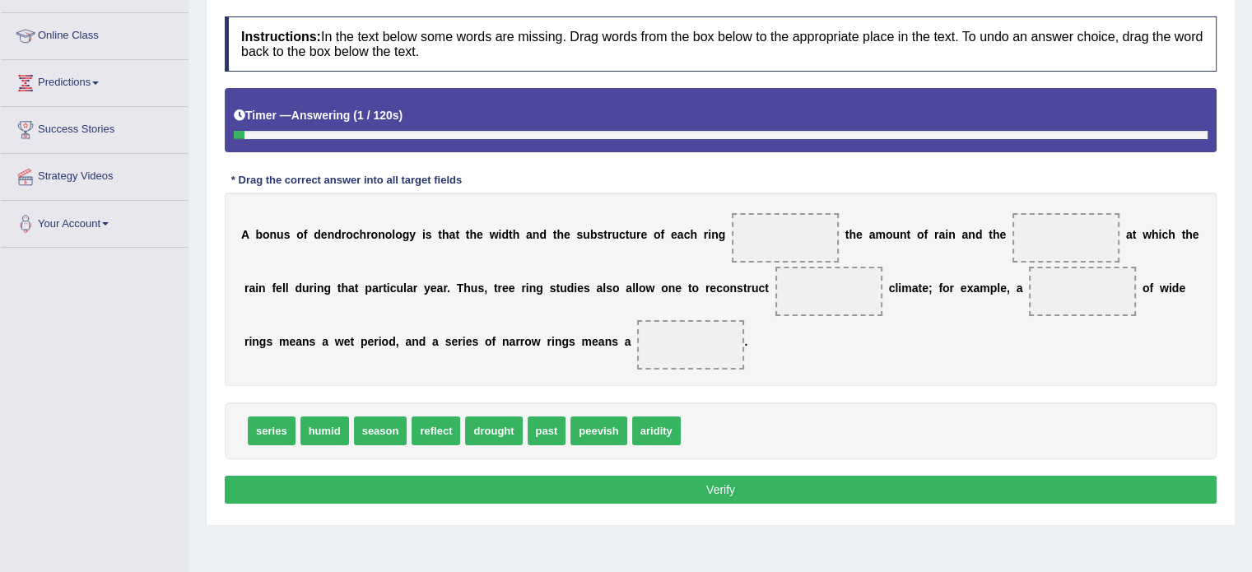
scroll to position [212, 0]
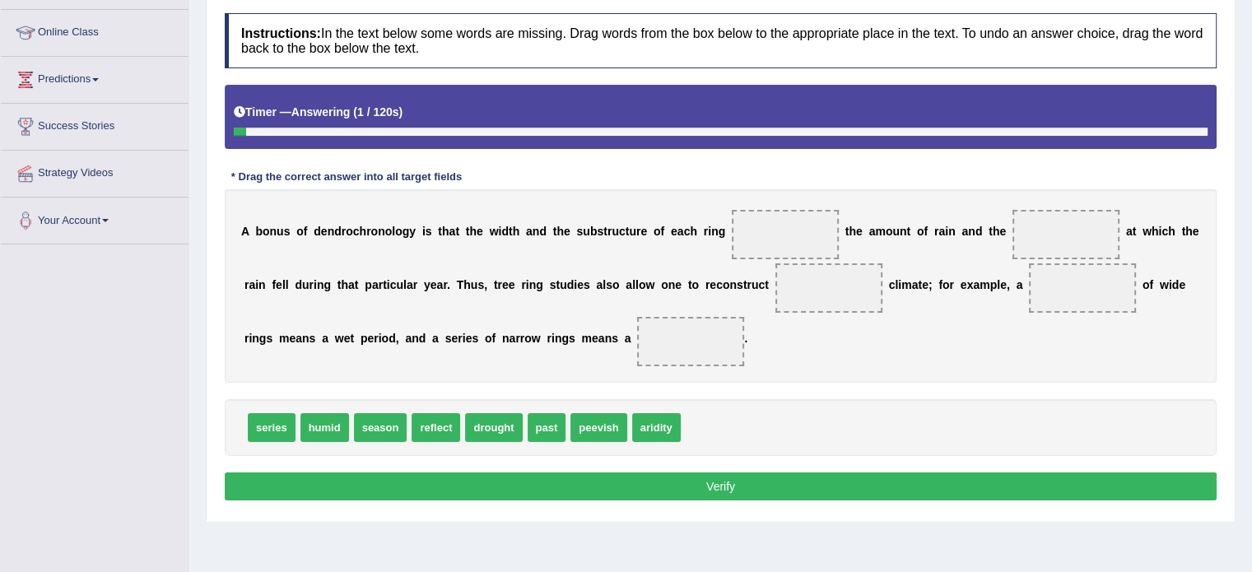
click at [1251, 307] on html "Toggle navigation Home Practice Questions Speaking Practice Read Aloud Repeat S…" at bounding box center [626, 74] width 1252 height 572
drag, startPoint x: 423, startPoint y: 423, endPoint x: 770, endPoint y: 226, distance: 399.1
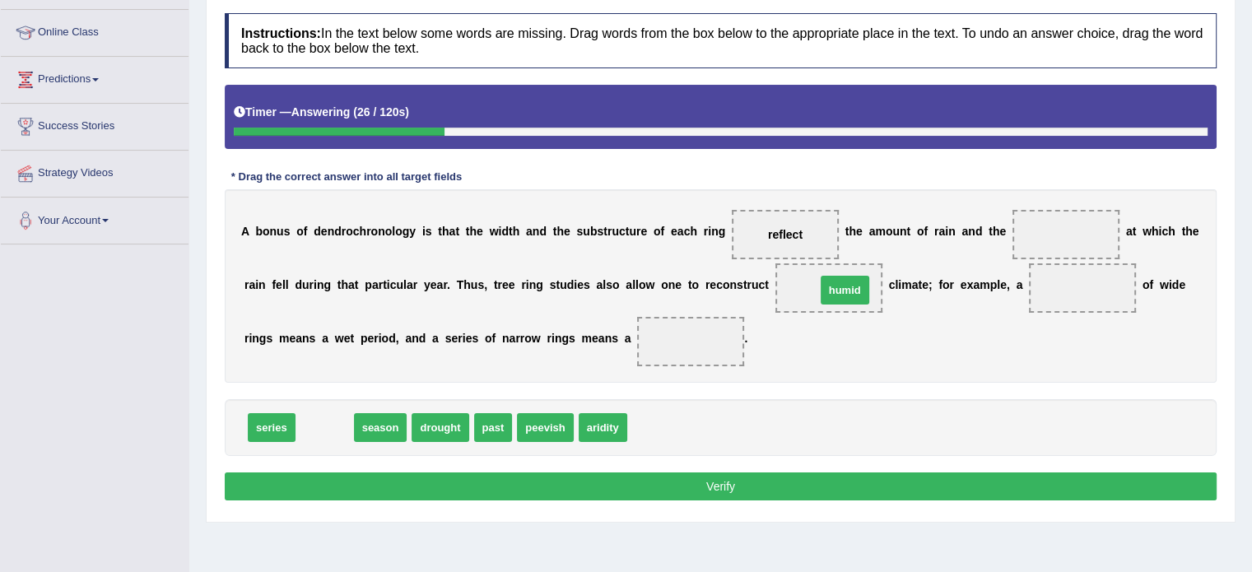
drag, startPoint x: 332, startPoint y: 427, endPoint x: 853, endPoint y: 292, distance: 537.3
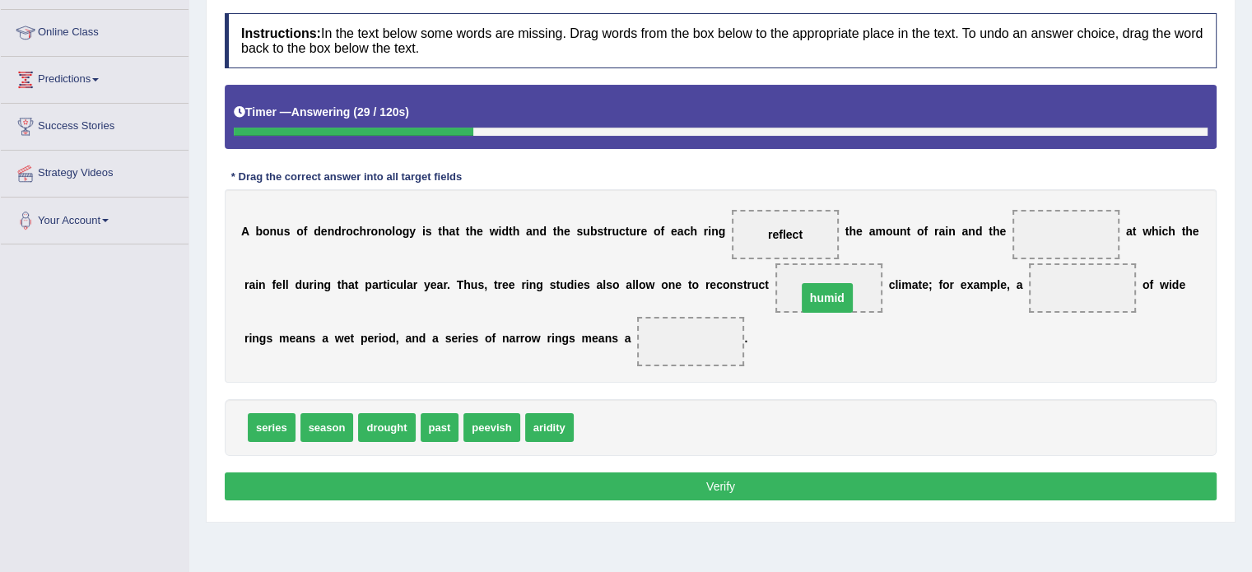
drag, startPoint x: 822, startPoint y: 282, endPoint x: 820, endPoint y: 302, distance: 19.9
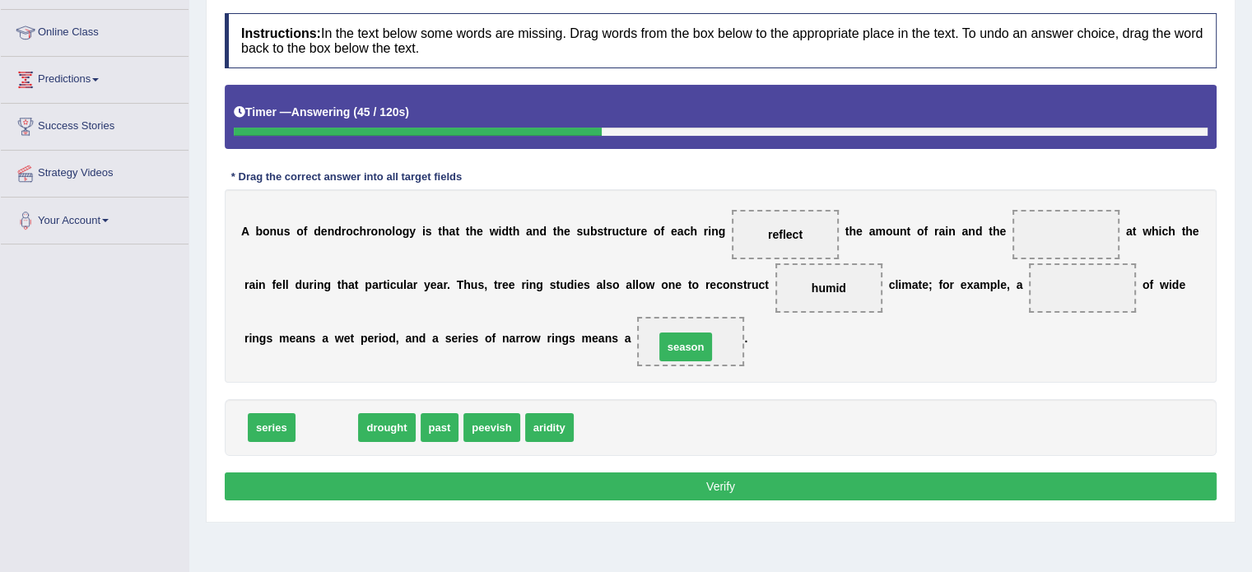
drag, startPoint x: 324, startPoint y: 425, endPoint x: 685, endPoint y: 345, distance: 369.2
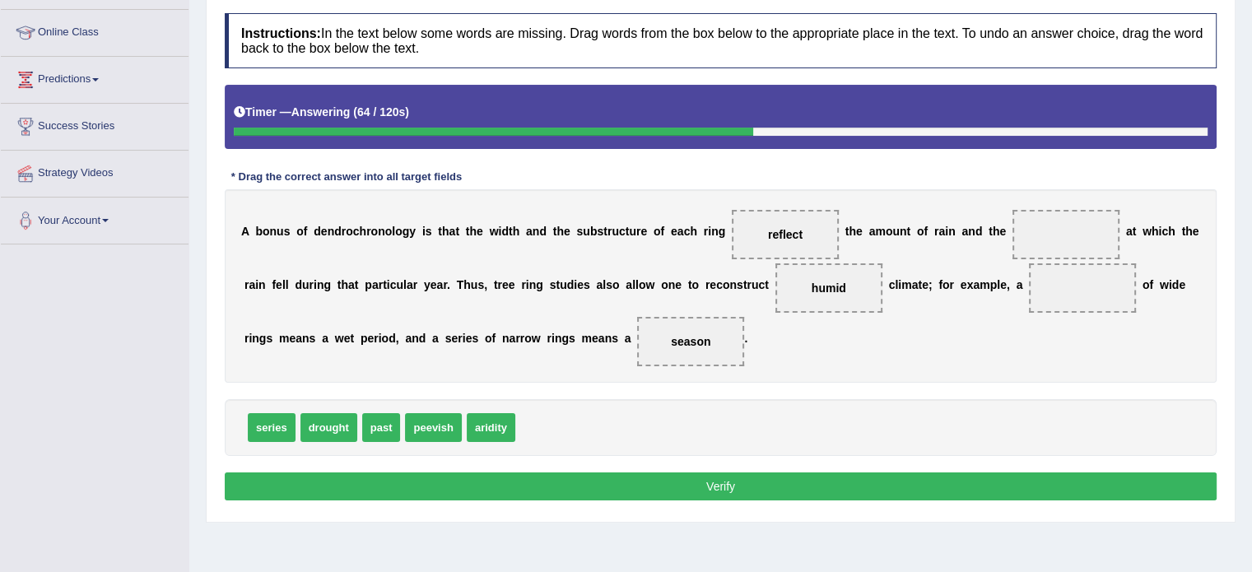
drag, startPoint x: 715, startPoint y: 350, endPoint x: 1067, endPoint y: 224, distance: 373.3
click at [1067, 224] on div "A b o n u s o f d e n d r o c h r o n o l o g y i s t h a t t h e w i d t h a n…" at bounding box center [721, 285] width 992 height 193
drag, startPoint x: 675, startPoint y: 335, endPoint x: 1027, endPoint y: 220, distance: 370.6
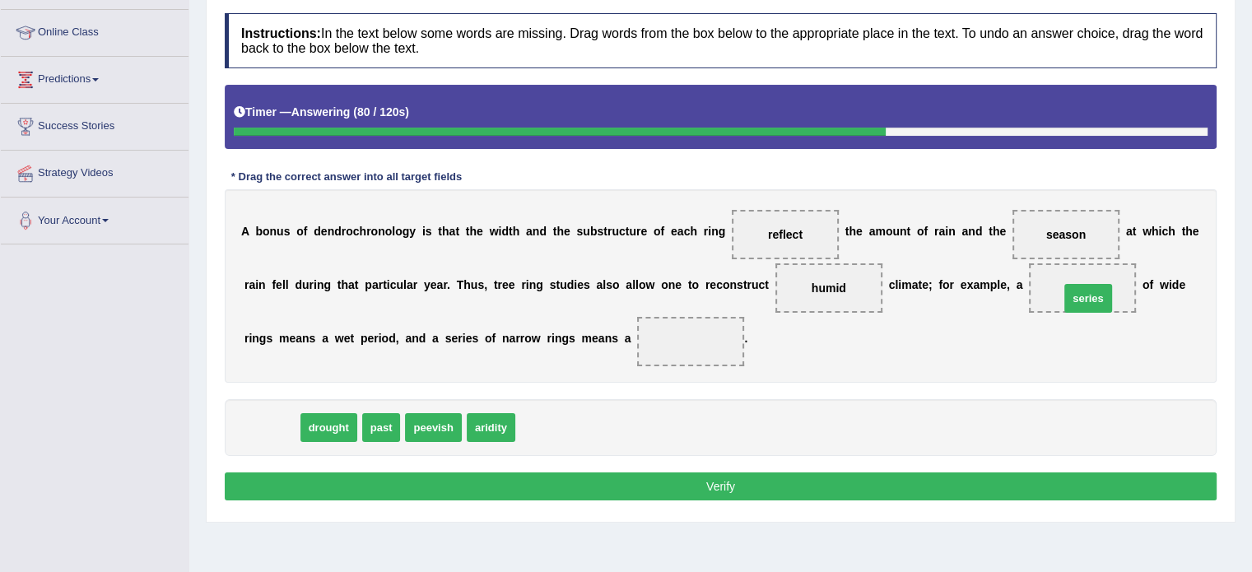
drag, startPoint x: 280, startPoint y: 430, endPoint x: 1095, endPoint y: 300, distance: 825.8
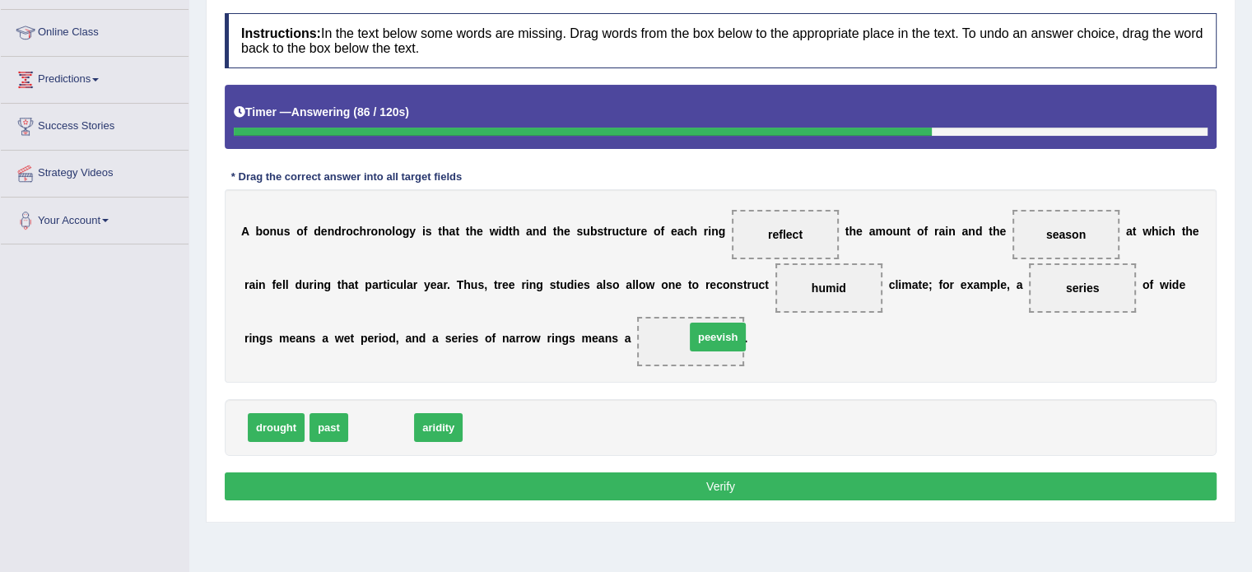
drag, startPoint x: 399, startPoint y: 425, endPoint x: 736, endPoint y: 335, distance: 348.5
click at [678, 476] on button "Verify" at bounding box center [721, 486] width 992 height 28
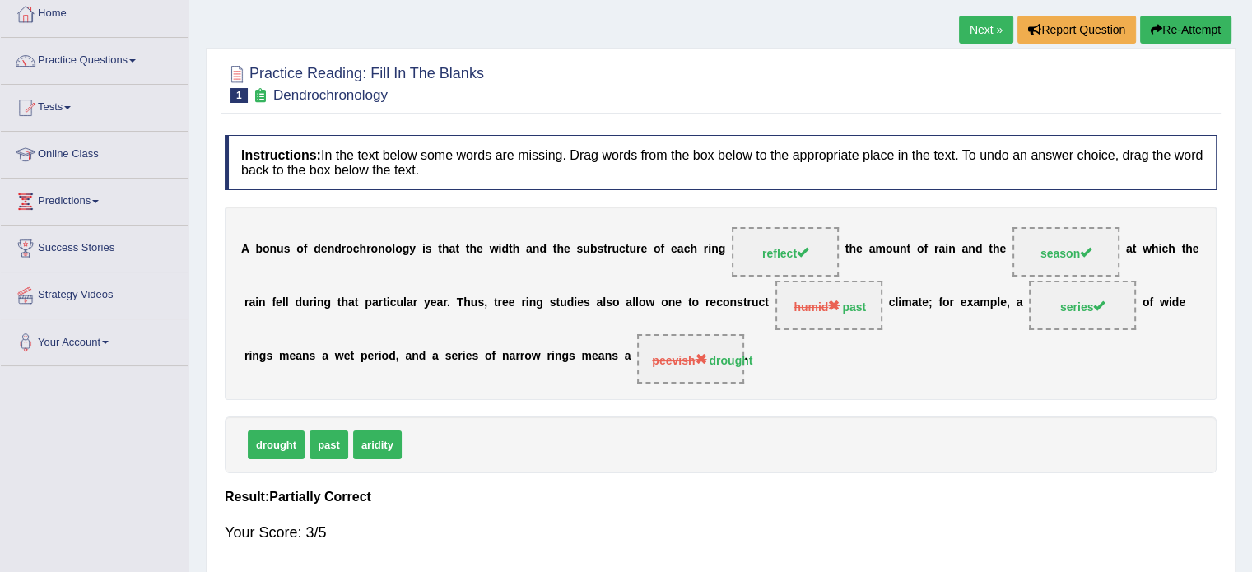
scroll to position [95, 0]
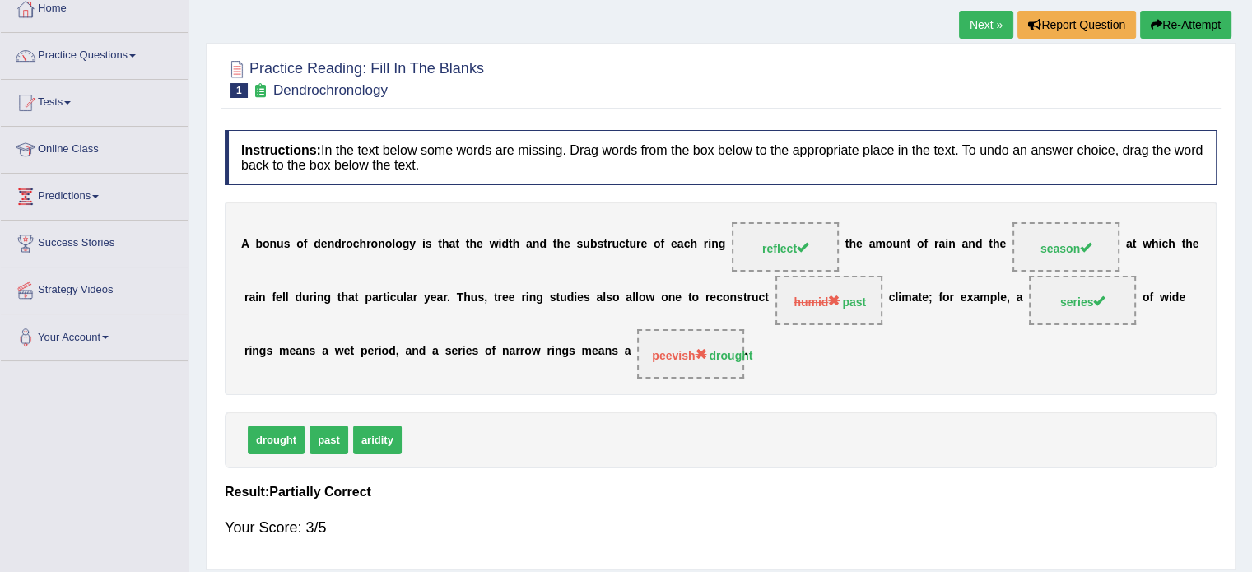
click at [846, 303] on strong "past" at bounding box center [854, 301] width 24 height 13
click at [986, 32] on link "Next »" at bounding box center [986, 25] width 54 height 28
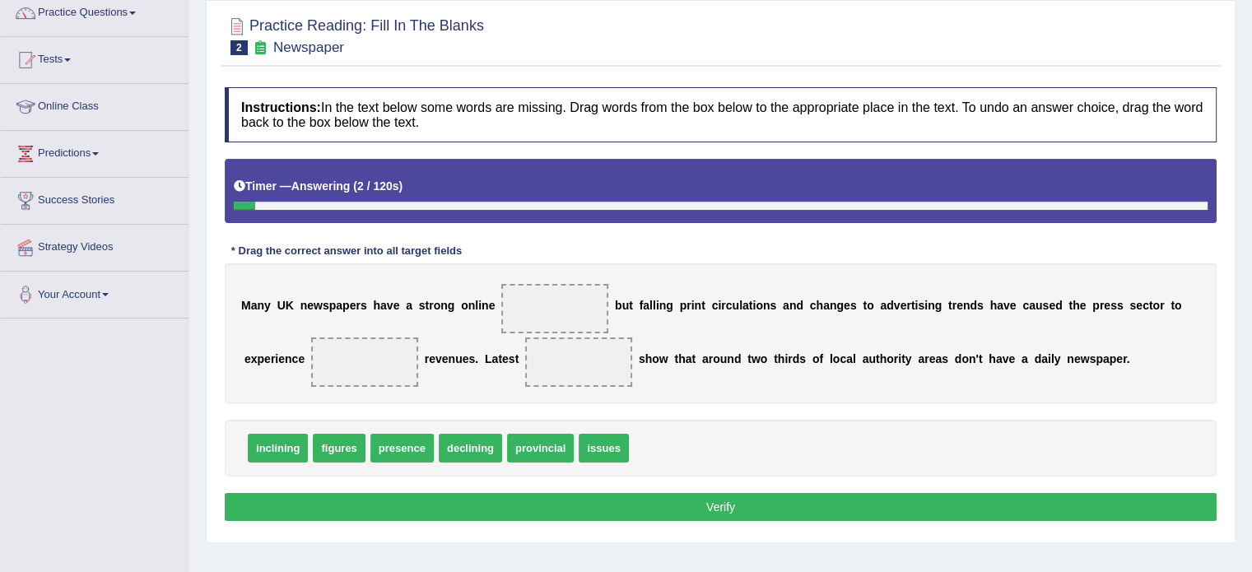
scroll to position [140, 0]
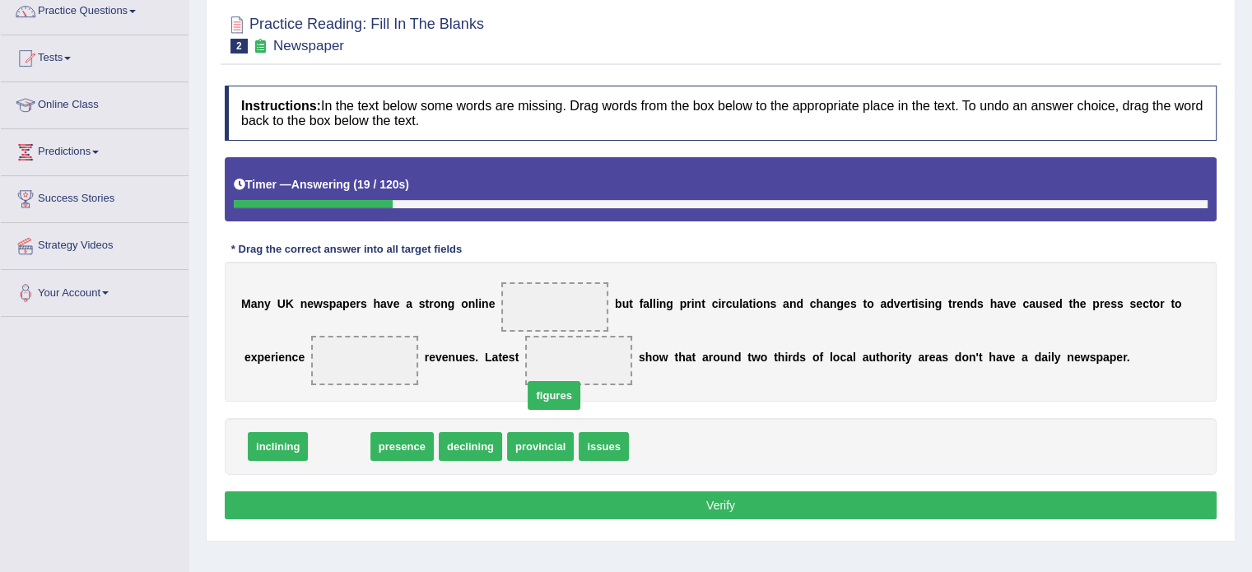
drag, startPoint x: 330, startPoint y: 447, endPoint x: 365, endPoint y: 438, distance: 35.7
drag, startPoint x: 394, startPoint y: 437, endPoint x: 382, endPoint y: 439, distance: 12.5
drag, startPoint x: 366, startPoint y: 439, endPoint x: 582, endPoint y: 303, distance: 254.8
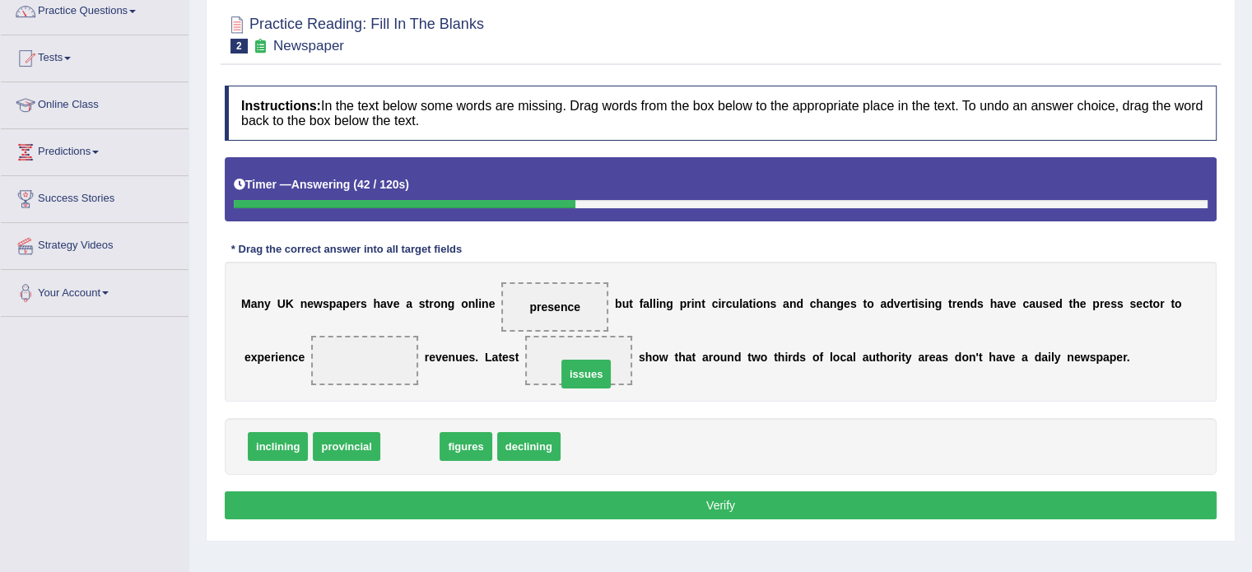
drag, startPoint x: 408, startPoint y: 444, endPoint x: 586, endPoint y: 372, distance: 191.9
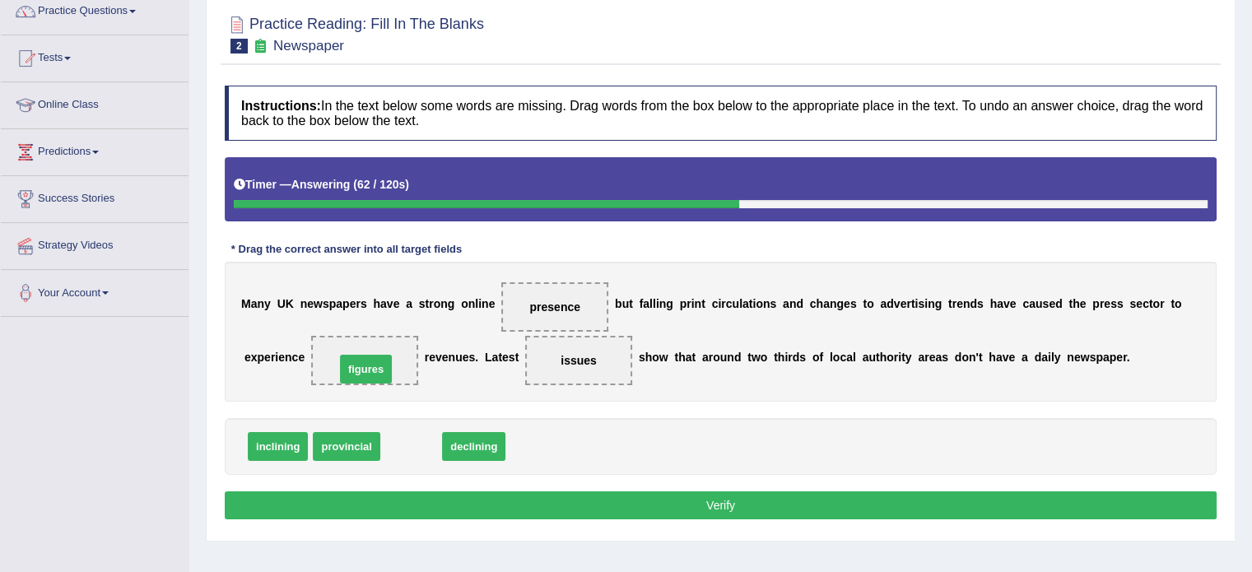
drag, startPoint x: 411, startPoint y: 447, endPoint x: 367, endPoint y: 369, distance: 89.9
click at [549, 507] on button "Verify" at bounding box center [721, 505] width 992 height 28
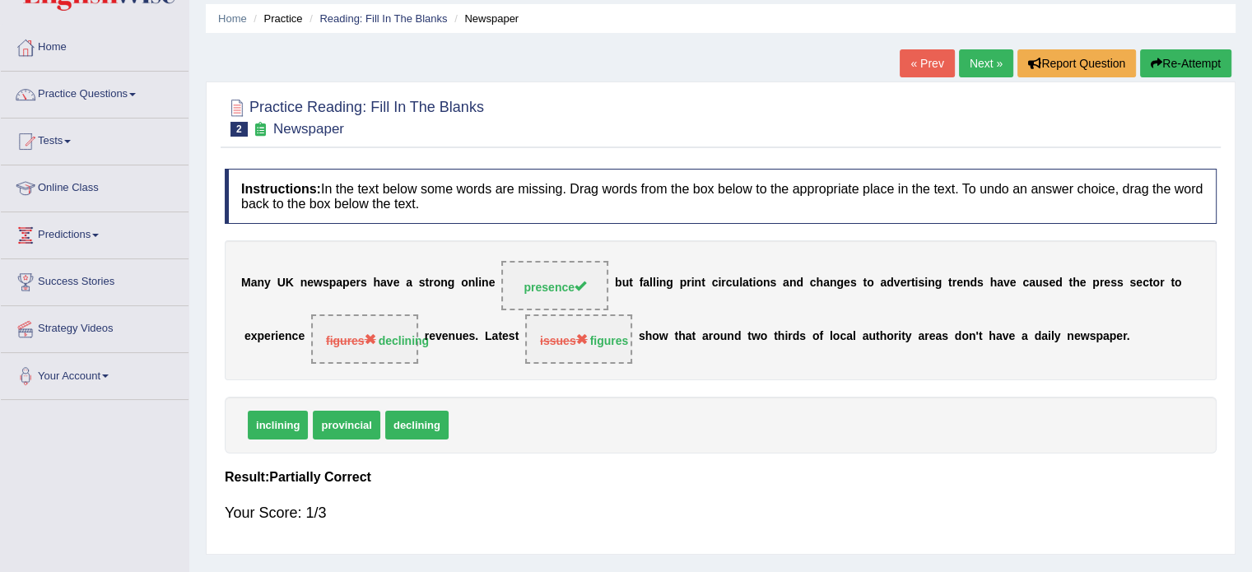
scroll to position [55, 0]
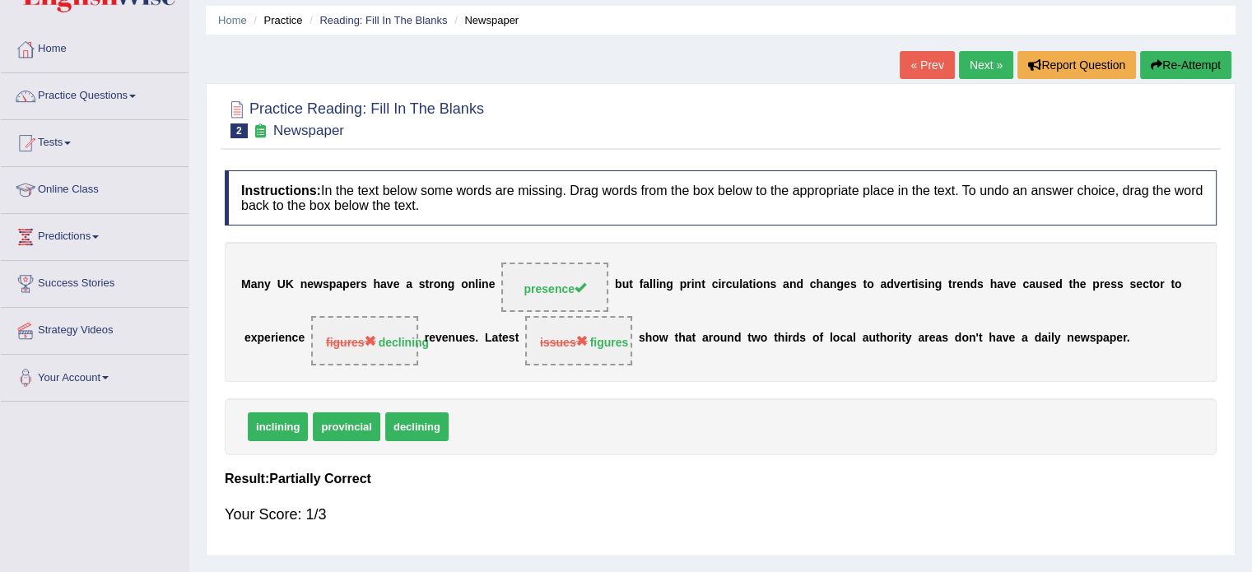
click at [960, 64] on link "Next »" at bounding box center [986, 65] width 54 height 28
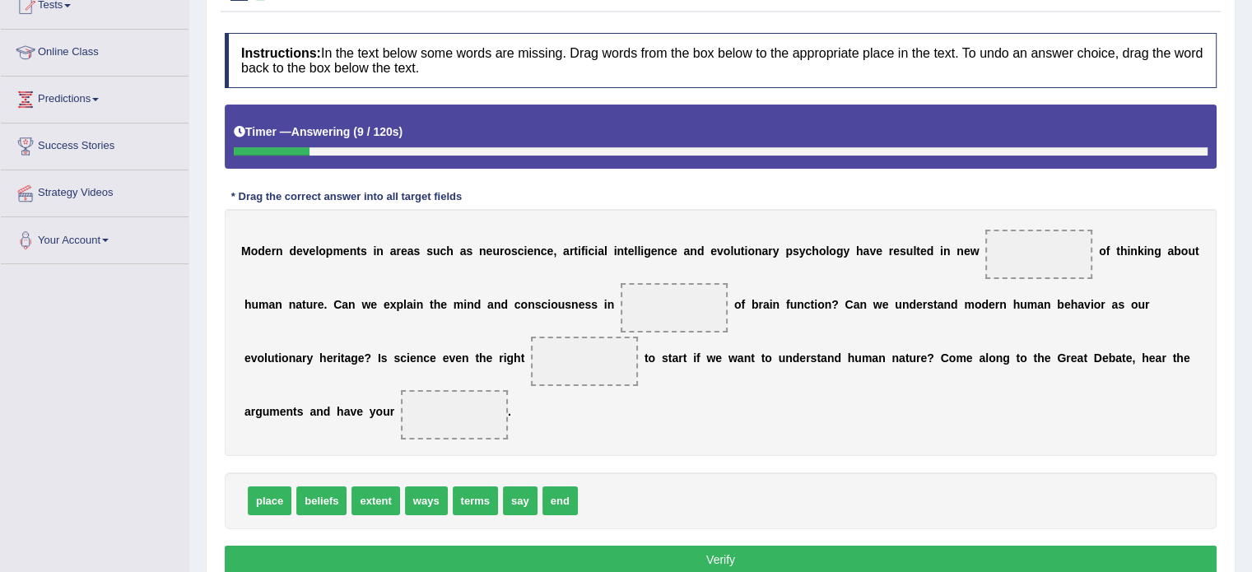
scroll to position [202, 0]
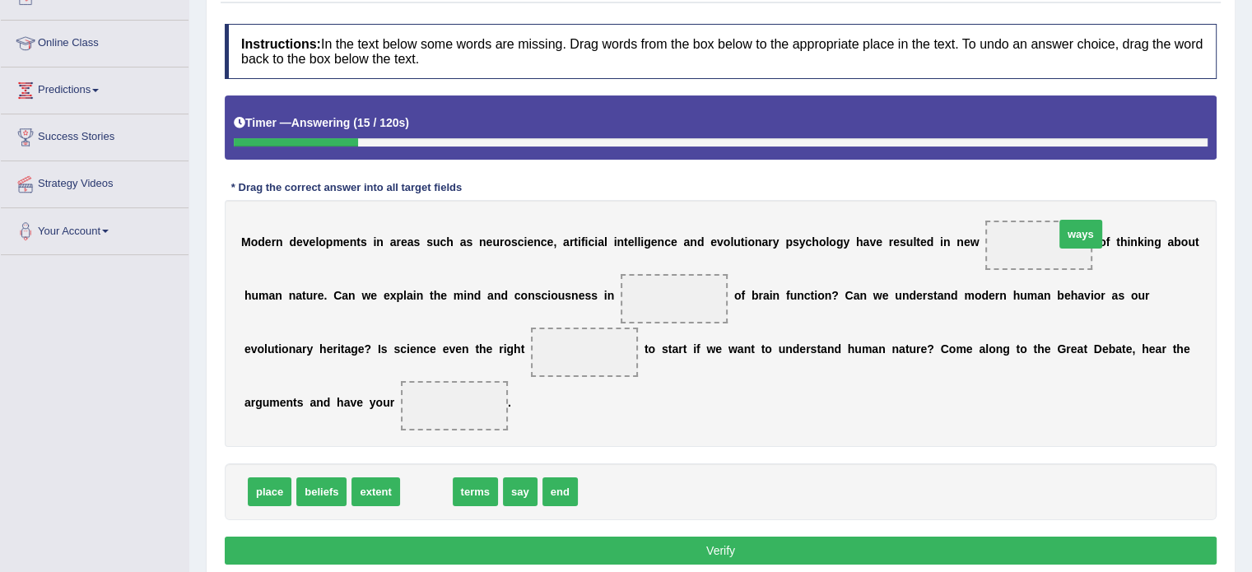
drag, startPoint x: 419, startPoint y: 488, endPoint x: 1073, endPoint y: 231, distance: 702.8
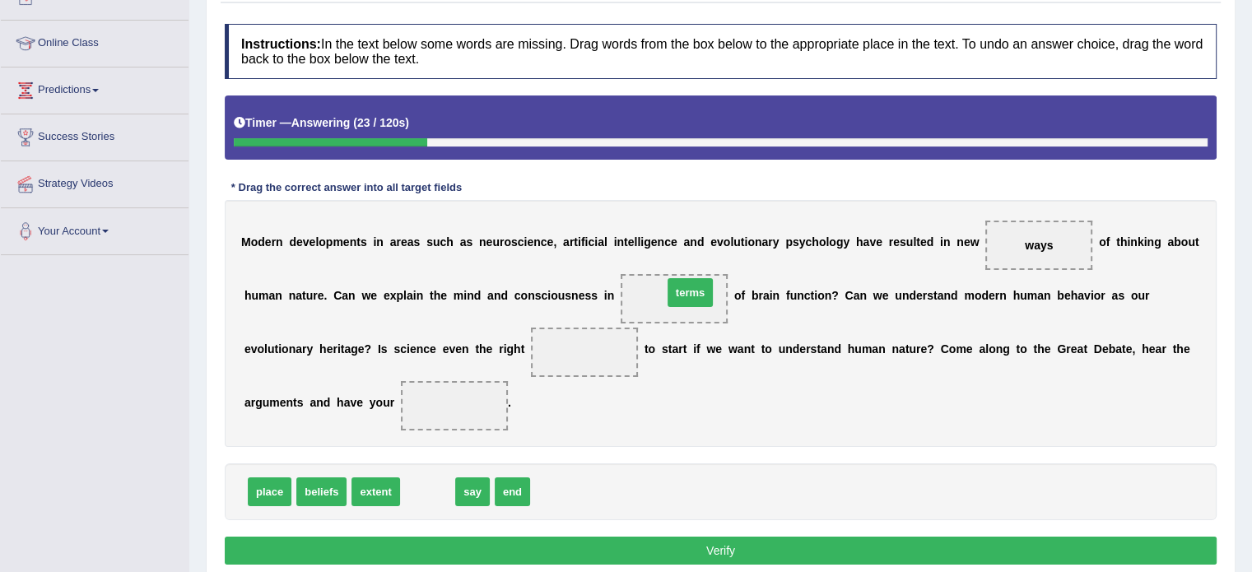
drag, startPoint x: 430, startPoint y: 490, endPoint x: 691, endPoint y: 292, distance: 328.4
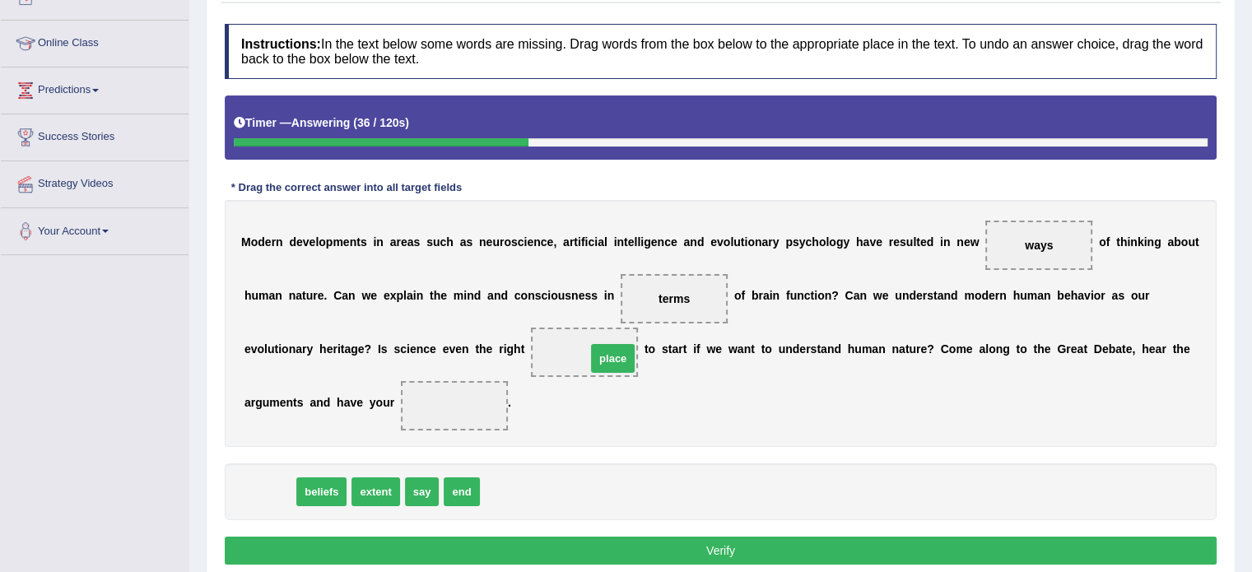
drag, startPoint x: 269, startPoint y: 489, endPoint x: 616, endPoint y: 353, distance: 372.1
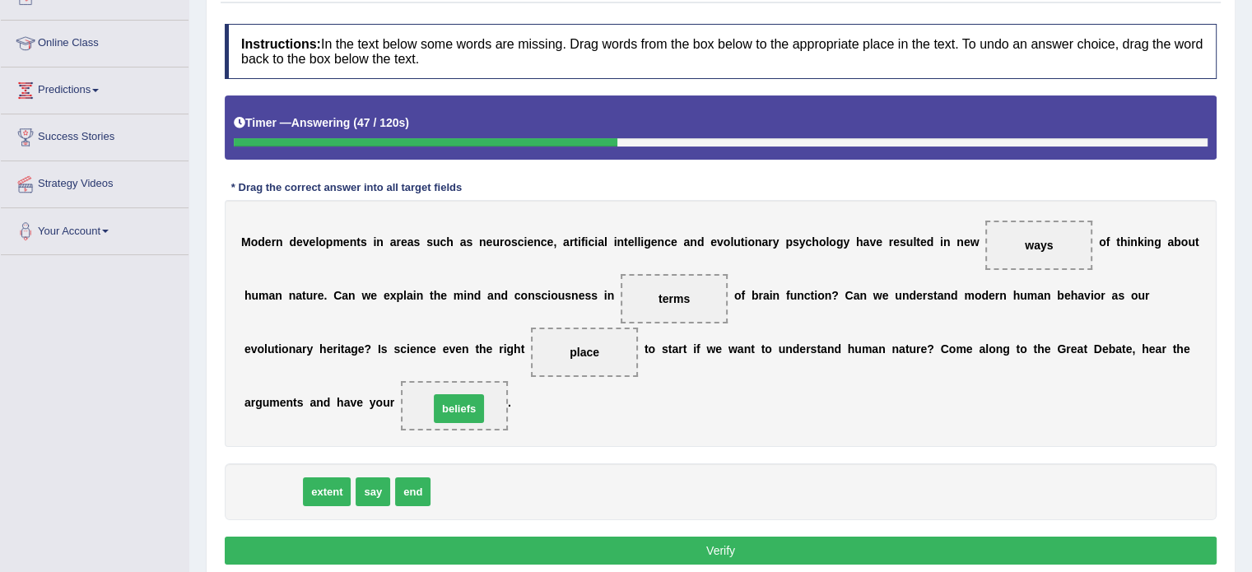
drag, startPoint x: 285, startPoint y: 486, endPoint x: 471, endPoint y: 402, distance: 203.7
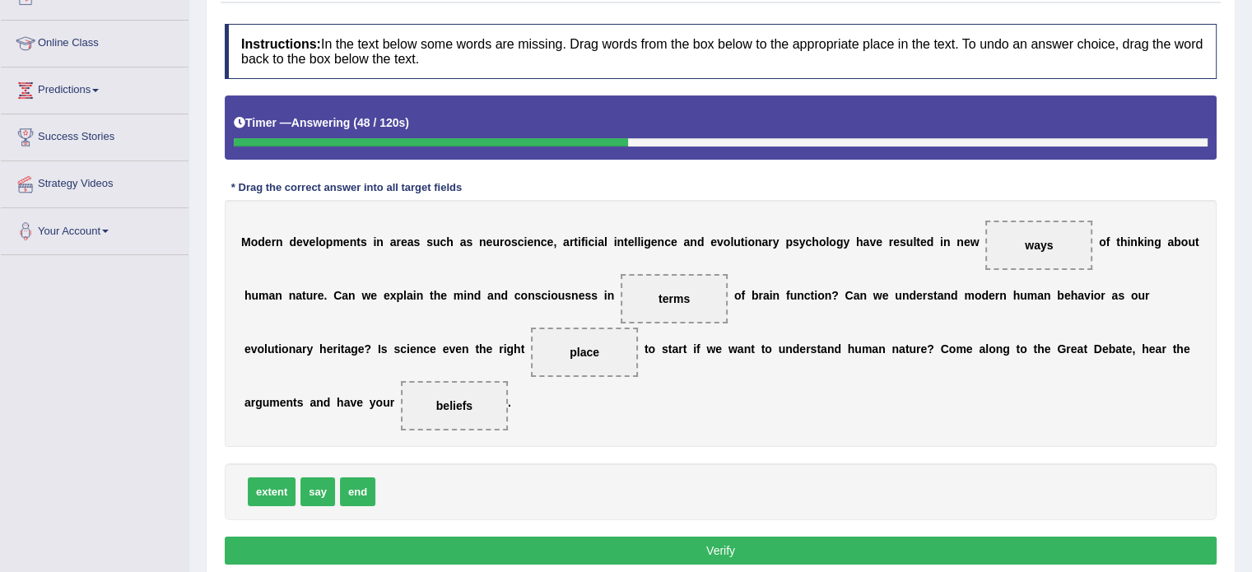
click at [521, 542] on button "Verify" at bounding box center [721, 551] width 992 height 28
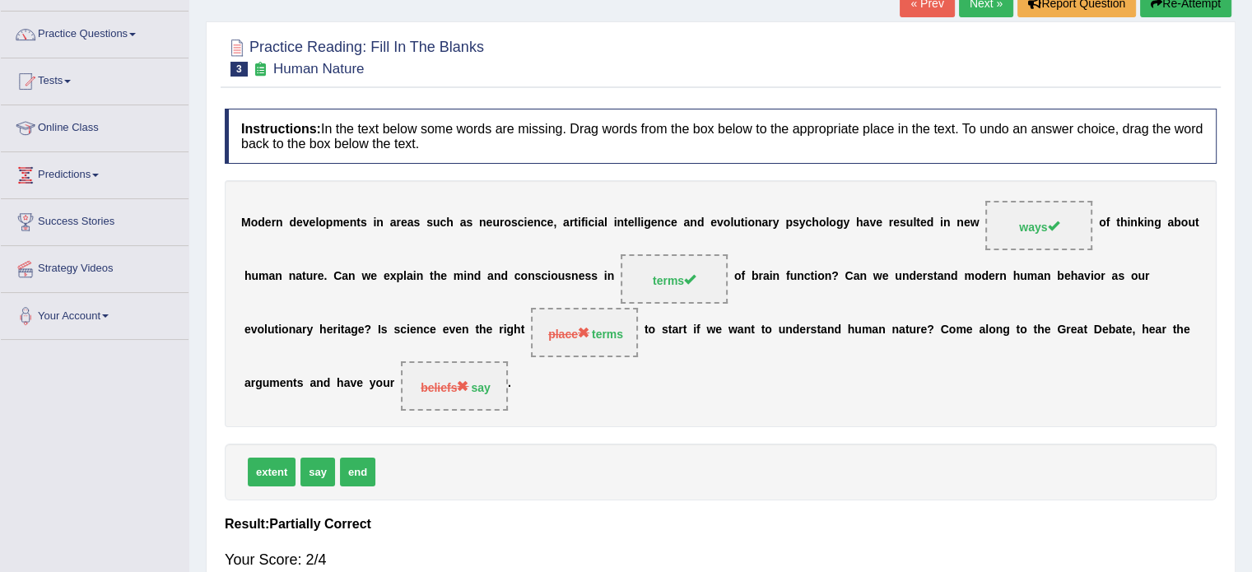
scroll to position [119, 0]
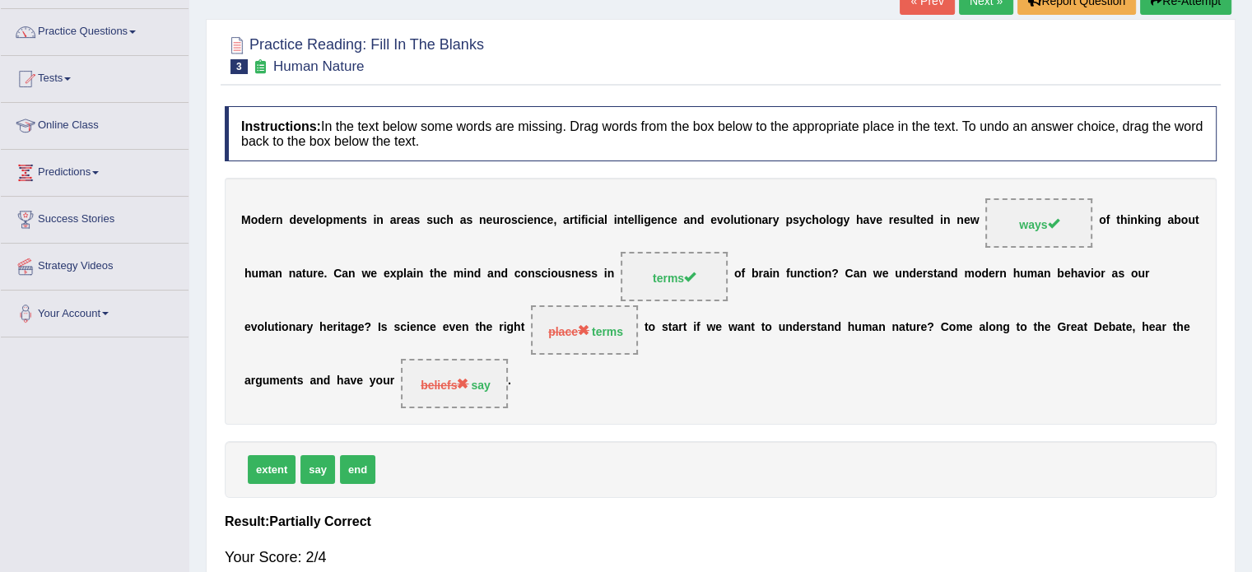
click at [554, 353] on div "M o d e r n d e v e l o p m e n t s i n a r e a s s u c h a s n e u r o s c i e…" at bounding box center [721, 301] width 992 height 247
click at [612, 320] on span "place terms" at bounding box center [584, 329] width 107 height 49
drag, startPoint x: 1239, startPoint y: 226, endPoint x: 1251, endPoint y: 167, distance: 60.5
click at [1251, 167] on html "Toggle navigation Home Practice Questions Speaking Practice Read Aloud Repeat S…" at bounding box center [626, 167] width 1252 height 572
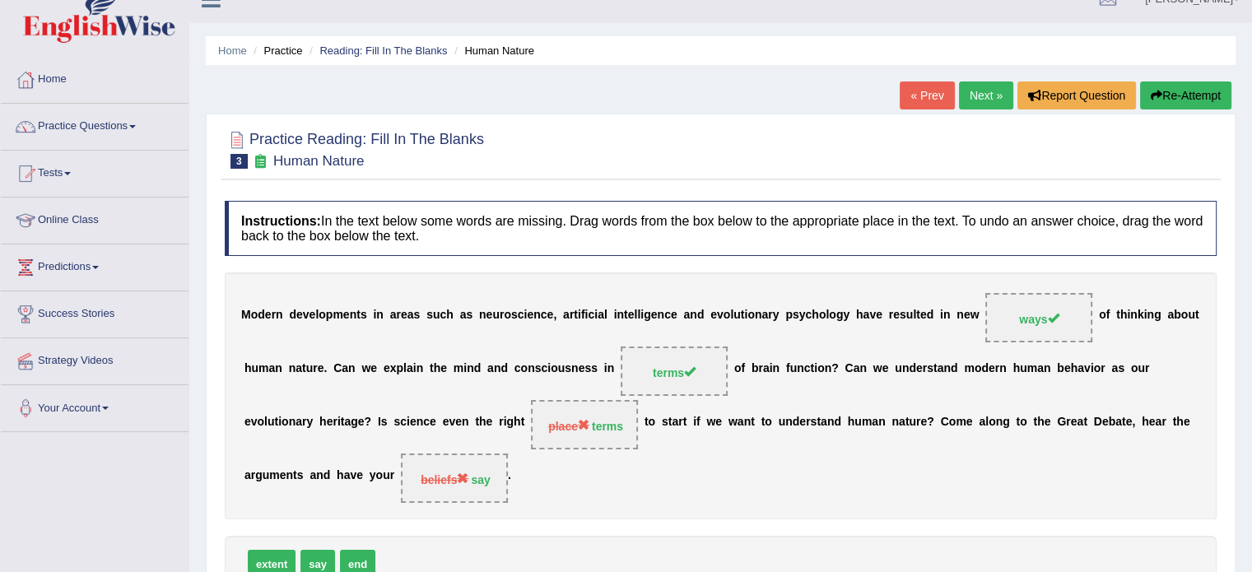
scroll to position [16, 0]
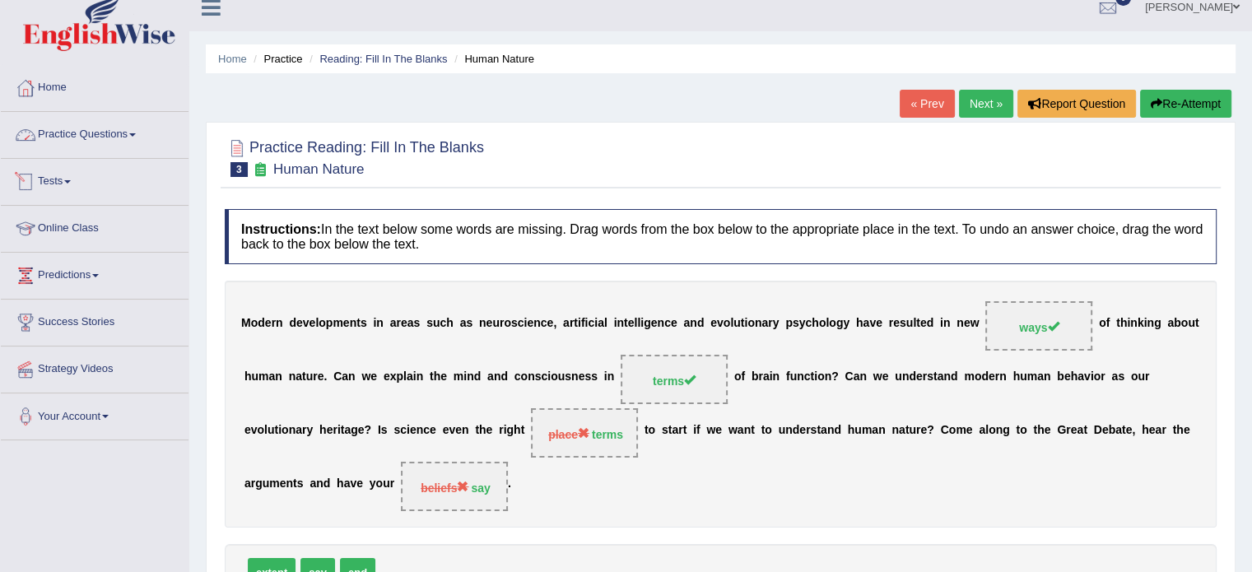
click at [79, 141] on link "Practice Questions" at bounding box center [95, 132] width 188 height 41
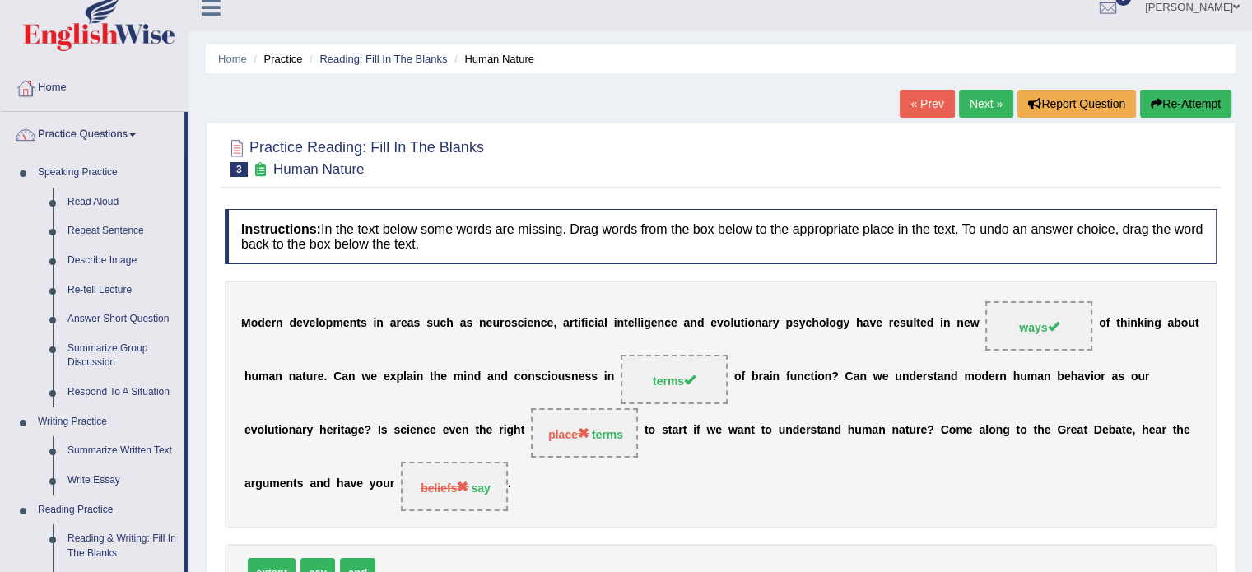
click at [184, 197] on li "Practice Questions Speaking Practice Read Aloud Repeat Sentence Describe Image …" at bounding box center [95, 575] width 188 height 926
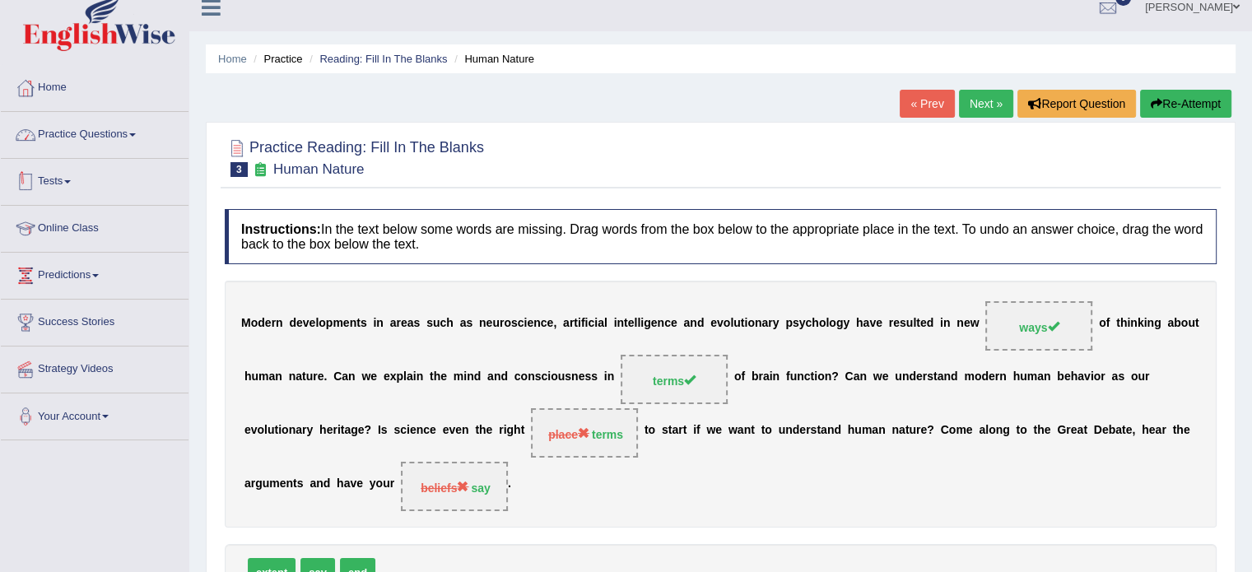
click at [132, 141] on link "Practice Questions" at bounding box center [95, 132] width 188 height 41
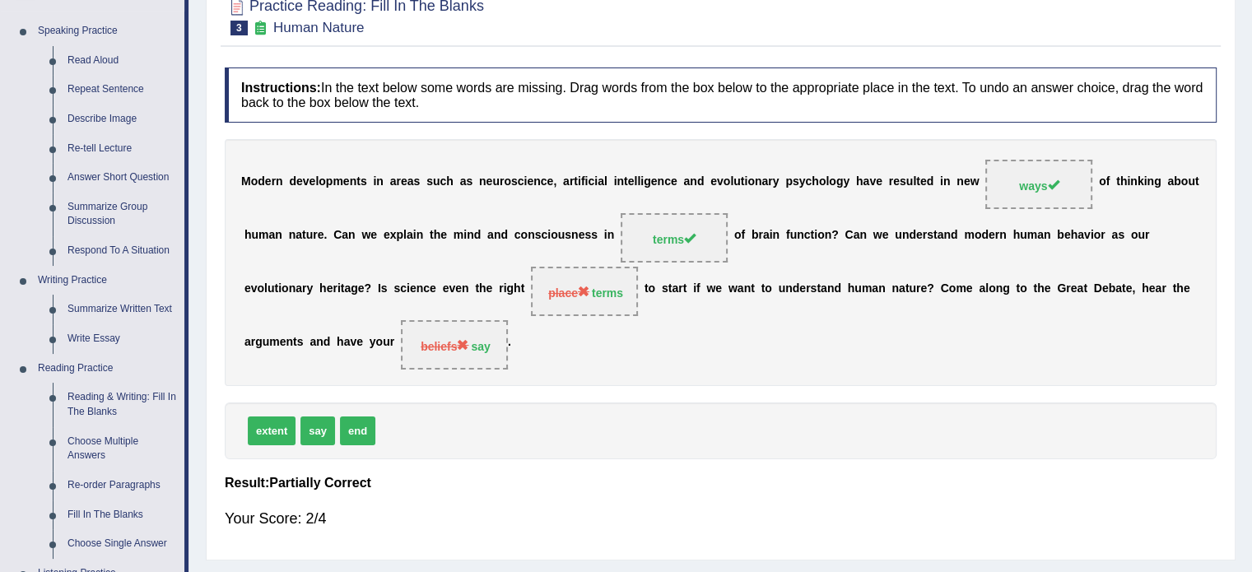
scroll to position [168, 0]
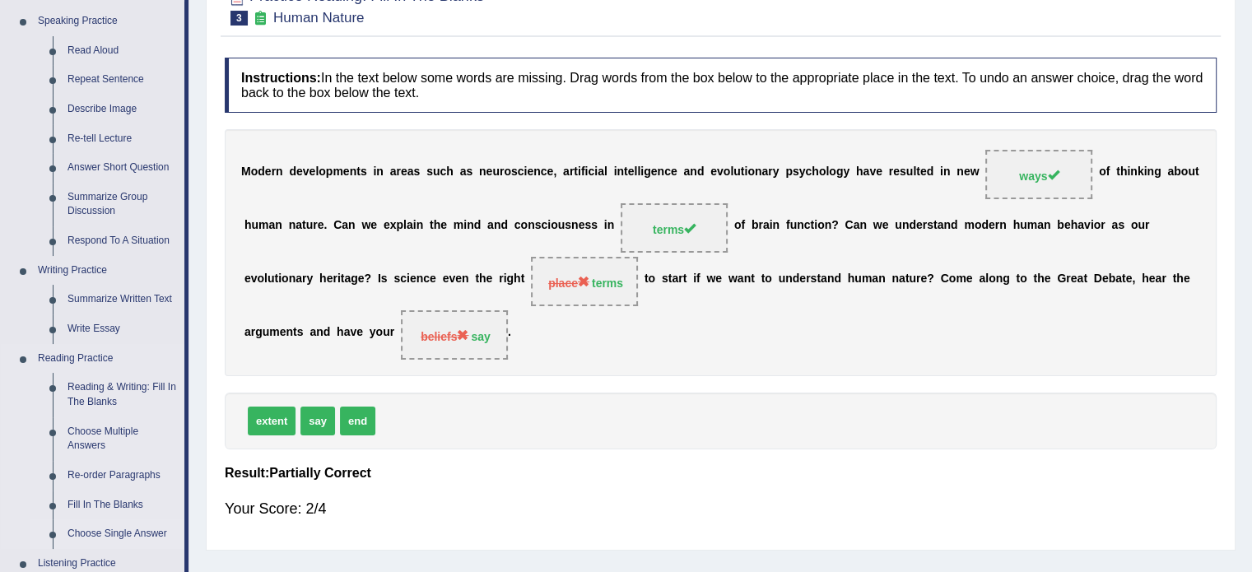
click at [134, 526] on link "Choose Single Answer" at bounding box center [122, 534] width 124 height 30
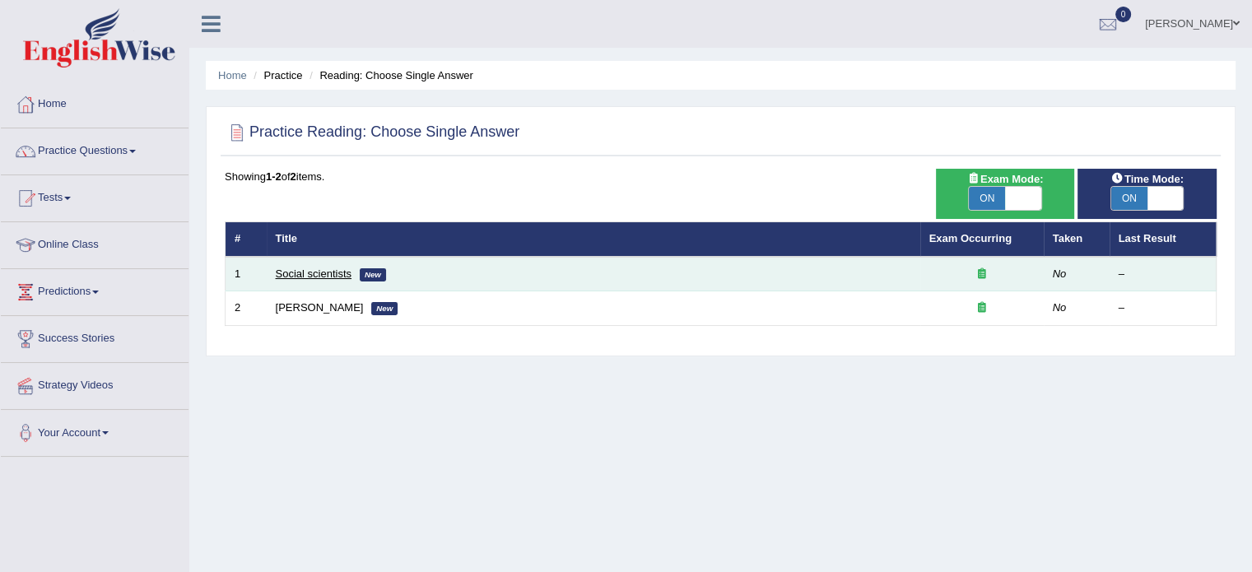
click at [315, 269] on link "Social scientists" at bounding box center [314, 273] width 76 height 12
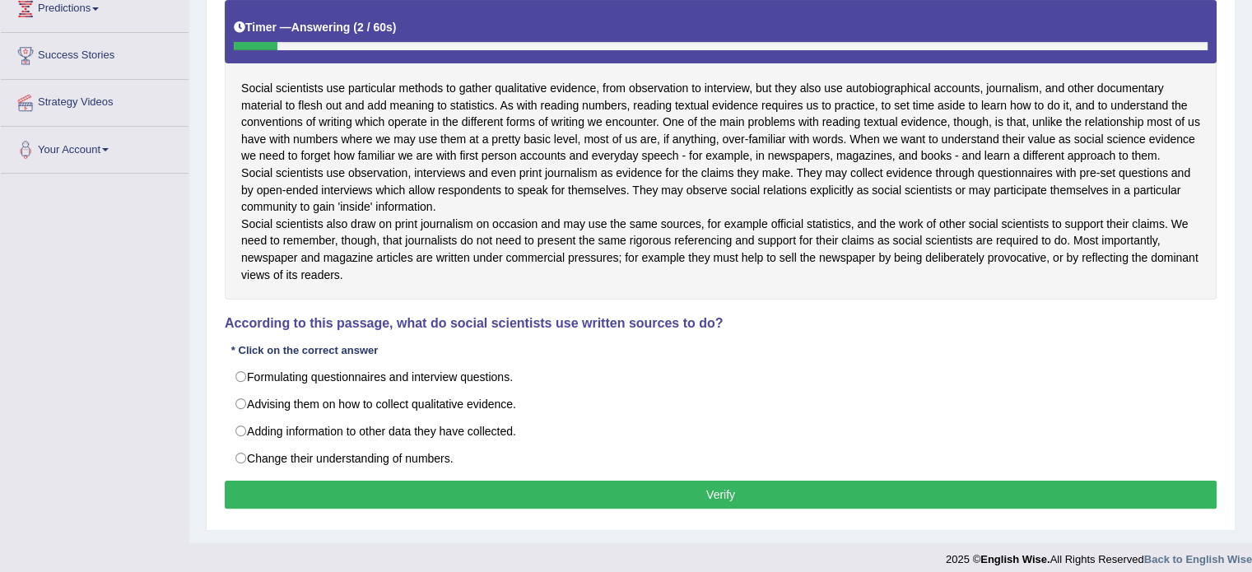
scroll to position [286, 0]
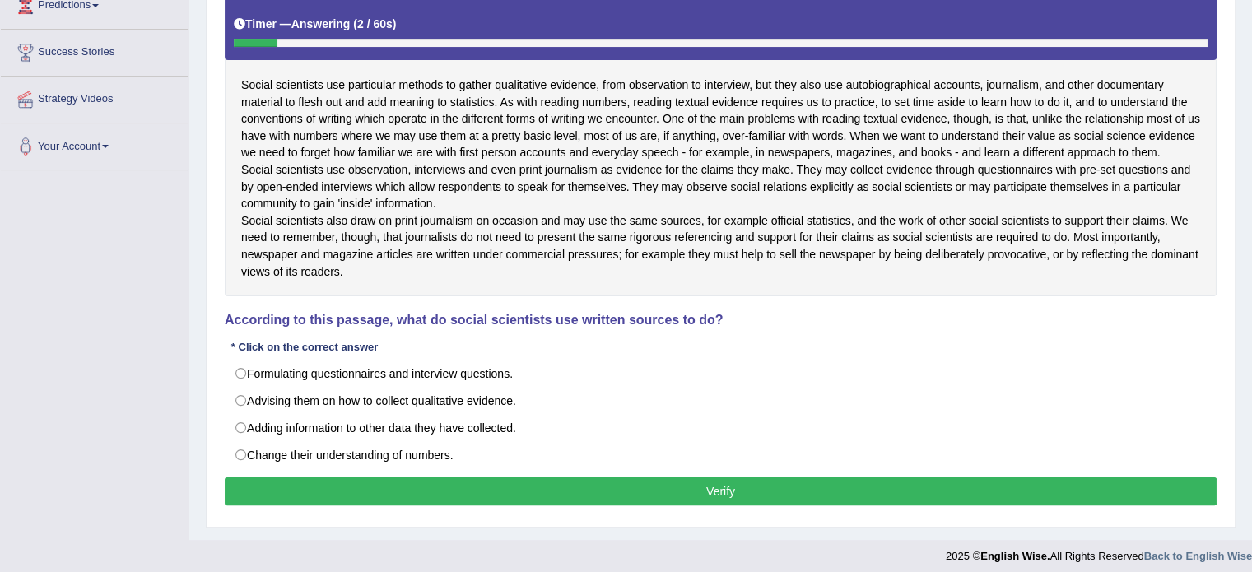
drag, startPoint x: 1263, startPoint y: 283, endPoint x: 1246, endPoint y: 457, distance: 174.5
click at [1246, 286] on html "Toggle navigation Home Practice Questions Speaking Practice Read Aloud Repeat S…" at bounding box center [626, 0] width 1252 height 572
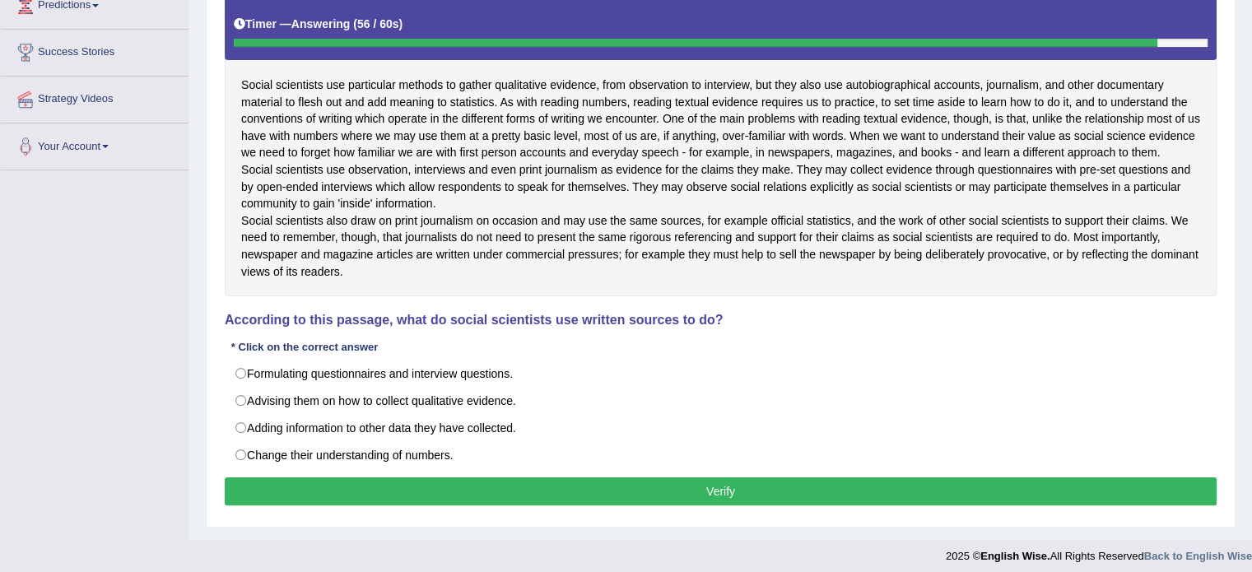
scroll to position [328, 0]
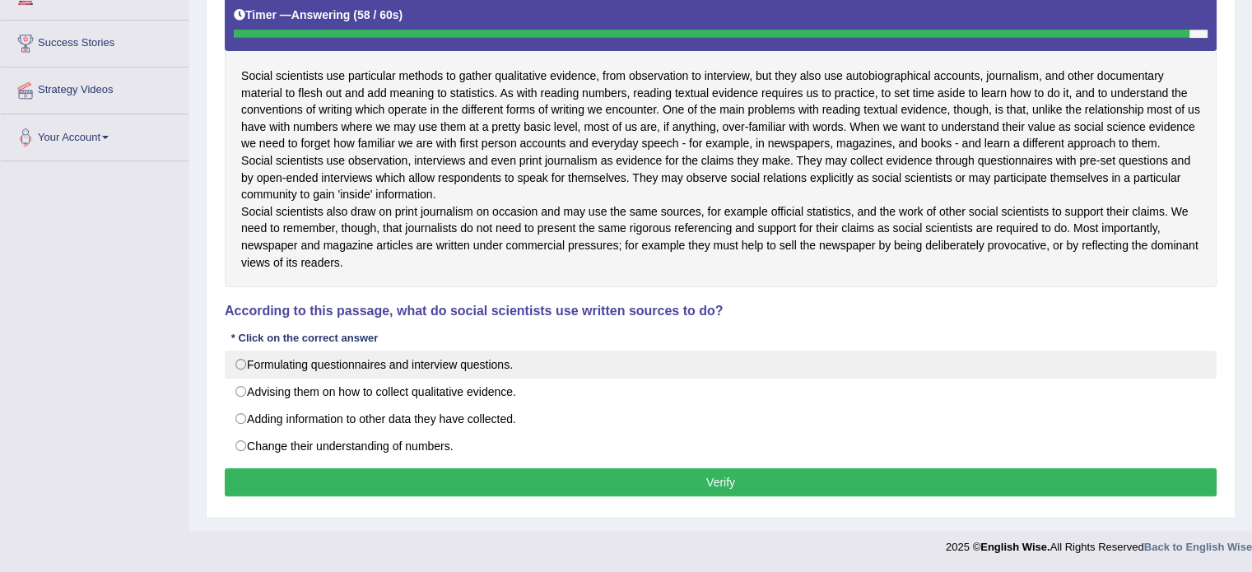
click at [238, 365] on label "Formulating questionnaires and interview questions." at bounding box center [721, 365] width 992 height 28
radio input "true"
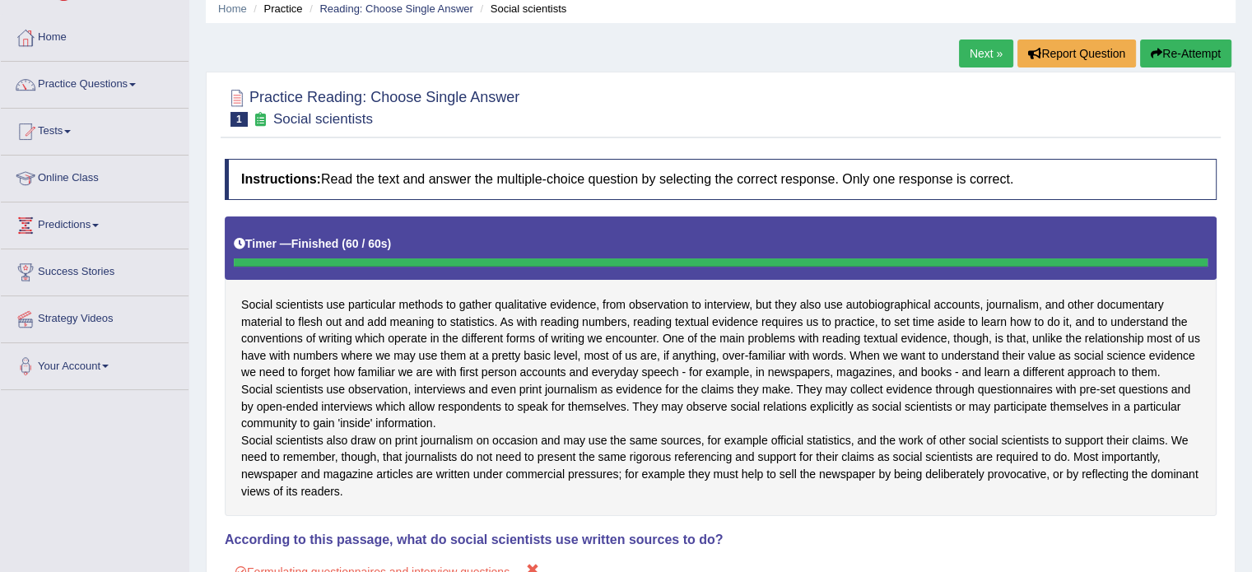
scroll to position [66, 0]
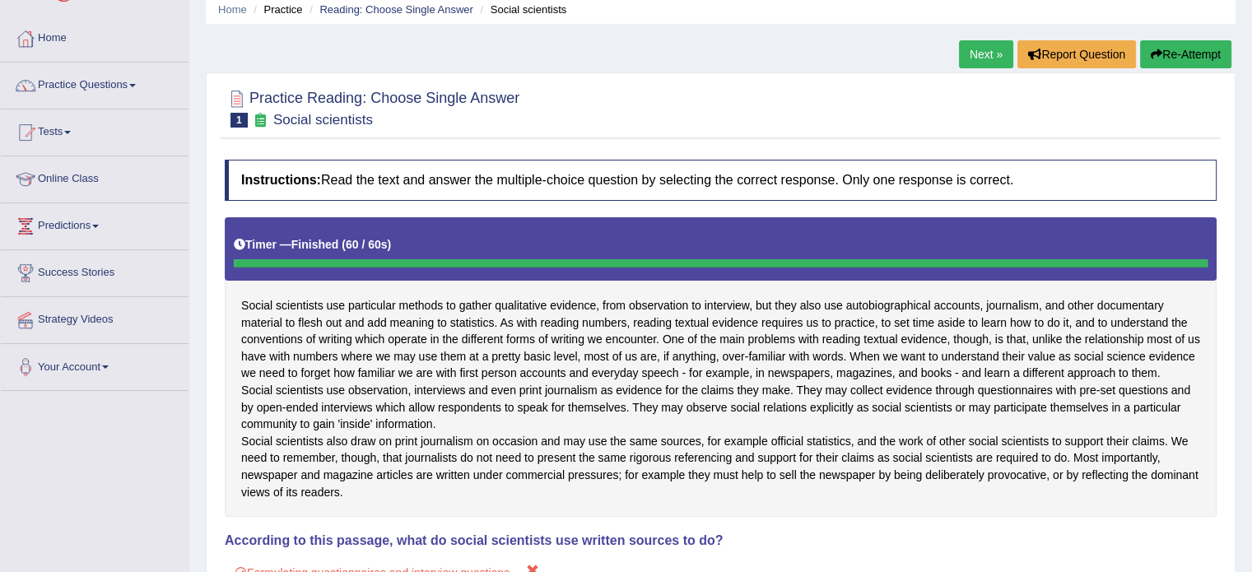
click at [1208, 57] on button "Re-Attempt" at bounding box center [1185, 54] width 91 height 28
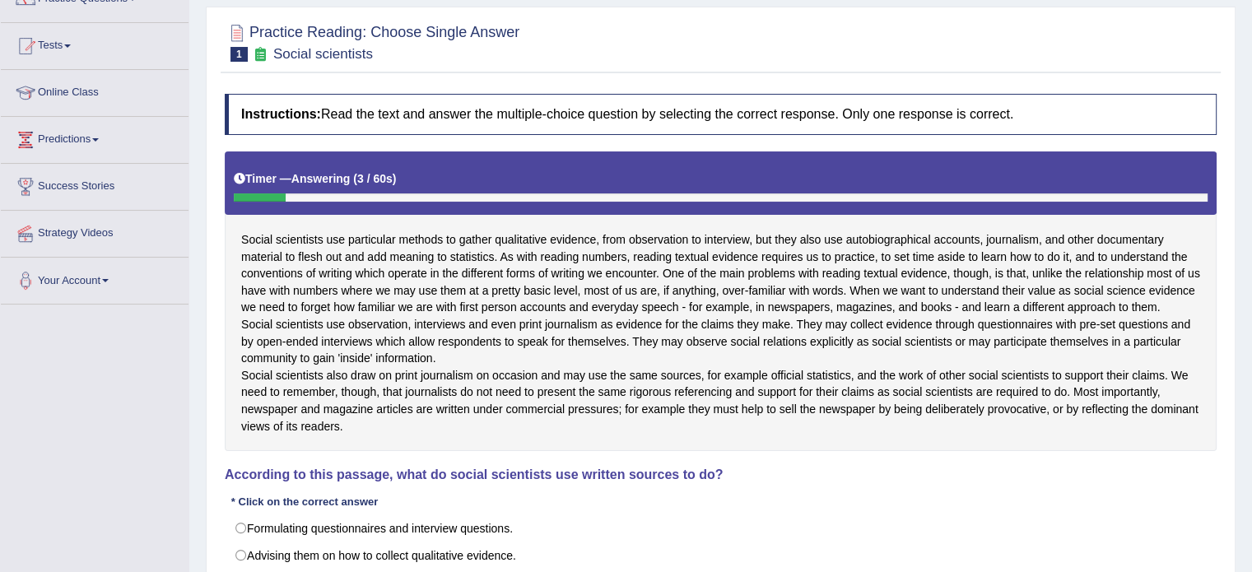
scroll to position [149, 0]
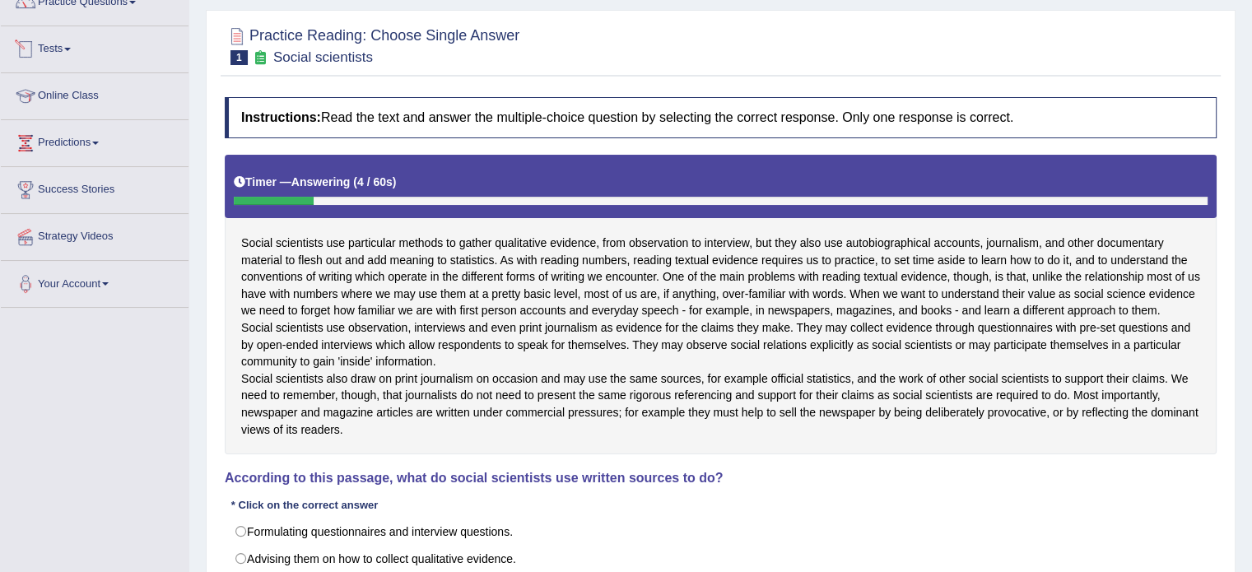
click at [282, 53] on small "Social scientists" at bounding box center [323, 57] width 100 height 16
click at [243, 55] on span "1" at bounding box center [238, 57] width 17 height 15
click at [82, 10] on link "Practice Questions" at bounding box center [95, -1] width 188 height 41
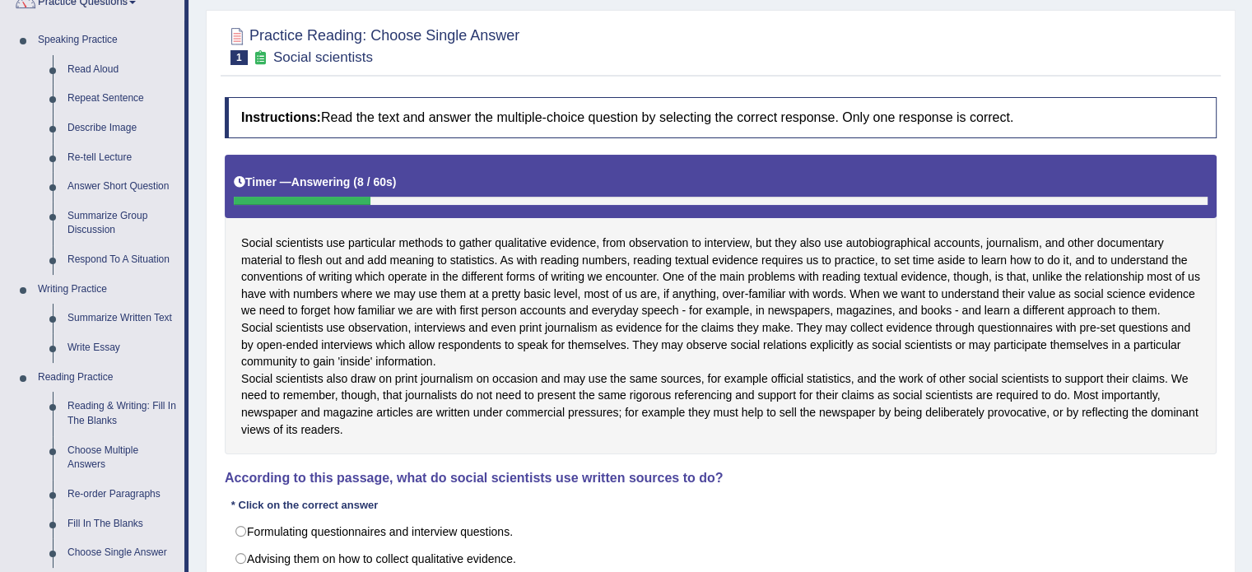
drag, startPoint x: 185, startPoint y: 81, endPoint x: 201, endPoint y: 256, distance: 176.0
click at [201, 256] on div "Toggle navigation Home Practice Questions Speaking Practice Read Aloud Repeat S…" at bounding box center [626, 291] width 1252 height 880
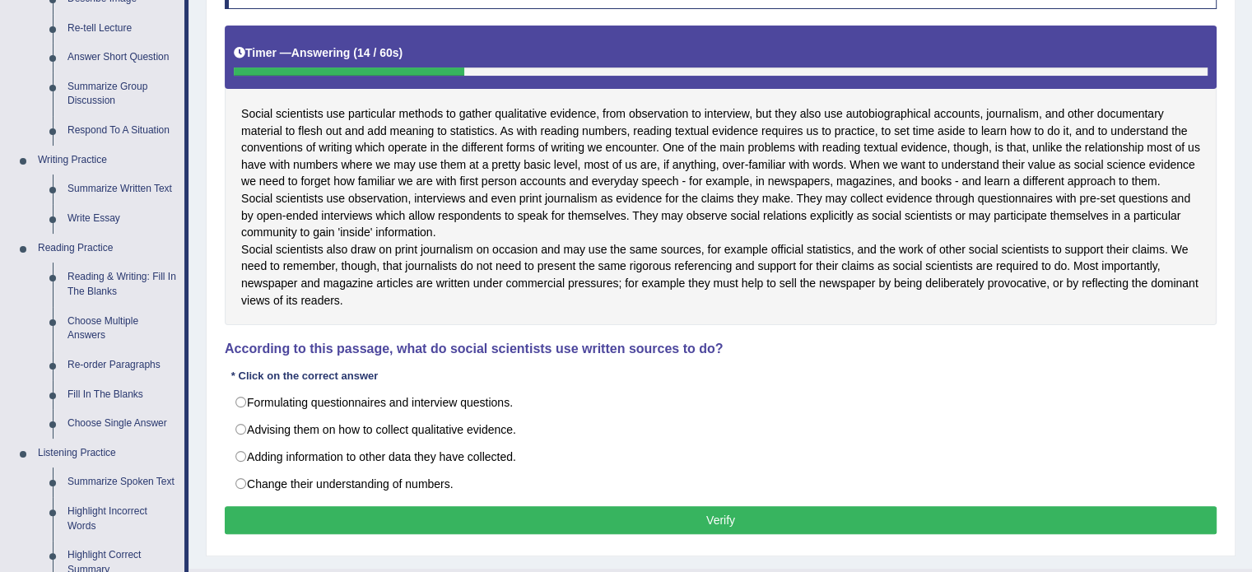
scroll to position [83, 0]
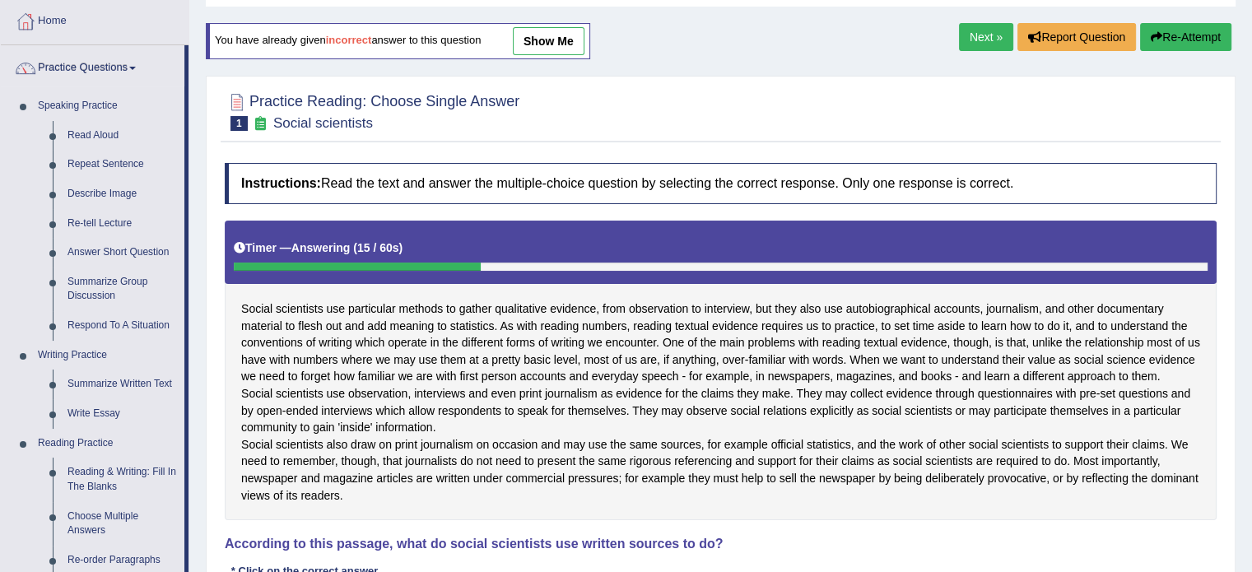
click at [1159, 31] on button "Re-Attempt" at bounding box center [1185, 37] width 91 height 28
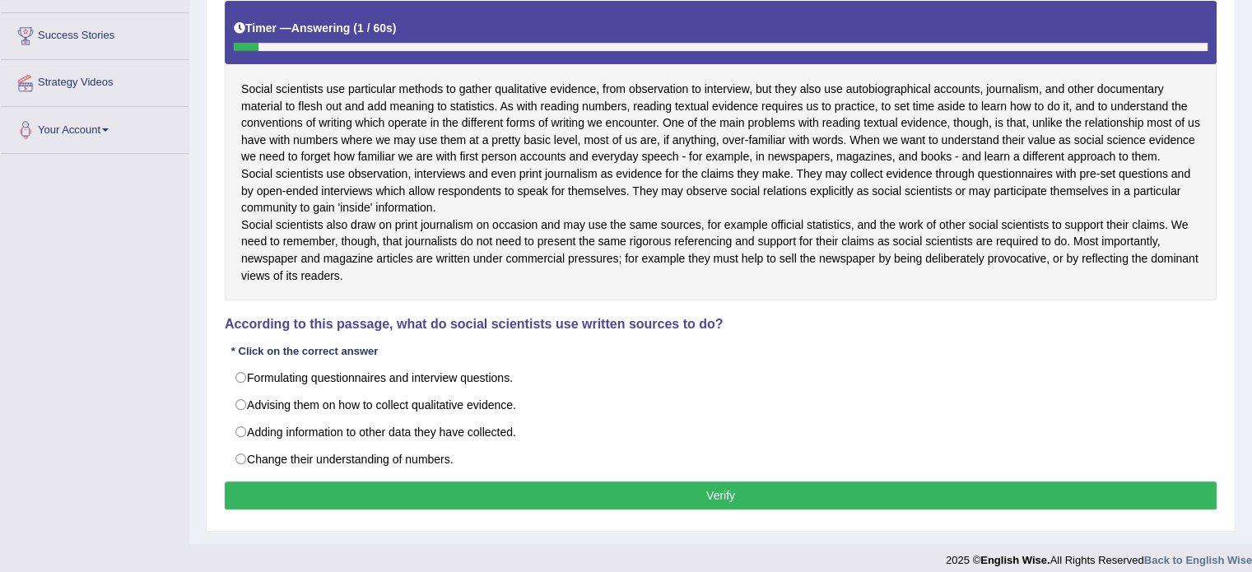
scroll to position [310, 0]
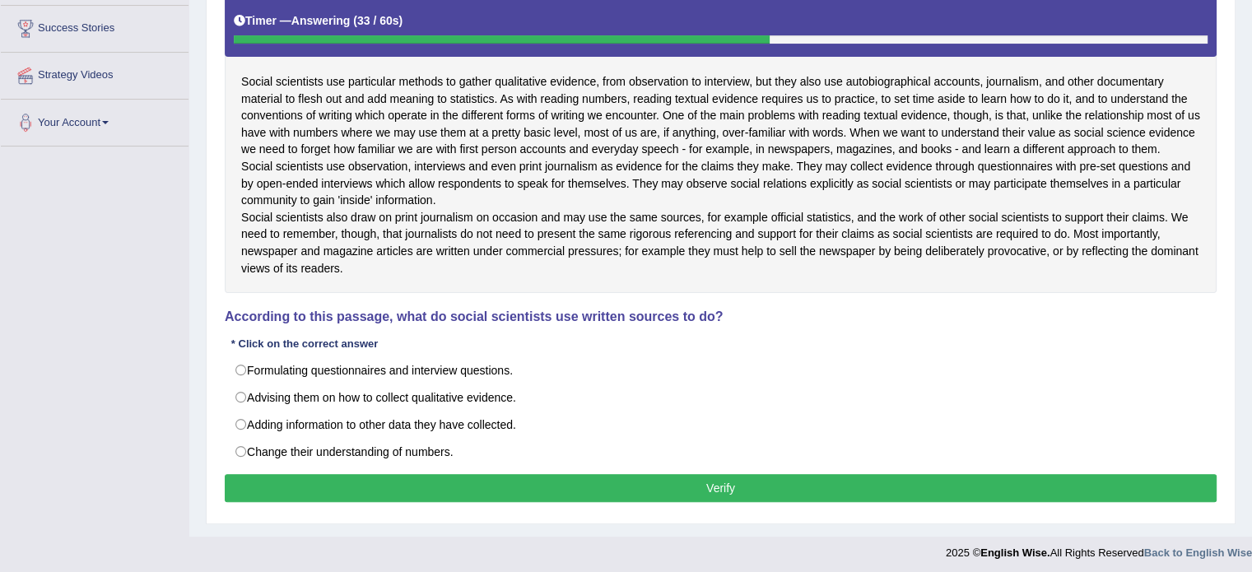
drag, startPoint x: 1086, startPoint y: 179, endPoint x: 1127, endPoint y: 183, distance: 40.5
click at [1127, 183] on div "Social scientists use particular methods to gather qualitative evidence, from o…" at bounding box center [721, 143] width 992 height 300
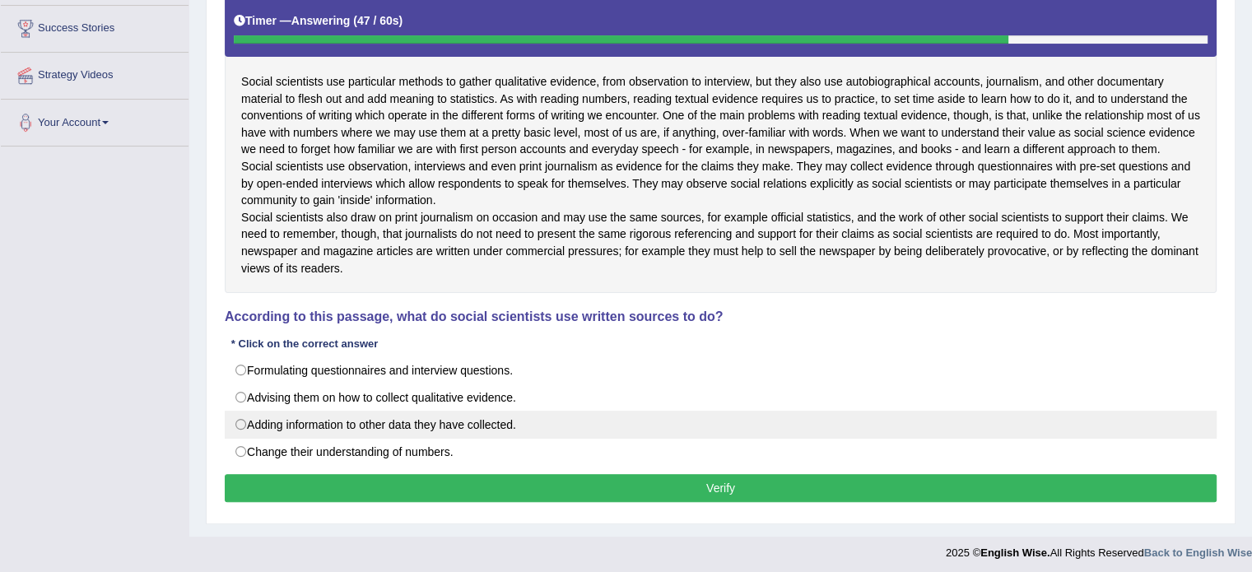
click at [237, 439] on label "Adding information to other data they have collected." at bounding box center [721, 425] width 992 height 28
radio input "true"
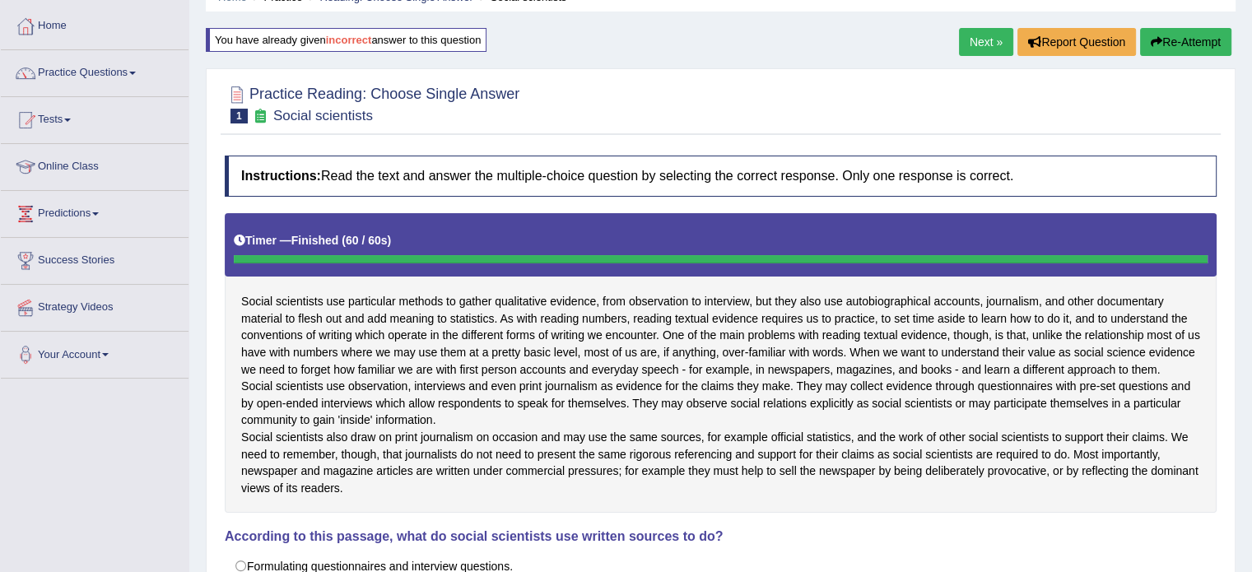
scroll to position [63, 0]
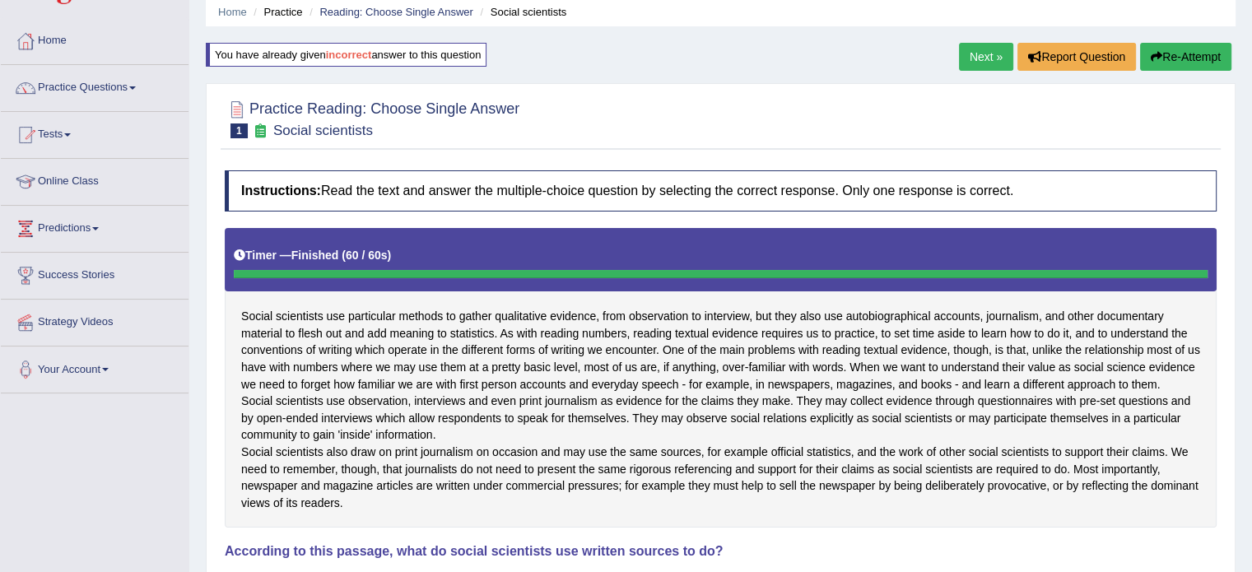
click at [974, 55] on link "Next »" at bounding box center [986, 57] width 54 height 28
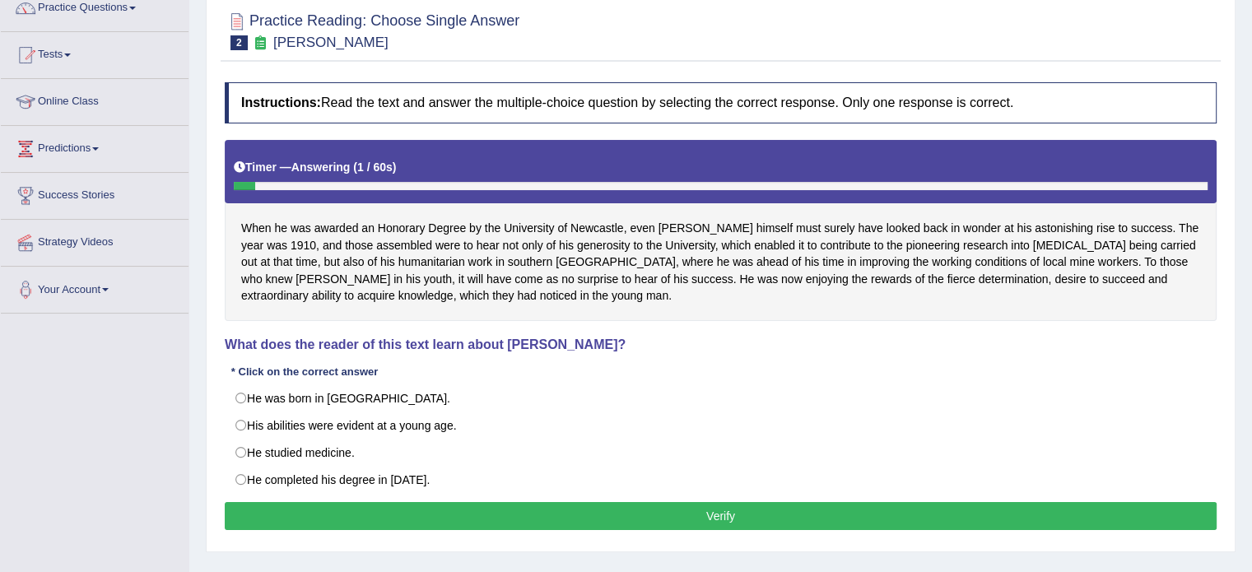
scroll to position [142, 0]
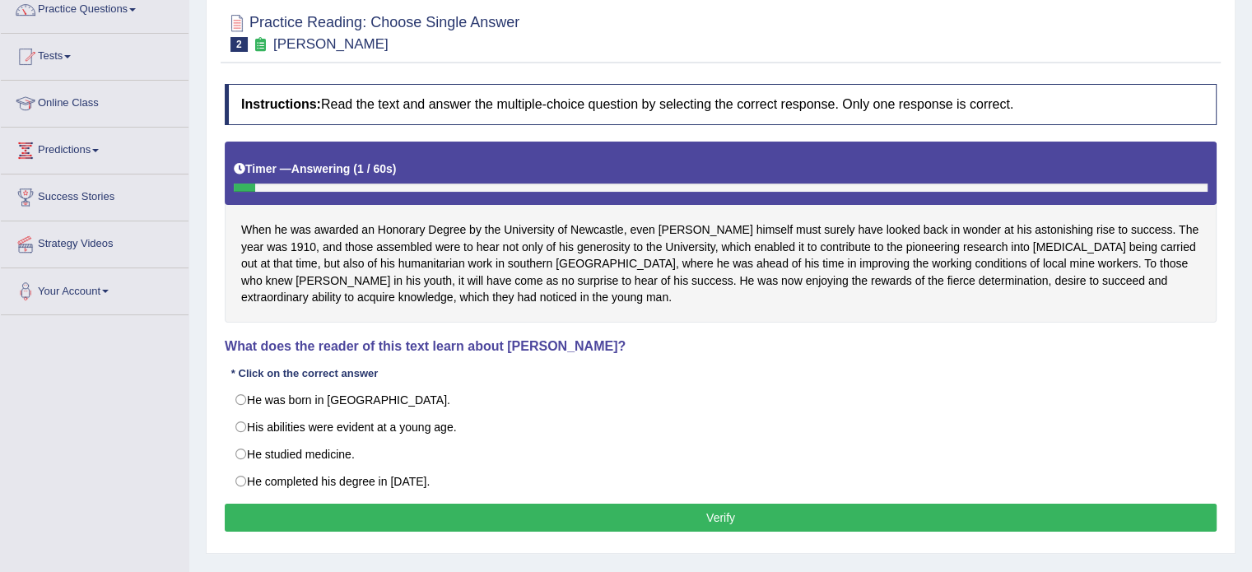
click at [1251, 287] on html "Toggle navigation Home Practice Questions Speaking Practice Read Aloud Repeat S…" at bounding box center [626, 144] width 1252 height 572
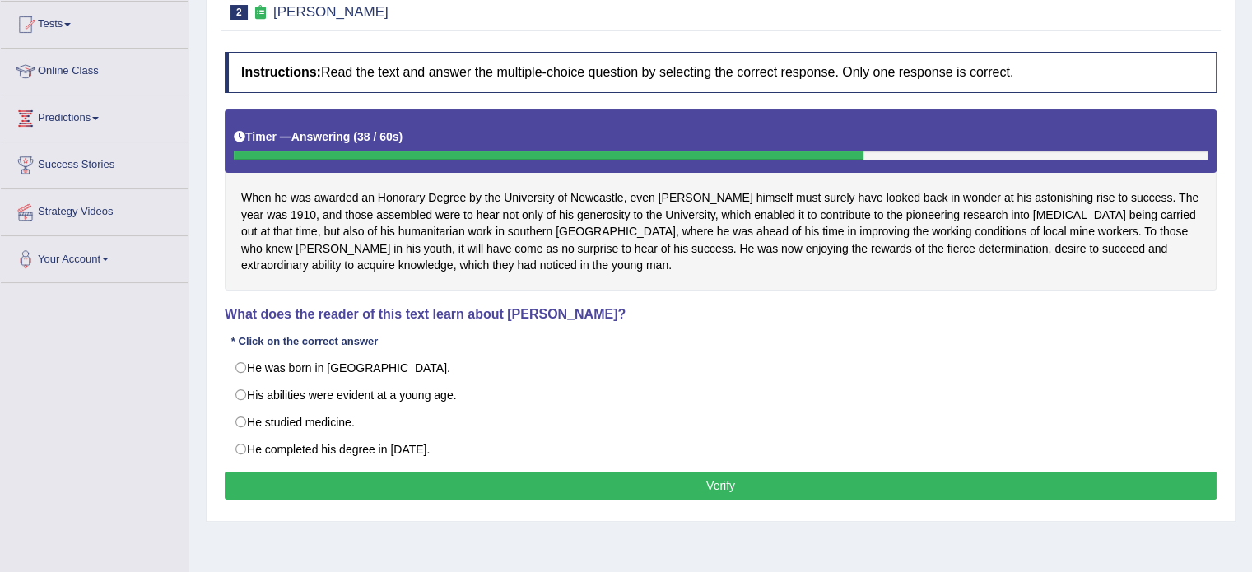
scroll to position [191, 0]
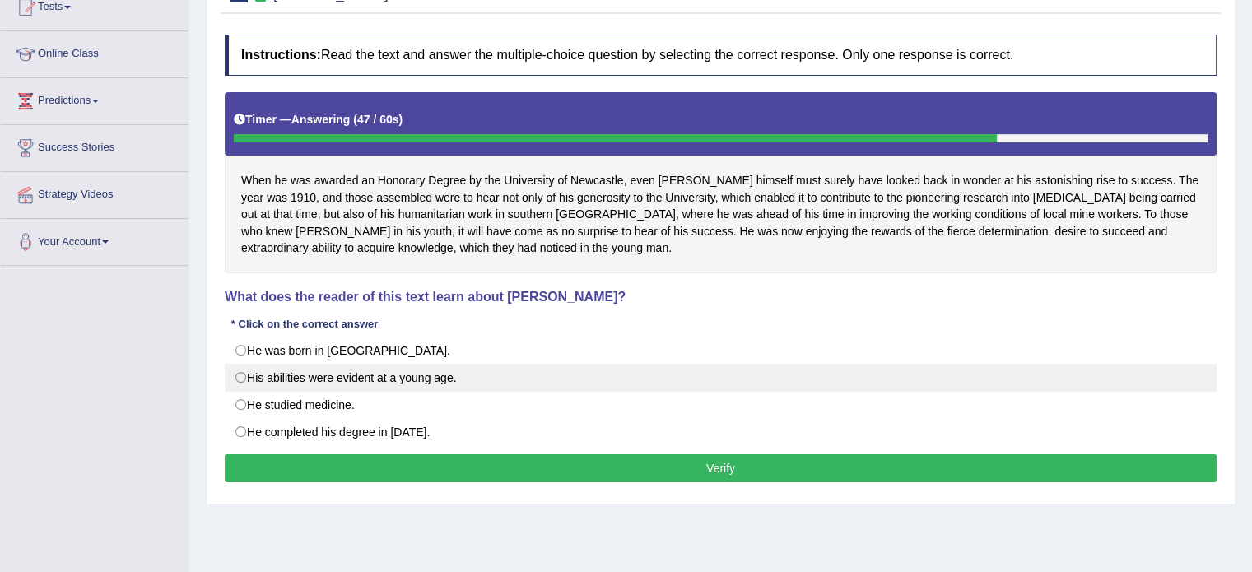
click at [246, 375] on label "His abilities were evident at a young age." at bounding box center [721, 378] width 992 height 28
radio input "true"
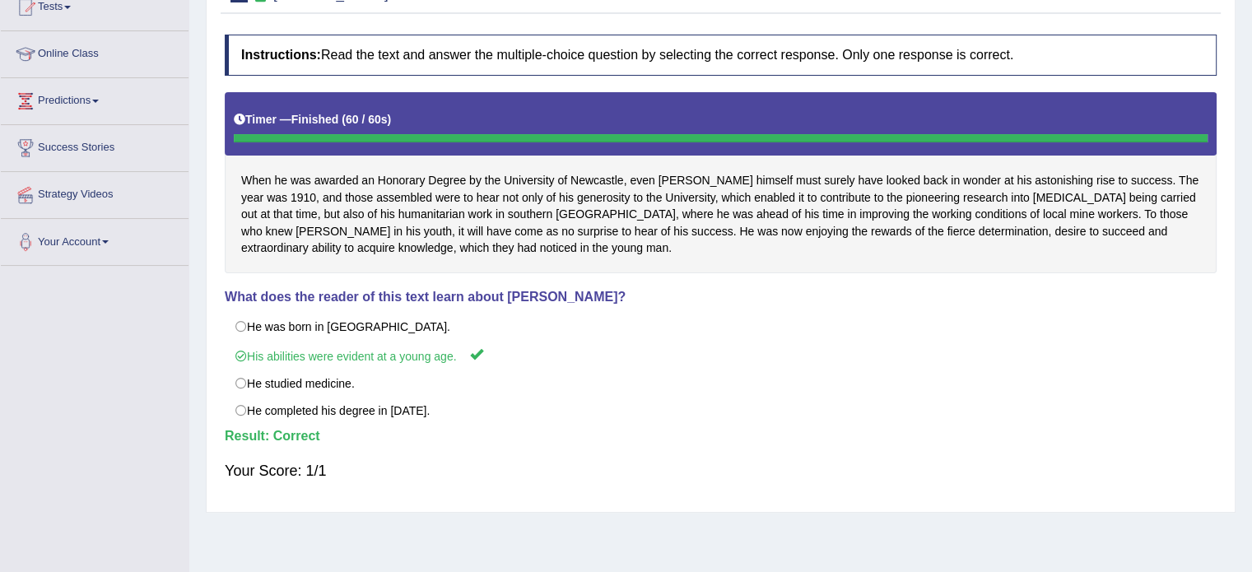
drag, startPoint x: 1243, startPoint y: 234, endPoint x: 1263, endPoint y: 76, distance: 159.3
click at [1251, 76] on html "Toggle navigation Home Practice Questions Speaking Practice Read Aloud Repeat S…" at bounding box center [626, 95] width 1252 height 572
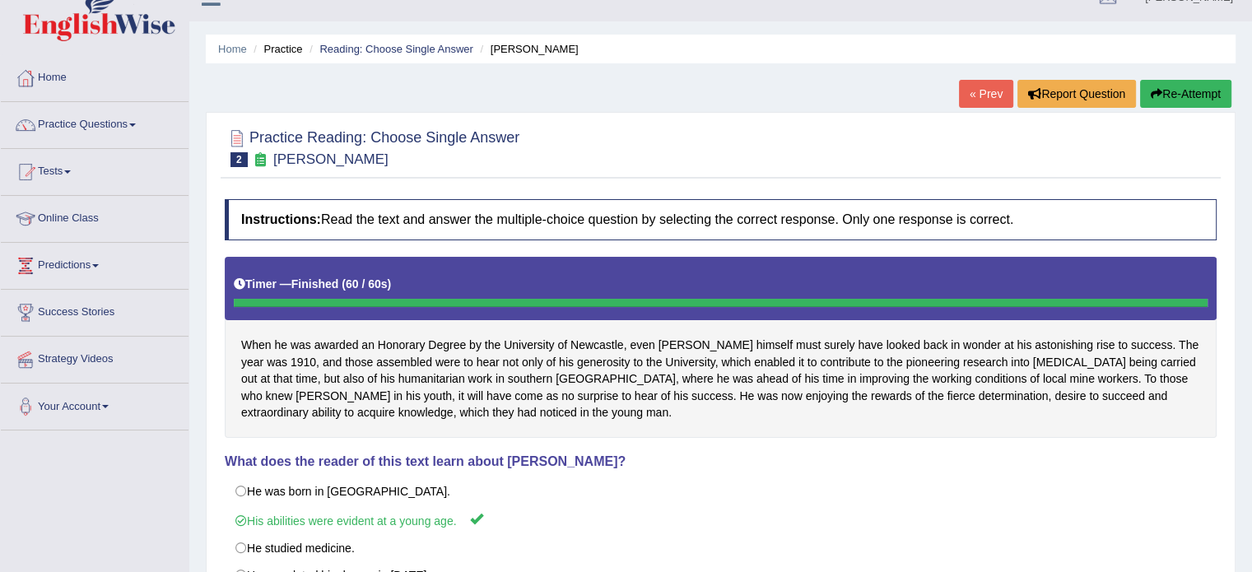
scroll to position [25, 0]
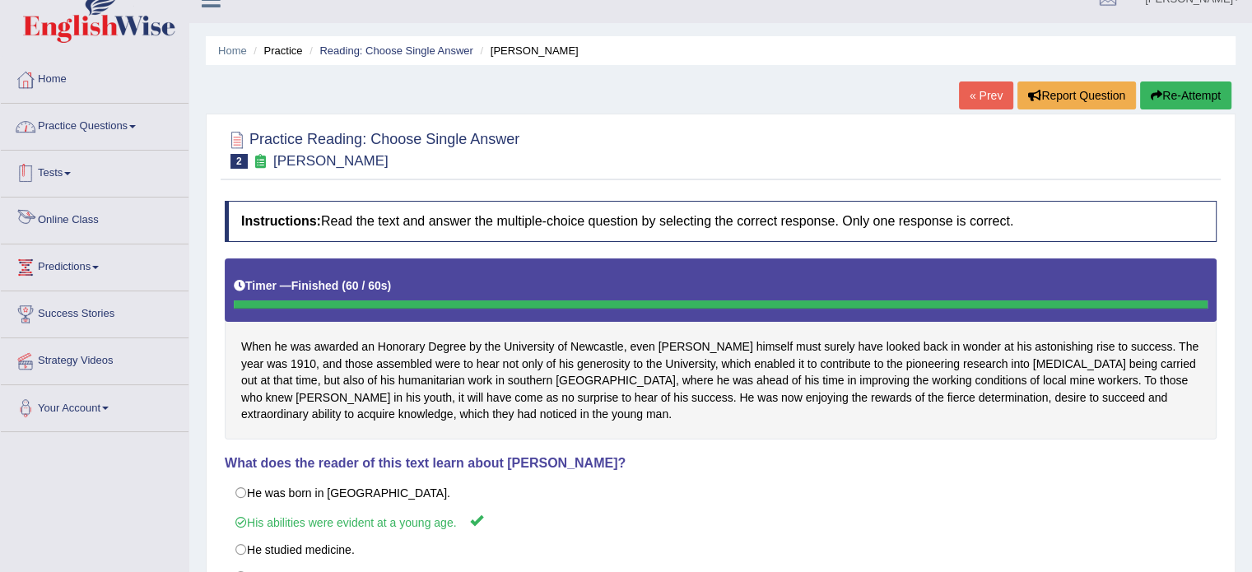
click at [97, 119] on link "Practice Questions" at bounding box center [95, 124] width 188 height 41
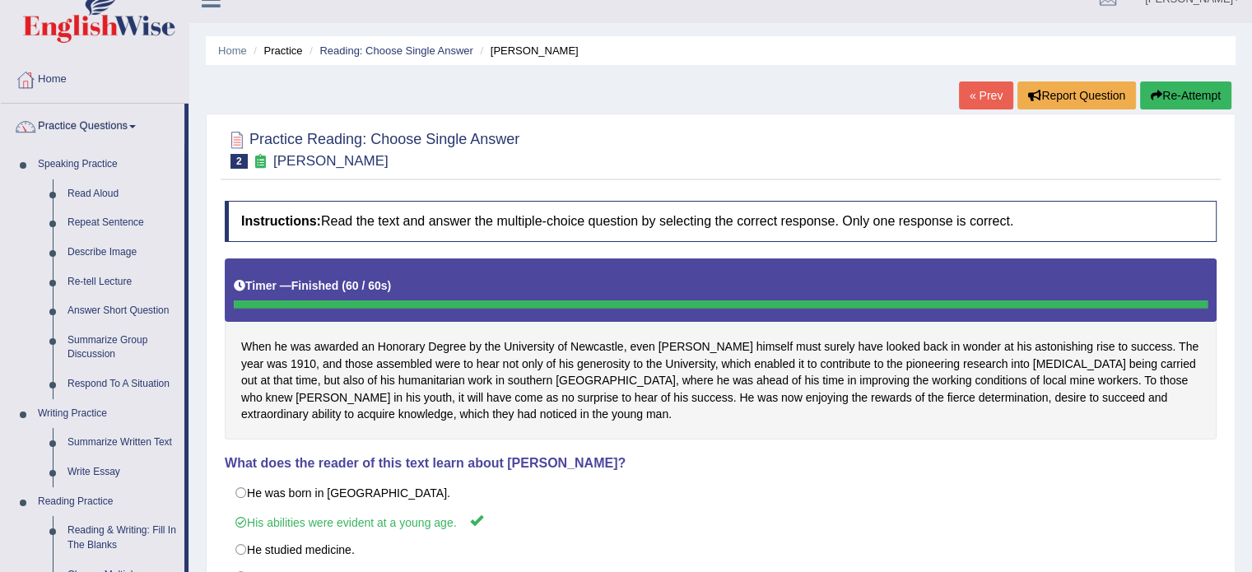
drag, startPoint x: 184, startPoint y: 178, endPoint x: 190, endPoint y: 266, distance: 88.2
click at [190, 266] on div "Toggle navigation Home Practice Questions Speaking Practice Read Aloud Repeat S…" at bounding box center [626, 403] width 1252 height 856
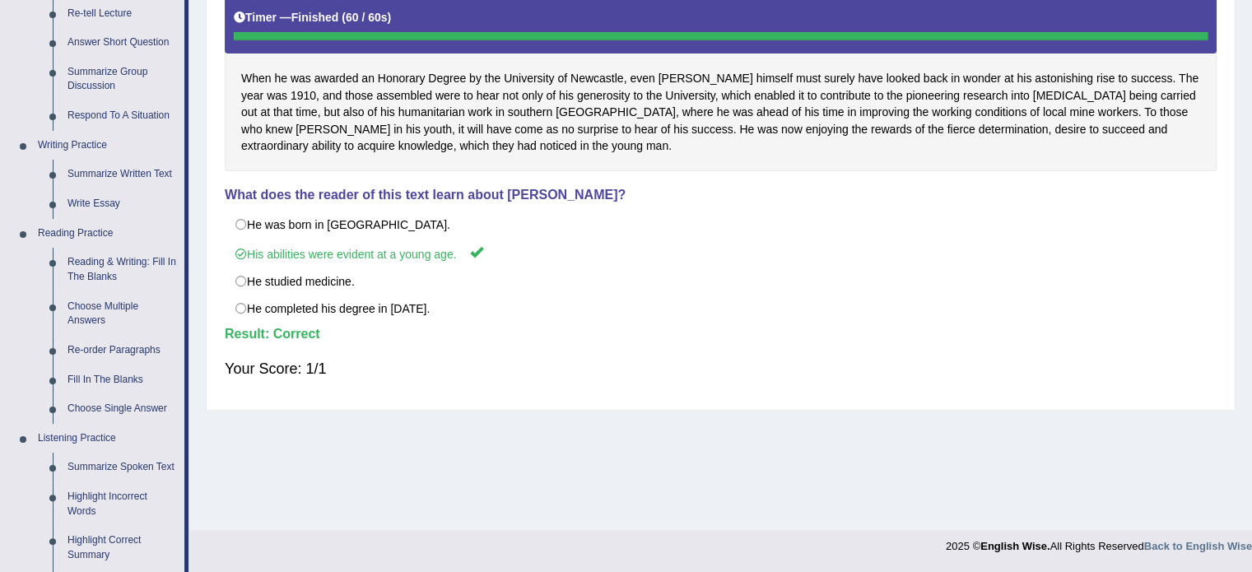
scroll to position [295, 0]
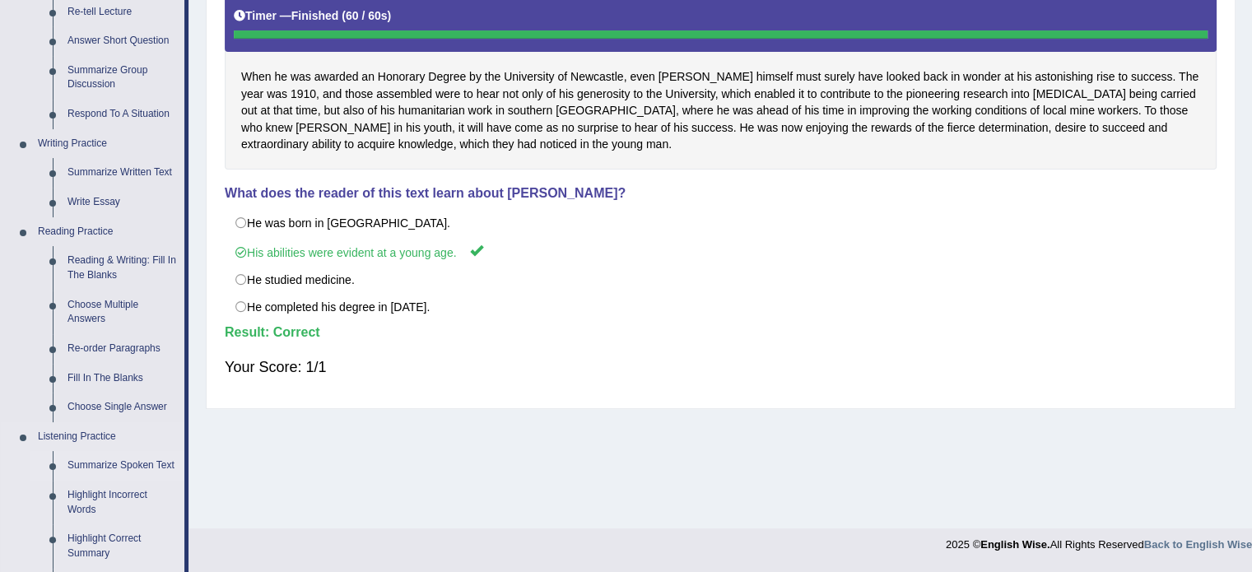
click at [134, 463] on link "Summarize Spoken Text" at bounding box center [122, 466] width 124 height 30
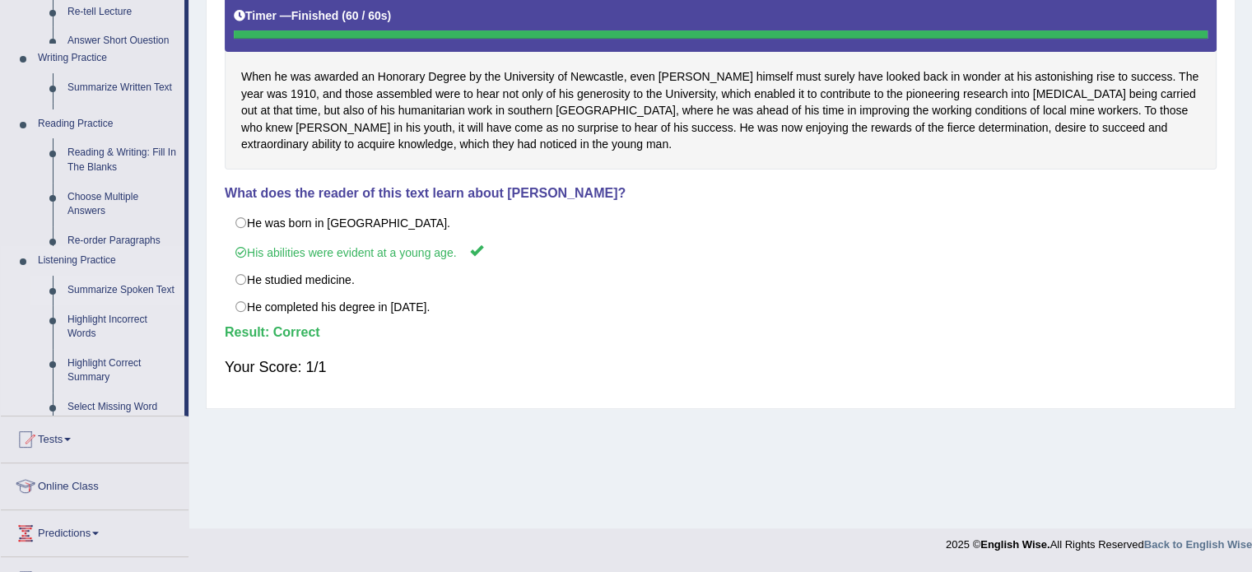
scroll to position [292, 0]
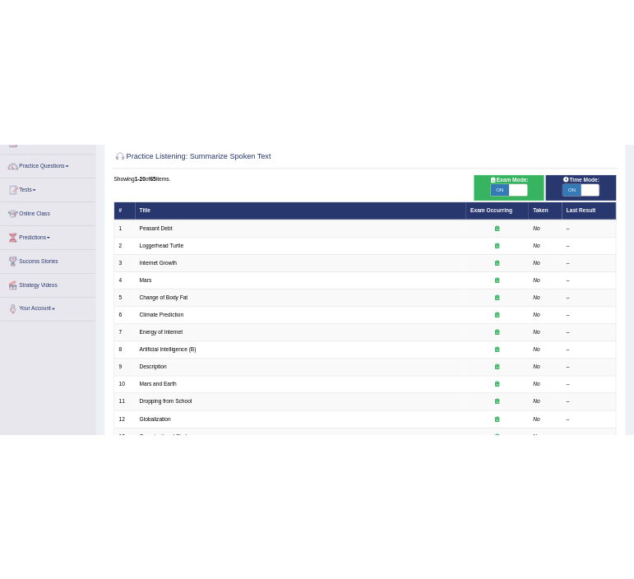
scroll to position [112, 0]
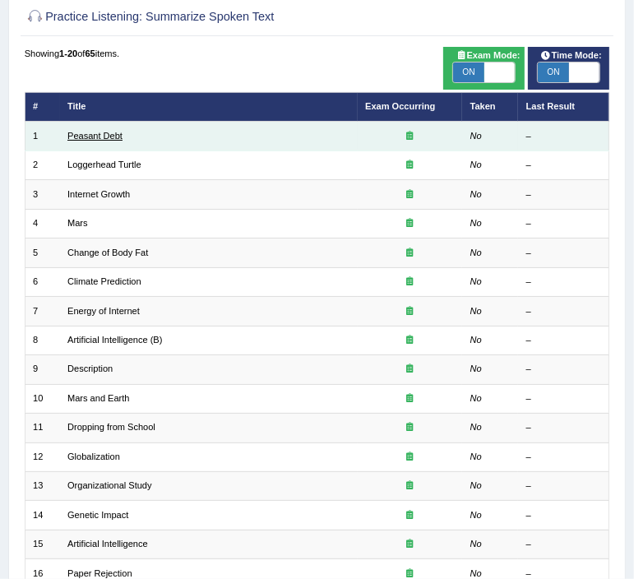
click at [98, 131] on link "Peasant Debt" at bounding box center [94, 136] width 55 height 10
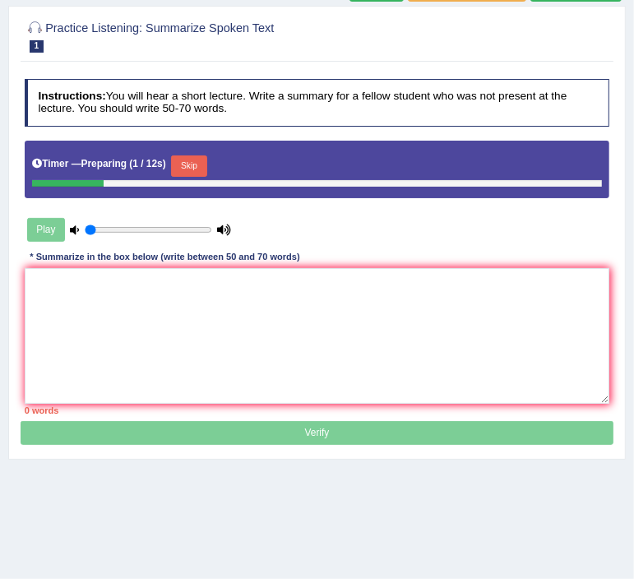
scroll to position [156, 0]
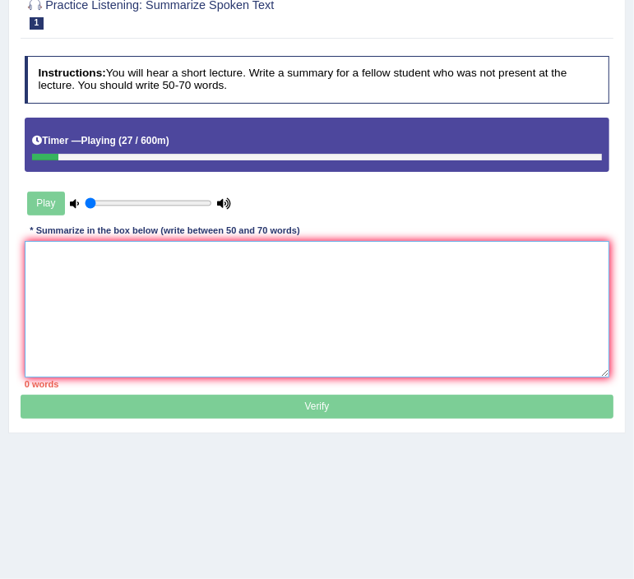
click at [49, 272] on textarea at bounding box center [318, 309] width 586 height 136
click at [33, 257] on textarea "People will suicide," at bounding box center [318, 309] width 586 height 136
click at [193, 263] on textarea "Indian people will suicide," at bounding box center [318, 309] width 586 height 136
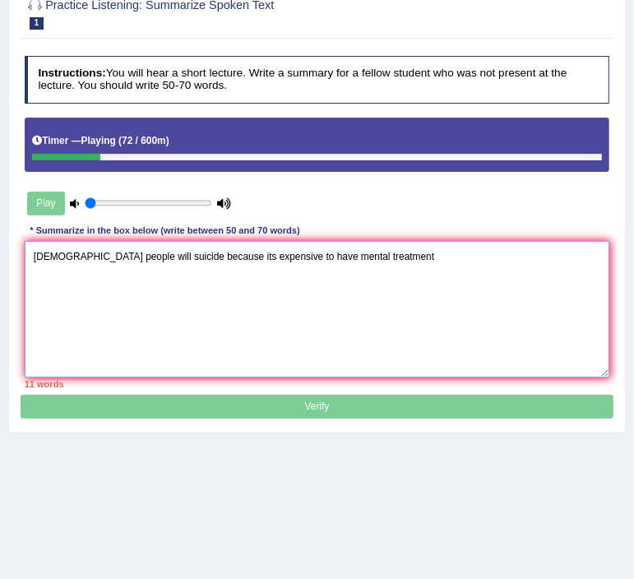
type textarea "Indian people will suicide because its expensive to have mental treatment"
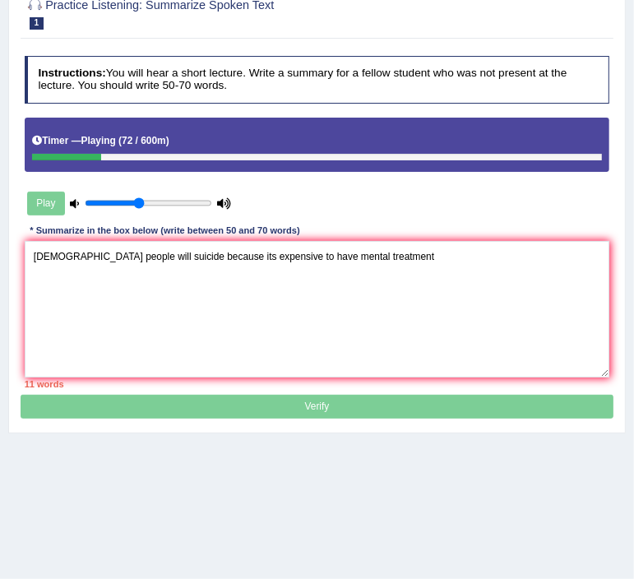
type input "0.45"
click at [142, 207] on input "range" at bounding box center [148, 204] width 127 height 12
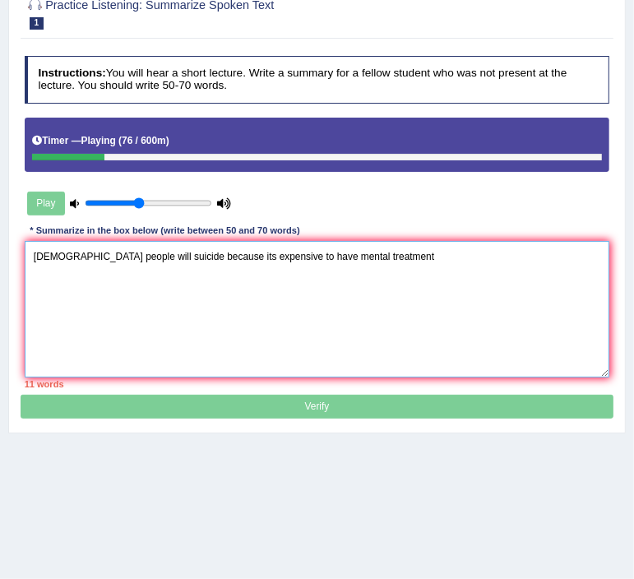
click at [533, 315] on textarea "Indian people will suicide because its expensive to have mental treatment" at bounding box center [318, 309] width 586 height 136
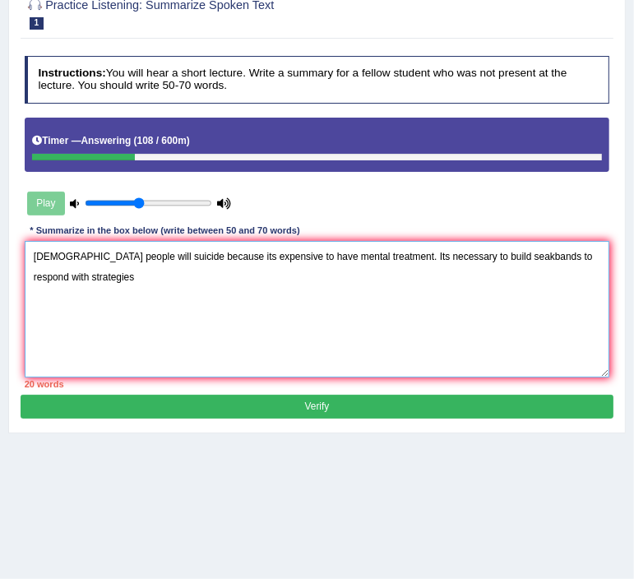
click at [546, 250] on textarea "Indian people will suicide because its expensive to have mental treatment. Its …" at bounding box center [318, 309] width 586 height 136
click at [319, 277] on textarea "Indian people will suicide because its expensive to have mental treatment. Its …" at bounding box center [318, 309] width 586 height 136
click at [329, 260] on textarea "Indian people will suicide because its expensive to have mental treatment. Its …" at bounding box center [318, 309] width 586 height 136
click at [352, 259] on textarea "Indian people will suicide because its expensive to have mental treatment. Its …" at bounding box center [318, 309] width 586 height 136
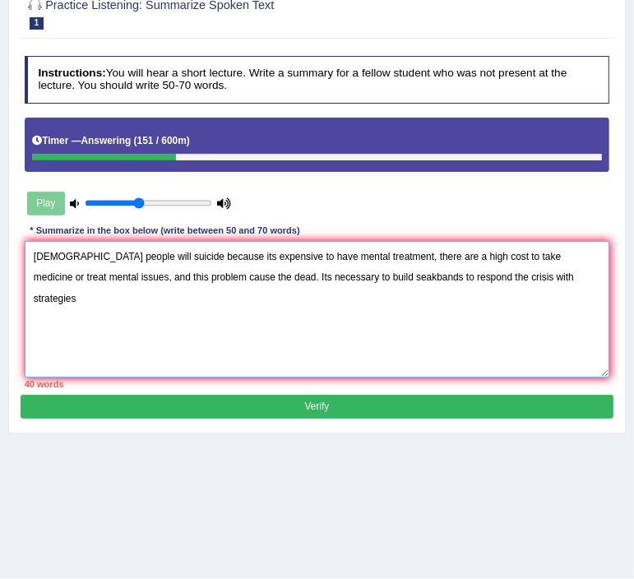
click at [492, 282] on textarea "Indian people will suicide because its expensive to have mental treatment, ther…" at bounding box center [318, 309] width 586 height 136
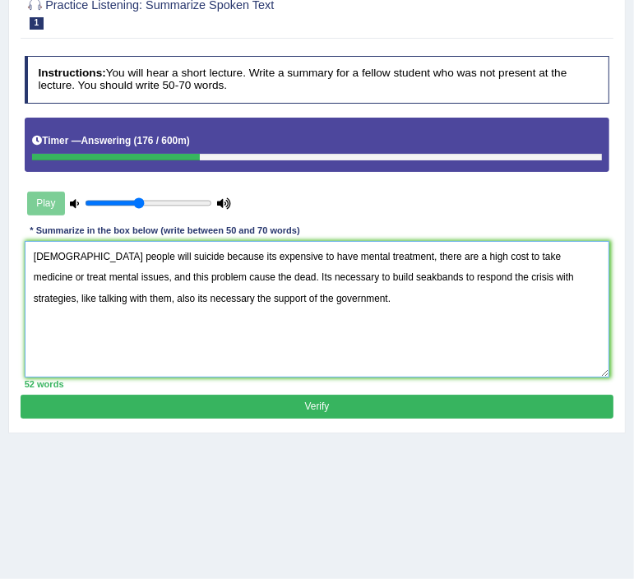
type textarea "Indian people will suicide because its expensive to have mental treatment, ther…"
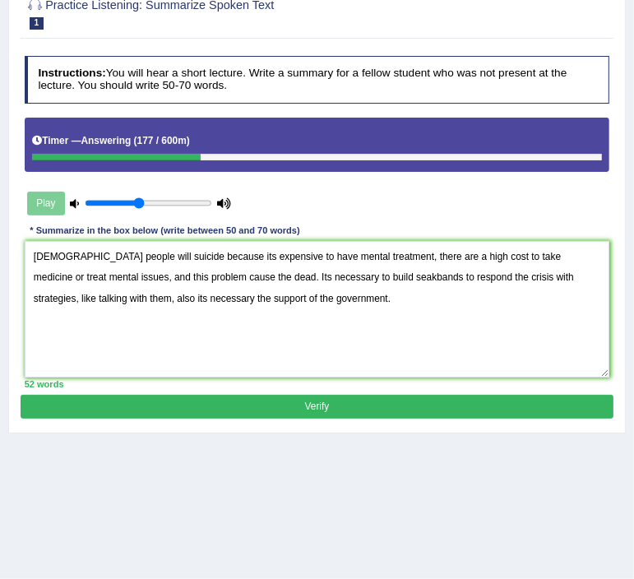
click at [357, 400] on button "Verify" at bounding box center [317, 407] width 593 height 24
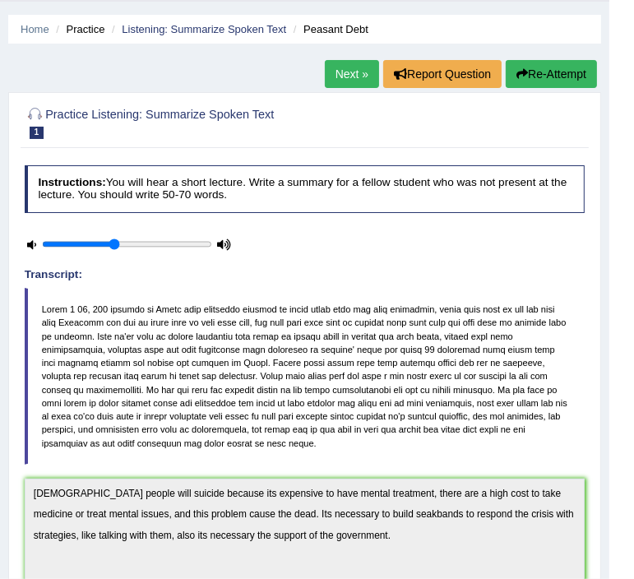
scroll to position [13, 0]
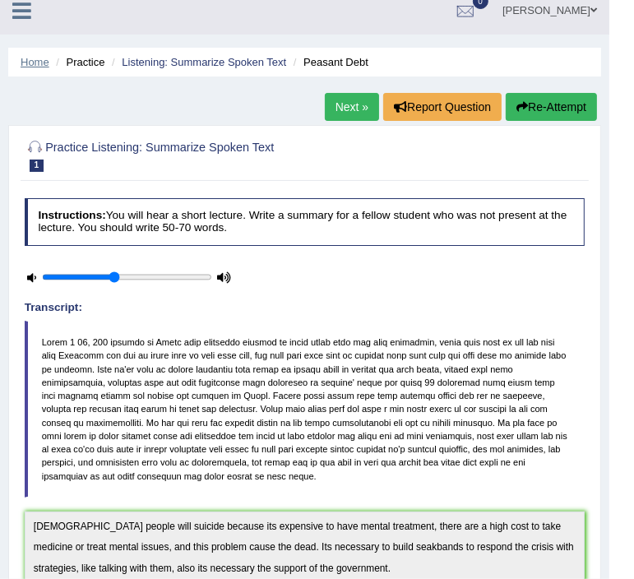
click at [32, 60] on link "Home" at bounding box center [35, 62] width 29 height 12
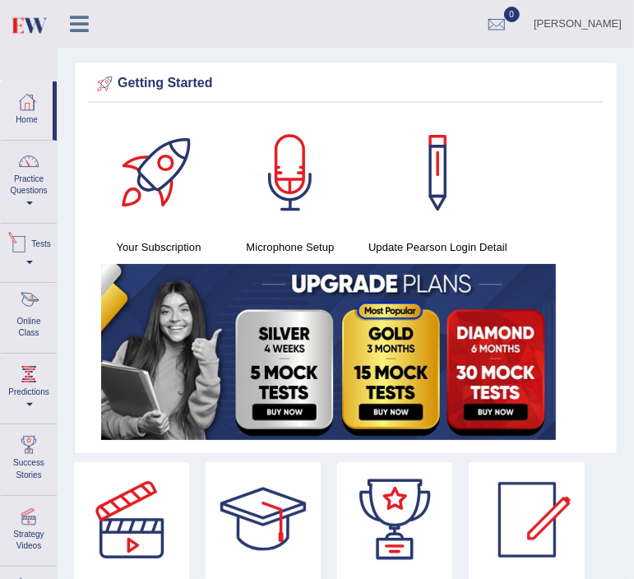
click at [34, 312] on div at bounding box center [28, 303] width 25 height 25
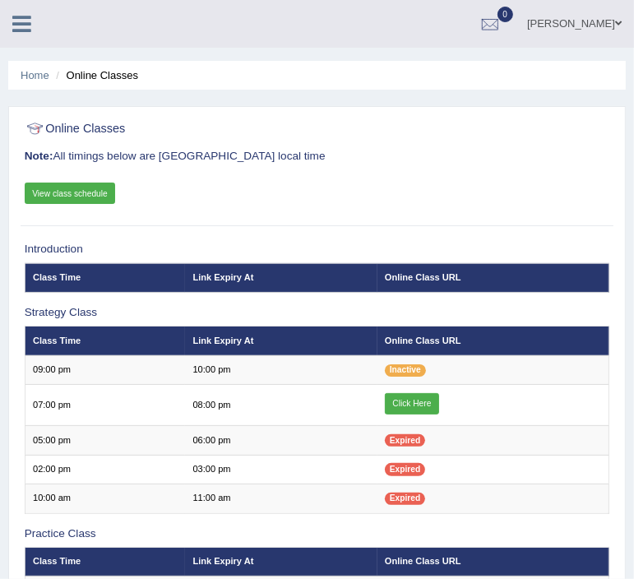
click at [81, 194] on link "View class schedule" at bounding box center [70, 193] width 91 height 21
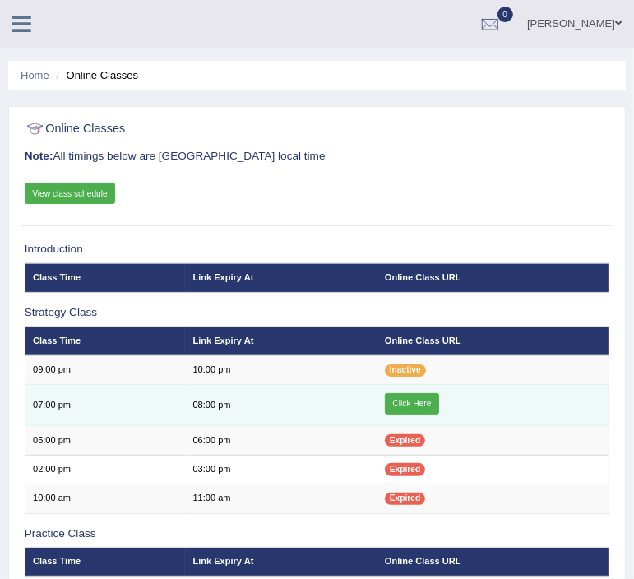
click at [400, 402] on link "Click Here" at bounding box center [412, 403] width 54 height 21
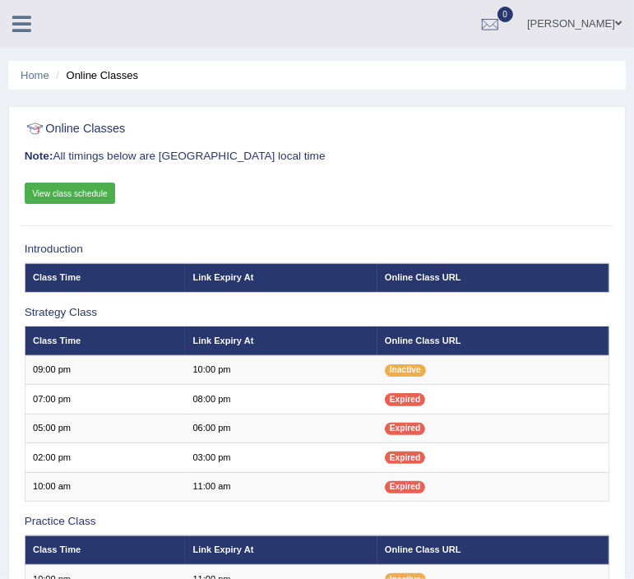
click at [20, 27] on icon at bounding box center [21, 23] width 19 height 21
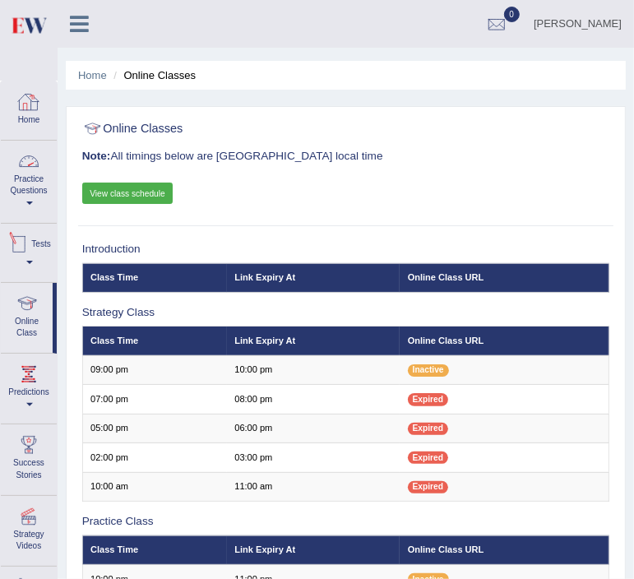
click at [35, 188] on link "Practice Questions" at bounding box center [29, 179] width 56 height 77
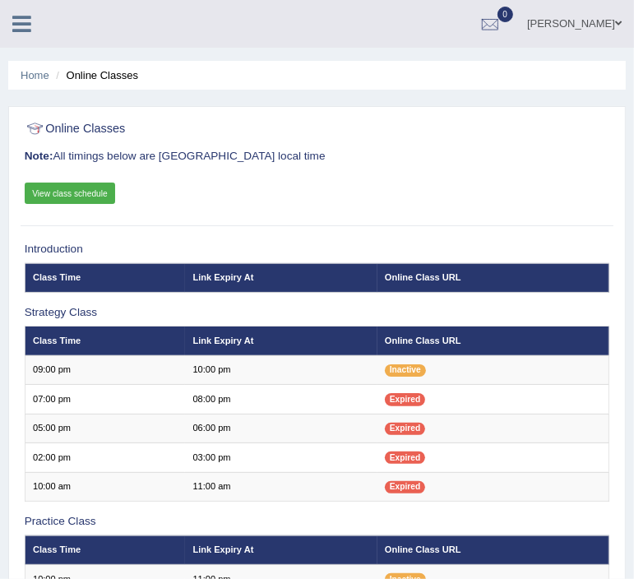
click at [82, 193] on link "View class schedule" at bounding box center [70, 193] width 91 height 21
